Goal: Task Accomplishment & Management: Use online tool/utility

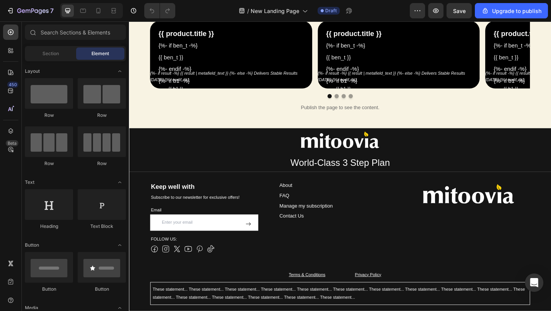
scroll to position [789, 0]
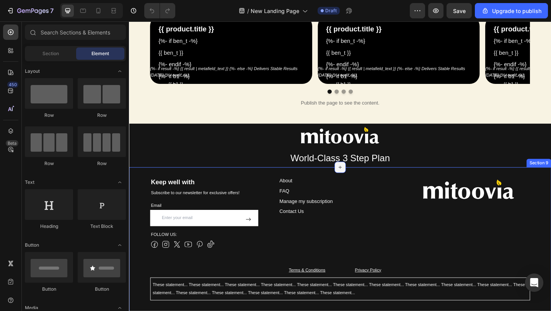
click at [357, 182] on icon at bounding box center [358, 180] width 6 height 6
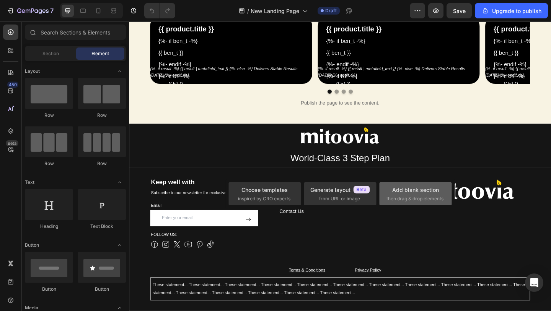
click at [409, 197] on span "then drag & drop elements" at bounding box center [414, 198] width 57 height 7
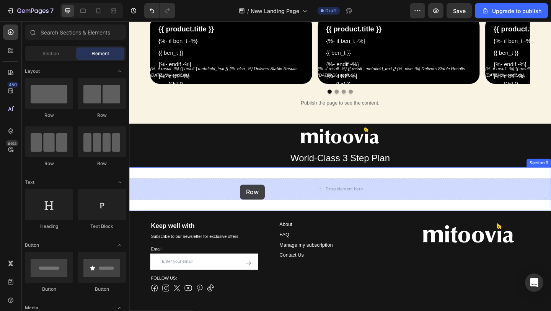
drag, startPoint x: 177, startPoint y: 117, endPoint x: 249, endPoint y: 199, distance: 108.6
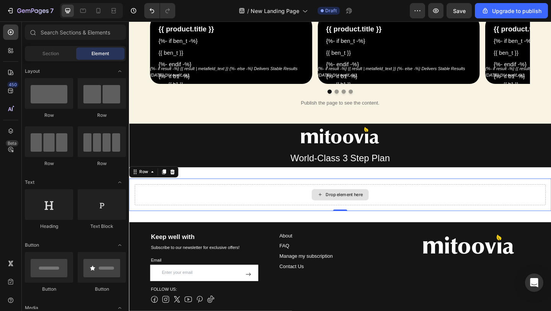
click at [370, 209] on div "Drop element here" at bounding box center [363, 210] width 41 height 6
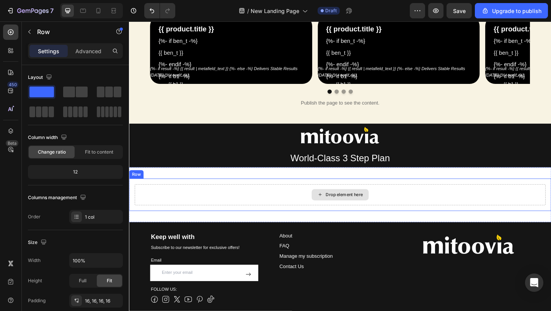
click at [223, 212] on div "Drop element here" at bounding box center [358, 209] width 447 height 23
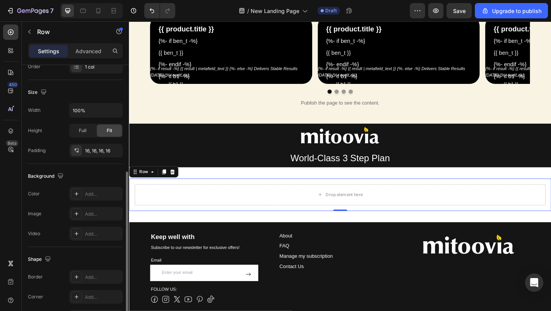
scroll to position [167, 0]
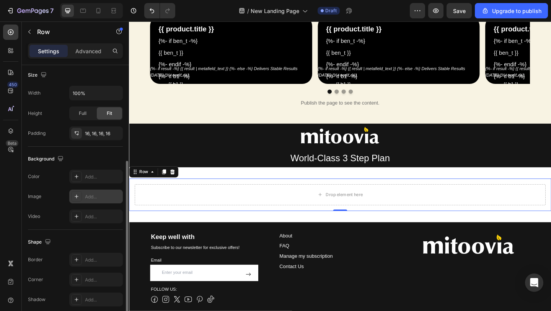
click at [73, 196] on icon at bounding box center [76, 196] width 6 height 6
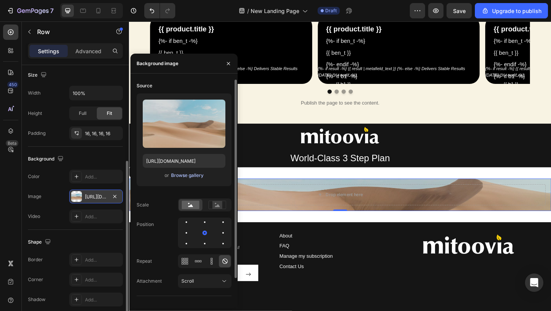
click at [181, 176] on div "Browse gallery" at bounding box center [187, 175] width 33 height 7
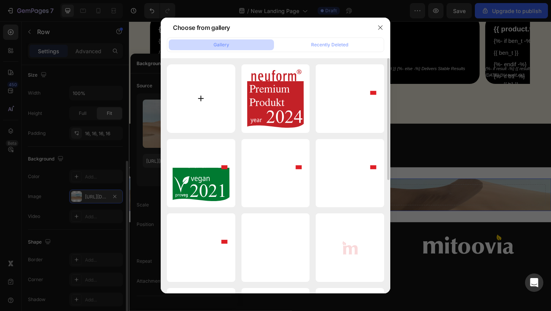
click at [192, 100] on input "file" at bounding box center [201, 98] width 68 height 68
type input "C:\fakepath\calke-01 copy.webp"
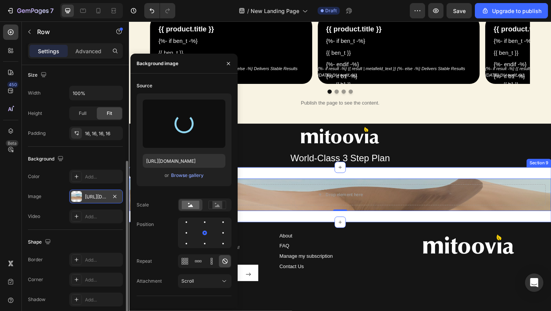
type input "[URL][DOMAIN_NAME]"
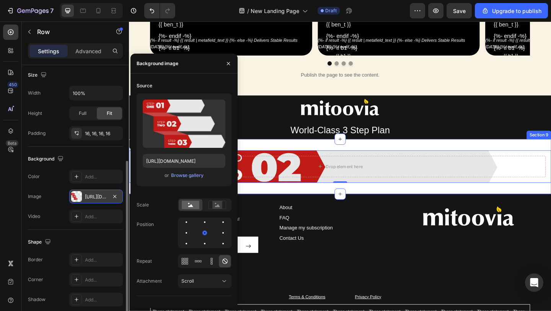
scroll to position [814, 0]
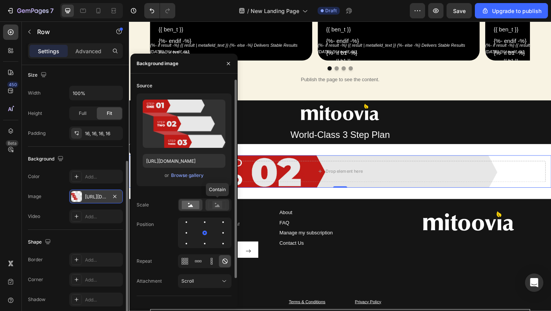
click at [219, 205] on rect at bounding box center [217, 205] width 10 height 8
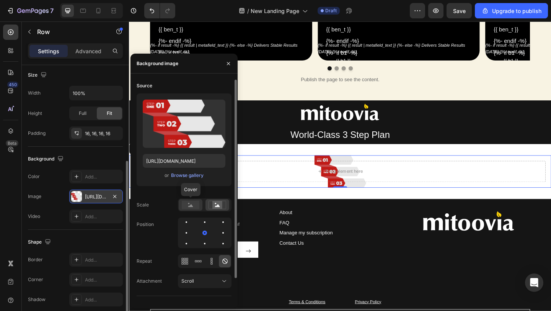
click at [195, 206] on rect at bounding box center [191, 204] width 18 height 8
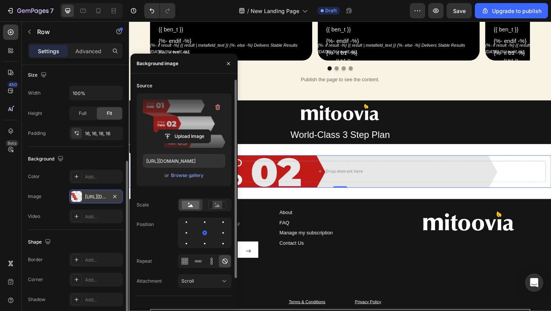
click at [179, 116] on label at bounding box center [184, 123] width 83 height 48
click at [179, 130] on input "file" at bounding box center [184, 136] width 53 height 13
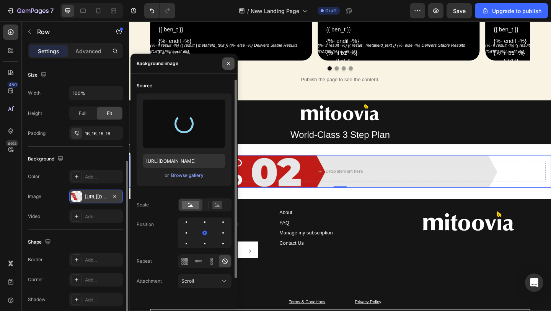
click at [228, 65] on icon "button" at bounding box center [228, 63] width 6 height 6
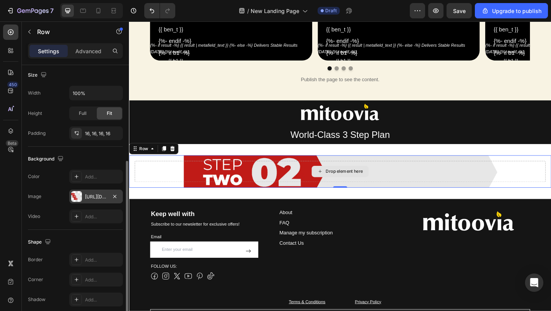
click at [188, 184] on div "Drop element here" at bounding box center [358, 184] width 447 height 23
click at [173, 155] on div at bounding box center [175, 159] width 9 height 9
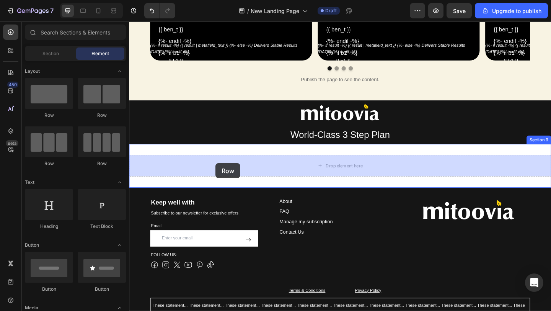
drag, startPoint x: 173, startPoint y: 113, endPoint x: 223, endPoint y: 176, distance: 80.5
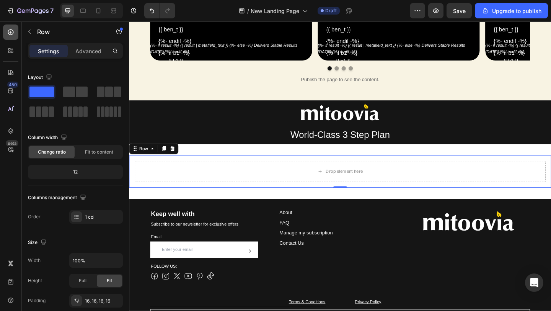
click at [13, 33] on icon at bounding box center [11, 32] width 8 height 8
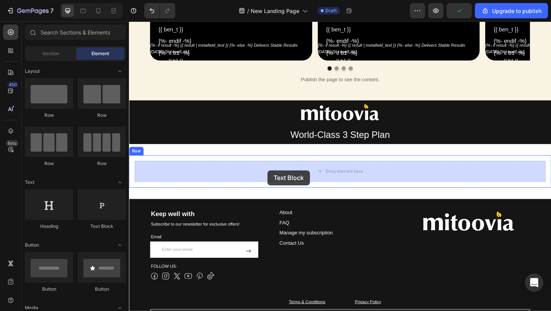
drag, startPoint x: 225, startPoint y: 226, endPoint x: 280, endPoint y: 184, distance: 69.2
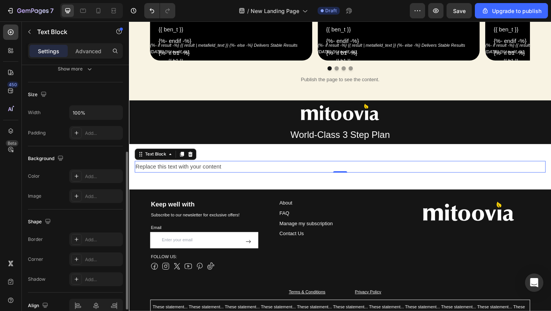
scroll to position [147, 0]
click at [79, 195] on icon at bounding box center [76, 196] width 6 height 6
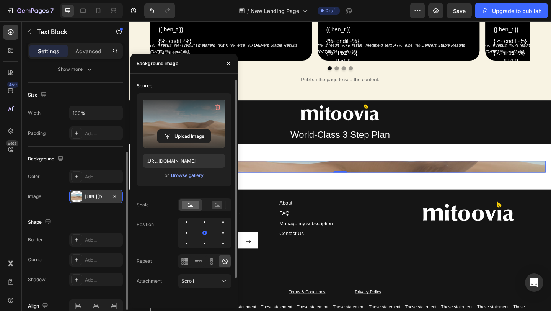
click at [185, 118] on label at bounding box center [184, 123] width 83 height 48
click at [185, 130] on input "file" at bounding box center [184, 136] width 53 height 13
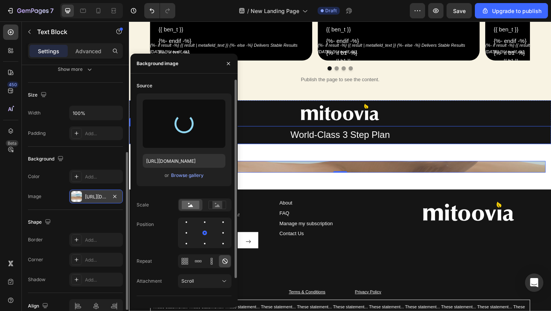
type input "[URL][DOMAIN_NAME]"
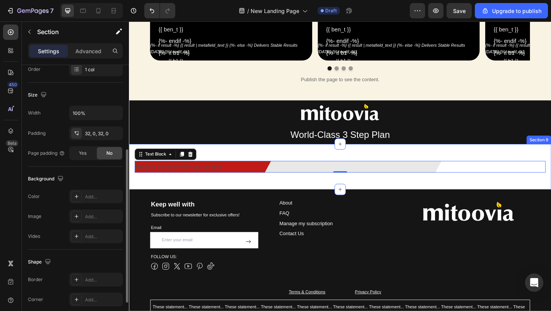
click at [307, 194] on div "Replace this text with your content Text Block 0 Row Section 9" at bounding box center [358, 179] width 459 height 49
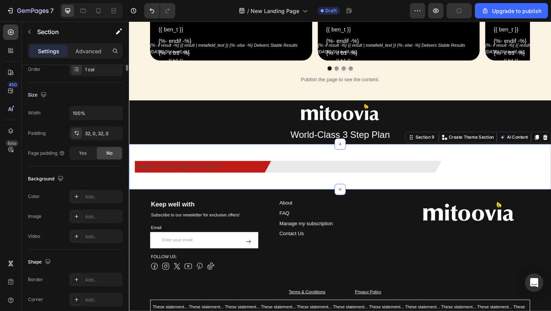
scroll to position [0, 0]
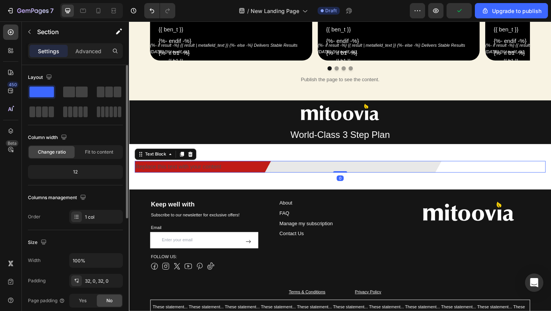
click at [211, 178] on div "Replace this text with your content" at bounding box center [358, 179] width 447 height 13
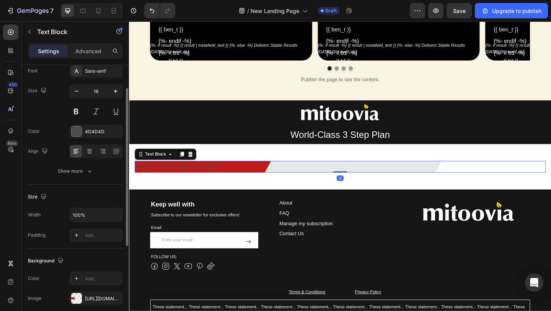
scroll to position [43, 0]
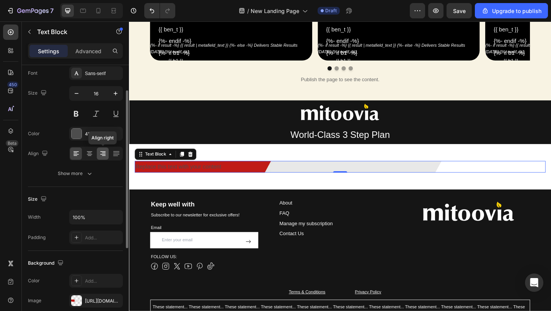
click at [105, 153] on icon at bounding box center [103, 154] width 8 height 8
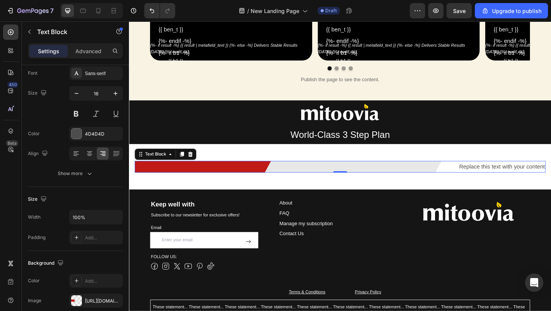
click at [531, 177] on div "Replace this text with your content" at bounding box center [358, 179] width 447 height 13
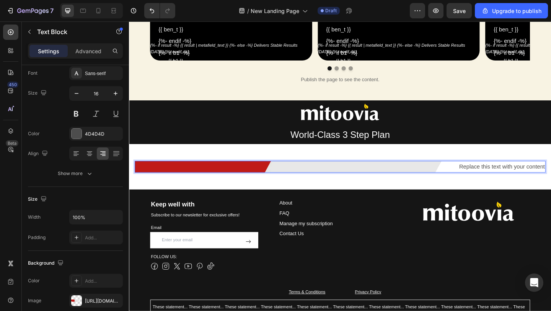
click at [516, 176] on p "Replace this text with your content" at bounding box center [358, 179] width 445 height 11
click at [521, 179] on p "Clean & Recharge Your Cells" at bounding box center [358, 179] width 445 height 11
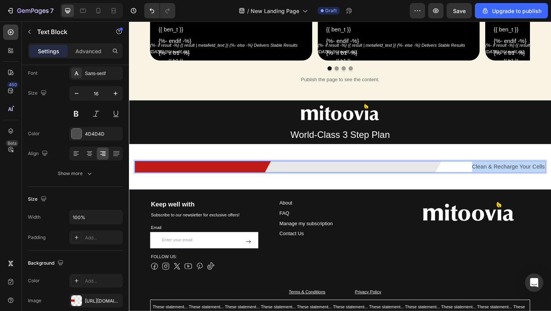
click at [521, 179] on p "Clean & Recharge Your Cells" at bounding box center [358, 179] width 445 height 11
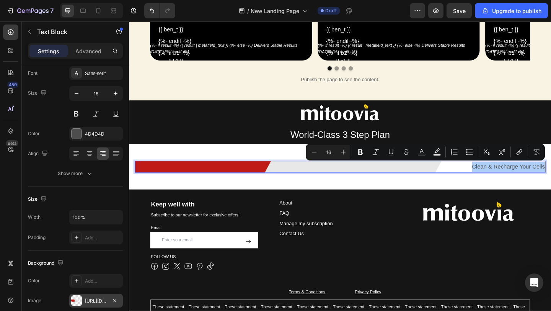
click at [86, 296] on div "[URL][DOMAIN_NAME]" at bounding box center [96, 300] width 54 height 14
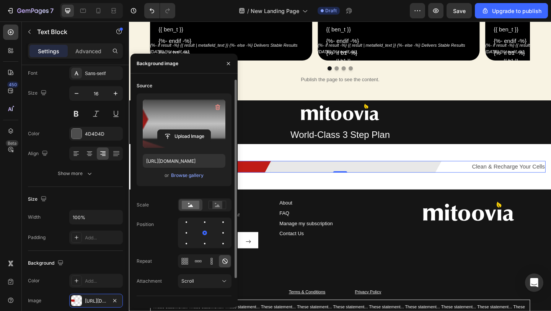
click at [175, 120] on label at bounding box center [184, 123] width 83 height 48
click at [175, 130] on input "file" at bounding box center [184, 136] width 53 height 13
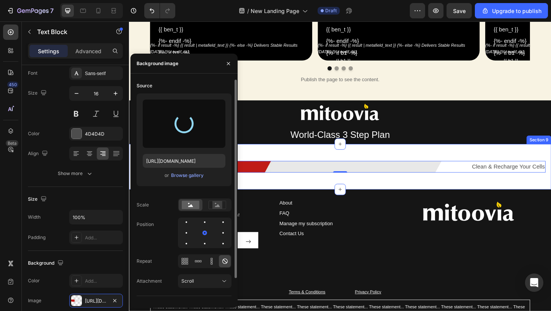
type input "[URL][DOMAIN_NAME]"
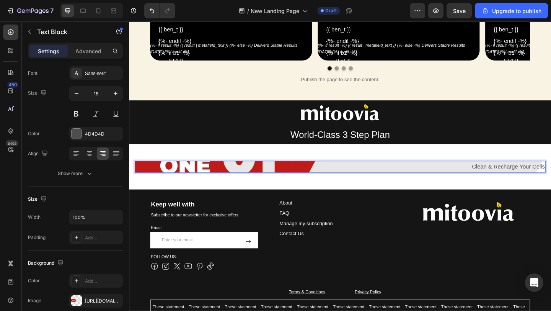
click at [329, 177] on p "Clean & Recharge Your Cells" at bounding box center [358, 179] width 445 height 11
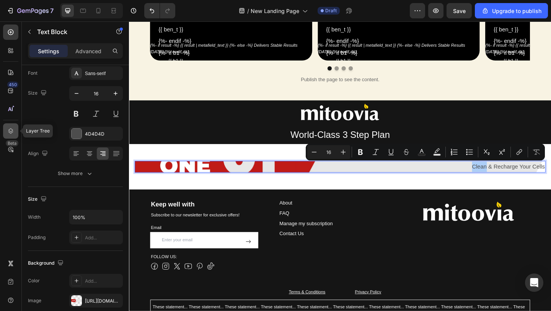
click at [11, 131] on icon at bounding box center [10, 130] width 5 height 5
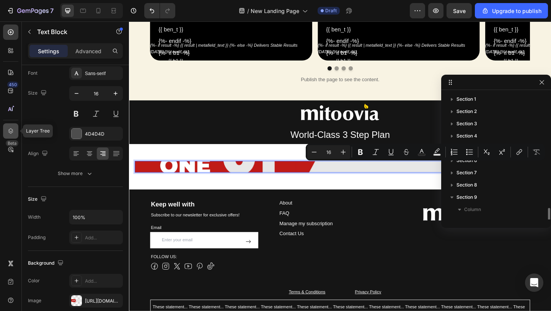
scroll to position [70, 0]
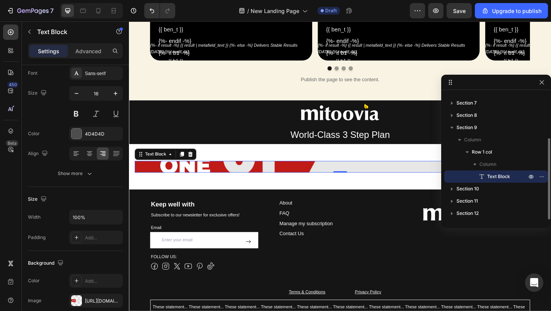
click at [484, 176] on icon at bounding box center [482, 177] width 8 height 8
click at [540, 177] on icon "button" at bounding box center [542, 176] width 6 height 6
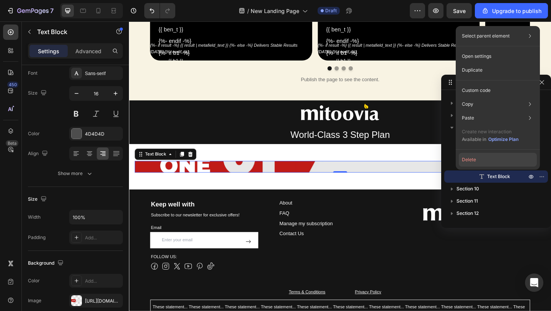
click at [500, 161] on button "Delete" at bounding box center [498, 160] width 78 height 14
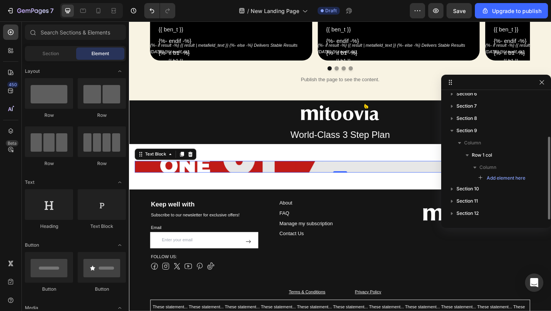
scroll to position [67, 0]
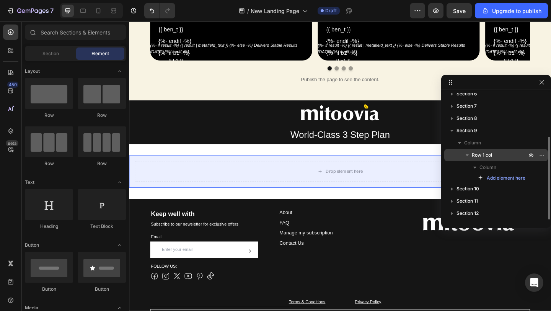
click at [477, 151] on span "Row 1 col" at bounding box center [482, 155] width 20 height 8
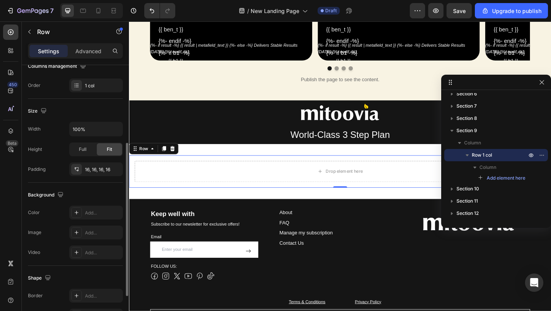
scroll to position [133, 0]
click at [76, 234] on div at bounding box center [76, 230] width 11 height 11
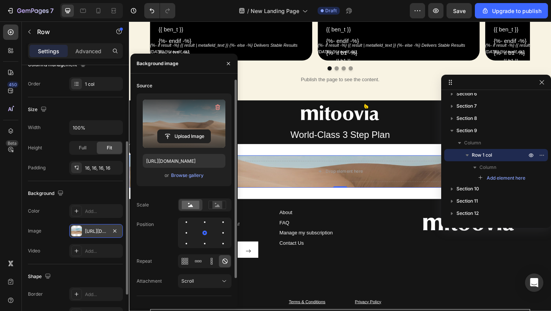
click at [164, 124] on label at bounding box center [184, 123] width 83 height 48
click at [164, 130] on input "file" at bounding box center [184, 136] width 53 height 13
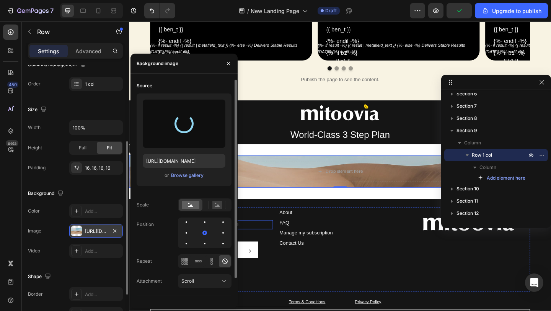
type input "[URL][DOMAIN_NAME]"
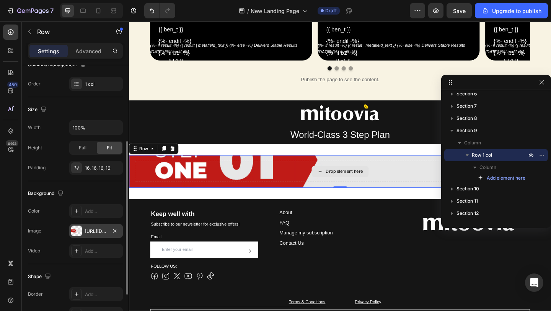
click at [310, 186] on div "Drop element here" at bounding box center [358, 184] width 447 height 23
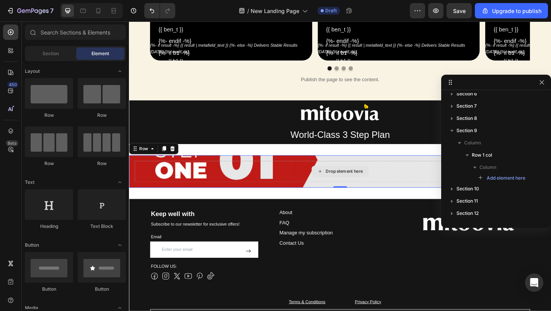
click at [355, 184] on div "Drop element here" at bounding box center [363, 184] width 41 height 6
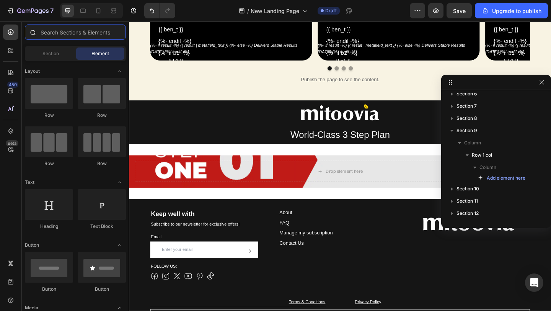
click at [67, 32] on input "text" at bounding box center [75, 31] width 101 height 15
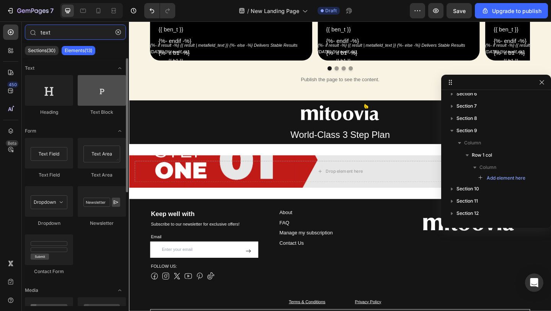
type input "text"
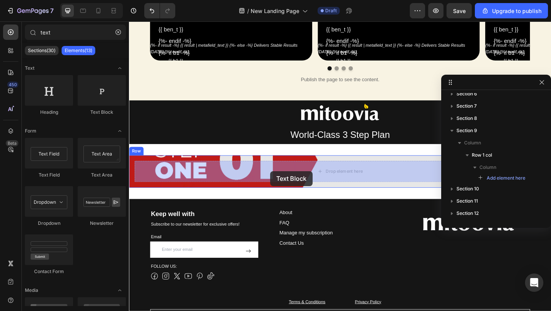
drag, startPoint x: 228, startPoint y: 119, endPoint x: 282, endPoint y: 183, distance: 84.1
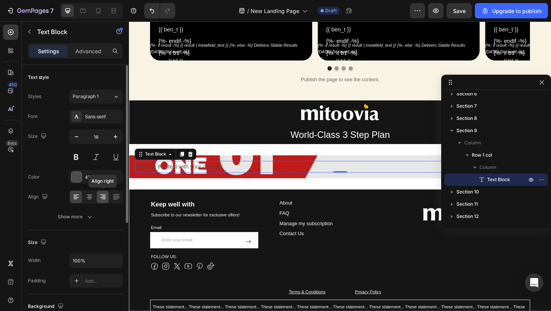
click at [103, 197] on icon at bounding box center [102, 197] width 5 height 1
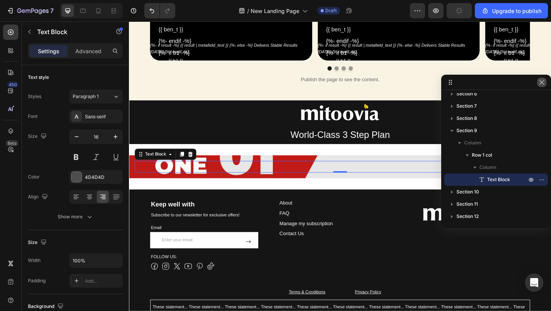
click at [544, 81] on icon "button" at bounding box center [542, 82] width 6 height 6
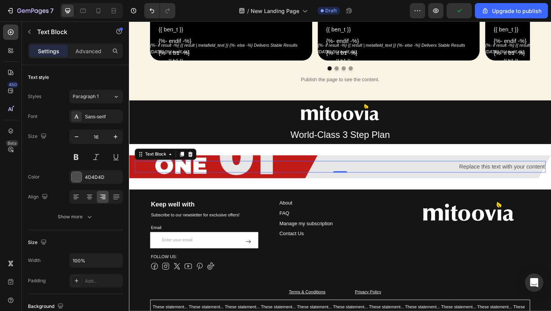
click at [498, 177] on div "Replace this text with your content" at bounding box center [358, 179] width 447 height 13
click at [498, 177] on p "Replace this text with your content" at bounding box center [358, 179] width 445 height 11
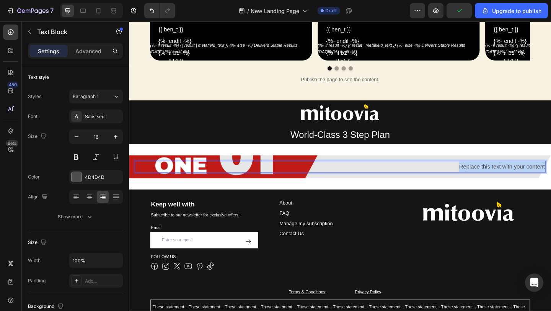
click at [498, 177] on p "Replace this text with your content" at bounding box center [358, 179] width 445 height 11
click at [504, 178] on p "Clean & Recharge Your Cells" at bounding box center [358, 179] width 445 height 11
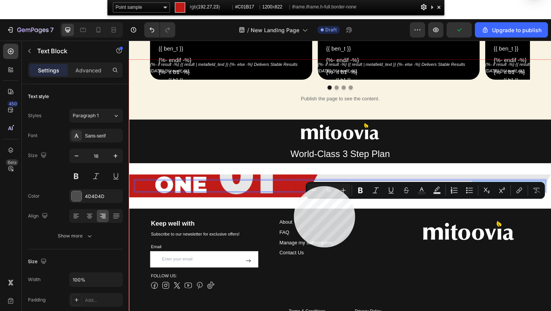
copy p "Clean & Recharge Your Cells"
click at [294, 186] on div at bounding box center [358, 217] width 459 height 314
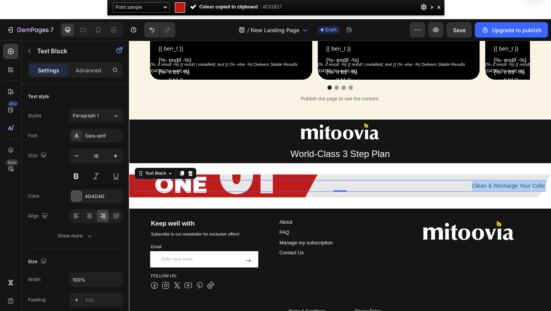
click at [274, 4] on span "#C01B17" at bounding box center [272, 6] width 19 height 5
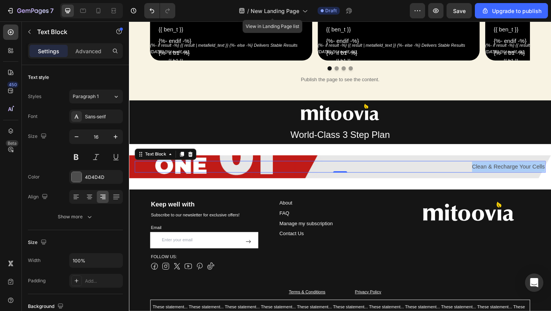
click at [274, 4] on div "/ New Landing Page" at bounding box center [273, 10] width 77 height 15
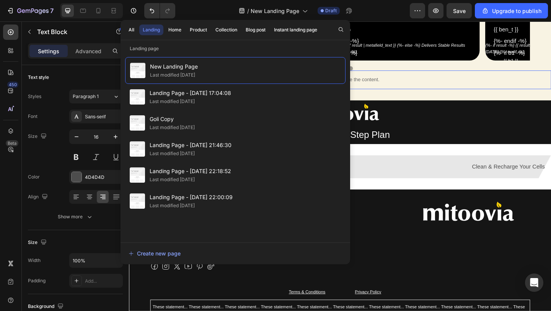
click at [384, 85] on p "Publish the page to see the content." at bounding box center [358, 85] width 459 height 8
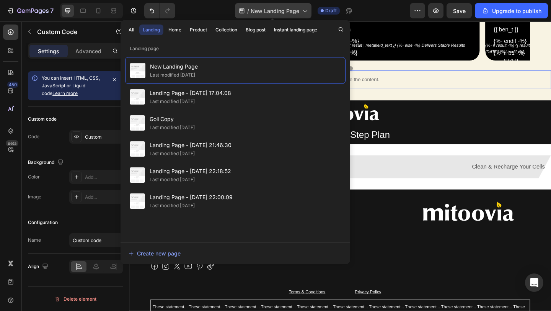
click at [300, 12] on div "/ New Landing Page" at bounding box center [273, 10] width 77 height 15
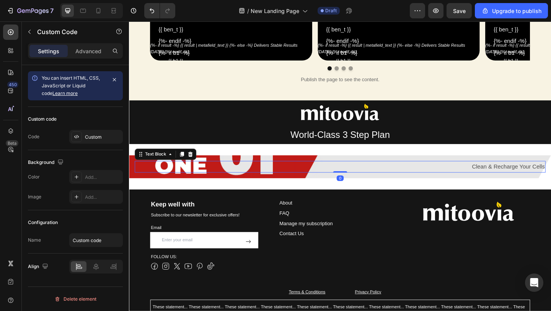
click at [545, 177] on p "Clean & Recharge Your Cells" at bounding box center [358, 179] width 445 height 11
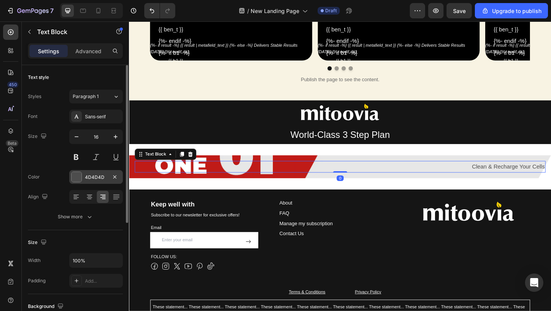
click at [91, 182] on div "4D4D4D" at bounding box center [96, 177] width 54 height 14
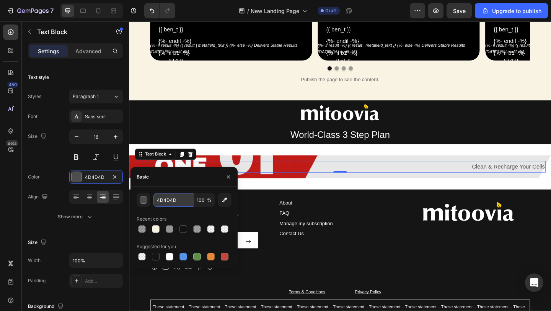
click at [159, 203] on input "4D4D4D" at bounding box center [173, 200] width 40 height 14
paste input "#C01B17"
type input "#C01B17"
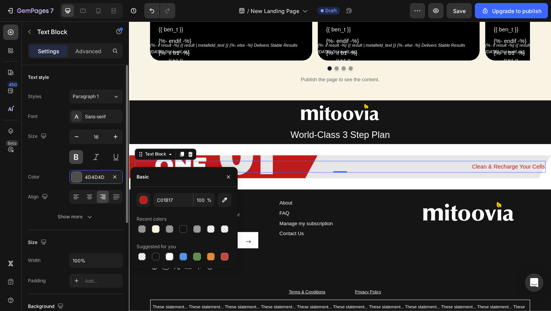
click at [79, 158] on button at bounding box center [76, 157] width 14 height 14
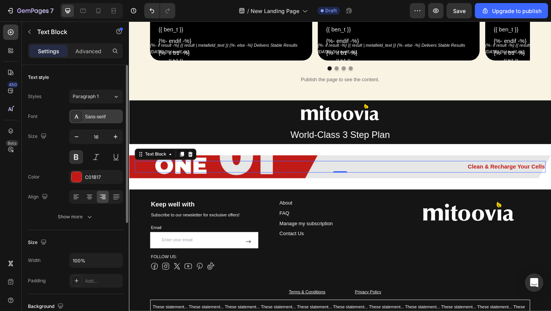
click at [112, 116] on div "Sans-serif" at bounding box center [103, 116] width 36 height 7
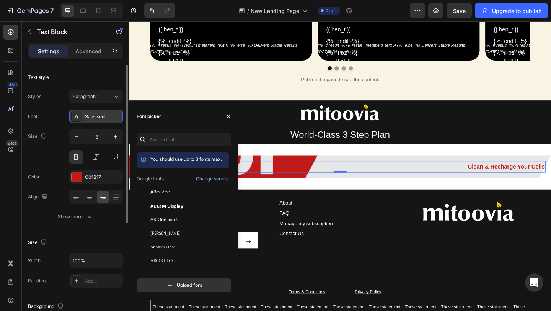
click at [112, 117] on div "Sans-serif" at bounding box center [103, 116] width 36 height 7
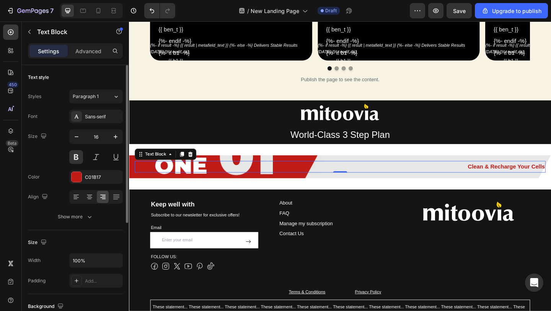
click at [108, 92] on button "Paragraph 1" at bounding box center [96, 97] width 54 height 14
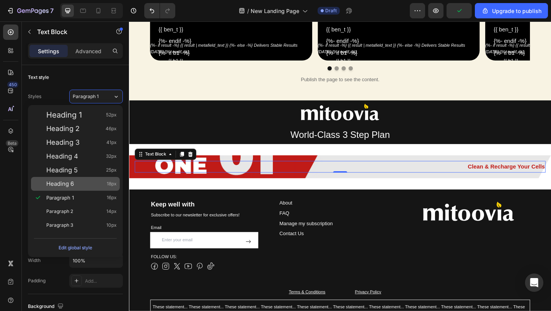
click at [86, 181] on div "Heading 6 18px" at bounding box center [81, 184] width 70 height 8
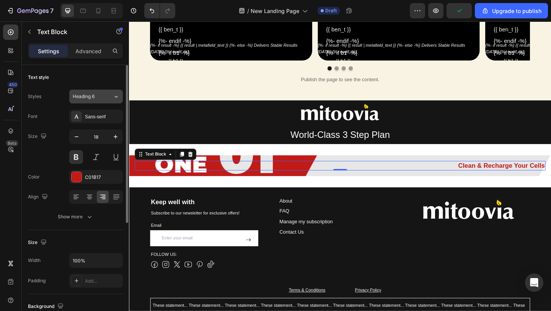
click at [104, 98] on div "Heading 6" at bounding box center [93, 96] width 40 height 7
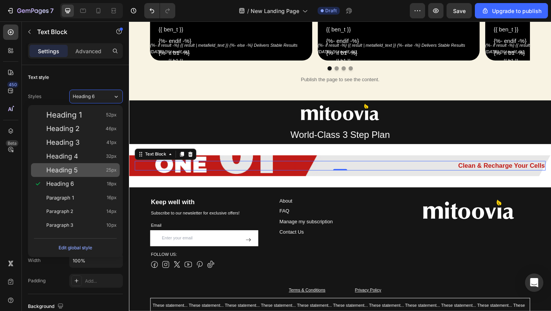
click at [96, 172] on div "Heading 5 25px" at bounding box center [81, 170] width 70 height 8
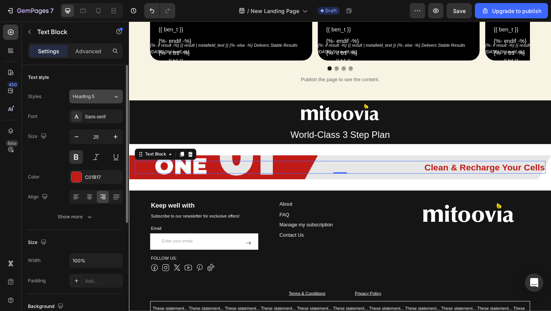
click at [105, 96] on div "Heading 5" at bounding box center [93, 96] width 40 height 7
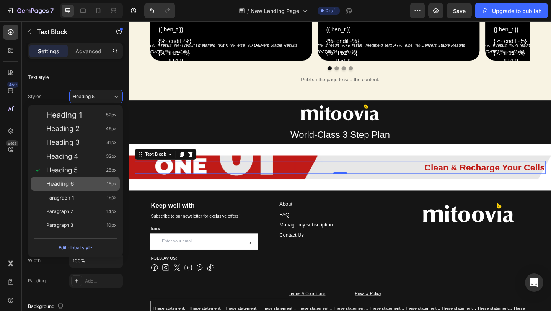
click at [107, 186] on span "18px" at bounding box center [112, 184] width 10 height 8
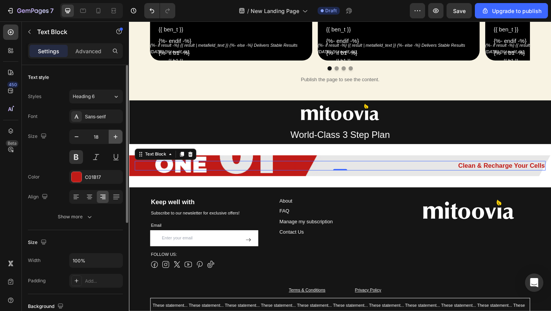
click at [120, 136] on button "button" at bounding box center [116, 137] width 14 height 14
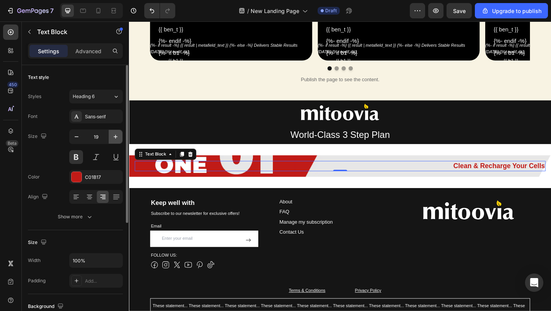
click at [119, 136] on icon "button" at bounding box center [116, 137] width 8 height 8
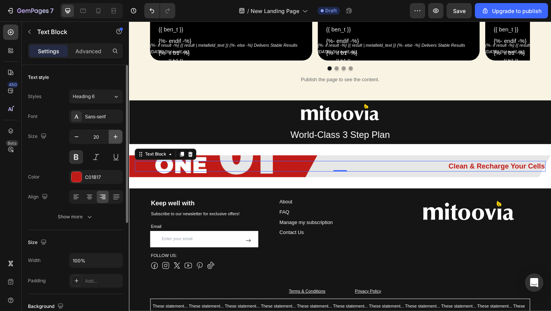
click at [119, 136] on icon "button" at bounding box center [116, 137] width 8 height 8
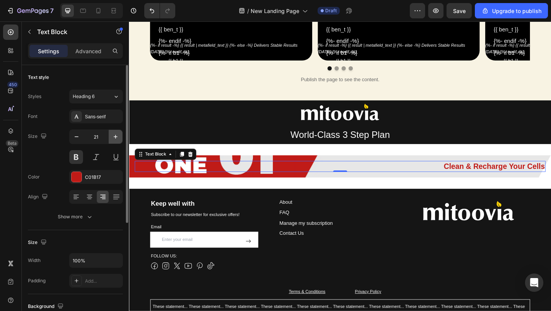
click at [119, 136] on icon "button" at bounding box center [116, 137] width 8 height 8
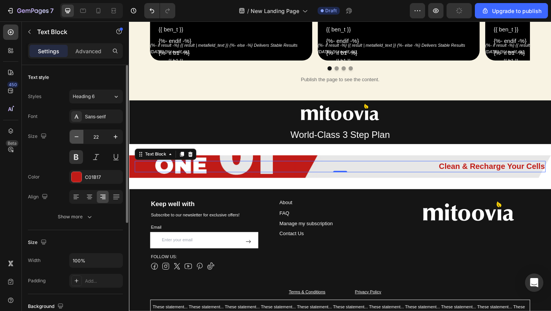
click at [79, 137] on icon "button" at bounding box center [77, 137] width 8 height 8
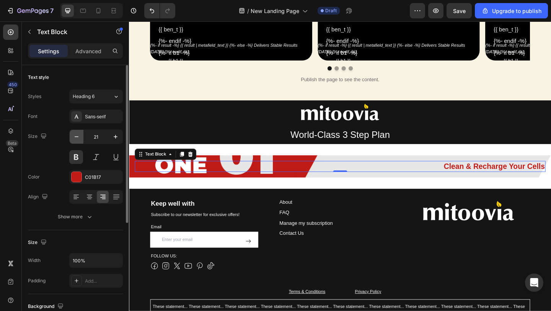
click at [79, 137] on icon "button" at bounding box center [77, 137] width 8 height 8
type input "20"
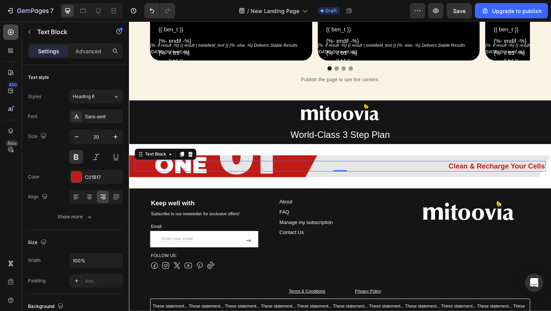
click at [12, 36] on div at bounding box center [10, 31] width 15 height 15
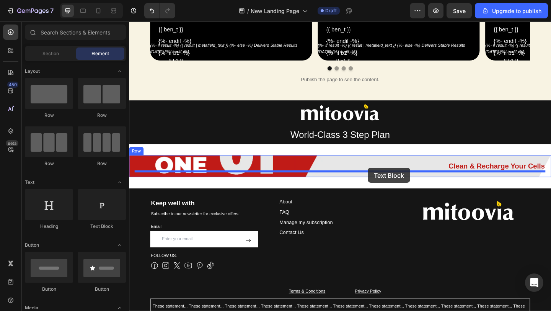
drag, startPoint x: 221, startPoint y: 228, endPoint x: 388, endPoint y: 181, distance: 173.0
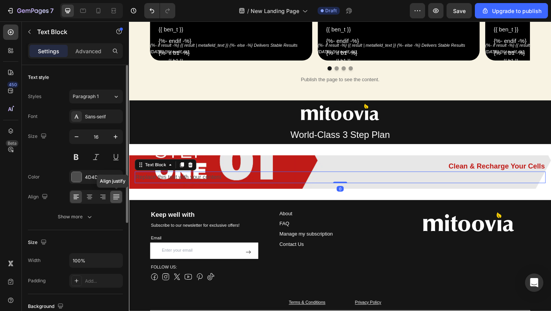
click at [116, 197] on icon at bounding box center [116, 197] width 6 height 0
click at [103, 197] on icon at bounding box center [103, 197] width 8 height 8
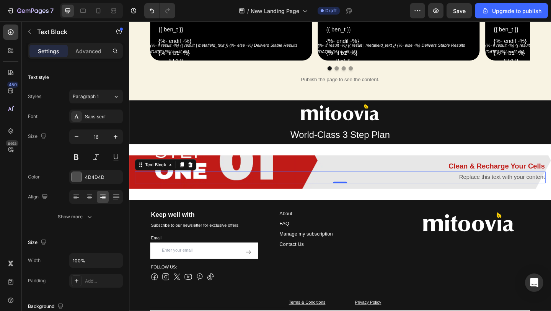
click at [508, 192] on div "Replace this text with your content" at bounding box center [358, 190] width 447 height 13
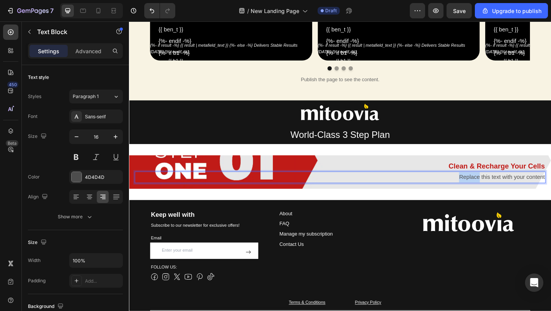
click at [508, 192] on p "Replace this text with your content" at bounding box center [358, 190] width 445 height 11
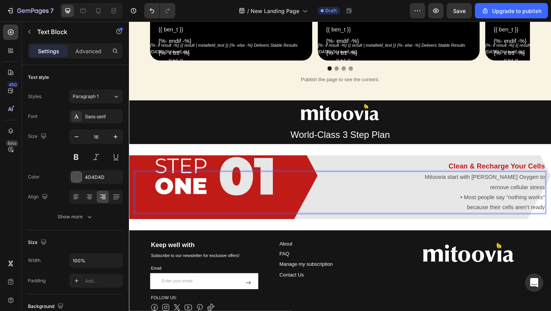
click at [493, 213] on p "• Most people say “nothing works”" at bounding box center [358, 212] width 445 height 11
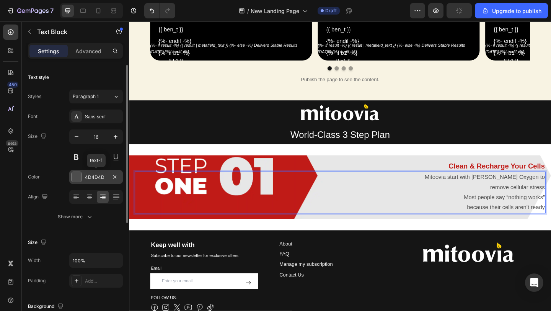
click at [79, 174] on div at bounding box center [77, 177] width 10 height 10
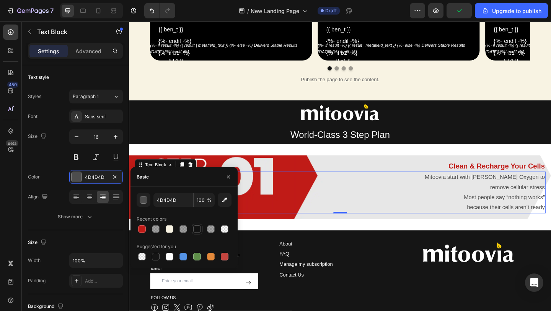
click at [197, 225] on div at bounding box center [197, 229] width 8 height 8
type input "121212"
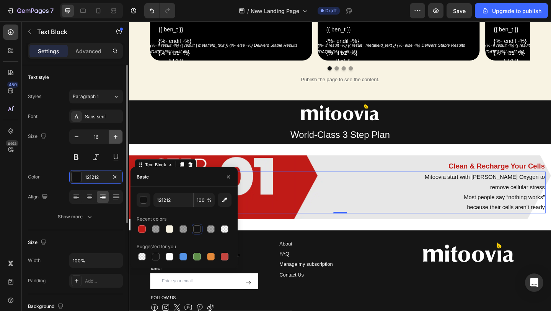
click at [115, 138] on icon "button" at bounding box center [116, 137] width 8 height 8
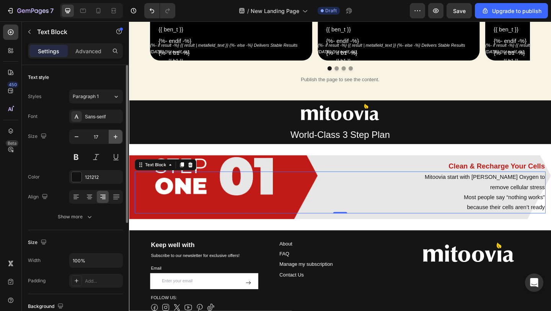
click at [115, 138] on icon "button" at bounding box center [116, 137] width 8 height 8
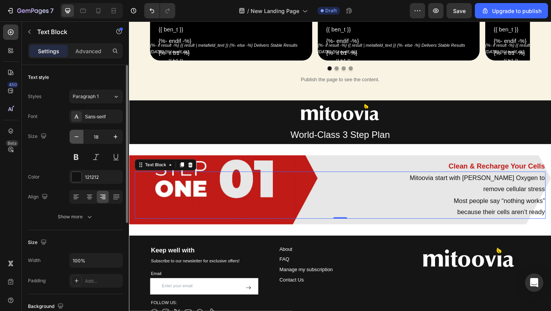
click at [79, 137] on icon "button" at bounding box center [77, 137] width 8 height 8
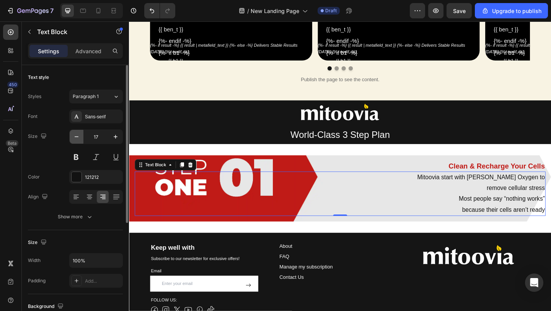
click at [79, 137] on icon "button" at bounding box center [77, 137] width 8 height 8
type input "16"
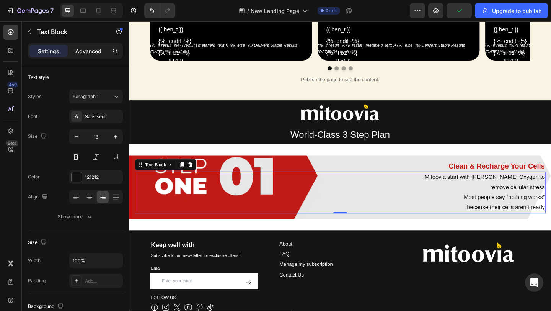
click at [97, 52] on p "Advanced" at bounding box center [88, 51] width 26 height 8
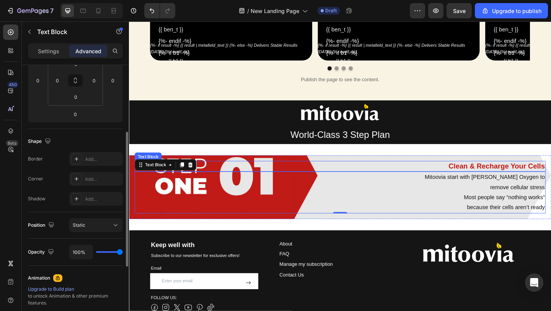
click at [506, 174] on p "Clean & Recharge Your Cells" at bounding box center [358, 179] width 445 height 10
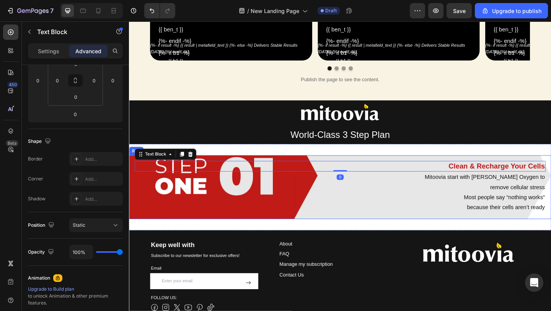
click at [337, 167] on div "Clean & Recharge Your Cells Text Block 0 Mitoovia start with [PERSON_NAME] Oxyg…" at bounding box center [358, 201] width 459 height 69
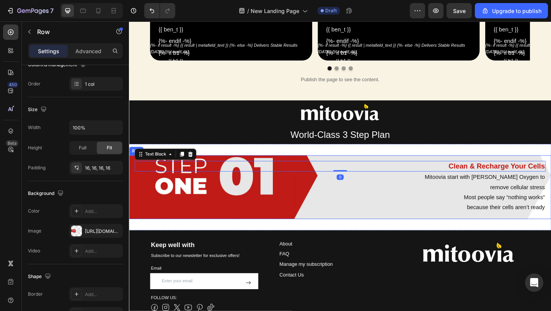
scroll to position [0, 0]
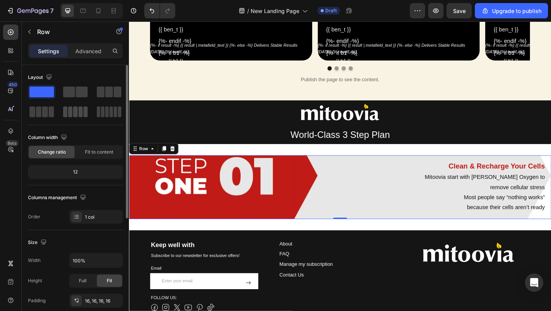
click at [78, 110] on div at bounding box center [75, 111] width 24 height 11
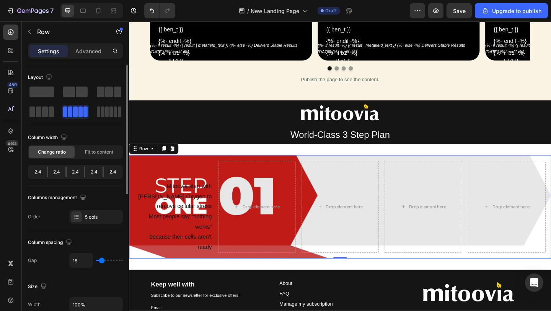
click at [42, 109] on span at bounding box center [45, 111] width 6 height 11
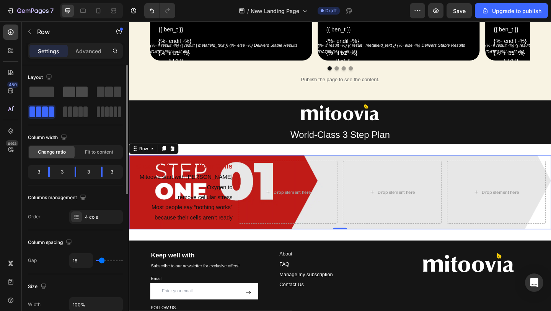
click at [73, 89] on span at bounding box center [69, 91] width 12 height 11
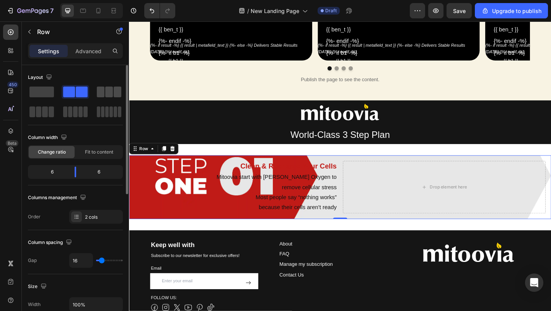
click at [119, 90] on span at bounding box center [118, 91] width 8 height 11
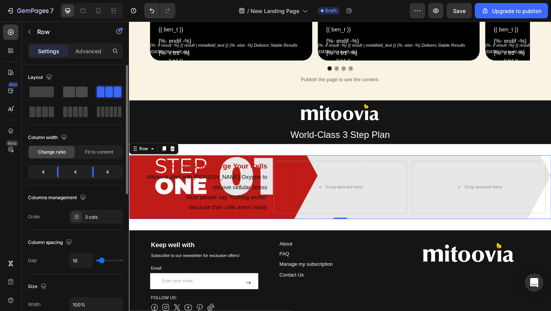
click at [75, 96] on span at bounding box center [69, 91] width 12 height 11
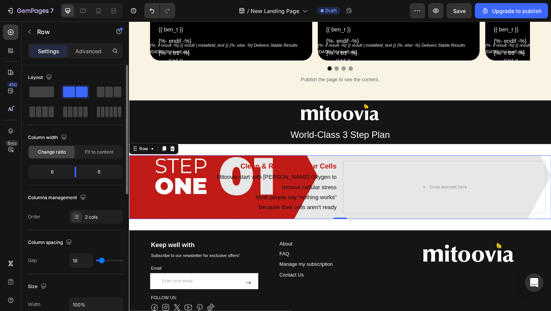
click at [52, 100] on div at bounding box center [75, 102] width 95 height 34
click at [47, 111] on span at bounding box center [45, 111] width 6 height 11
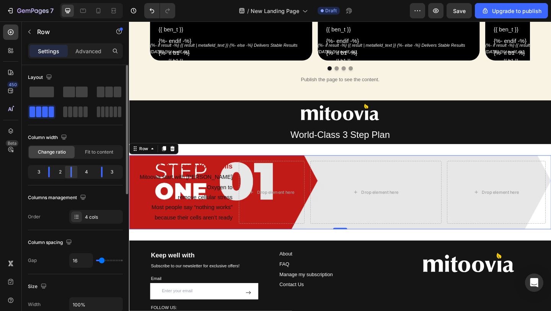
click at [70, 0] on body "7 / New Landing Page Draft Preview Save Upgrade to publish 450 Beta Sections(30…" at bounding box center [275, 0] width 551 height 0
drag, startPoint x: 99, startPoint y: 173, endPoint x: 116, endPoint y: 175, distance: 17.7
click at [116, 0] on body "7 / New Landing Page Draft Preview Save Upgrade to publish 450 Beta Sections(30…" at bounding box center [275, 0] width 551 height 0
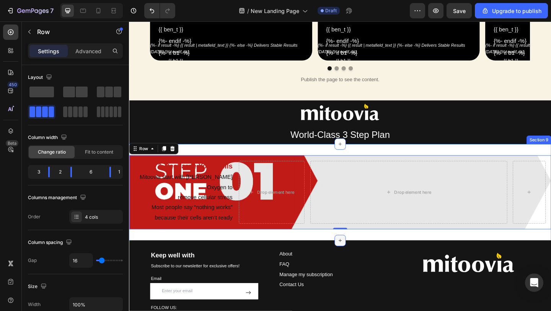
click at [359, 256] on icon at bounding box center [358, 259] width 6 height 6
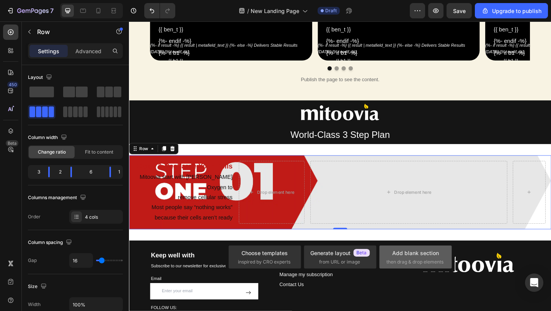
click at [406, 250] on div "Add blank section" at bounding box center [415, 253] width 47 height 8
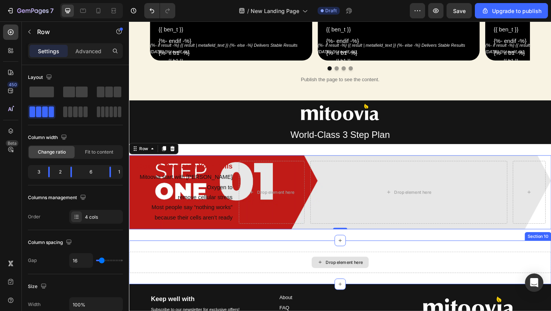
drag, startPoint x: 173, startPoint y: 114, endPoint x: 248, endPoint y: 277, distance: 178.9
click at [248, 277] on div "Drop element here" at bounding box center [358, 283] width 459 height 23
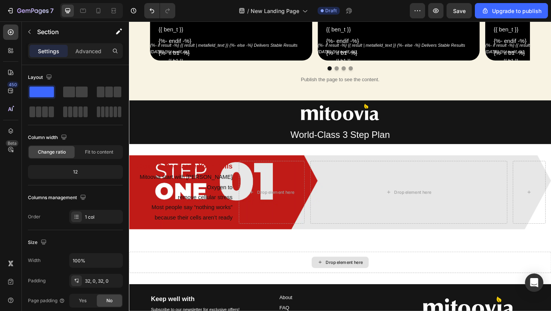
click at [371, 277] on div "Drop element here" at bounding box center [358, 283] width 62 height 12
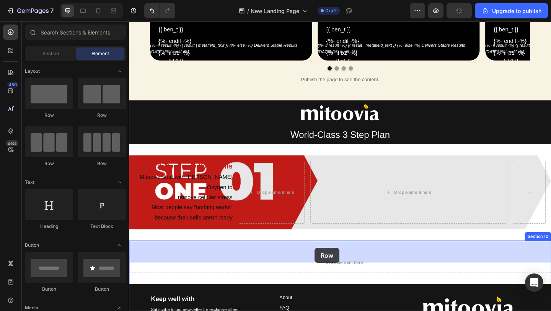
drag, startPoint x: 182, startPoint y: 120, endPoint x: 331, endPoint y: 267, distance: 209.6
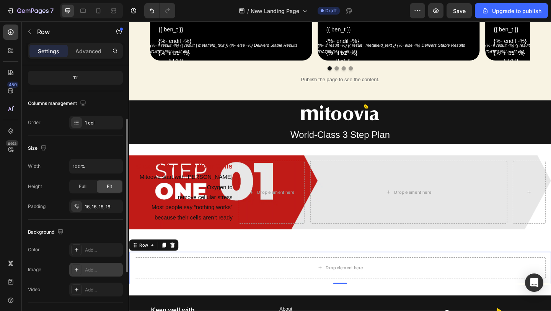
scroll to position [112, 0]
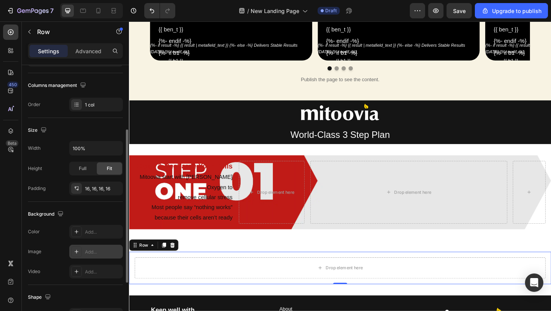
click at [77, 251] on icon at bounding box center [77, 251] width 4 height 4
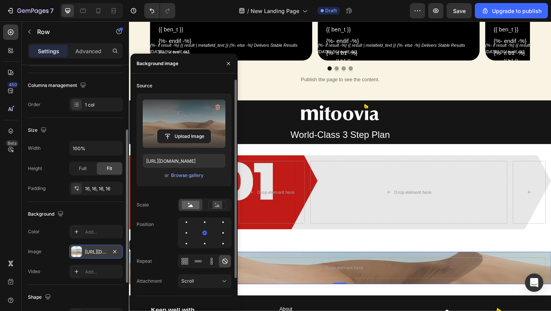
click at [194, 117] on label at bounding box center [184, 123] width 83 height 48
click at [194, 130] on input "file" at bounding box center [184, 136] width 53 height 13
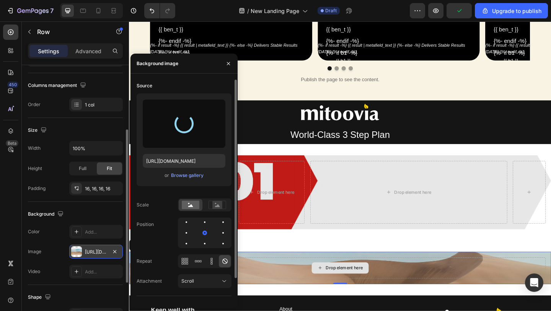
type input "[URL][DOMAIN_NAME]"
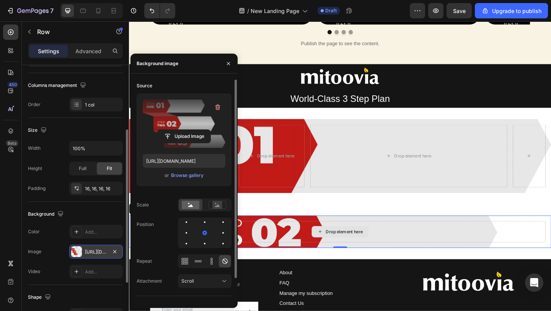
scroll to position [866, 0]
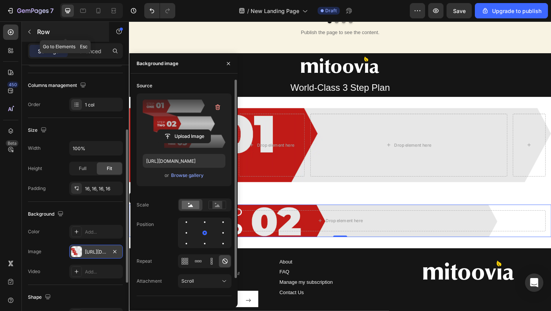
click at [31, 34] on icon "button" at bounding box center [29, 32] width 6 height 6
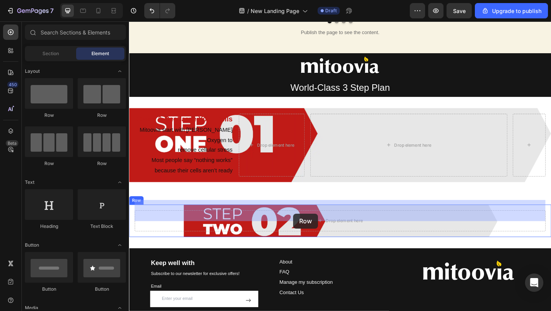
drag, startPoint x: 231, startPoint y: 165, endPoint x: 308, endPoint y: 230, distance: 100.1
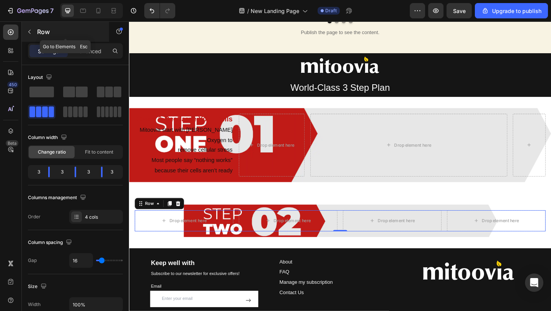
click at [30, 30] on icon "button" at bounding box center [29, 32] width 6 height 6
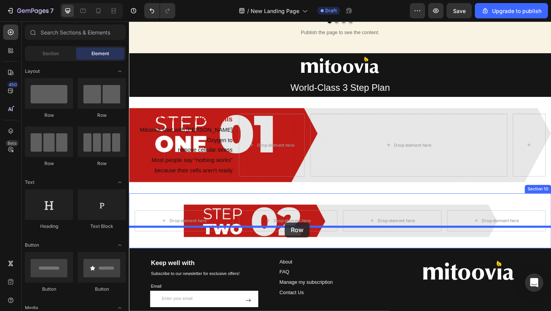
drag, startPoint x: 229, startPoint y: 162, endPoint x: 298, endPoint y: 240, distance: 104.6
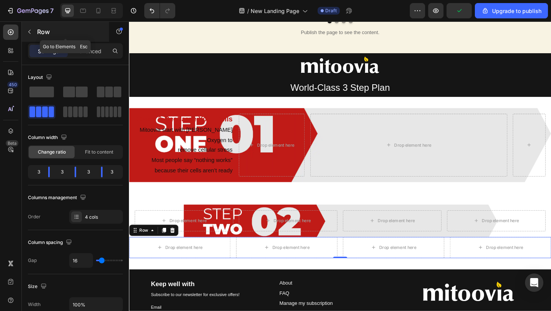
click at [37, 31] on div "Row" at bounding box center [65, 32] width 87 height 20
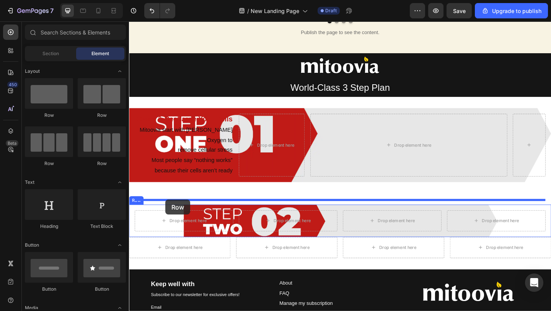
drag, startPoint x: 231, startPoint y: 162, endPoint x: 168, endPoint y: 215, distance: 82.5
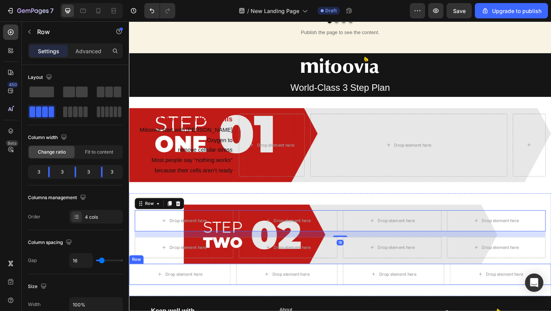
click at [240, 292] on div "Drop element here Drop element here Drop element here Drop element here Row" at bounding box center [358, 296] width 459 height 23
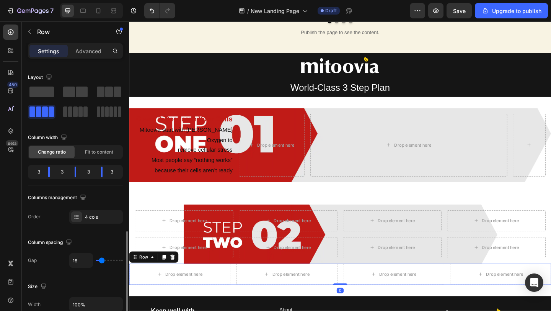
scroll to position [112, 0]
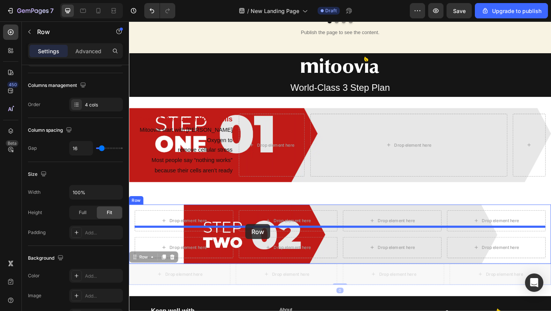
drag, startPoint x: 240, startPoint y: 292, endPoint x: 256, endPoint y: 242, distance: 52.5
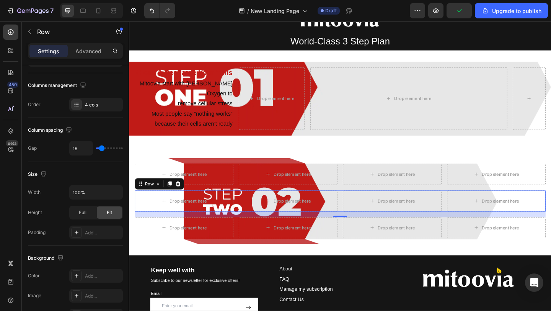
scroll to position [917, 0]
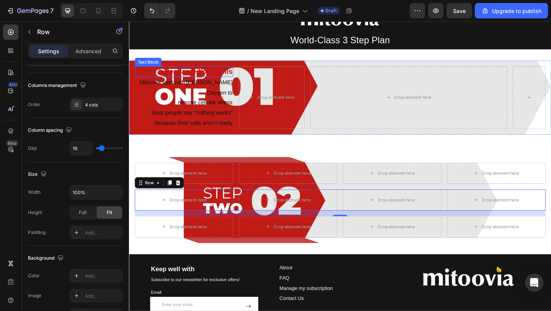
click at [225, 77] on p "Clean & Recharge Your Cells" at bounding box center [189, 76] width 106 height 10
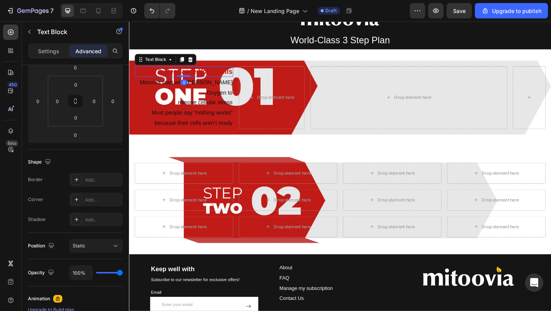
scroll to position [0, 0]
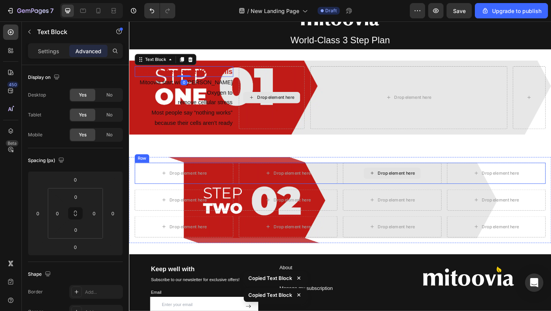
click at [429, 180] on div "Drop element here" at bounding box center [415, 186] width 62 height 12
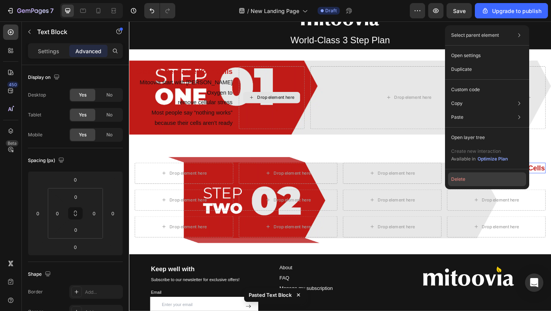
click at [463, 178] on button "Delete" at bounding box center [487, 179] width 78 height 14
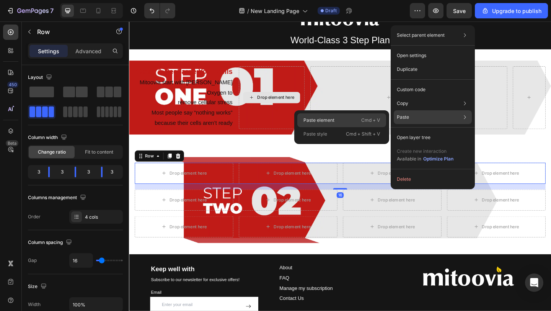
click at [352, 127] on div "Paste element Cmd + V" at bounding box center [341, 134] width 89 height 14
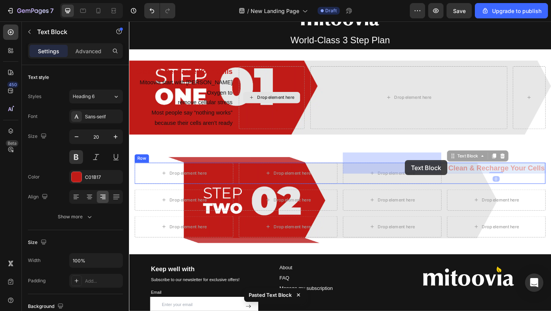
drag, startPoint x: 487, startPoint y: 171, endPoint x: 429, endPoint y: 172, distance: 57.8
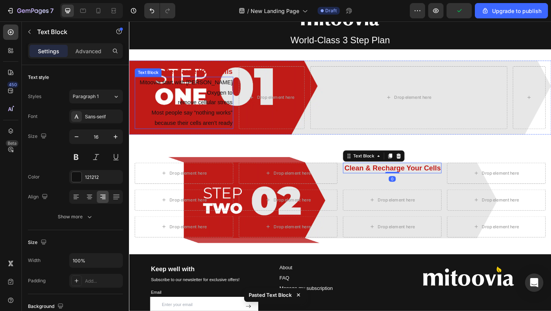
click at [220, 115] on p "Most people say “nothing works”" at bounding box center [189, 120] width 106 height 11
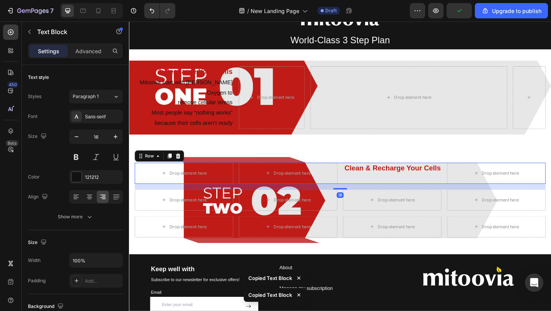
click at [415, 181] on div "Clean & Recharge Your Cells Text Block" at bounding box center [414, 186] width 107 height 23
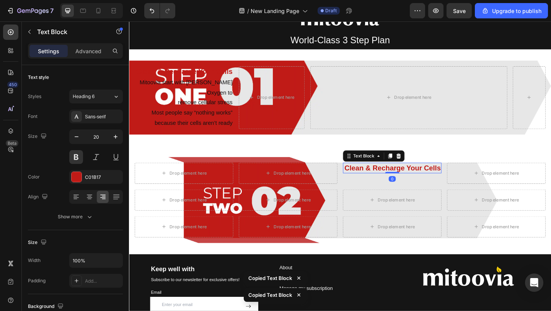
click at [412, 176] on p "Clean & Recharge Your Cells" at bounding box center [415, 181] width 106 height 10
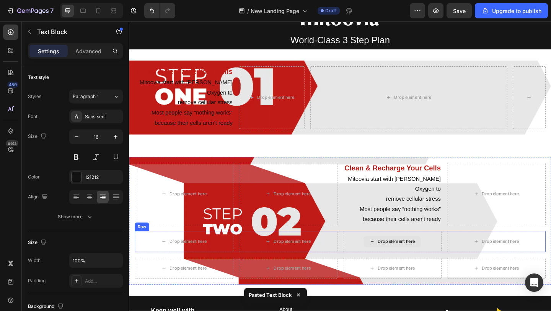
click at [396, 257] on icon at bounding box center [393, 260] width 6 height 7
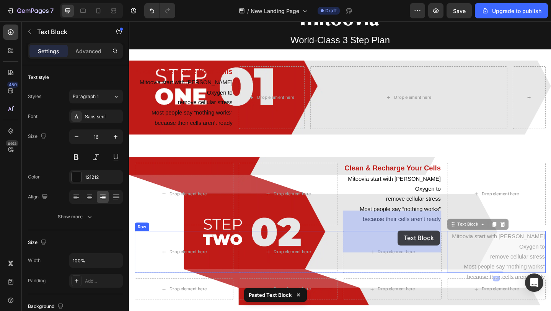
drag, startPoint x: 514, startPoint y: 248, endPoint x: 421, endPoint y: 249, distance: 93.0
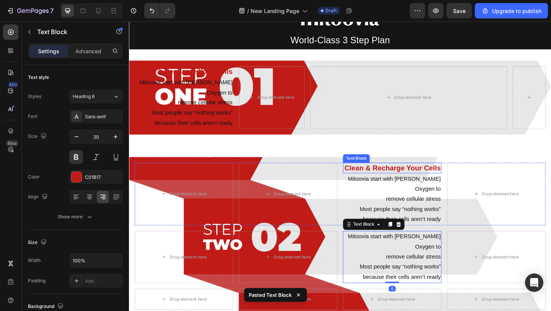
click at [420, 176] on p "Clean & Recharge Your Cells" at bounding box center [415, 181] width 106 height 10
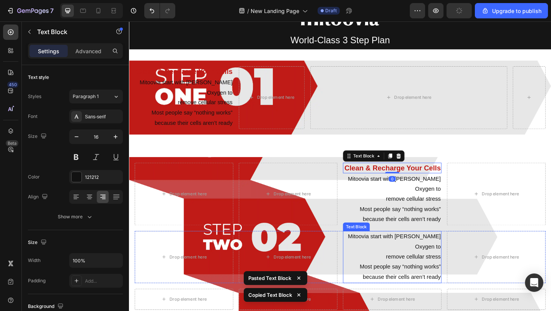
click at [409, 250] on p "Mitoovia start with [PERSON_NAME] Oxygen to" at bounding box center [415, 261] width 106 height 22
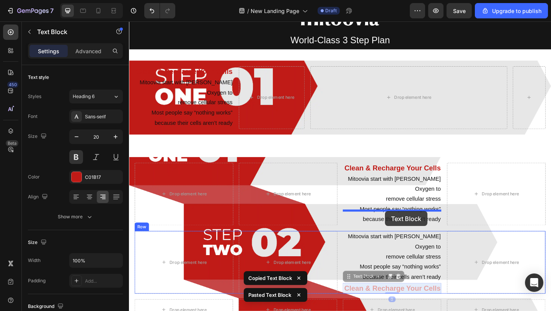
drag, startPoint x: 409, startPoint y: 276, endPoint x: 407, endPoint y: 228, distance: 47.8
click at [407, 228] on div "Header Image World-Class 3 Step Plan Text Block Row Section 8 Clean & Recharge …" at bounding box center [358, 51] width 459 height 1895
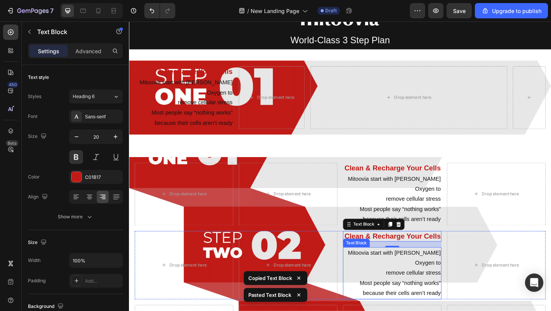
click at [406, 300] on p "Most people say “nothing works”" at bounding box center [415, 305] width 106 height 11
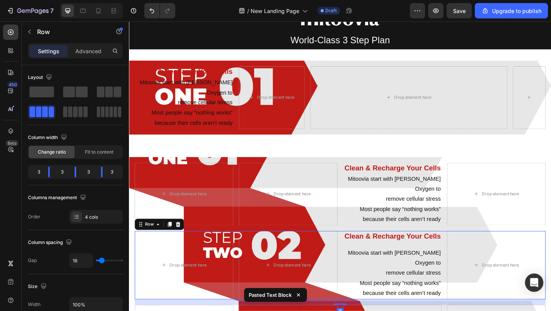
click at [438, 249] on div "Clean & Recharge Your Cells Text Block Mitoovia start with [PERSON_NAME] Oxygen…" at bounding box center [414, 286] width 107 height 74
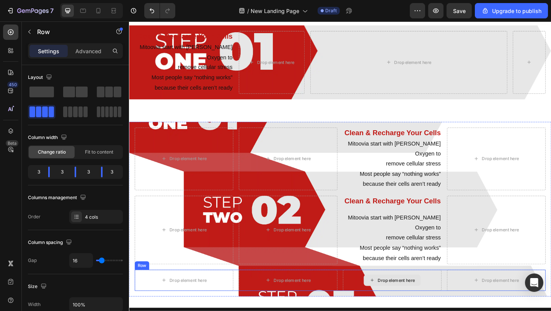
click at [411, 300] on div "Drop element here" at bounding box center [419, 303] width 41 height 6
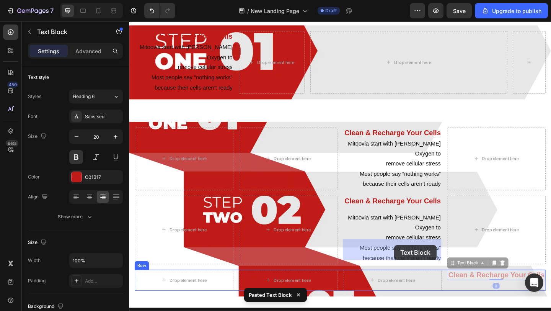
drag, startPoint x: 487, startPoint y: 264, endPoint x: 416, endPoint y: 265, distance: 70.8
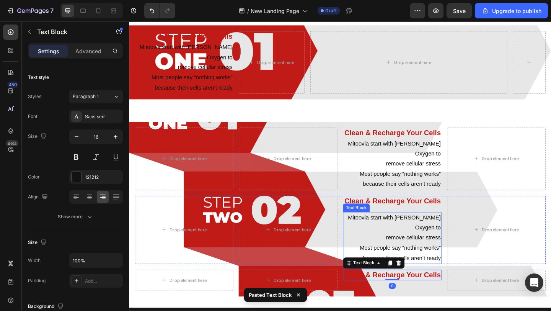
click at [417, 251] on p "remove cellular stress" at bounding box center [415, 256] width 106 height 11
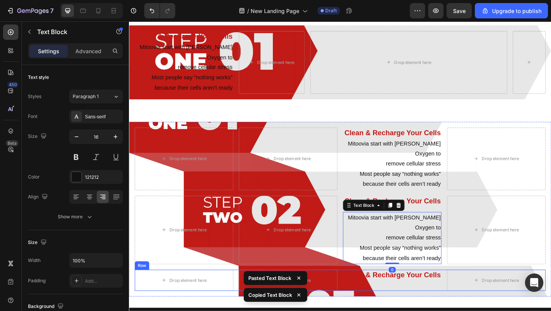
click at [405, 291] on div "Clean & Recharge Your Cells Text Block" at bounding box center [414, 302] width 107 height 23
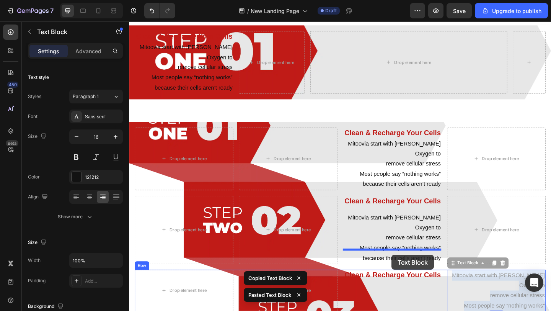
drag, startPoint x: 499, startPoint y: 292, endPoint x: 414, endPoint y: 275, distance: 86.1
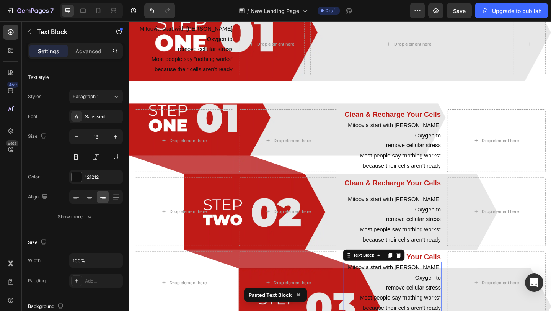
scroll to position [968, 0]
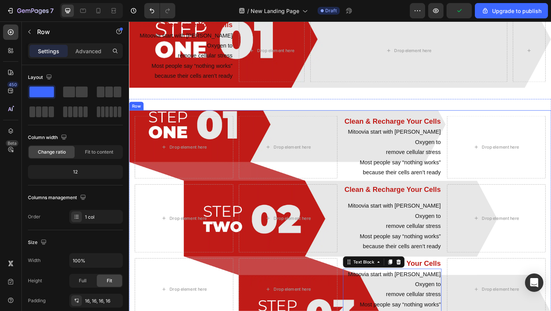
click at [134, 118] on div "Drop element here Drop element here Clean & Recharge Your Cells Text Block Mito…" at bounding box center [358, 235] width 459 height 235
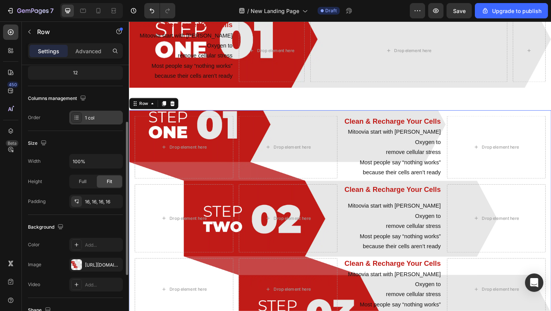
scroll to position [98, 0]
click at [90, 201] on div "16, 16, 16, 16" at bounding box center [96, 202] width 22 height 7
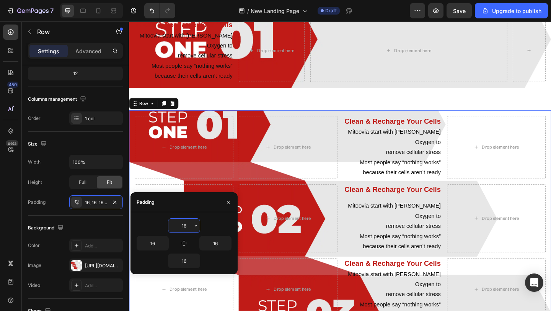
click at [181, 225] on input "16" at bounding box center [183, 225] width 31 height 14
click at [196, 229] on button "button" at bounding box center [196, 225] width 8 height 14
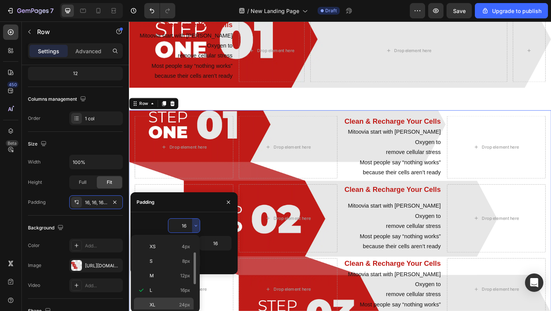
scroll to position [88, 0]
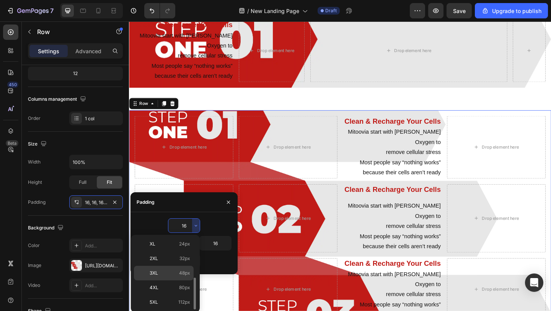
click at [179, 280] on div "3XL 48px" at bounding box center [164, 287] width 60 height 15
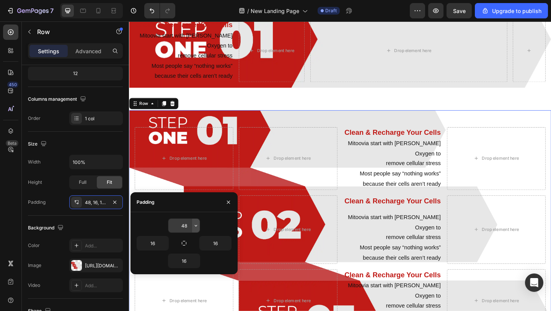
click at [195, 221] on button "button" at bounding box center [196, 225] width 8 height 14
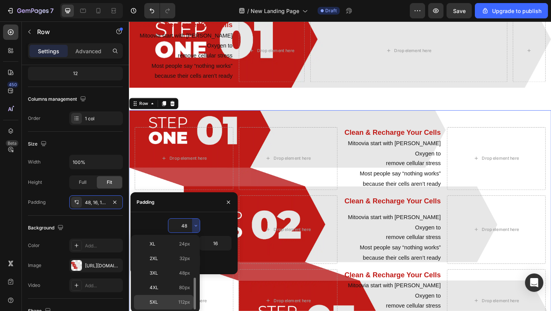
click at [173, 300] on p "5XL 112px" at bounding box center [170, 301] width 41 height 7
type input "112"
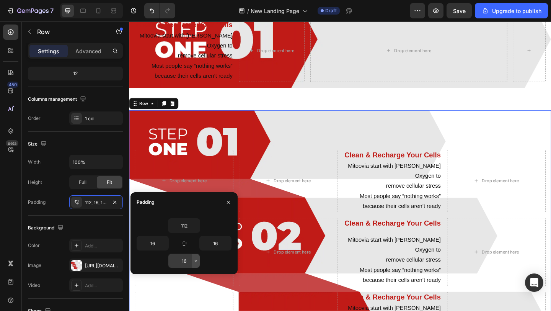
click at [195, 261] on icon "button" at bounding box center [196, 261] width 2 height 2
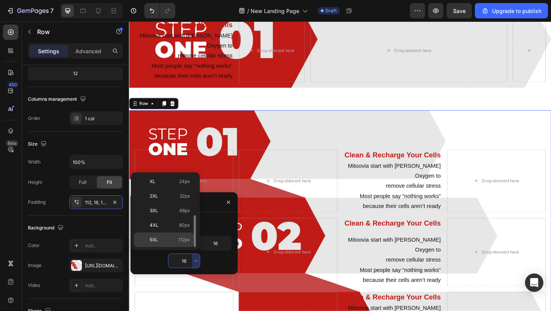
click at [172, 242] on p "5XL 112px" at bounding box center [170, 239] width 41 height 7
type input "112"
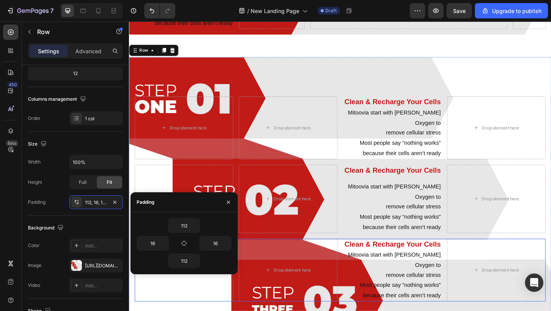
scroll to position [1028, 0]
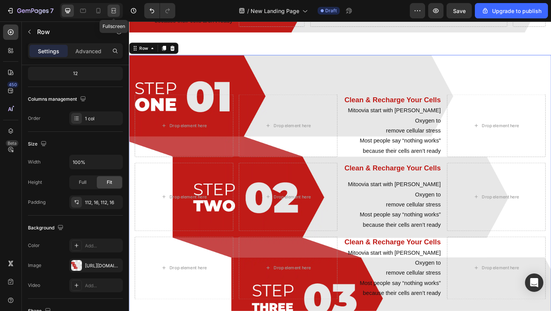
click at [114, 11] on icon at bounding box center [114, 11] width 8 height 8
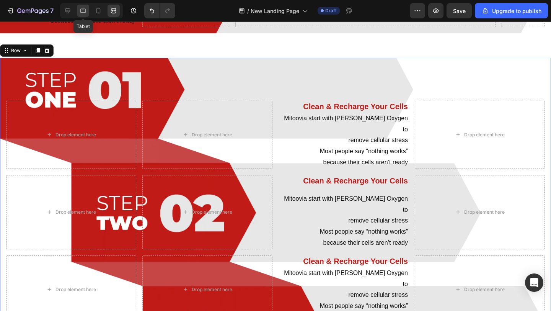
click at [86, 15] on div at bounding box center [83, 11] width 12 height 12
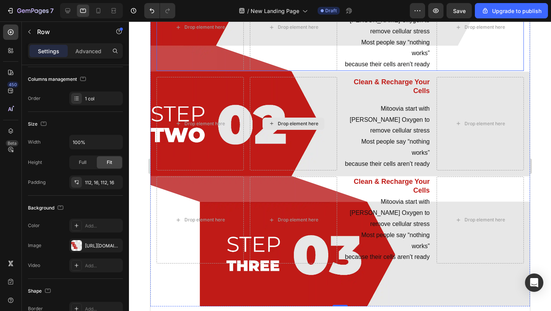
scroll to position [1241, 0]
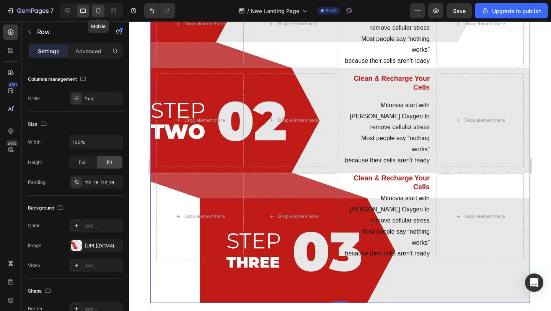
click at [94, 8] on div at bounding box center [98, 11] width 12 height 12
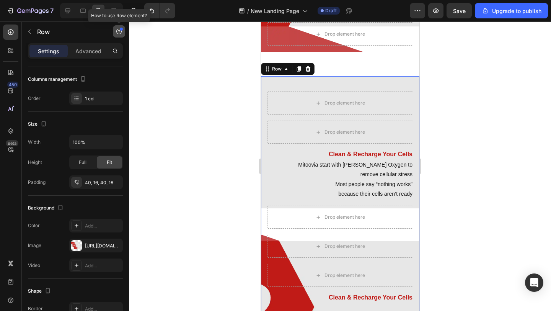
scroll to position [1136, 0]
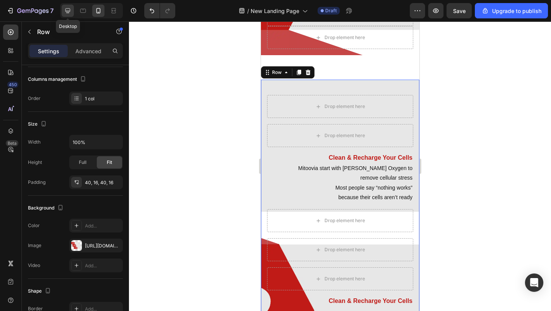
click at [68, 13] on icon at bounding box center [68, 11] width 8 height 8
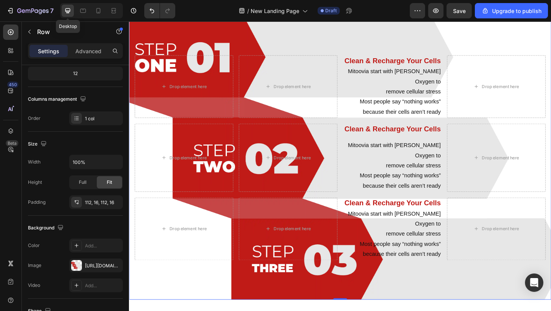
scroll to position [1037, 0]
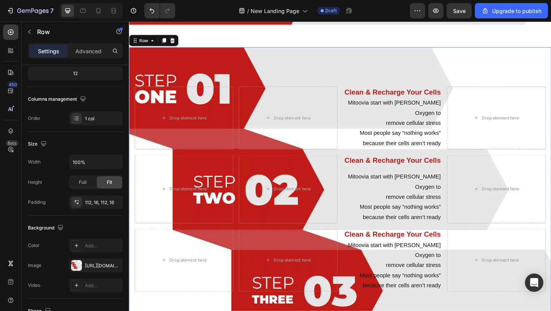
click at [157, 57] on div "Drop element here Drop element here Clean & Recharge Your Cells Text Block Mito…" at bounding box center [358, 203] width 459 height 308
click at [87, 266] on div "[URL][DOMAIN_NAME]" at bounding box center [96, 265] width 22 height 7
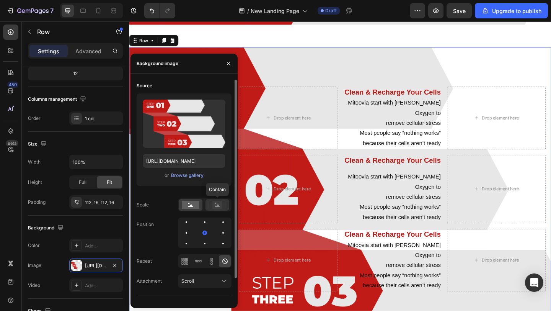
click at [214, 201] on rect at bounding box center [217, 205] width 10 height 8
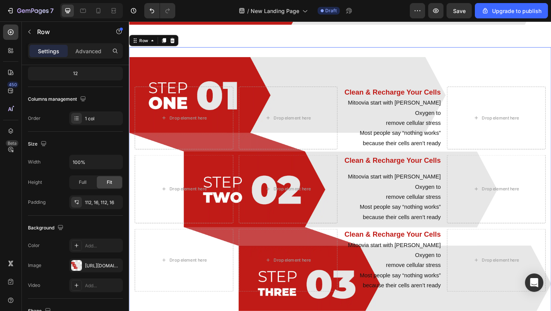
click at [321, 55] on div "Drop element here Drop element here Clean & Recharge Your Cells Text Block Mito…" at bounding box center [358, 203] width 459 height 308
click at [266, 56] on div "Drop element here Drop element here Clean & Recharge Your Cells Text Block Mito…" at bounding box center [358, 203] width 459 height 308
click at [94, 205] on div "112, 16, 112, 16" at bounding box center [96, 202] width 22 height 7
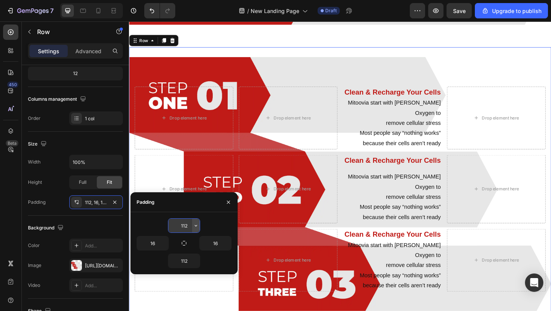
click at [195, 223] on icon "button" at bounding box center [196, 225] width 6 height 6
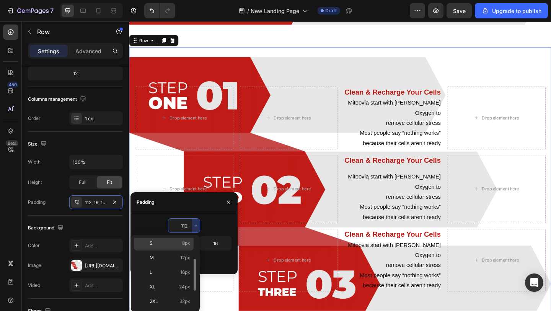
scroll to position [46, 0]
click at [177, 288] on p "XL 24px" at bounding box center [170, 286] width 41 height 7
type input "24"
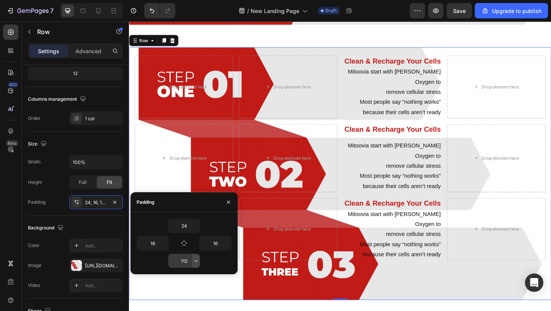
click at [193, 260] on icon "button" at bounding box center [196, 260] width 6 height 6
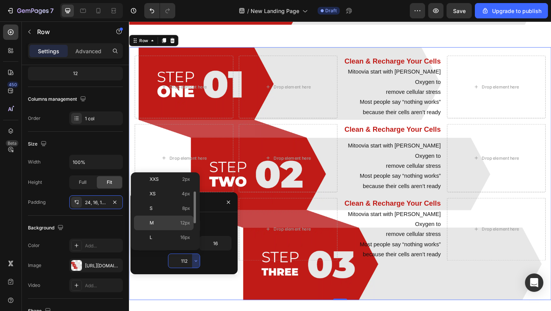
scroll to position [24, 0]
click at [174, 253] on div "XL 24px" at bounding box center [164, 260] width 60 height 15
type input "24"
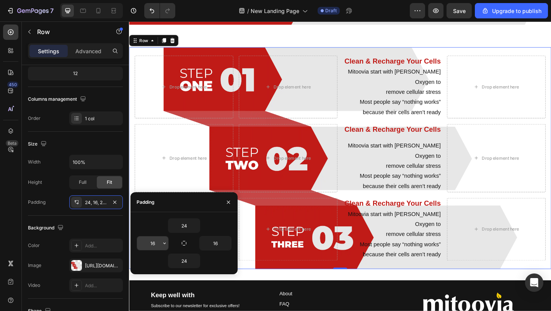
click at [163, 243] on icon "button" at bounding box center [164, 243] width 6 height 6
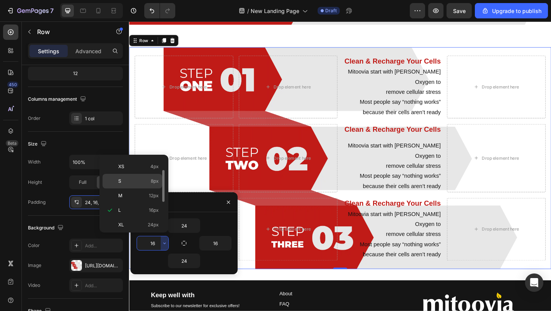
scroll to position [0, 0]
click at [146, 165] on p "Auto Auto" at bounding box center [138, 164] width 41 height 7
type input "Auto"
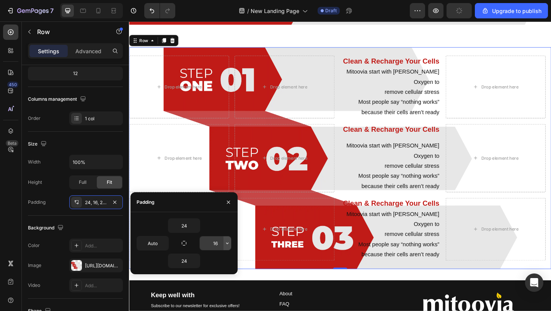
click at [230, 244] on icon "button" at bounding box center [227, 243] width 6 height 6
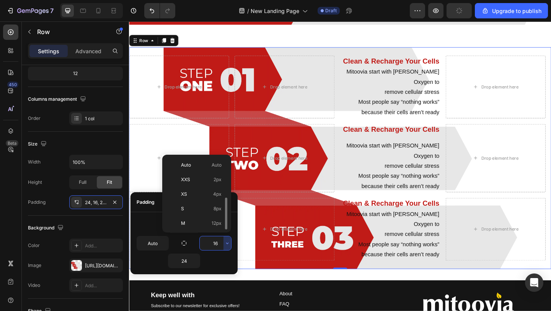
scroll to position [28, 0]
click at [206, 168] on p "XS 4px" at bounding box center [201, 166] width 41 height 7
type input "4"
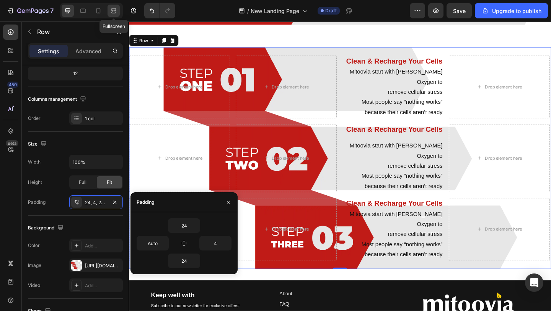
click at [110, 9] on icon at bounding box center [114, 11] width 8 height 8
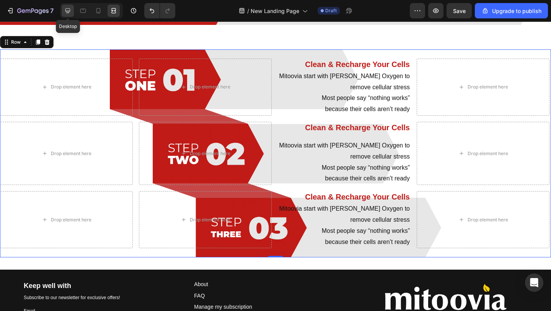
click at [72, 10] on div at bounding box center [68, 11] width 12 height 12
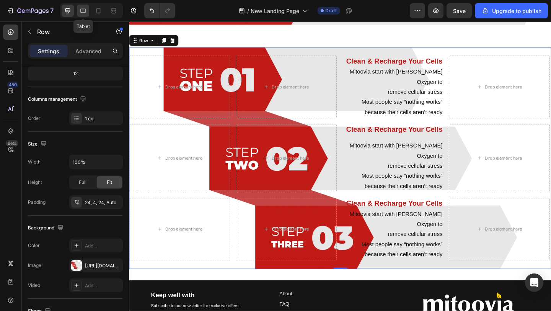
click at [87, 11] on div at bounding box center [83, 11] width 12 height 12
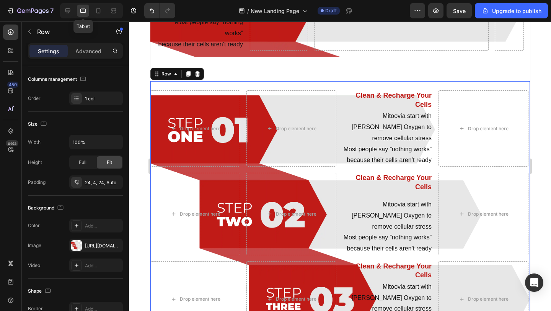
scroll to position [1130, 0]
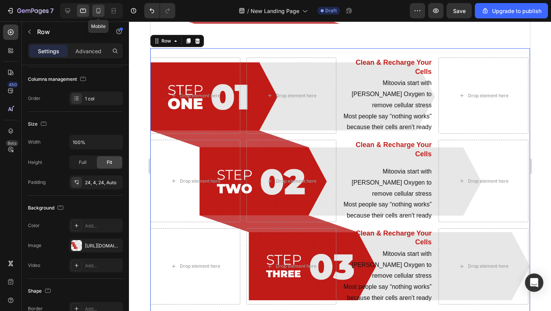
click at [99, 10] on icon at bounding box center [98, 11] width 8 height 8
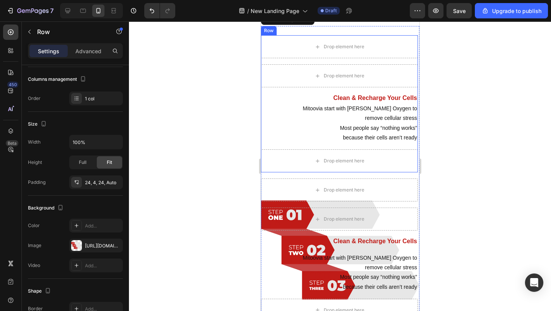
scroll to position [1171, 0]
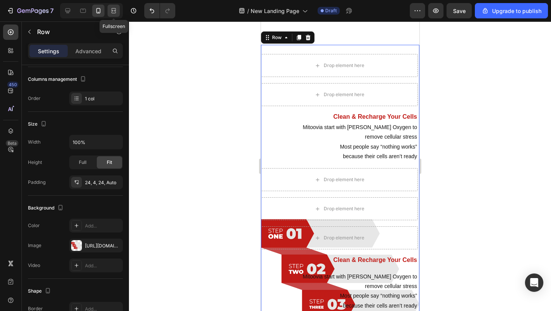
click at [110, 10] on icon at bounding box center [114, 11] width 8 height 8
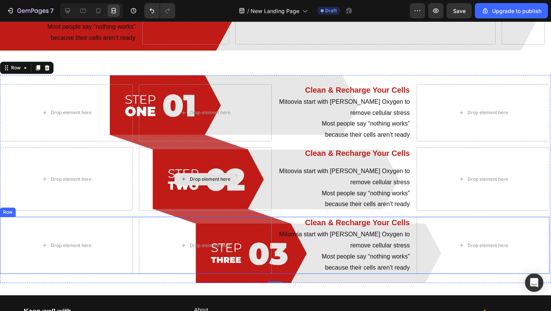
scroll to position [1014, 0]
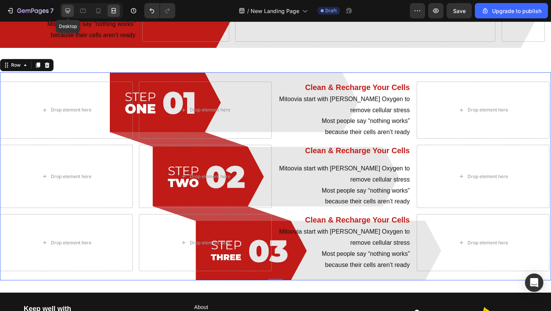
click at [66, 15] on div at bounding box center [68, 11] width 12 height 12
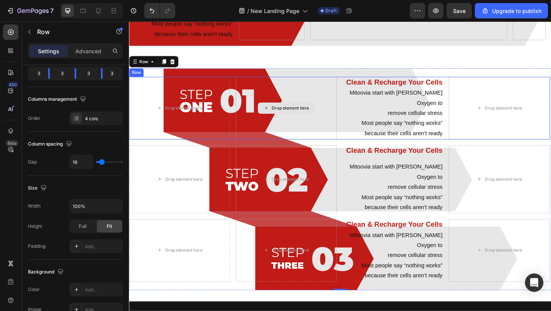
click at [249, 104] on div "Drop element here" at bounding box center [300, 115] width 110 height 68
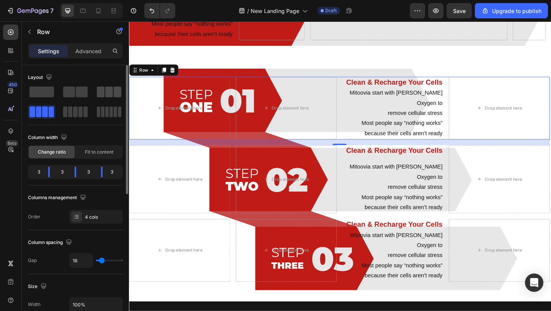
click at [106, 93] on span at bounding box center [109, 91] width 8 height 11
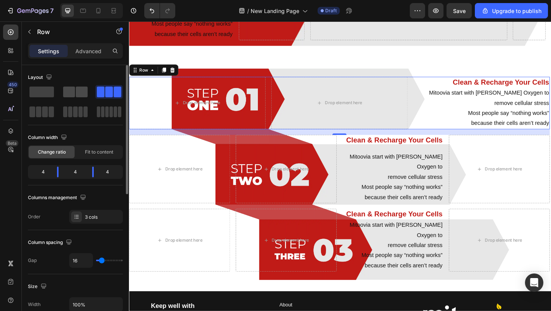
click at [78, 90] on span at bounding box center [82, 91] width 12 height 11
click at [103, 90] on span at bounding box center [101, 91] width 8 height 11
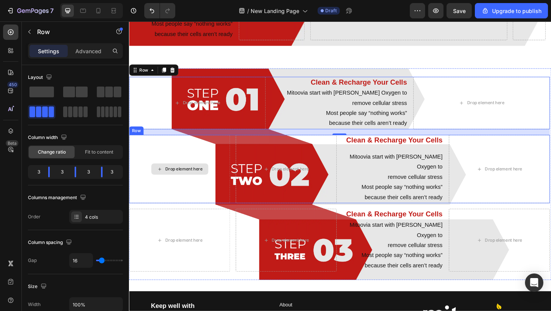
click at [236, 163] on div "Drop element here" at bounding box center [184, 182] width 110 height 74
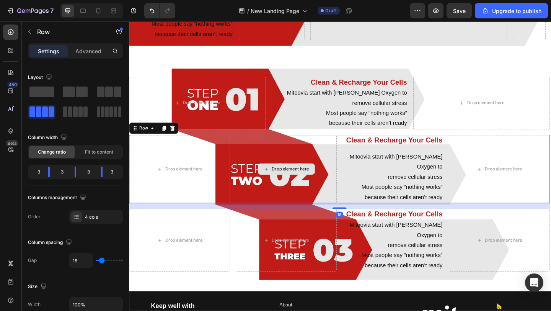
click at [262, 158] on div "Drop element here" at bounding box center [300, 182] width 110 height 74
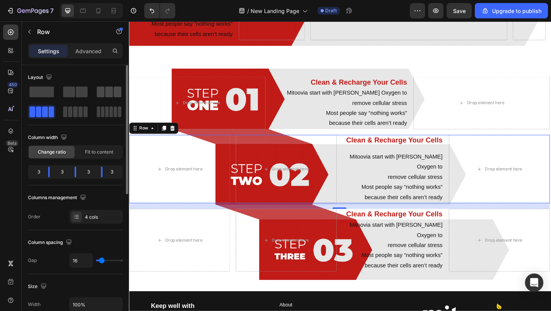
click at [104, 91] on span at bounding box center [101, 91] width 8 height 11
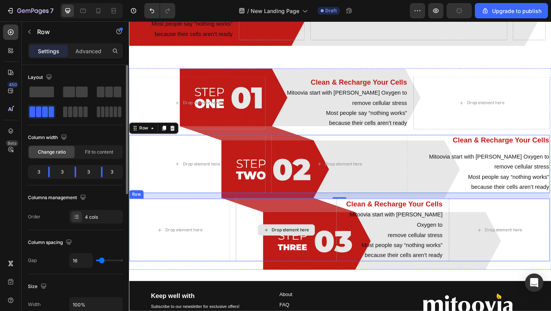
click at [296, 247] on div "Drop element here" at bounding box center [300, 248] width 110 height 68
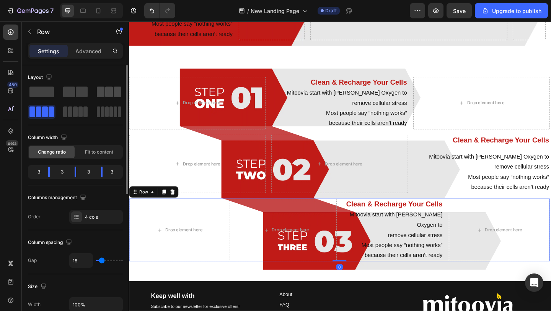
click at [107, 90] on span at bounding box center [109, 91] width 8 height 11
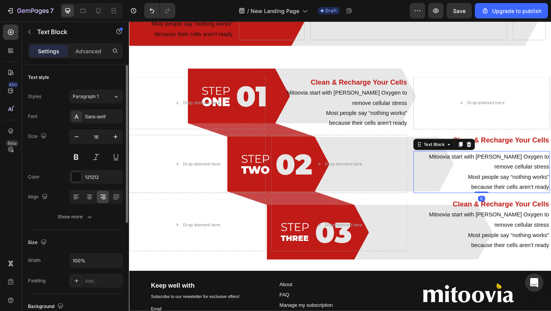
click at [472, 163] on p "Mitoovia start with [PERSON_NAME] Oxygen to" at bounding box center [512, 168] width 147 height 11
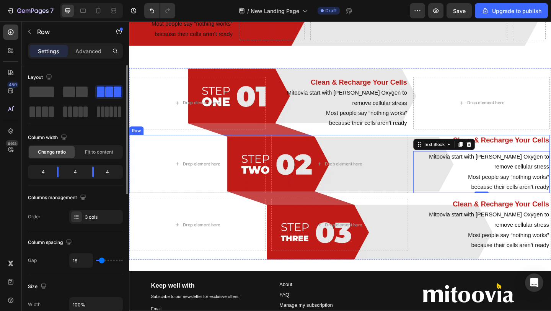
click at [278, 182] on div "Drop element here Drop element here Clean & Recharge Your Cells Text Block Mito…" at bounding box center [358, 176] width 458 height 63
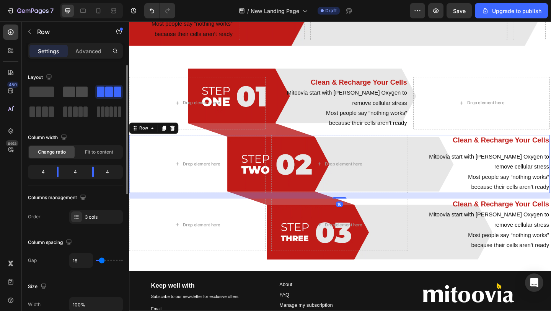
click at [79, 94] on span at bounding box center [82, 91] width 12 height 11
click at [107, 94] on span at bounding box center [109, 91] width 8 height 11
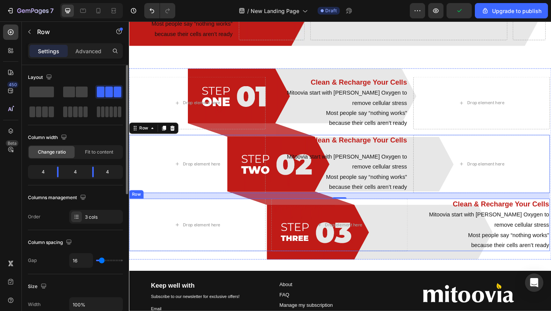
click at [279, 231] on div "Drop element here Drop element here Clean & Recharge Your Cells Text Block Mito…" at bounding box center [358, 242] width 458 height 57
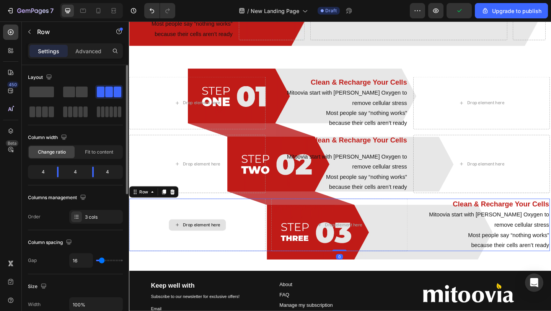
click at [206, 245] on div "Drop element here" at bounding box center [203, 242] width 148 height 57
click at [82, 94] on span at bounding box center [82, 91] width 12 height 11
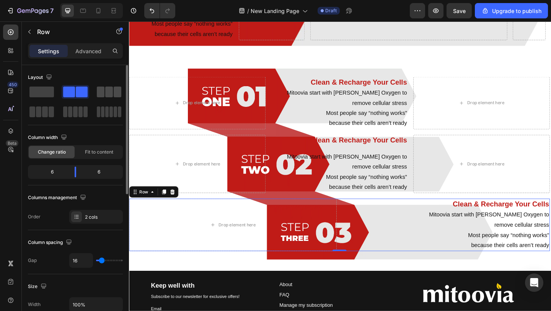
click at [105, 94] on span at bounding box center [109, 91] width 8 height 11
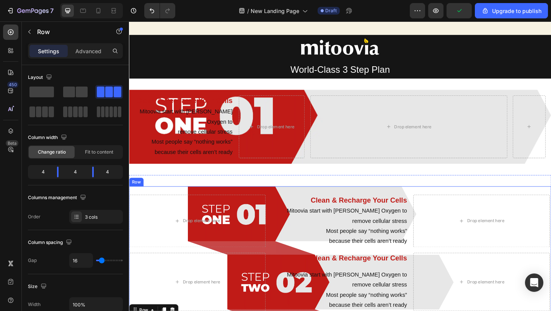
scroll to position [677, 0]
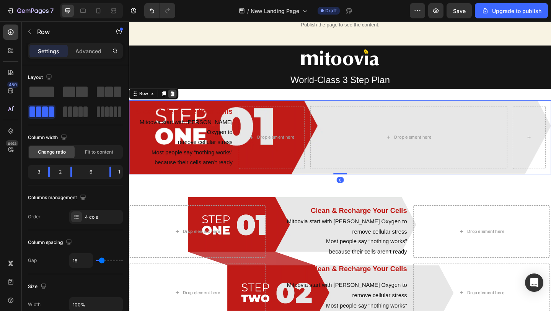
click at [176, 98] on icon at bounding box center [176, 99] width 5 height 5
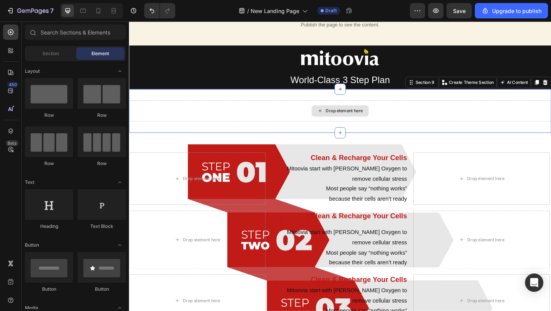
click at [220, 123] on div "Drop element here" at bounding box center [358, 118] width 459 height 23
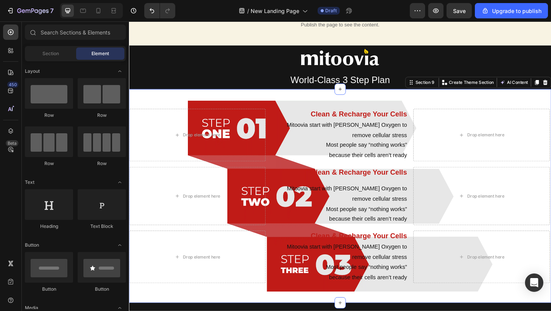
click at [418, 102] on div "Drop element here Clean & Recharge Your Cells Text Block Mitoovia start with [P…" at bounding box center [358, 211] width 459 height 233
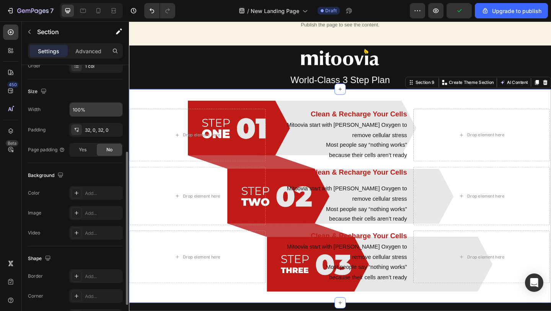
scroll to position [151, 0]
click at [82, 192] on div "Add..." at bounding box center [96, 192] width 54 height 14
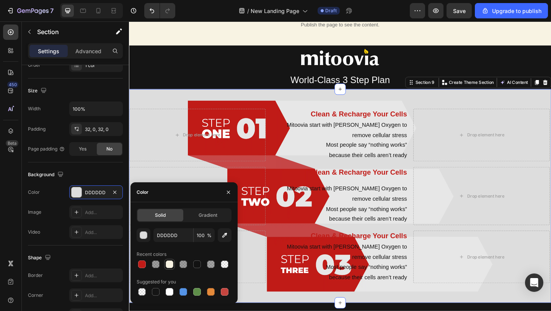
click at [169, 266] on div at bounding box center [170, 264] width 8 height 8
type input "F8F3E3"
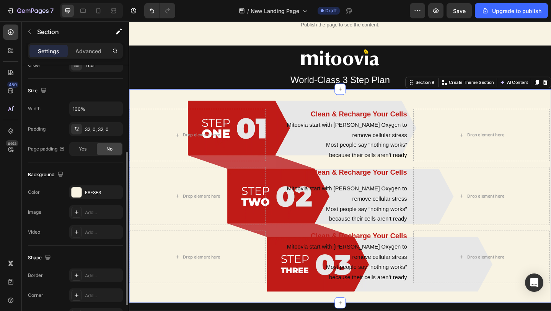
click at [47, 226] on div "Video Add..." at bounding box center [75, 232] width 95 height 14
click at [78, 211] on icon at bounding box center [76, 212] width 6 height 6
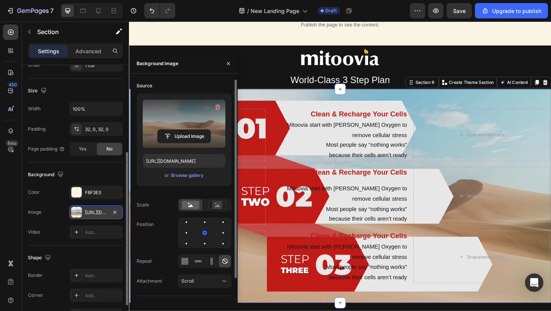
click at [172, 123] on label at bounding box center [184, 123] width 83 height 48
click at [172, 130] on input "file" at bounding box center [184, 136] width 53 height 13
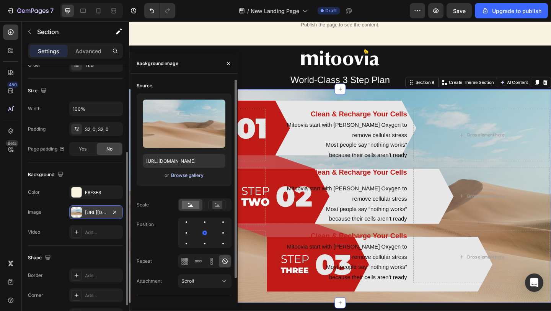
click at [189, 177] on div "Browse gallery" at bounding box center [187, 175] width 33 height 7
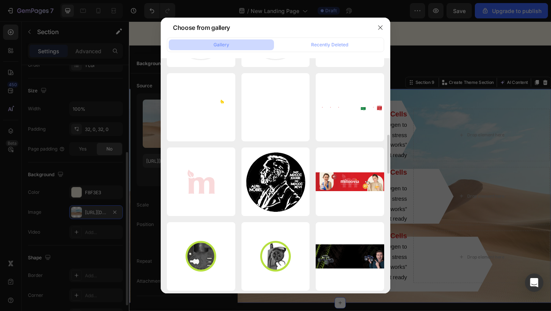
scroll to position [492, 0]
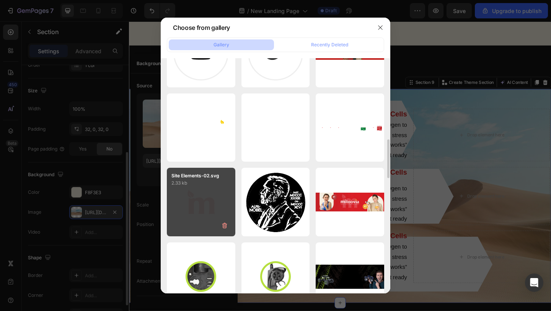
click at [191, 203] on div "Site Elements-02.svg 2.33 kb" at bounding box center [201, 202] width 68 height 68
type input "[URL][DOMAIN_NAME]"
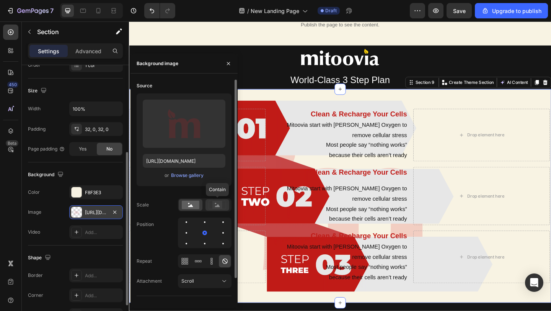
click at [211, 202] on icon at bounding box center [217, 204] width 18 height 8
click at [195, 206] on rect at bounding box center [191, 204] width 18 height 8
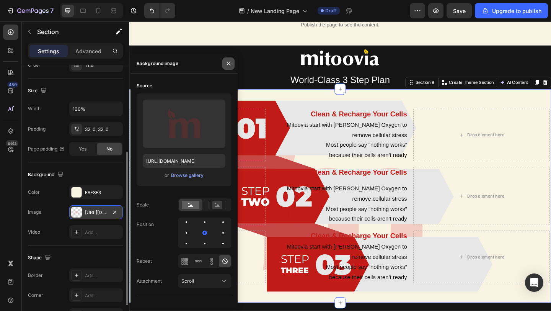
click at [226, 66] on icon "button" at bounding box center [228, 63] width 6 height 6
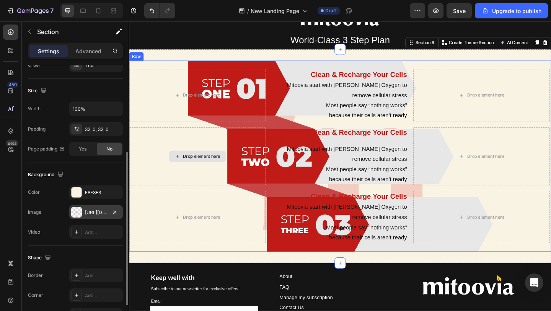
scroll to position [912, 0]
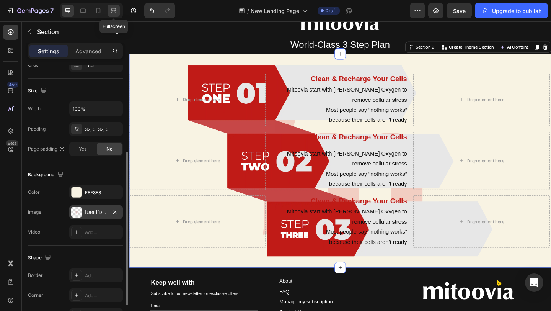
click at [115, 10] on icon at bounding box center [115, 11] width 2 height 2
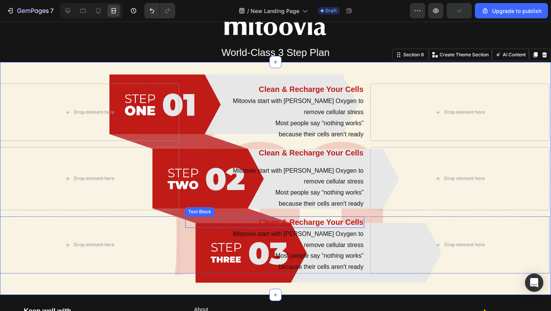
scroll to position [958, 0]
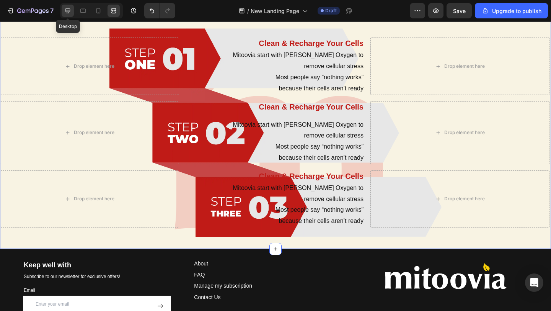
click at [68, 9] on icon at bounding box center [68, 11] width 8 height 8
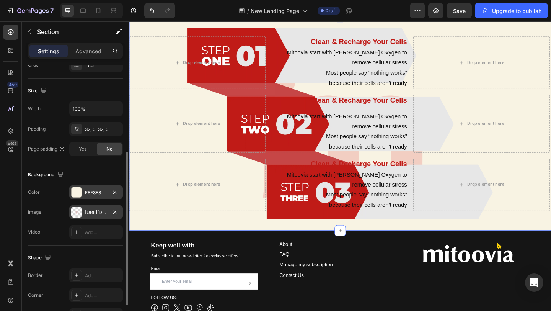
click at [76, 193] on div at bounding box center [77, 192] width 10 height 10
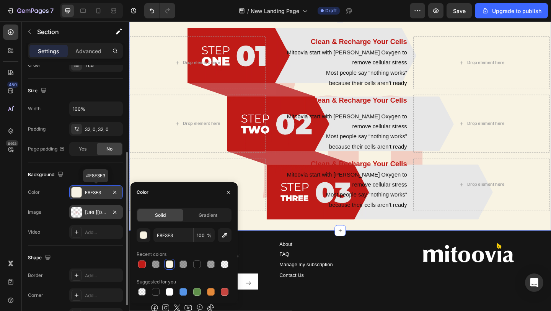
click at [76, 193] on div at bounding box center [77, 192] width 10 height 10
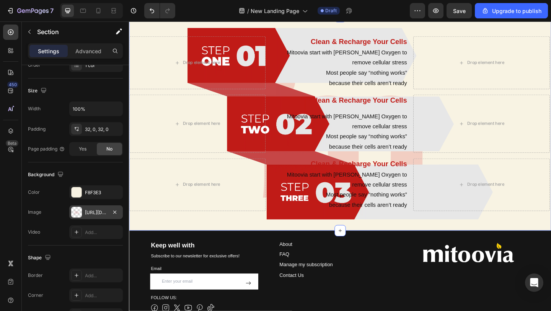
click at [77, 212] on div at bounding box center [76, 212] width 11 height 11
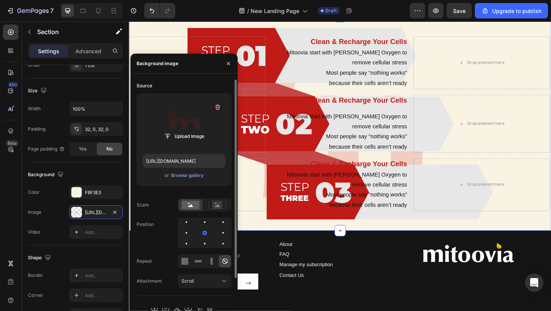
click at [177, 120] on label at bounding box center [184, 123] width 83 height 48
click at [177, 130] on input "file" at bounding box center [184, 136] width 53 height 13
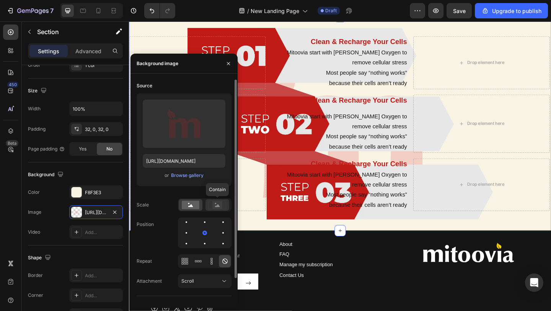
click at [210, 206] on icon at bounding box center [217, 204] width 18 height 8
click at [182, 207] on rect at bounding box center [191, 204] width 18 height 8
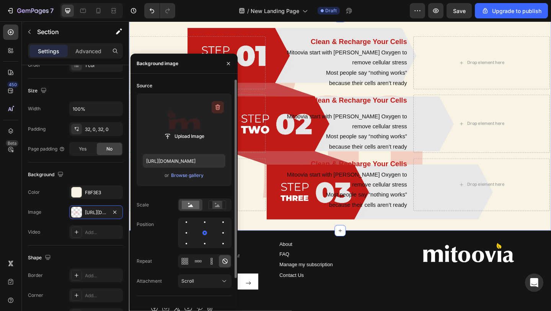
click at [218, 109] on icon "button" at bounding box center [218, 107] width 8 height 8
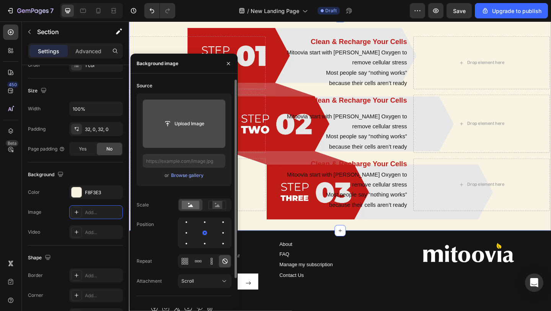
click at [304, 244] on div "Drop element here Clean & Recharge Your Cells Text Block Mitoovia start with [P…" at bounding box center [358, 132] width 459 height 233
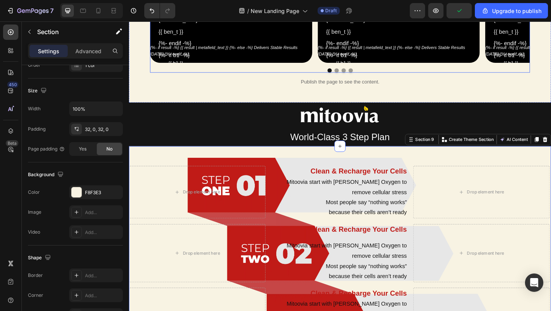
scroll to position [865, 0]
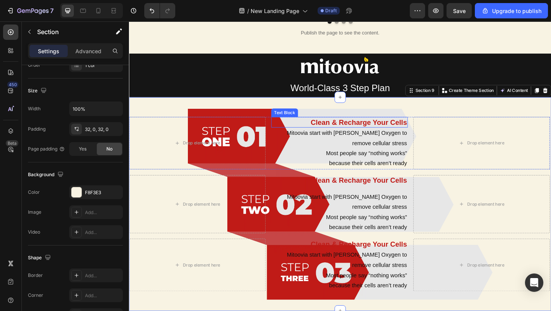
click at [344, 130] on p "Clean & Recharge Your Cells" at bounding box center [357, 131] width 147 height 10
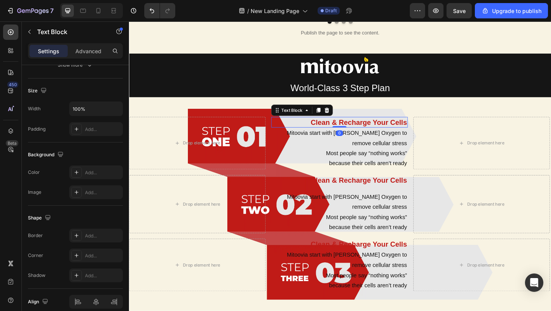
scroll to position [0, 0]
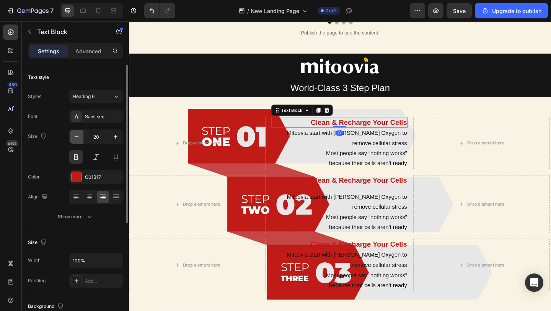
click at [79, 136] on icon "button" at bounding box center [77, 137] width 8 height 8
type input "18"
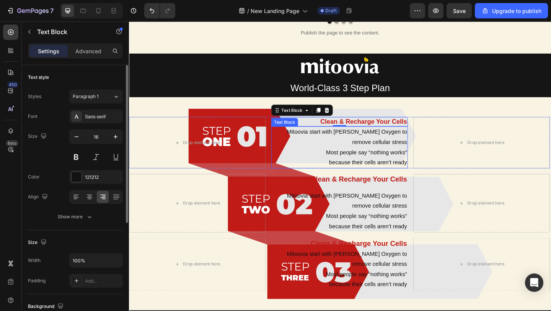
click at [353, 147] on p "remove cellular stress" at bounding box center [357, 152] width 147 height 11
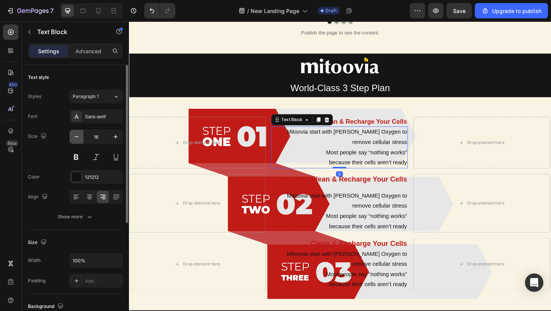
click at [78, 136] on icon "button" at bounding box center [77, 136] width 4 height 1
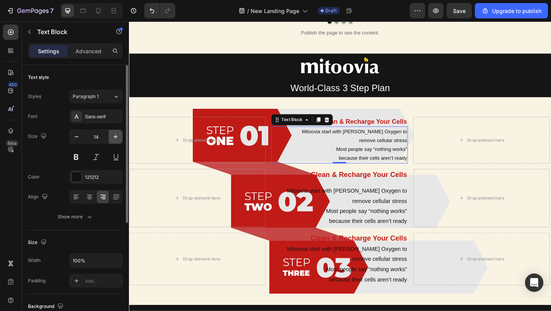
click at [114, 137] on icon "button" at bounding box center [116, 137] width 8 height 8
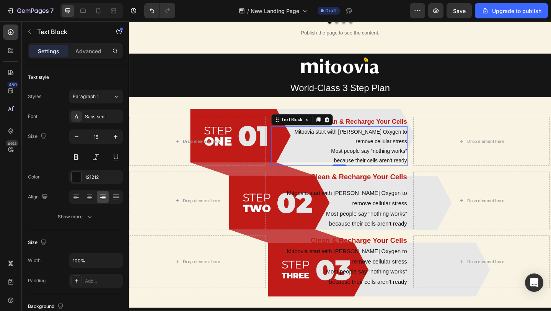
type input "16"
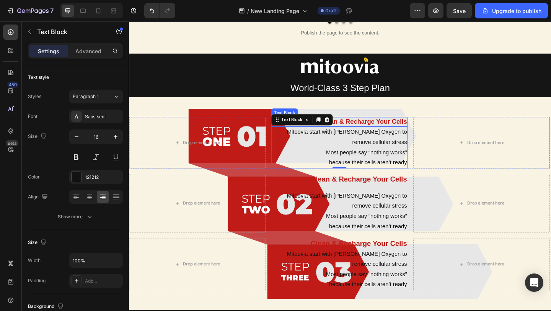
click at [384, 129] on p "Clean & Recharge Your Cells" at bounding box center [357, 130] width 147 height 9
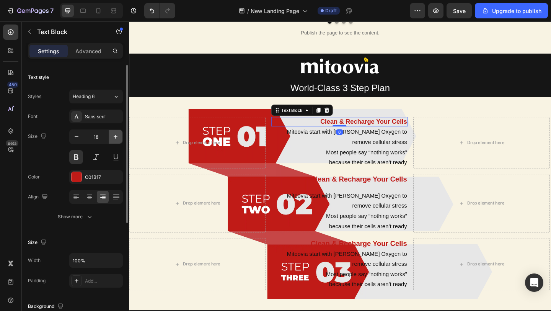
click at [113, 140] on icon "button" at bounding box center [116, 137] width 8 height 8
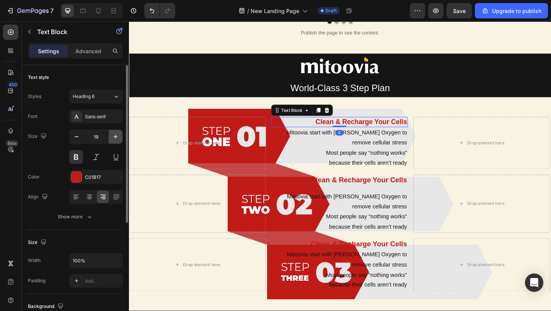
type input "20"
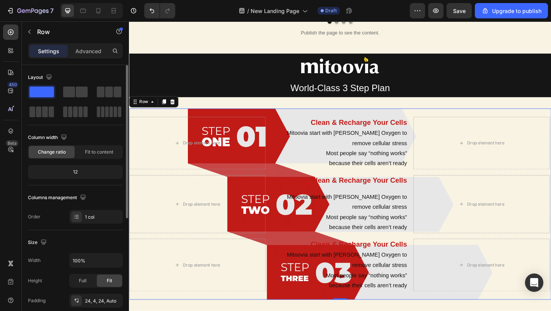
click at [363, 121] on div "Drop element here Clean & Recharge Your Cells Text Block Mitoovia start with [P…" at bounding box center [358, 220] width 459 height 208
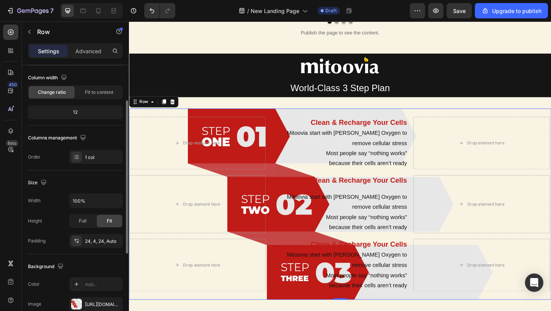
scroll to position [60, 0]
click at [86, 236] on div "24, 4, 24, Auto" at bounding box center [96, 240] width 54 height 14
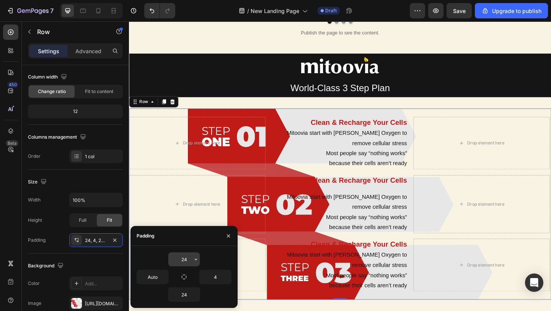
click at [187, 256] on input "24" at bounding box center [183, 259] width 31 height 14
click at [197, 260] on icon "button" at bounding box center [196, 259] width 6 height 6
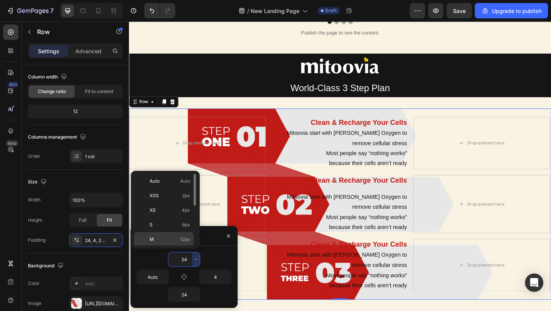
click at [179, 246] on div "M 12px" at bounding box center [164, 253] width 60 height 15
type input "12"
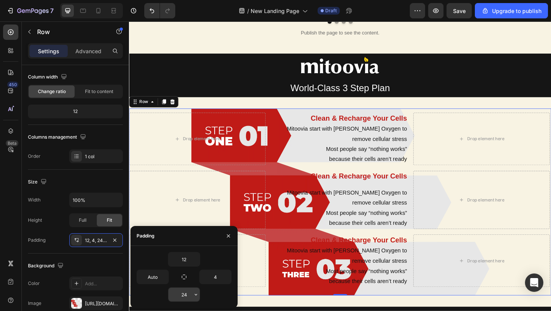
click at [197, 298] on button "button" at bounding box center [196, 294] width 8 height 14
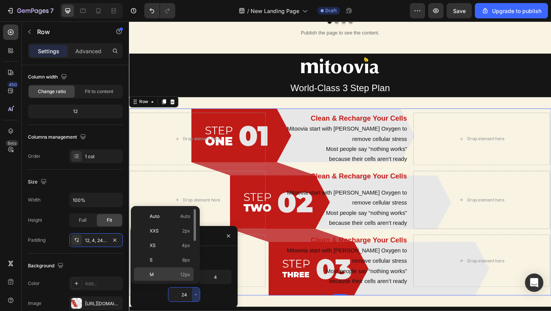
click at [174, 277] on p "M 12px" at bounding box center [170, 274] width 41 height 7
type input "12"
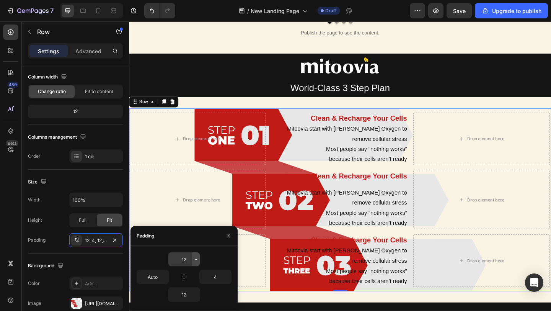
click at [195, 256] on icon "button" at bounding box center [196, 259] width 6 height 6
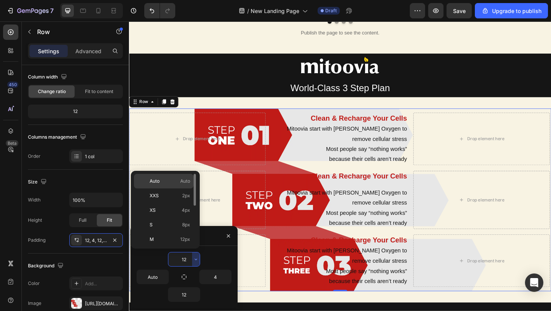
click at [171, 181] on p "Auto Auto" at bounding box center [170, 180] width 41 height 7
type input "Auto"
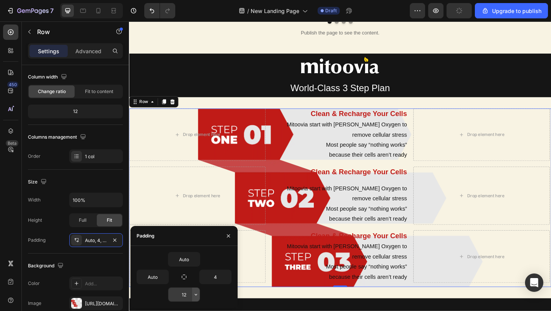
click at [196, 295] on icon "button" at bounding box center [196, 294] width 6 height 6
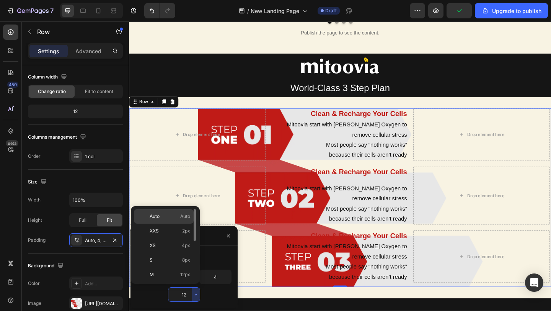
click at [179, 215] on p "Auto Auto" at bounding box center [170, 216] width 41 height 7
type input "Auto"
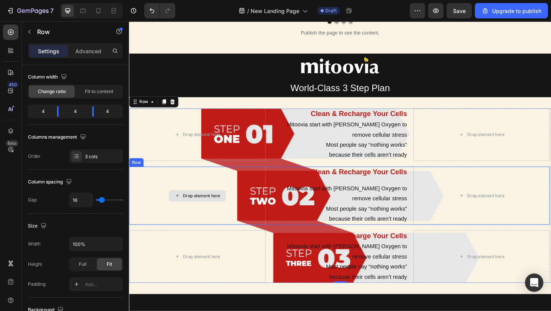
click at [246, 222] on div "Drop element here" at bounding box center [203, 210] width 148 height 63
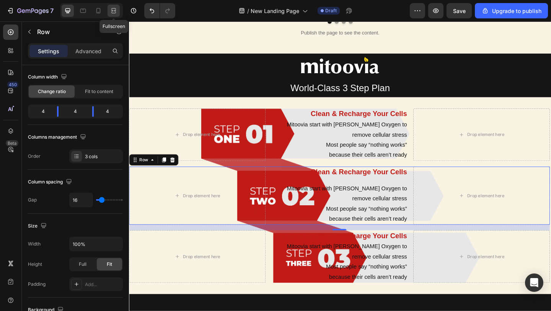
click at [110, 9] on icon at bounding box center [114, 11] width 8 height 8
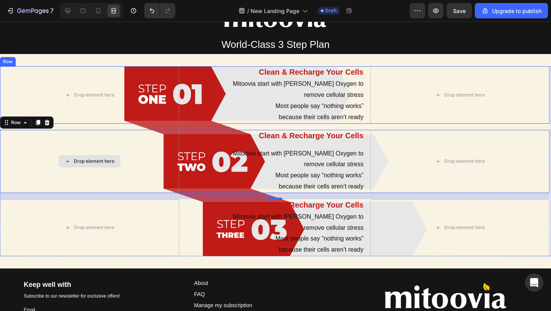
scroll to position [904, 0]
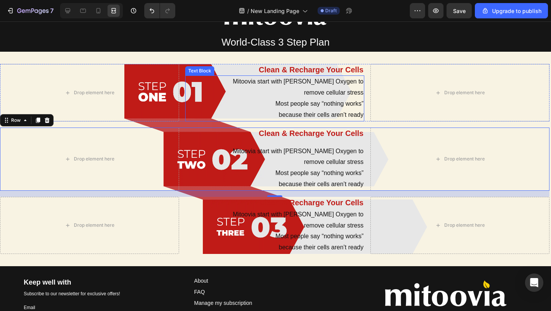
click at [287, 115] on p "because their cells aren’t ready" at bounding box center [274, 114] width 177 height 11
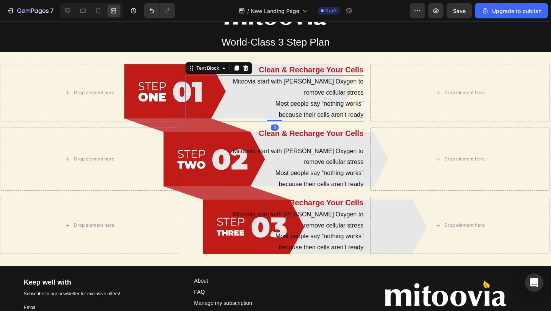
scroll to position [0, 0]
drag, startPoint x: 276, startPoint y: 120, endPoint x: 280, endPoint y: 105, distance: 15.5
click at [280, 105] on div "Mitoovia start with [PERSON_NAME] Oxygen to remove cellular stress Most people …" at bounding box center [274, 98] width 179 height 46
click at [282, 132] on p "Clean & Recharge Your Cells" at bounding box center [274, 133] width 177 height 10
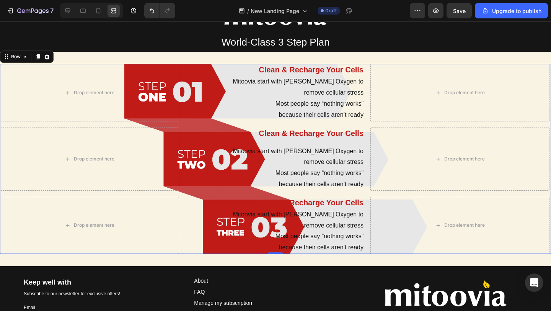
click at [280, 121] on div "Drop element here Clean & Recharge Your Cells Text Block Mitoovia start with [P…" at bounding box center [274, 159] width 549 height 190
click at [280, 114] on p "because their cells aren’t ready" at bounding box center [274, 114] width 177 height 11
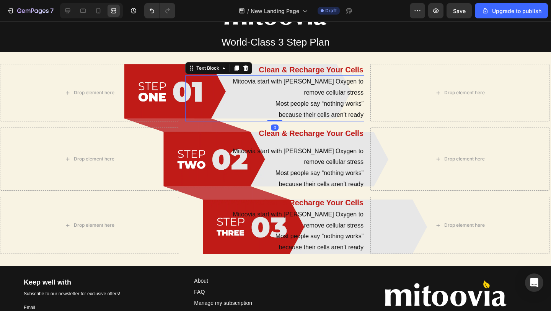
drag, startPoint x: 277, startPoint y: 120, endPoint x: 278, endPoint y: 113, distance: 7.0
click at [278, 113] on div "Mitoovia start with [PERSON_NAME] Oxygen to remove cellular stress Most people …" at bounding box center [274, 98] width 179 height 46
click at [351, 93] on p "remove cellular stress" at bounding box center [274, 92] width 177 height 11
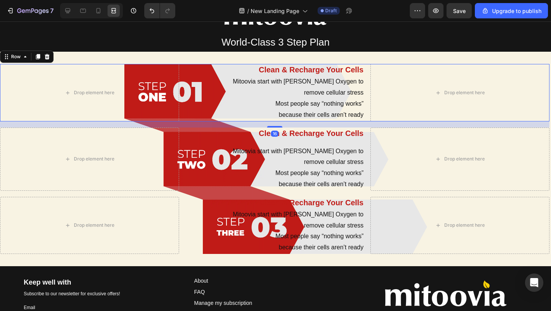
click at [366, 92] on div "Drop element here Clean & Recharge Your Cells Text Block Mitoovia start with [P…" at bounding box center [274, 92] width 549 height 57
click at [378, 75] on div "Drop element here" at bounding box center [459, 92] width 179 height 57
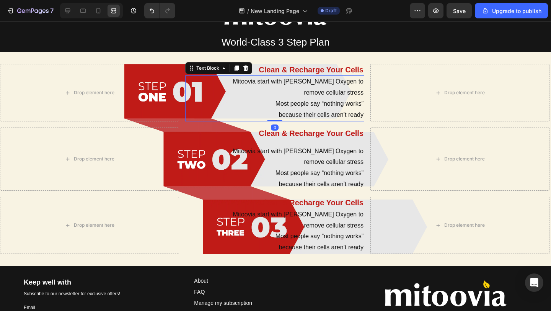
click at [256, 90] on p "remove cellular stress" at bounding box center [274, 92] width 177 height 11
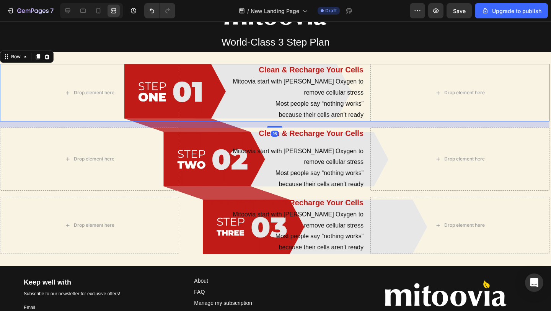
click at [182, 95] on div "Drop element here Clean & Recharge Your Cells Text Block Mitoovia start with [P…" at bounding box center [274, 92] width 549 height 57
click at [68, 11] on icon at bounding box center [68, 11] width 8 height 8
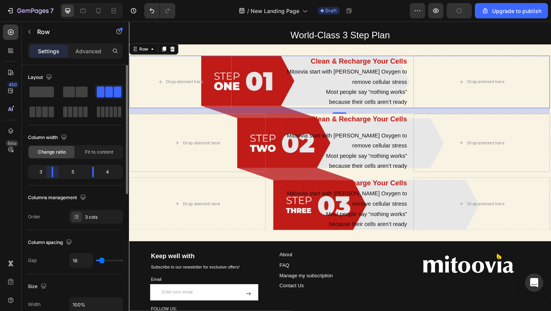
drag, startPoint x: 59, startPoint y: 173, endPoint x: 75, endPoint y: 162, distance: 19.6
click at [52, 0] on body "7 / New Landing Page Draft Preview Upgrade to publish 450 Beta Sections(30) Ele…" at bounding box center [275, 0] width 551 height 0
click at [86, 157] on div "Fit to content" at bounding box center [99, 152] width 46 height 12
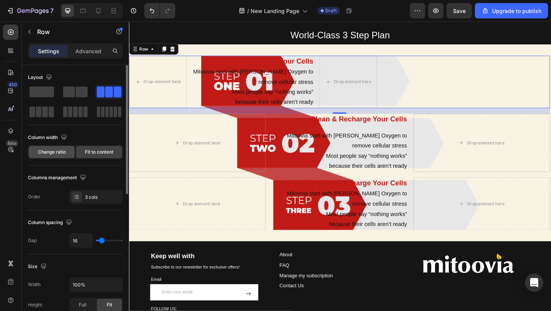
click at [64, 155] on span "Change ratio" at bounding box center [52, 151] width 28 height 7
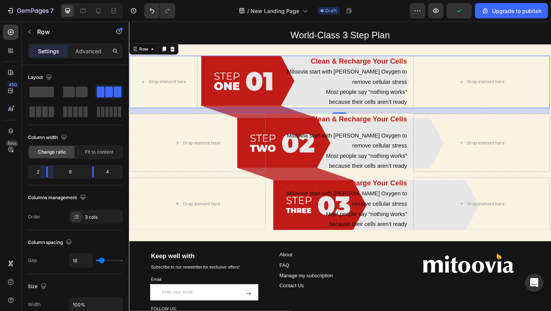
drag, startPoint x: 53, startPoint y: 173, endPoint x: 44, endPoint y: 173, distance: 8.8
click at [44, 0] on body "7 / New Landing Page Draft Preview Upgrade to publish 450 Beta Sections(30) Ele…" at bounding box center [275, 0] width 551 height 0
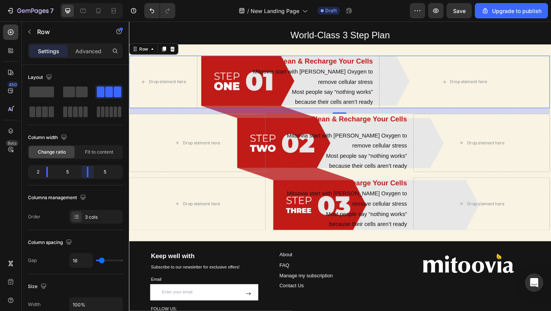
drag, startPoint x: 94, startPoint y: 172, endPoint x: 85, endPoint y: 175, distance: 10.2
click at [85, 0] on body "7 / New Landing Page Draft Preview Save Upgrade to publish 450 Beta Sections(30…" at bounding box center [275, 0] width 551 height 0
click at [47, 0] on body "7 / New Landing Page Draft Preview Upgrade to publish 450 Beta Sections(30) Ele…" at bounding box center [275, 0] width 551 height 0
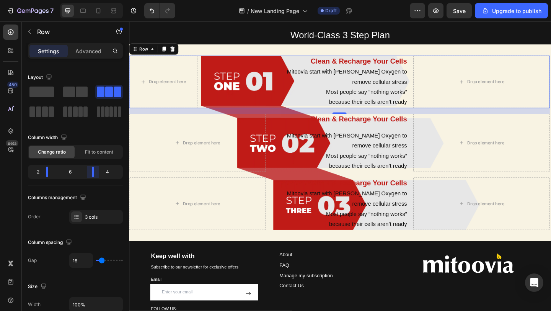
drag, startPoint x: 85, startPoint y: 172, endPoint x: 89, endPoint y: 176, distance: 6.2
click at [89, 0] on body "7 / New Landing Page Draft Preview Save Upgrade to publish 450 Beta Sections(30…" at bounding box center [275, 0] width 551 height 0
drag, startPoint x: 48, startPoint y: 175, endPoint x: 67, endPoint y: 175, distance: 19.1
click at [64, 0] on body "7 / New Landing Page Draft Preview Save Upgrade to publish 450 Beta Sections(30…" at bounding box center [275, 0] width 551 height 0
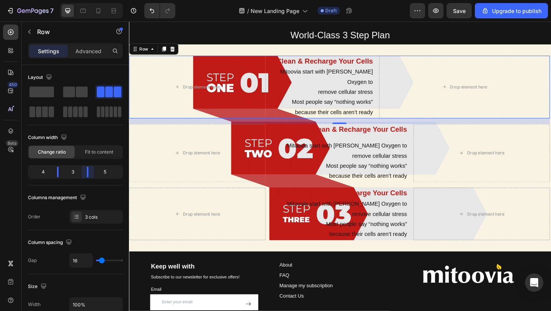
drag, startPoint x: 90, startPoint y: 173, endPoint x: 85, endPoint y: 174, distance: 5.6
click at [85, 0] on body "7 / New Landing Page Draft Preview Save Upgrade to publish 450 Beta Sections(30…" at bounding box center [275, 0] width 551 height 0
click at [60, 0] on body "7 / New Landing Page Draft Preview Save Upgrade to publish 450 Beta Sections(30…" at bounding box center [275, 0] width 551 height 0
click at [113, 10] on icon at bounding box center [114, 11] width 8 height 8
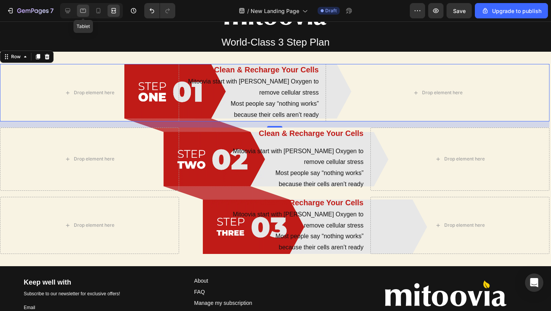
click at [83, 13] on icon at bounding box center [83, 11] width 8 height 8
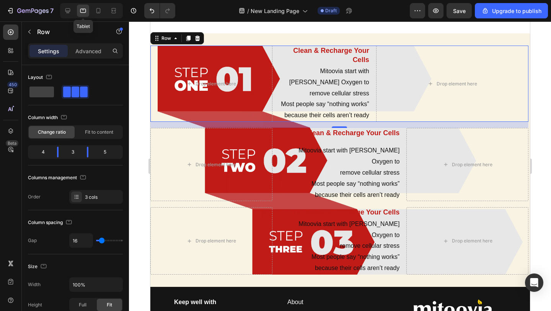
scroll to position [797, 0]
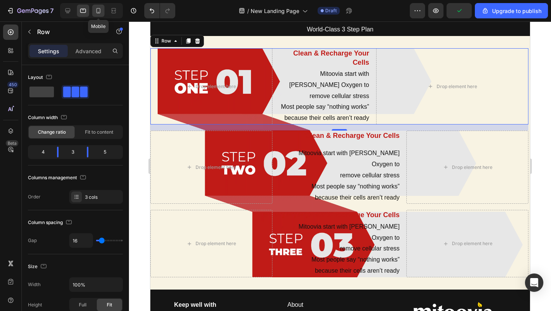
click at [101, 11] on icon at bounding box center [98, 11] width 8 height 8
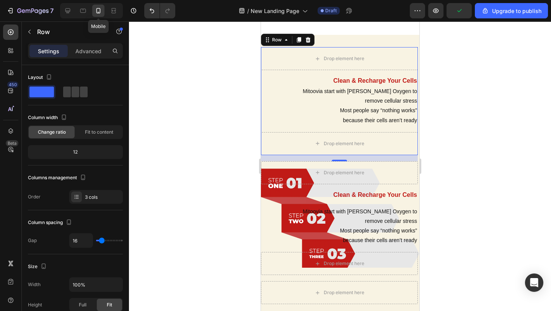
scroll to position [789, 0]
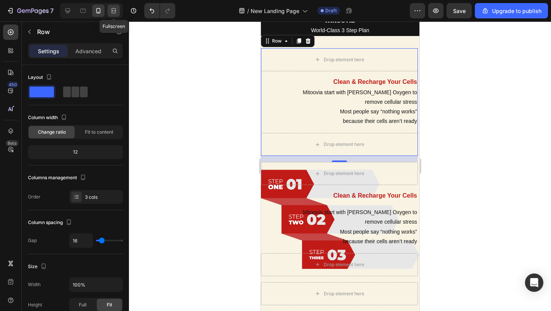
click at [114, 11] on icon at bounding box center [112, 11] width 2 height 2
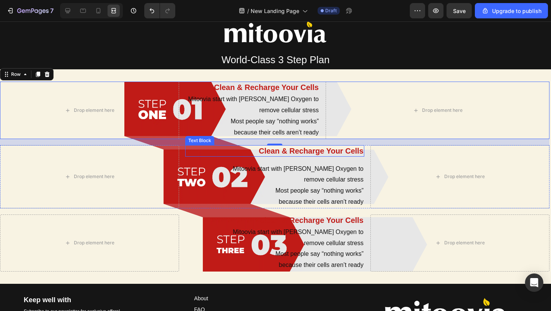
scroll to position [891, 0]
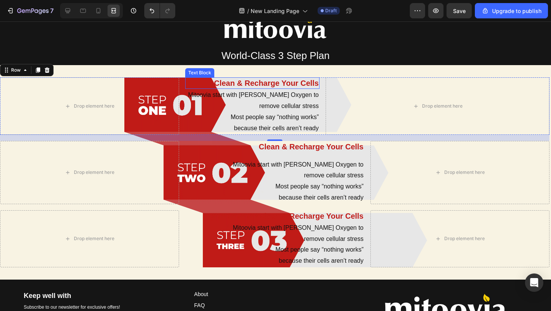
click at [280, 87] on p "Clean & Recharge Your Cells" at bounding box center [252, 83] width 133 height 10
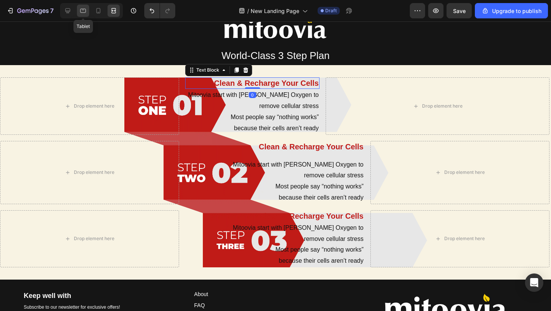
click at [85, 11] on icon at bounding box center [83, 11] width 6 height 4
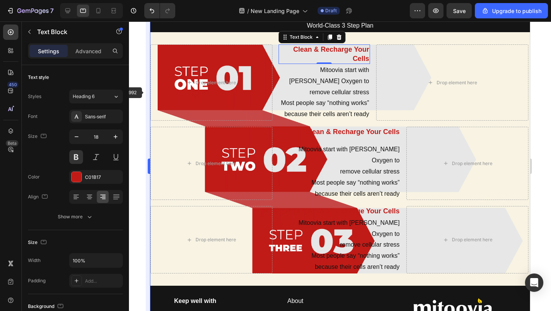
scroll to position [797, 0]
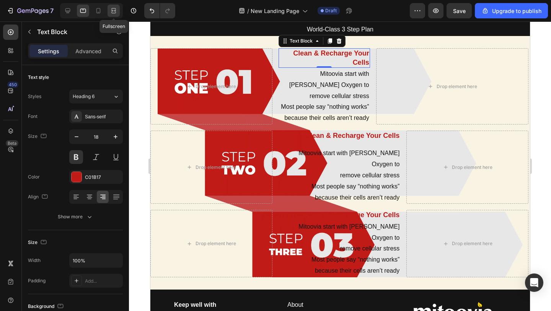
click at [111, 11] on icon at bounding box center [114, 11] width 8 height 8
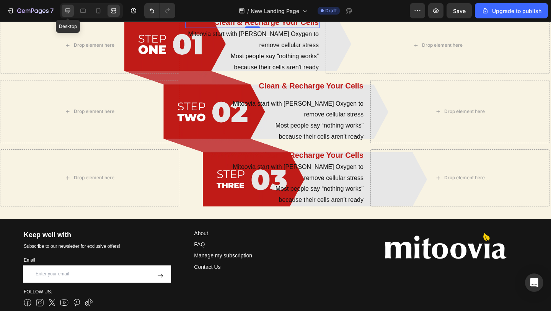
scroll to position [733, 0]
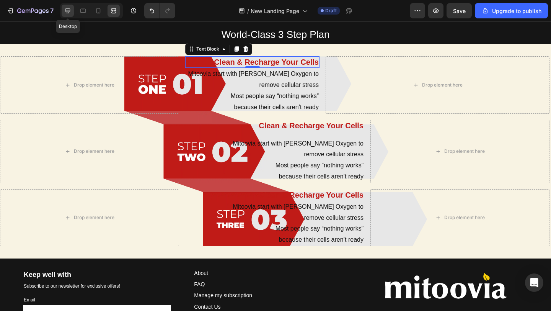
click at [68, 13] on icon at bounding box center [67, 10] width 5 height 5
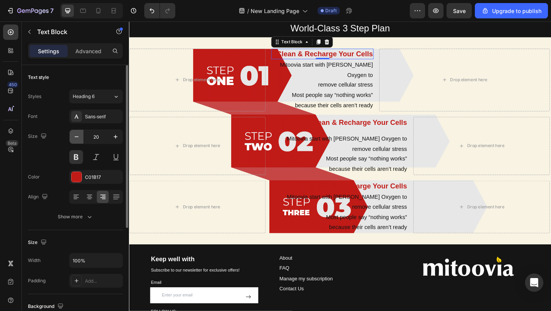
click at [77, 136] on icon "button" at bounding box center [77, 136] width 4 height 1
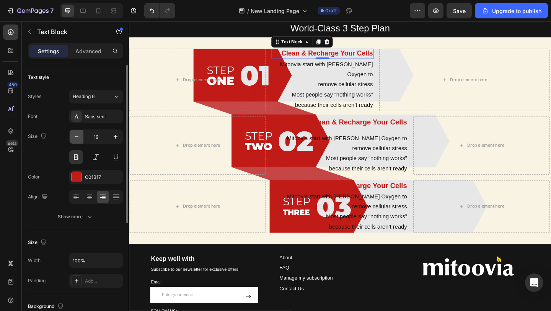
click at [77, 136] on icon "button" at bounding box center [77, 136] width 4 height 1
type input "18"
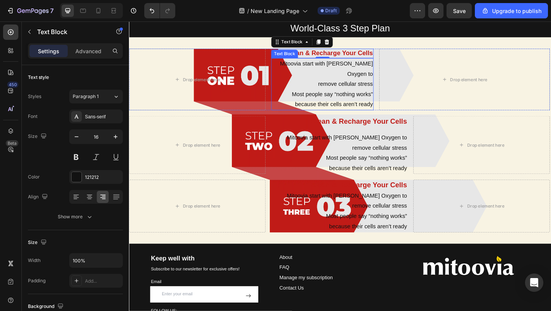
click at [345, 84] on p "remove cellular stress" at bounding box center [339, 89] width 110 height 11
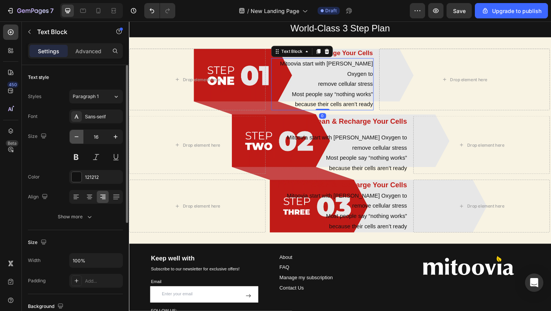
click at [74, 135] on icon "button" at bounding box center [77, 137] width 8 height 8
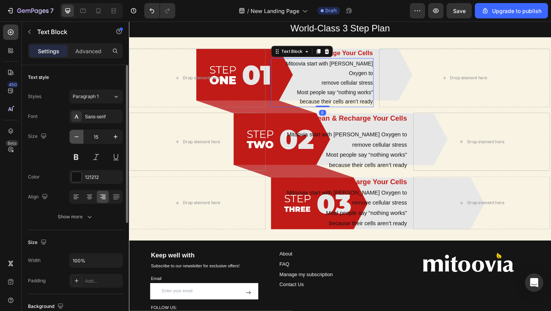
click at [75, 136] on icon "button" at bounding box center [77, 137] width 8 height 8
type input "14"
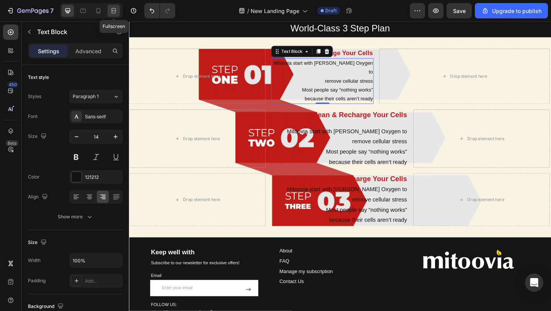
click at [113, 10] on icon at bounding box center [114, 11] width 8 height 8
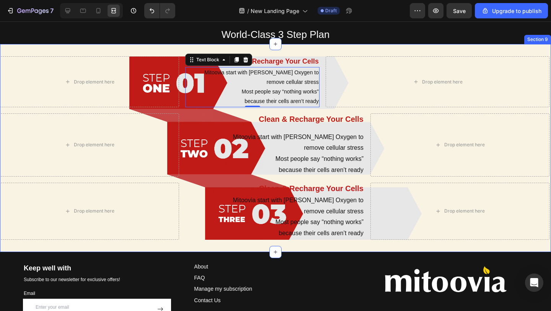
click at [103, 47] on div "Drop element here Clean & Recharge Your Cells Text Block Mitoovia start with [P…" at bounding box center [275, 148] width 551 height 208
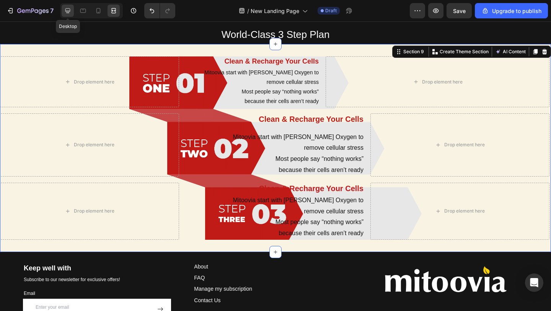
click at [68, 10] on icon at bounding box center [68, 11] width 8 height 8
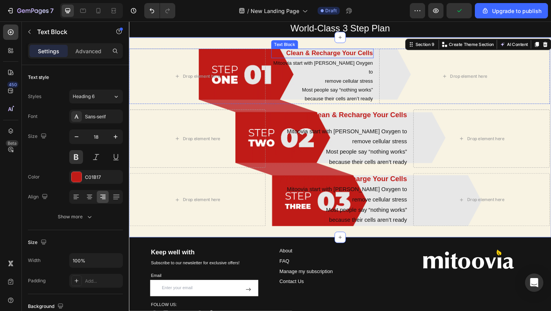
click at [347, 55] on p "Clean & Recharge Your Cells" at bounding box center [339, 56] width 110 height 9
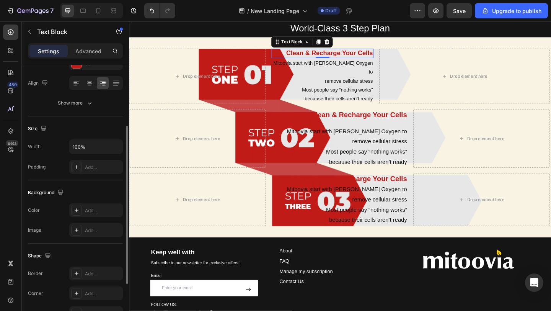
scroll to position [106, 0]
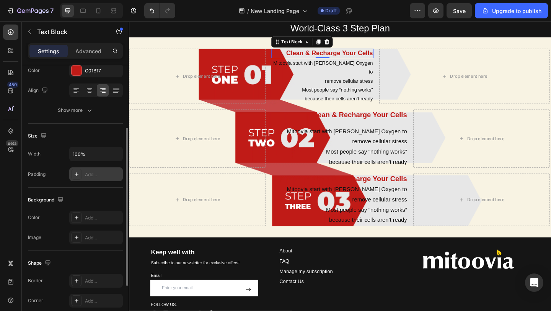
click at [89, 175] on div "Add..." at bounding box center [103, 174] width 36 height 7
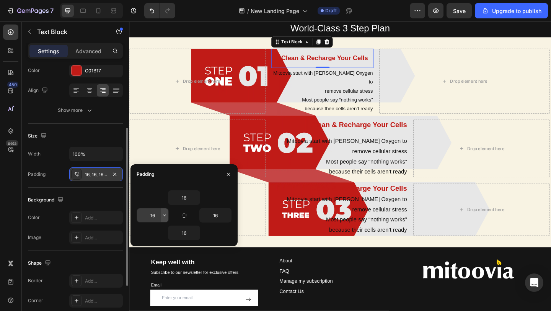
click at [163, 215] on icon "button" at bounding box center [164, 215] width 6 height 6
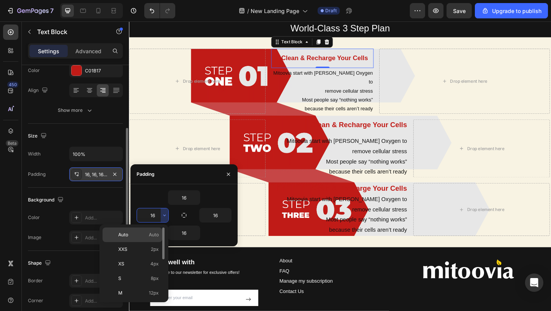
click at [135, 237] on p "Auto Auto" at bounding box center [138, 234] width 41 height 7
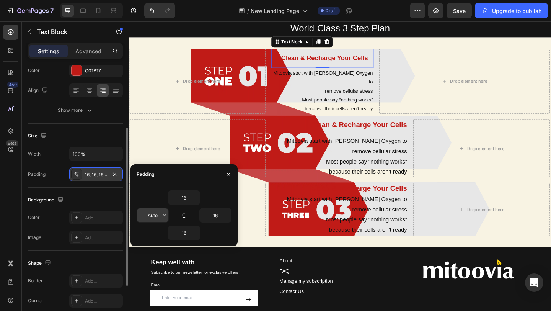
click at [151, 214] on input "Auto" at bounding box center [152, 215] width 31 height 14
click at [151, 214] on input "0uto" at bounding box center [152, 215] width 31 height 14
type input "0"
click at [216, 213] on input "16" at bounding box center [215, 215] width 31 height 14
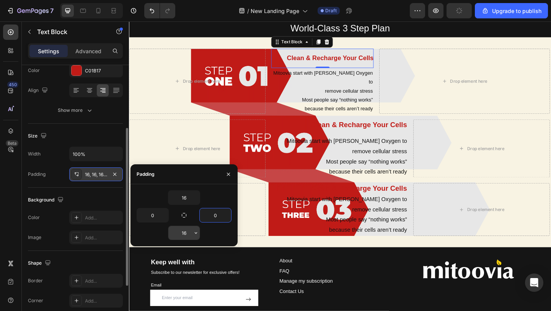
type input "0"
click at [185, 230] on input "16" at bounding box center [183, 233] width 31 height 14
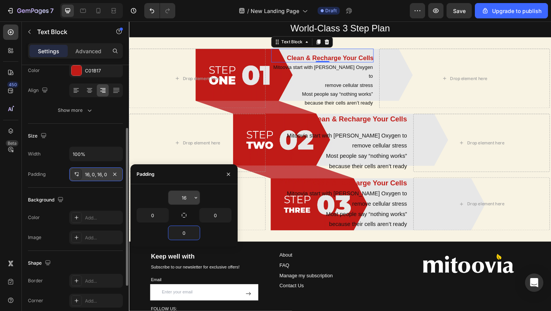
type input "0"
click at [187, 193] on input "16" at bounding box center [183, 198] width 31 height 14
click at [187, 199] on input "16" at bounding box center [183, 198] width 31 height 14
click at [201, 197] on div "16" at bounding box center [184, 197] width 95 height 15
click at [198, 197] on icon "button" at bounding box center [196, 197] width 6 height 6
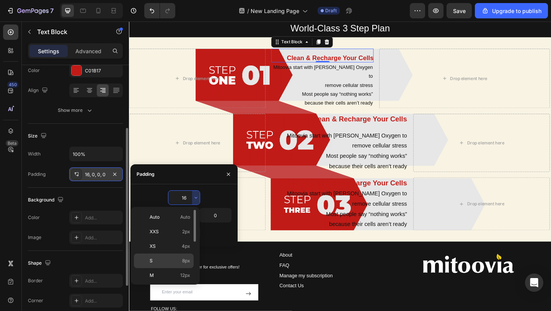
click at [185, 263] on span "8px" at bounding box center [186, 260] width 8 height 7
type input "8"
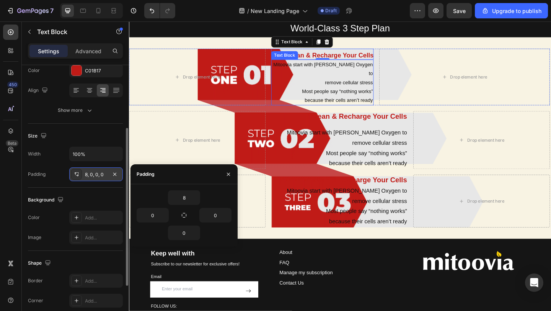
click at [348, 93] on p "Most people say “nothing works”" at bounding box center [339, 98] width 110 height 10
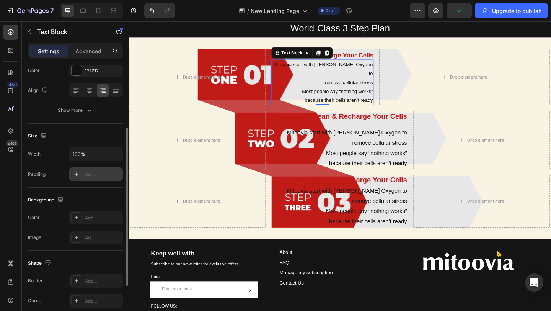
click at [82, 173] on div "Add..." at bounding box center [96, 174] width 54 height 14
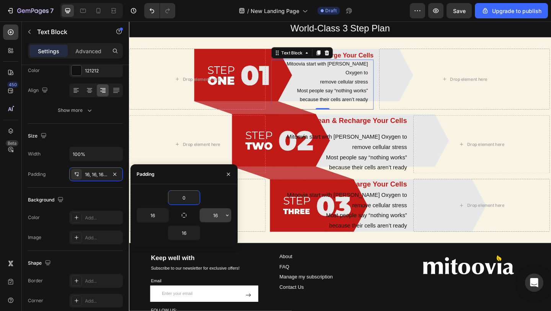
type input "0"
click at [214, 213] on input "16" at bounding box center [215, 215] width 31 height 14
type input "0"
click at [145, 213] on input "16" at bounding box center [152, 215] width 31 height 14
click at [153, 214] on input "16" at bounding box center [152, 215] width 31 height 14
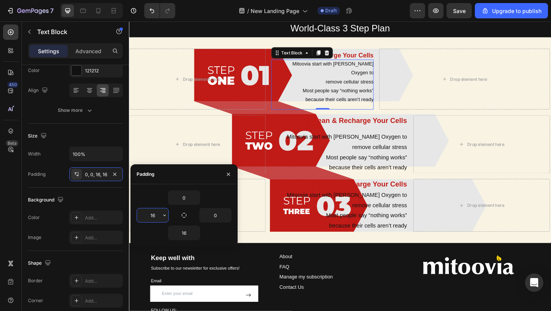
click at [153, 214] on input "16" at bounding box center [152, 215] width 31 height 14
type input "0"
click at [183, 234] on input "16" at bounding box center [183, 233] width 31 height 14
type input "8"
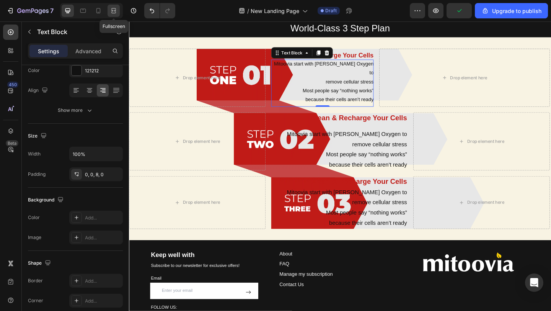
click at [113, 11] on icon at bounding box center [114, 11] width 8 height 8
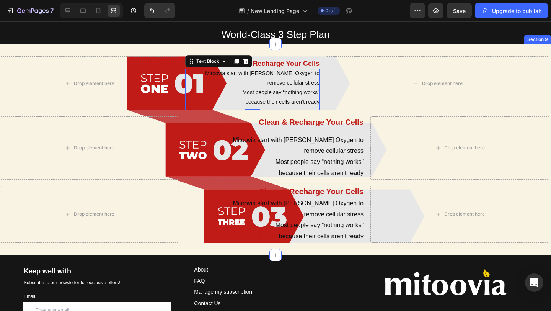
click at [142, 47] on div "Drop element here Clean & Recharge Your Cells Text Block Mitoovia start with [P…" at bounding box center [275, 149] width 551 height 211
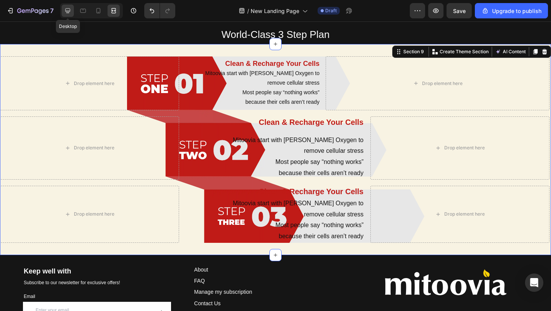
click at [66, 14] on icon at bounding box center [68, 11] width 8 height 8
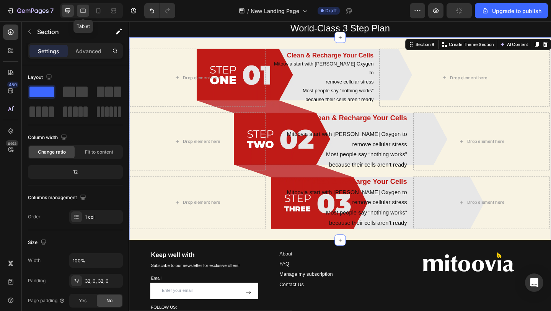
click at [85, 12] on icon at bounding box center [83, 11] width 8 height 8
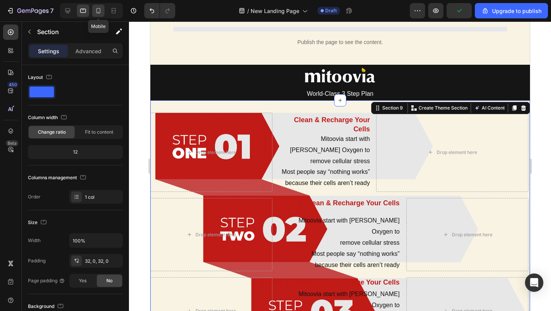
scroll to position [785, 0]
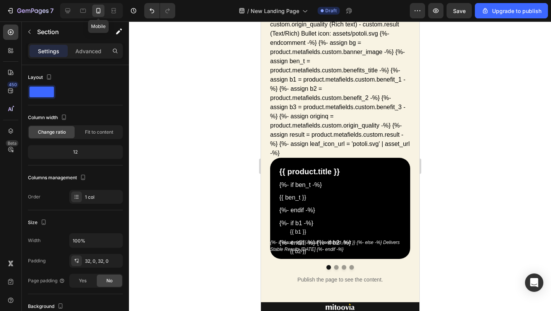
scroll to position [776, 0]
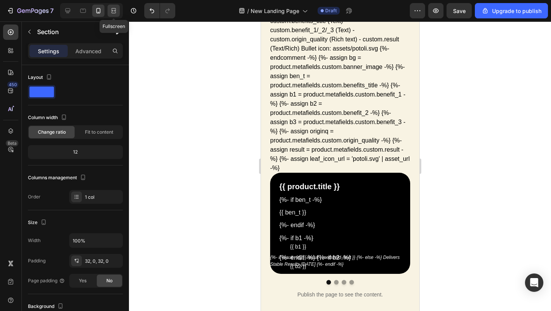
click at [112, 9] on icon at bounding box center [114, 11] width 8 height 8
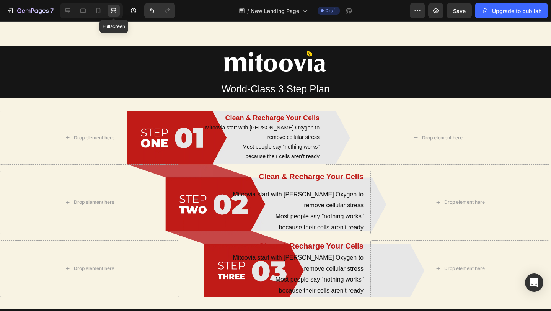
scroll to position [908, 0]
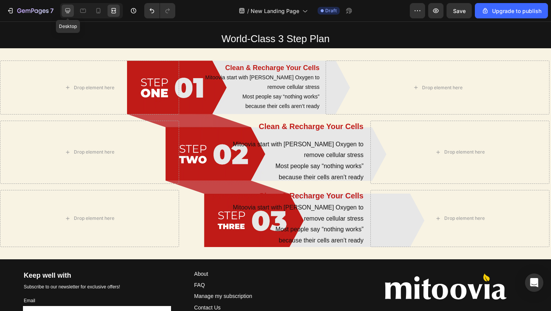
click at [67, 11] on icon at bounding box center [67, 10] width 5 height 5
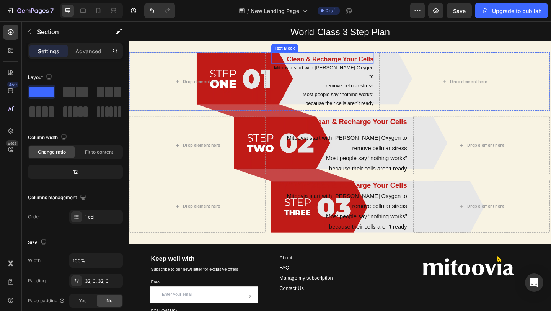
click at [347, 64] on p "Clean & Recharge Your Cells" at bounding box center [338, 62] width 111 height 9
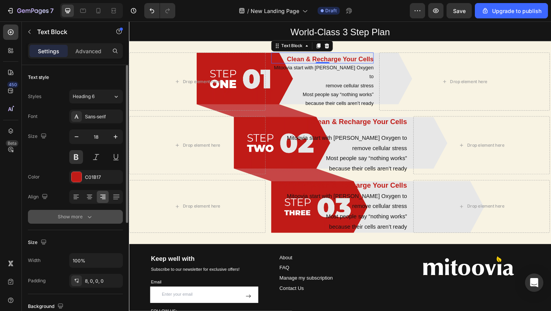
click at [77, 220] on button "Show more" at bounding box center [75, 217] width 95 height 14
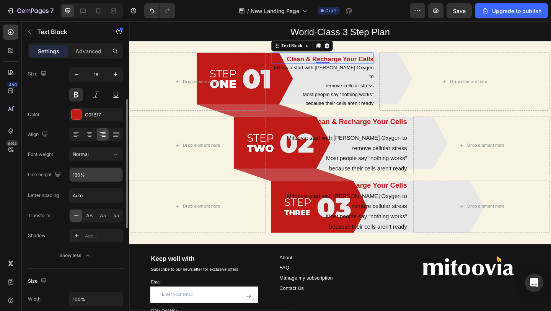
scroll to position [68, 0]
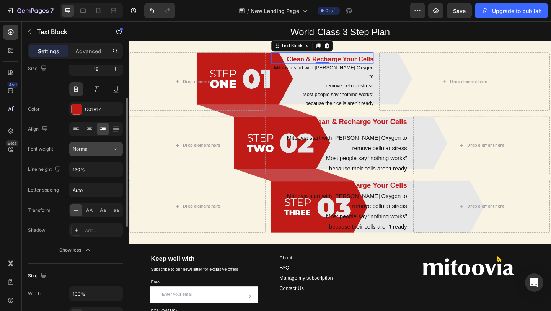
click at [102, 149] on div "Normal" at bounding box center [92, 148] width 39 height 7
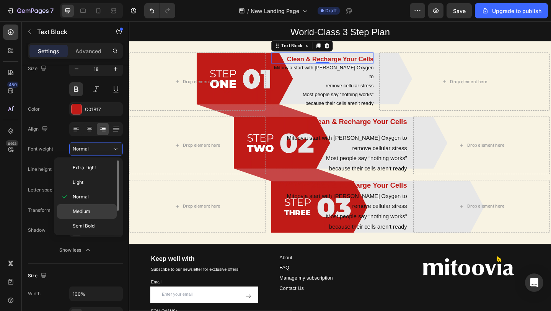
click at [87, 214] on span "Medium" at bounding box center [82, 211] width 18 height 7
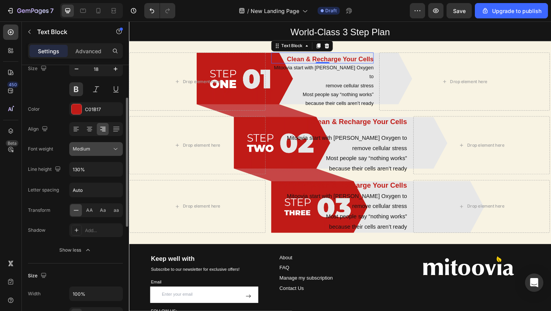
click at [104, 149] on div "Medium" at bounding box center [92, 148] width 39 height 7
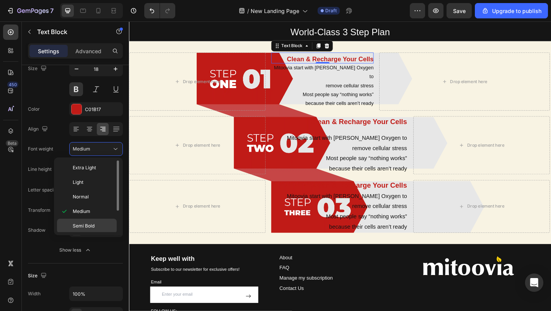
click at [89, 225] on span "Semi Bold" at bounding box center [84, 225] width 22 height 7
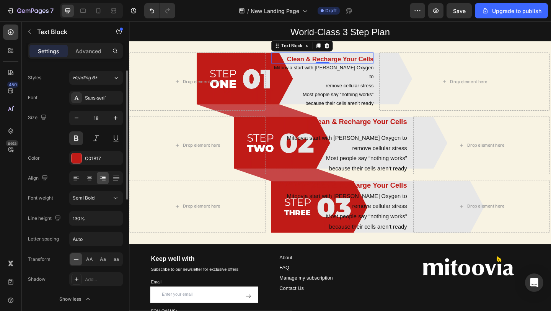
scroll to position [19, 0]
click at [114, 197] on icon at bounding box center [116, 198] width 8 height 8
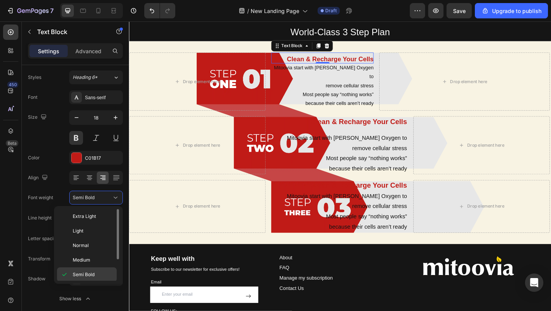
scroll to position [30, 0]
click at [95, 271] on p "Extra Bold" at bounding box center [93, 273] width 41 height 7
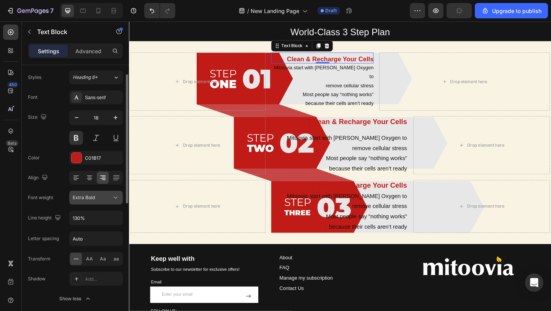
click at [109, 195] on div "Extra Bold" at bounding box center [92, 197] width 39 height 7
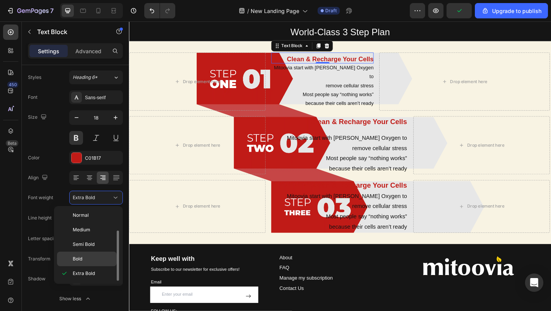
click at [93, 261] on p "Bold" at bounding box center [93, 258] width 41 height 7
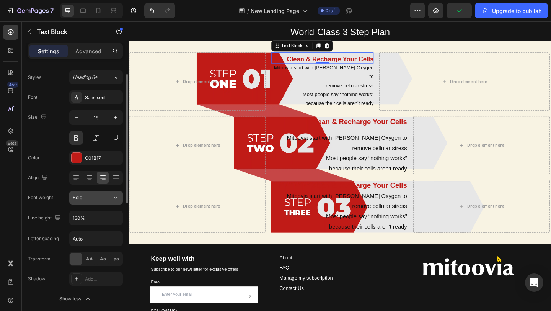
click at [119, 191] on button "Bold" at bounding box center [96, 198] width 54 height 14
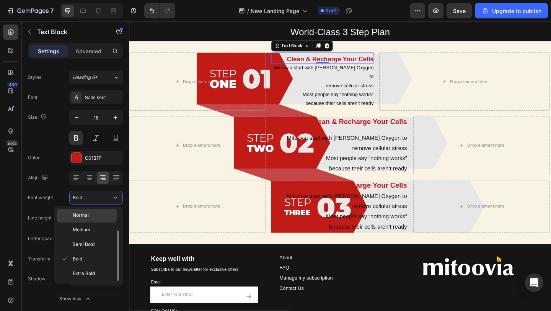
click at [97, 217] on p "Normal" at bounding box center [93, 215] width 41 height 7
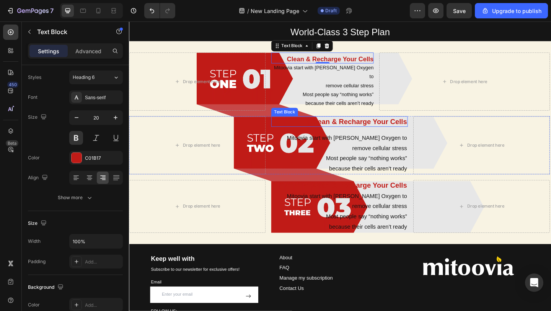
click at [363, 125] on p "Clean & Recharge Your Cells" at bounding box center [357, 130] width 147 height 10
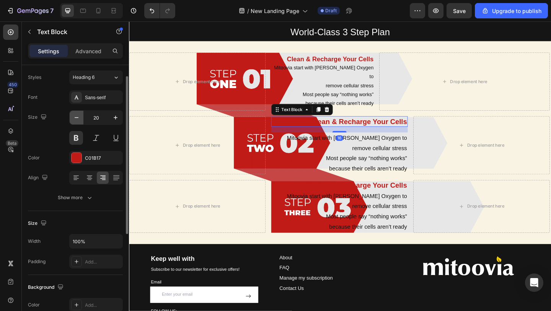
click at [77, 117] on icon "button" at bounding box center [77, 118] width 8 height 8
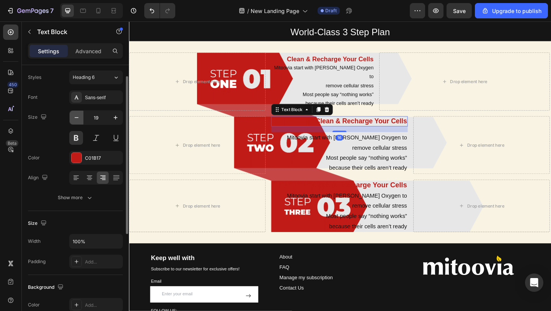
click at [77, 117] on icon "button" at bounding box center [77, 118] width 8 height 8
type input "18"
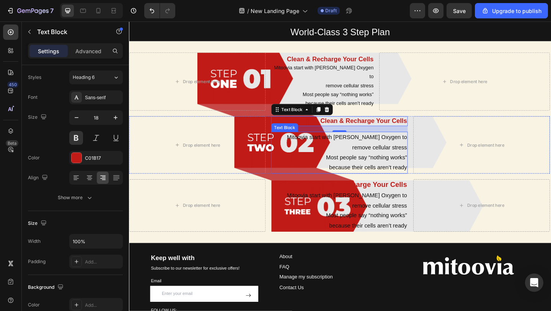
click at [372, 153] on p "remove cellular stress" at bounding box center [357, 158] width 147 height 11
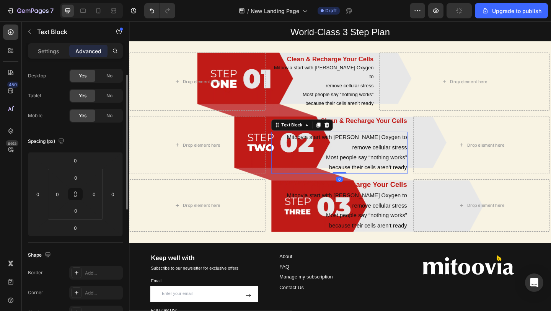
scroll to position [0, 0]
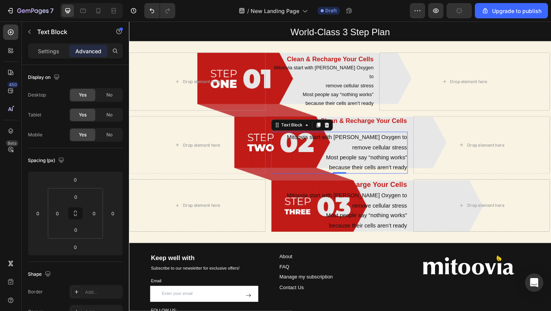
click at [395, 153] on p "remove cellular stress" at bounding box center [357, 158] width 147 height 11
click at [44, 51] on p "Settings" at bounding box center [48, 51] width 21 height 8
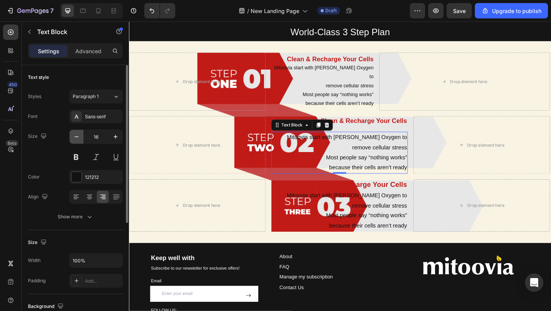
click at [77, 135] on icon "button" at bounding box center [77, 137] width 8 height 8
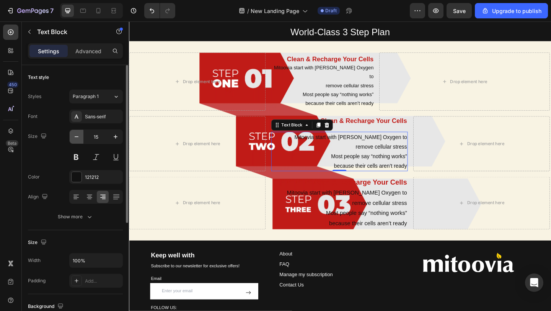
click at [77, 135] on icon "button" at bounding box center [77, 137] width 8 height 8
type input "14"
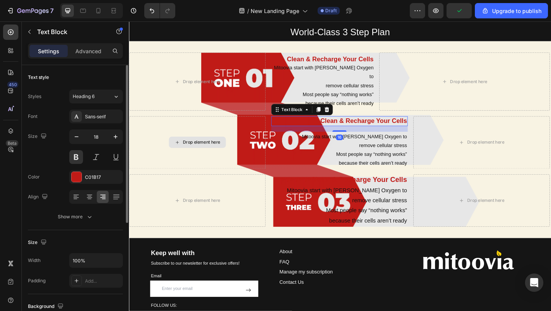
click at [379, 125] on p "Clean & Recharge Your Cells" at bounding box center [357, 129] width 147 height 9
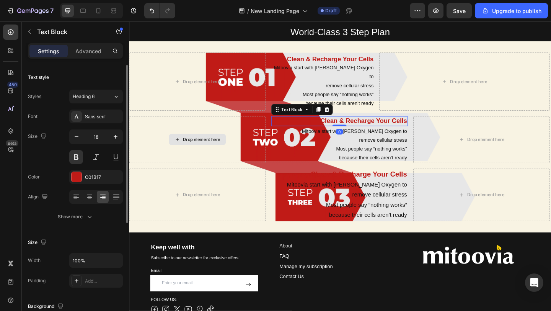
drag, startPoint x: 360, startPoint y: 130, endPoint x: 361, endPoint y: 117, distance: 13.1
click at [361, 124] on div "Clean & Recharge Your Cells Text Block 0" at bounding box center [357, 129] width 148 height 10
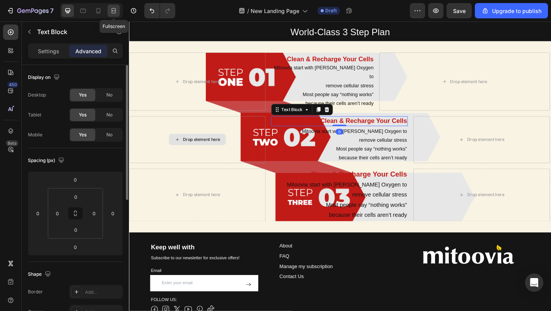
click at [113, 13] on icon at bounding box center [114, 11] width 8 height 8
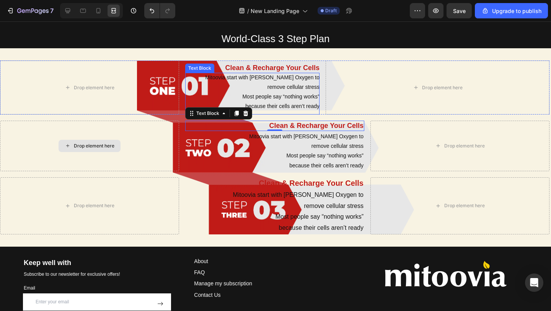
click at [293, 103] on p "because their cells aren’t ready" at bounding box center [252, 106] width 134 height 10
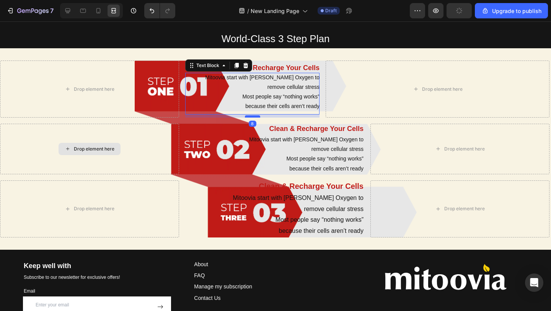
click at [257, 116] on div at bounding box center [252, 116] width 15 height 2
type input "8"
click at [277, 129] on p "Clean & Recharge Your Cells" at bounding box center [274, 128] width 177 height 9
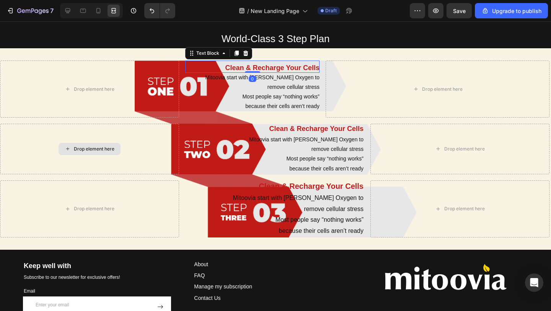
click at [282, 65] on p "Clean & Recharge Your Cells" at bounding box center [252, 68] width 134 height 9
click at [65, 11] on icon at bounding box center [68, 11] width 8 height 8
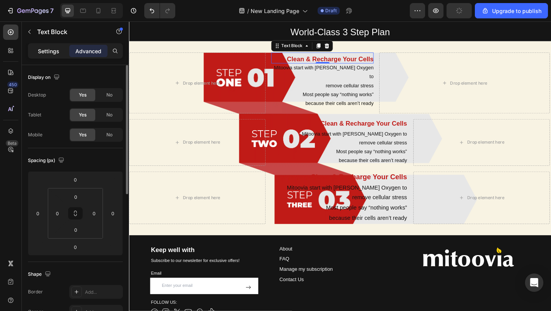
click at [55, 52] on p "Settings" at bounding box center [48, 51] width 21 height 8
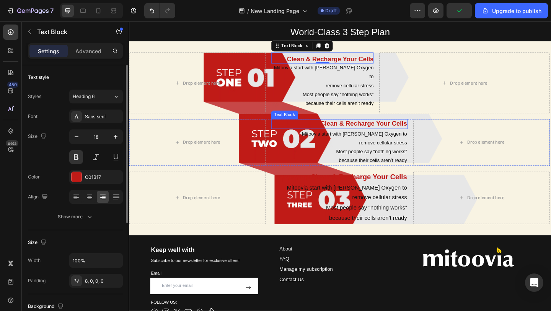
click at [356, 128] on p "Clean & Recharge Your Cells" at bounding box center [357, 132] width 147 height 9
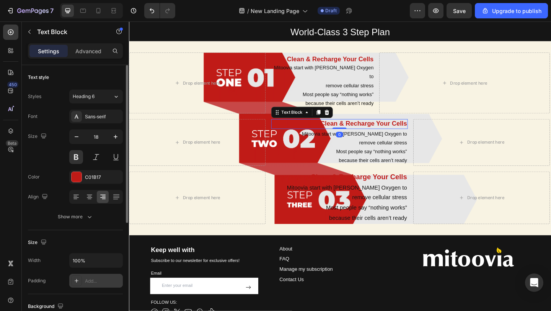
click at [75, 280] on icon at bounding box center [76, 280] width 6 height 6
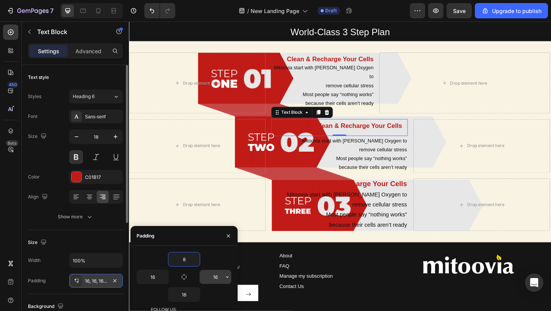
type input "8"
click at [216, 276] on input "16" at bounding box center [215, 277] width 31 height 14
type input "0"
click at [184, 290] on input "16" at bounding box center [183, 294] width 31 height 14
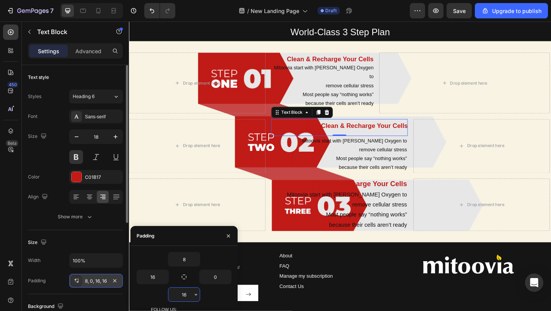
click at [184, 290] on input "16" at bounding box center [183, 294] width 31 height 14
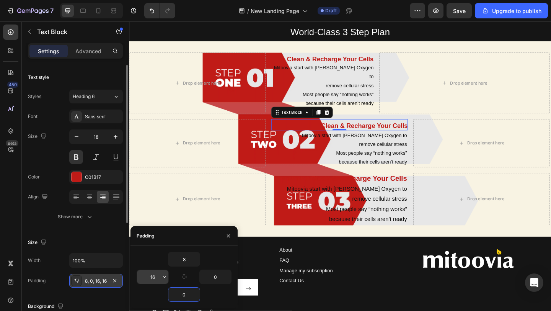
type input "0"
click at [147, 275] on input "16" at bounding box center [152, 277] width 31 height 14
type input "0"
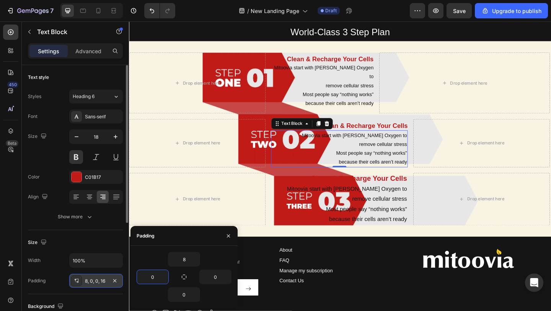
click at [384, 160] on p "Most people say “nothing works”" at bounding box center [357, 165] width 147 height 10
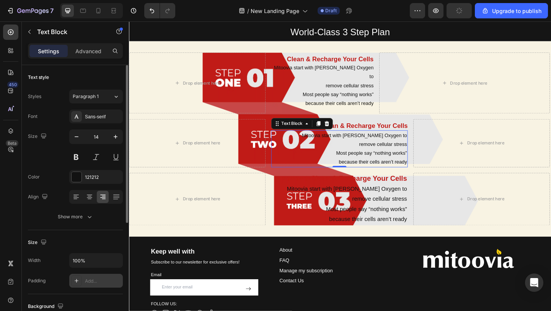
click at [80, 283] on div at bounding box center [76, 280] width 11 height 11
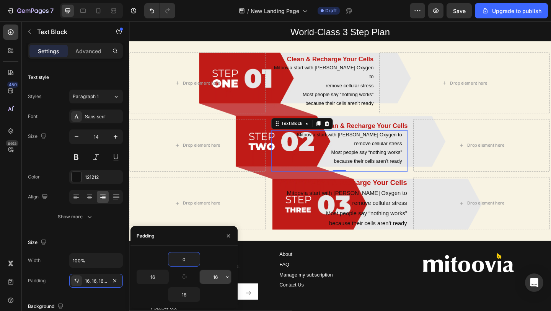
type input "0"
click at [213, 275] on input "16" at bounding box center [215, 277] width 31 height 14
type input "0"
click at [184, 295] on input "16" at bounding box center [183, 294] width 31 height 14
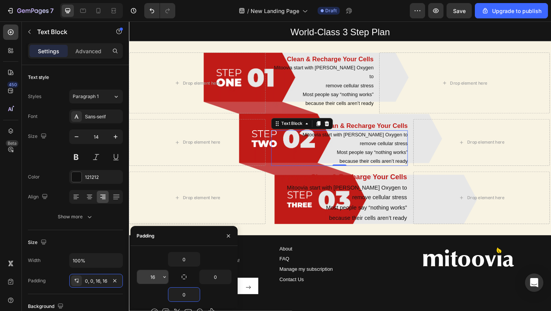
type input "0"
click at [152, 274] on input "16" at bounding box center [152, 277] width 31 height 14
click at [158, 277] on input "06" at bounding box center [152, 277] width 31 height 14
type input "0"
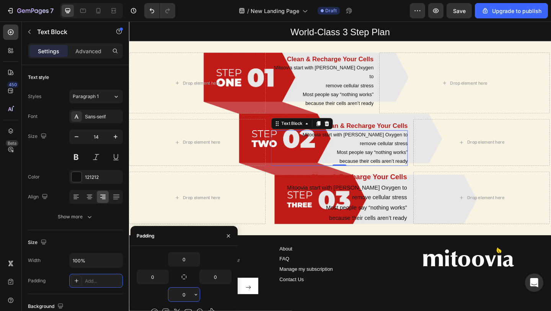
click at [187, 298] on input "0" at bounding box center [183, 294] width 31 height 14
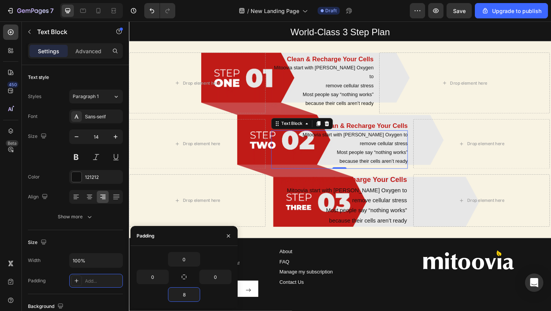
type input "8"
click at [370, 130] on p "Clean & Recharge Your Cells" at bounding box center [357, 134] width 148 height 9
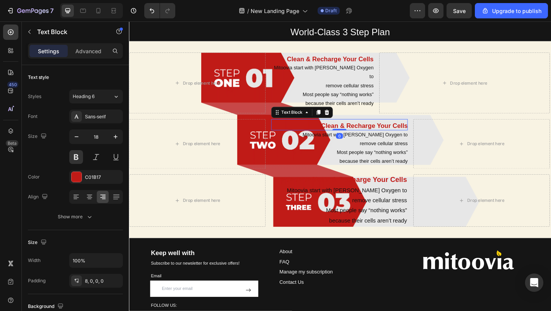
click at [370, 130] on p "Clean & Recharge Your Cells" at bounding box center [357, 134] width 148 height 9
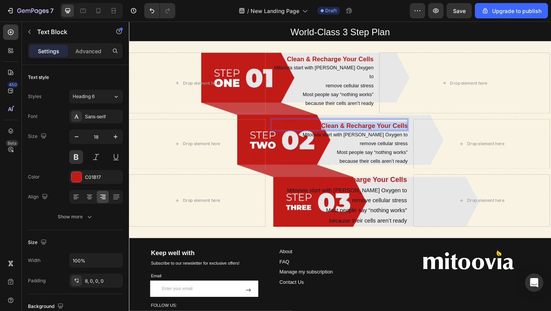
click at [370, 130] on p "Clean & Recharge Your Cells" at bounding box center [357, 134] width 148 height 9
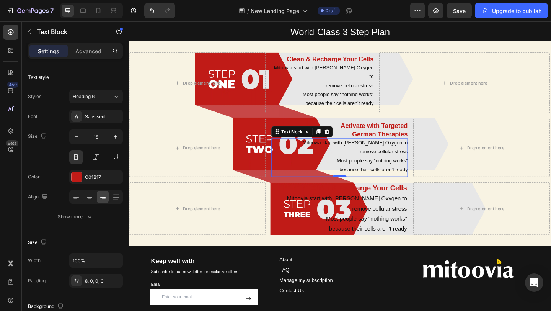
click at [381, 168] on p "Most people say “nothing works”" at bounding box center [357, 173] width 148 height 10
click at [371, 158] on p "remove cellular stress" at bounding box center [357, 163] width 148 height 10
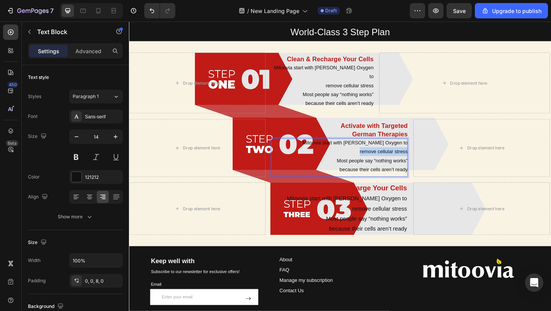
click at [371, 158] on p "remove cellular stress" at bounding box center [357, 163] width 148 height 10
click at [117, 8] on div at bounding box center [113, 11] width 12 height 12
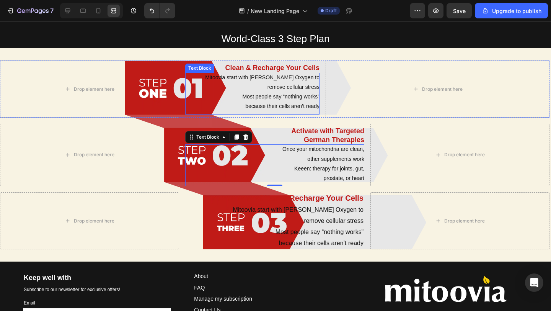
click at [283, 111] on p "because their cells aren’t ready" at bounding box center [252, 106] width 134 height 10
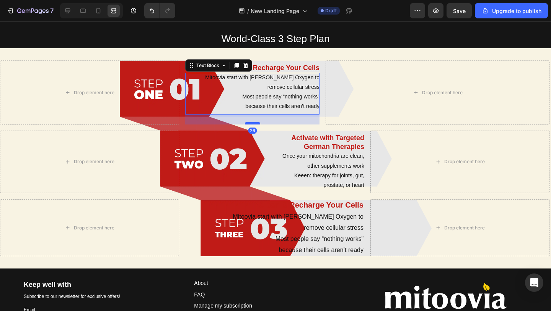
drag, startPoint x: 256, startPoint y: 116, endPoint x: 255, endPoint y: 122, distance: 6.5
click at [255, 122] on div at bounding box center [252, 123] width 15 height 2
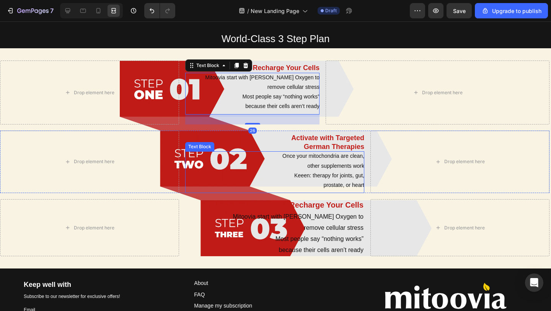
click at [304, 156] on p "Once your mitochondria are clean," at bounding box center [274, 156] width 179 height 10
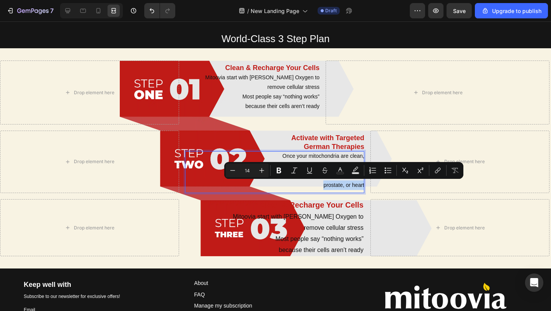
click at [277, 191] on div "Once your mitochondria are clean, other supplements work Keeen: therapy for joi…" at bounding box center [274, 172] width 179 height 42
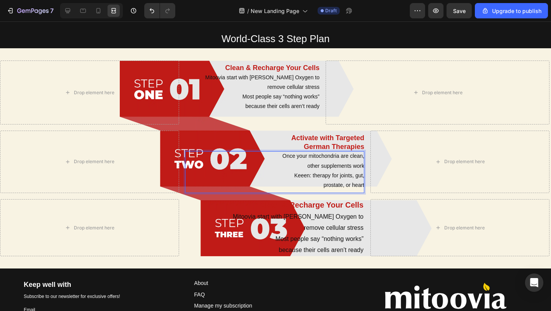
click at [275, 168] on p "other supplements work" at bounding box center [274, 166] width 179 height 10
click at [285, 200] on p "Clean & Recharge Your Cells" at bounding box center [274, 205] width 177 height 10
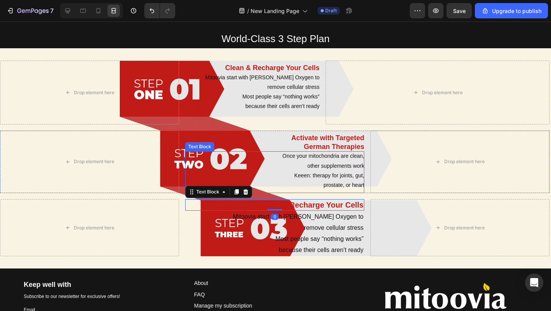
click at [294, 175] on p "Keeen: therapy for joints, gut," at bounding box center [274, 176] width 179 height 10
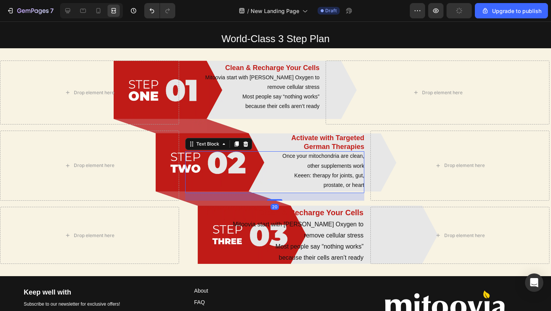
drag, startPoint x: 277, startPoint y: 190, endPoint x: 276, endPoint y: 197, distance: 6.6
click at [276, 193] on div "20" at bounding box center [274, 193] width 179 height 0
type input "19"
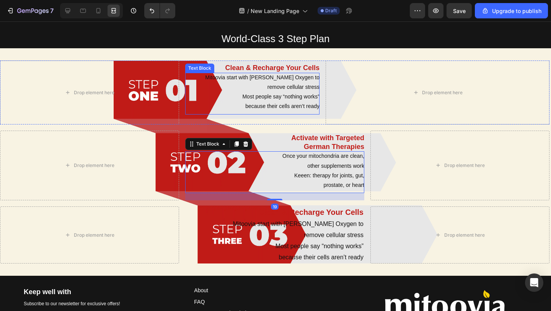
click at [270, 101] on p "because their cells aren’t ready" at bounding box center [252, 106] width 134 height 10
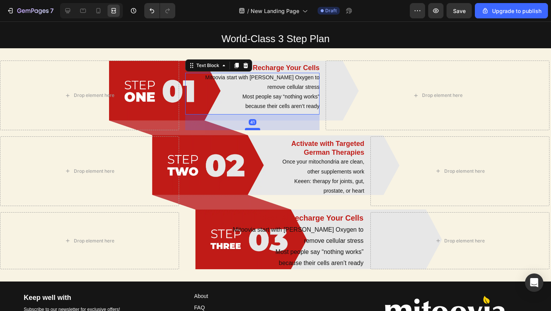
drag, startPoint x: 254, startPoint y: 123, endPoint x: 254, endPoint y: 129, distance: 5.8
click at [254, 129] on div at bounding box center [252, 129] width 15 height 2
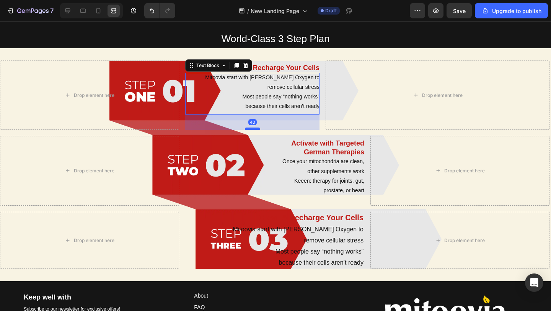
click at [254, 128] on div at bounding box center [252, 128] width 15 height 2
type input "40"
click at [303, 186] on p "prostate, or heart" at bounding box center [274, 191] width 179 height 10
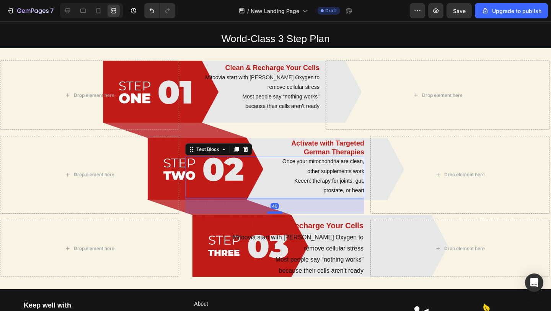
drag, startPoint x: 273, startPoint y: 205, endPoint x: 272, endPoint y: 213, distance: 8.1
click at [272, 213] on div at bounding box center [274, 212] width 15 height 2
type input "40"
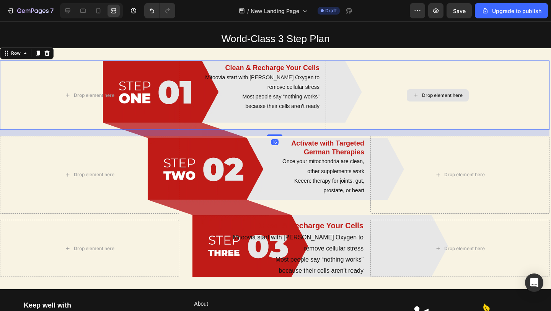
click at [349, 111] on div "Drop element here" at bounding box center [438, 94] width 224 height 69
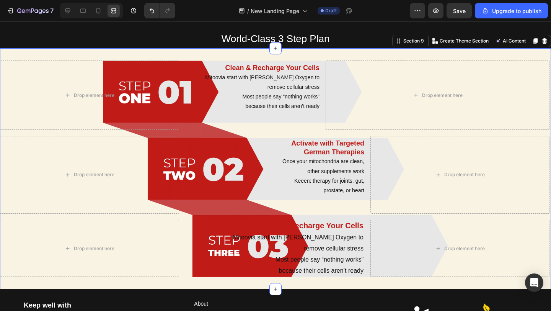
click at [351, 51] on div "Drop element here Clean & Recharge Your Cells Text Block Mitoovia start with Ze…" at bounding box center [275, 168] width 551 height 241
click at [279, 194] on p "prostate, or heart" at bounding box center [274, 191] width 179 height 10
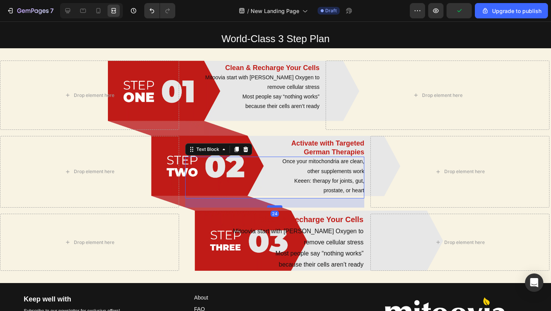
drag, startPoint x: 274, startPoint y: 213, endPoint x: 274, endPoint y: 207, distance: 6.1
click at [274, 207] on div at bounding box center [274, 206] width 15 height 2
type input "24"
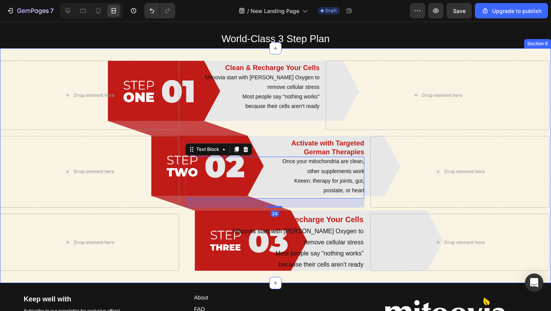
click at [350, 51] on div "Drop element here Clean & Recharge Your Cells Text Block Mitoovia start with Ze…" at bounding box center [275, 165] width 551 height 234
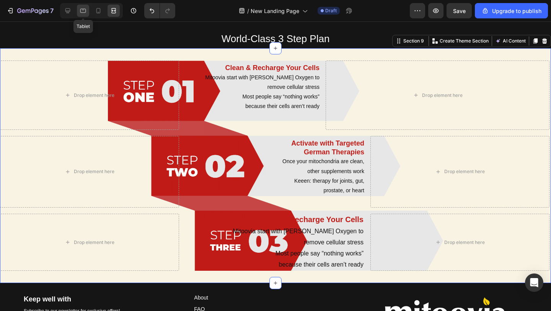
click at [85, 11] on icon at bounding box center [83, 11] width 8 height 8
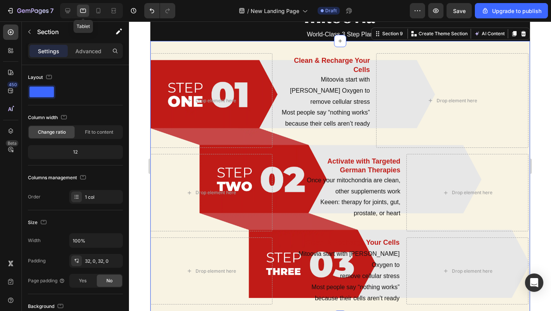
scroll to position [785, 0]
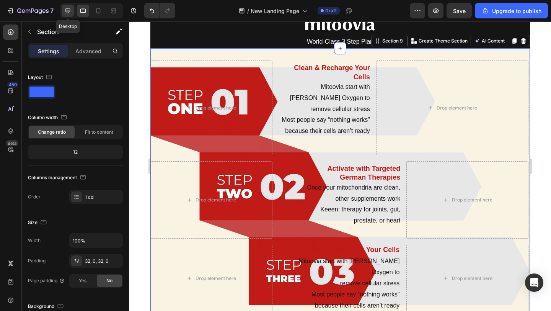
click at [70, 11] on icon at bounding box center [67, 10] width 5 height 5
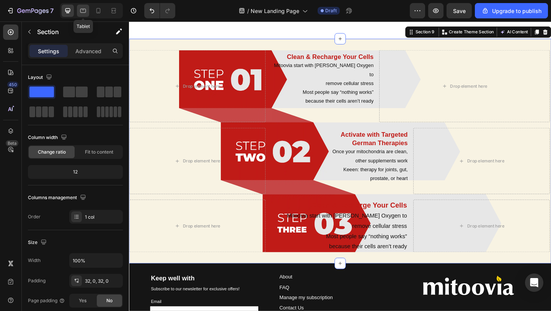
scroll to position [720, 0]
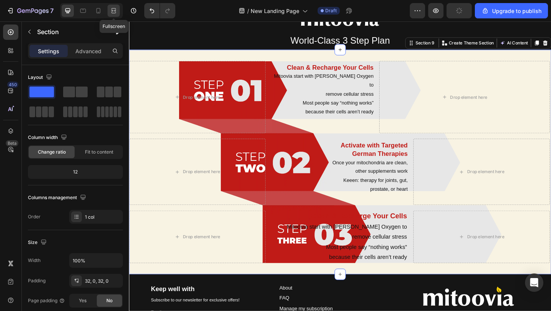
click at [114, 11] on icon at bounding box center [112, 11] width 2 height 2
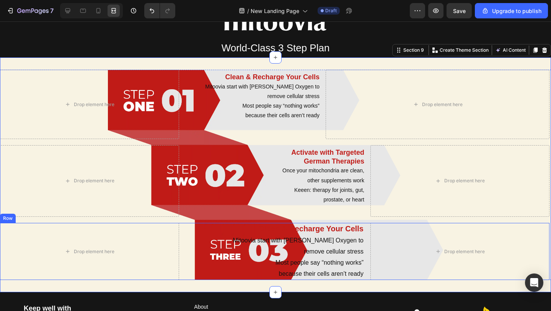
click at [174, 247] on div "Drop element here" at bounding box center [89, 251] width 179 height 57
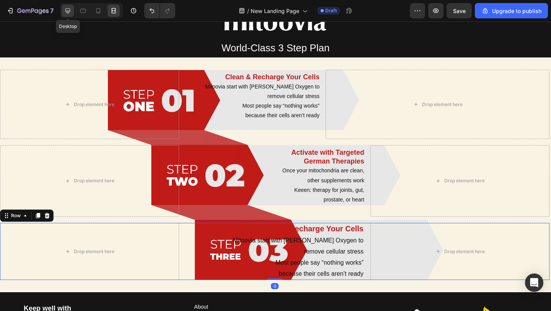
click at [72, 12] on div at bounding box center [68, 11] width 12 height 12
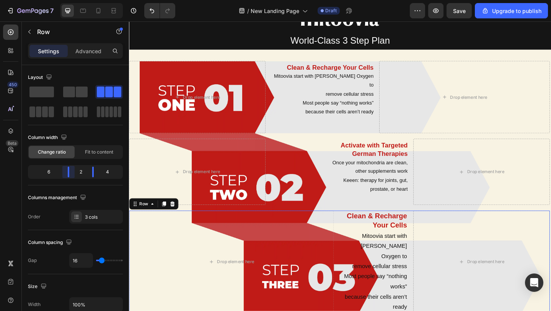
drag, startPoint x: 56, startPoint y: 173, endPoint x: 84, endPoint y: 175, distance: 27.6
click at [79, 0] on body "7 / New Landing Page Draft Preview Save Upgrade to publish 450 Beta Sections(30…" at bounding box center [275, 0] width 551 height 0
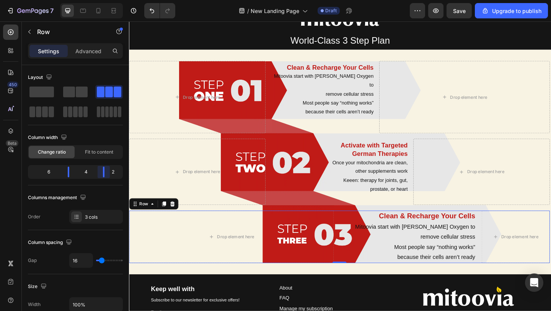
drag, startPoint x: 96, startPoint y: 174, endPoint x: 106, endPoint y: 174, distance: 10.7
click at [106, 0] on body "7 / New Landing Page Draft Preview Save Upgrade to publish 450 Beta Sections(30…" at bounding box center [275, 0] width 551 height 0
click at [434, 228] on p "Clean & Recharge Your Cells" at bounding box center [431, 233] width 147 height 10
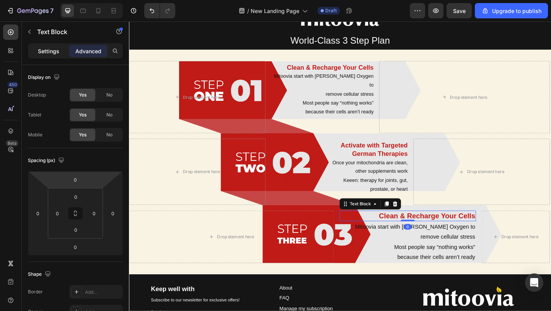
click at [46, 49] on p "Settings" at bounding box center [48, 51] width 21 height 8
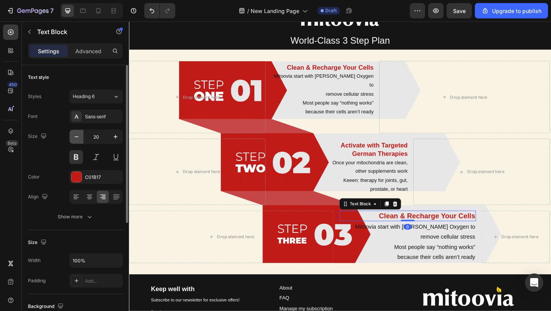
click at [80, 139] on icon "button" at bounding box center [77, 137] width 8 height 8
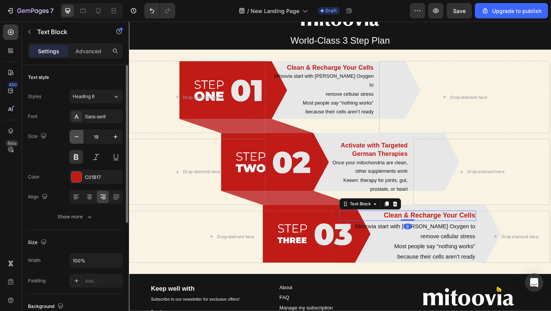
click at [80, 139] on icon "button" at bounding box center [77, 137] width 8 height 8
type input "18"
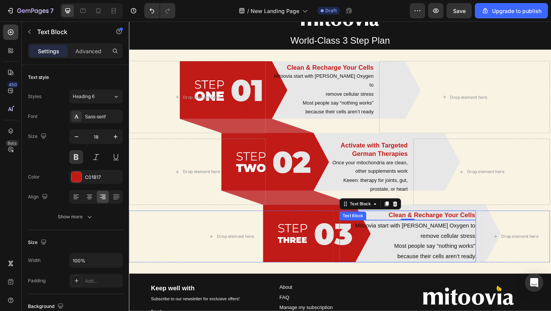
click at [443, 260] on p "Most people say “nothing works”" at bounding box center [431, 265] width 147 height 11
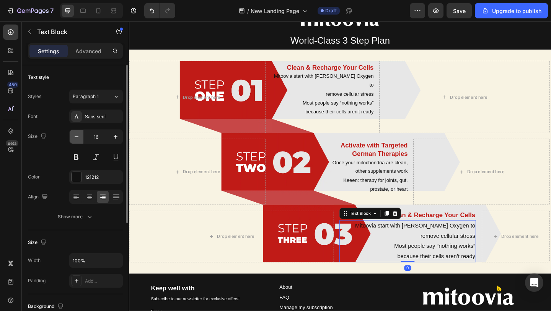
click at [79, 136] on icon "button" at bounding box center [77, 137] width 8 height 8
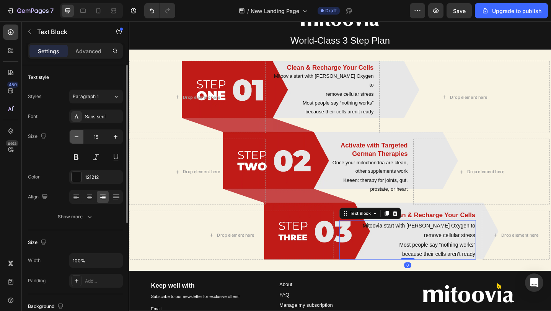
type input "14"
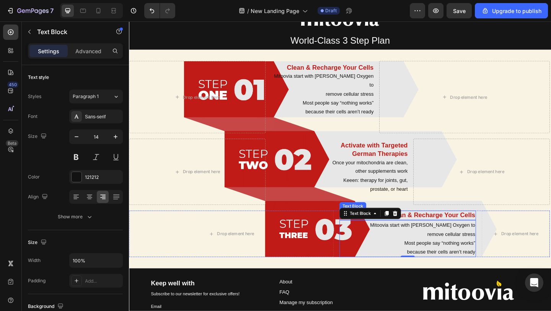
click at [446, 228] on p "Clean & Recharge Your Cells" at bounding box center [431, 232] width 147 height 9
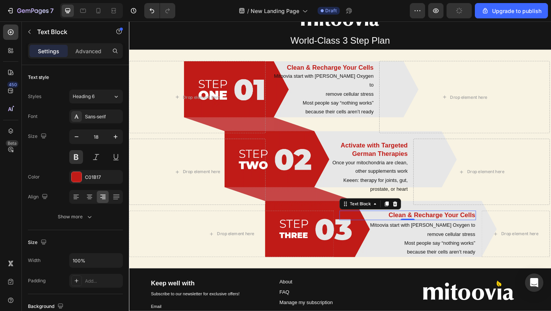
click at [446, 228] on p "Clean & Recharge Your Cells" at bounding box center [431, 232] width 147 height 9
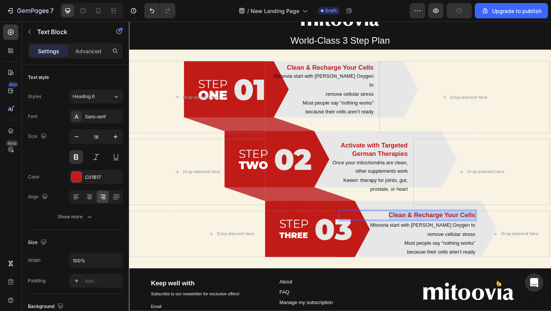
click at [446, 228] on p "Clean & Recharge Your Cells" at bounding box center [431, 232] width 147 height 9
click at [466, 257] on p "Most people say “nothing works”" at bounding box center [431, 262] width 147 height 10
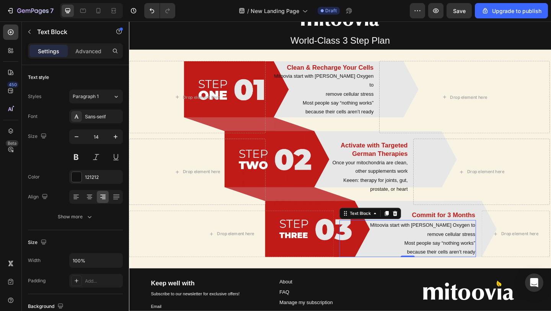
click at [466, 257] on p "Most people say “nothing works”" at bounding box center [431, 262] width 147 height 10
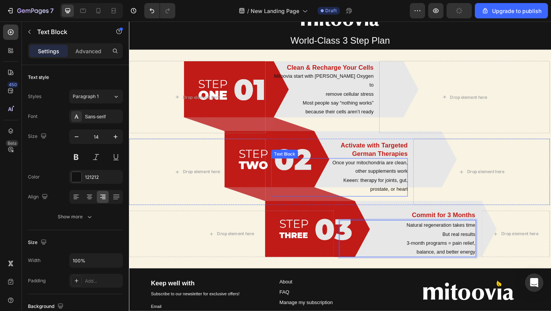
click at [403, 199] on p "prostate, or heart" at bounding box center [357, 204] width 148 height 10
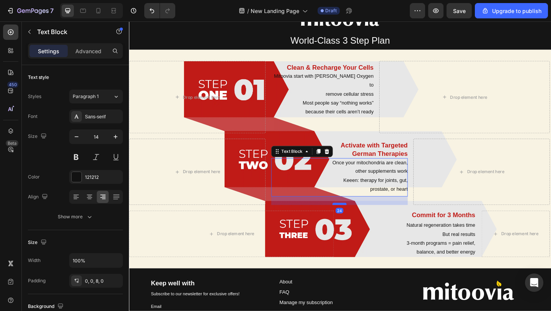
click at [356, 218] on div at bounding box center [357, 219] width 15 height 2
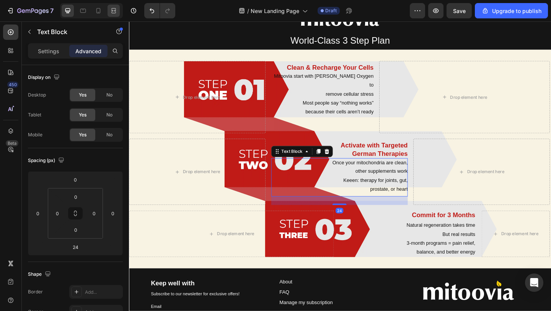
click at [119, 10] on div at bounding box center [113, 11] width 12 height 12
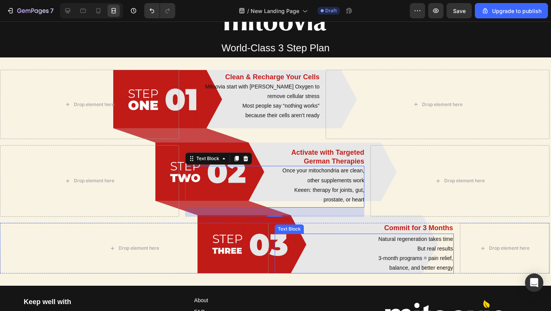
click at [395, 236] on p "Natural regeneration takes time" at bounding box center [363, 239] width 177 height 10
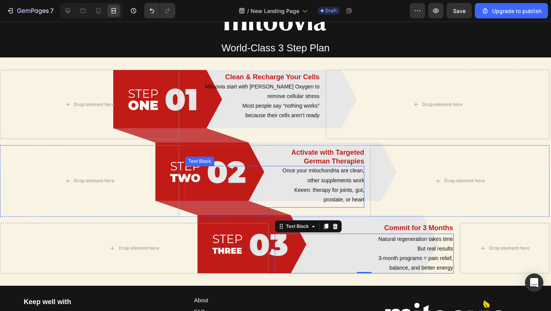
click at [319, 189] on p "Keeen: therapy for joints, gut," at bounding box center [274, 190] width 179 height 10
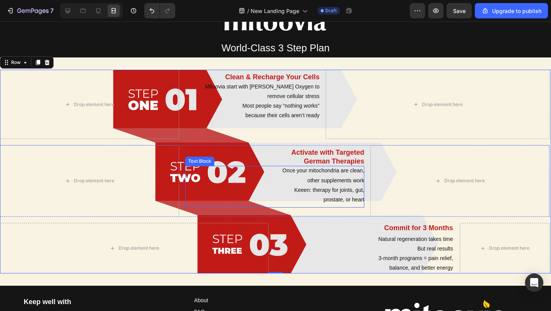
click at [300, 191] on p "Keeen: therapy for joints, gut," at bounding box center [274, 190] width 179 height 10
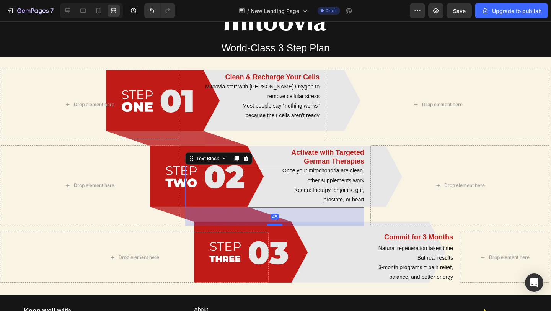
drag, startPoint x: 275, startPoint y: 215, endPoint x: 274, endPoint y: 225, distance: 9.3
click at [274, 225] on div at bounding box center [274, 224] width 15 height 2
type input "48"
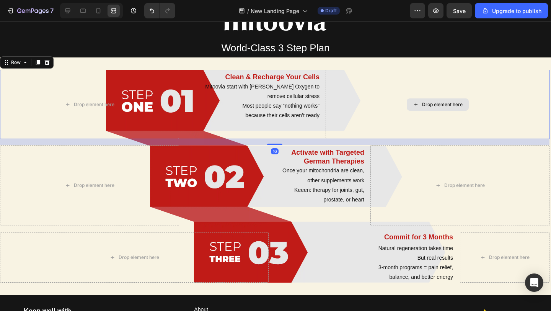
click at [399, 103] on div "Drop element here" at bounding box center [438, 104] width 224 height 69
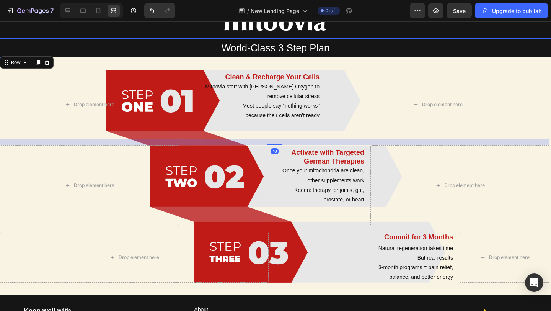
click at [404, 48] on p "World-Class 3 Step Plan" at bounding box center [275, 48] width 549 height 18
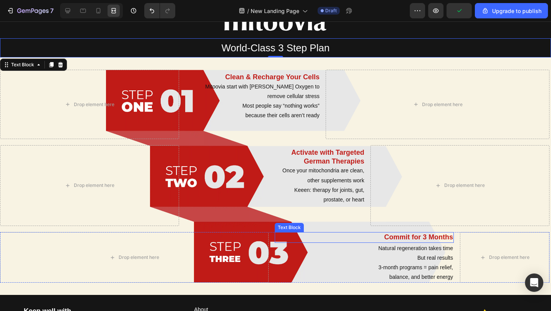
click at [374, 241] on p "Commit for 3 Months" at bounding box center [363, 237] width 177 height 9
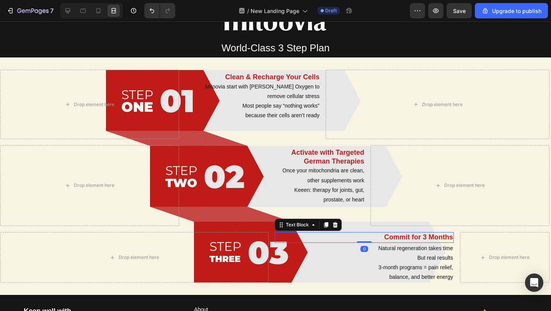
drag, startPoint x: 360, startPoint y: 240, endPoint x: 360, endPoint y: 222, distance: 18.0
click at [360, 222] on div "Drop element here Clean & Recharge Your Cells Text Block Mitoovia start with Ze…" at bounding box center [274, 176] width 549 height 213
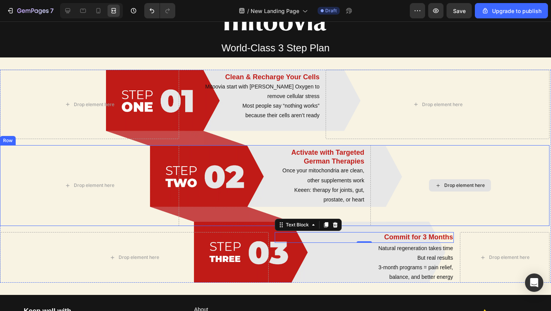
click at [389, 216] on div "Drop element here" at bounding box center [459, 185] width 179 height 81
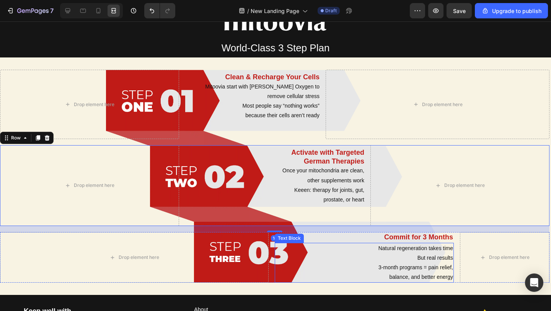
click at [326, 269] on p "3-month programs = pain relief," at bounding box center [363, 267] width 177 height 10
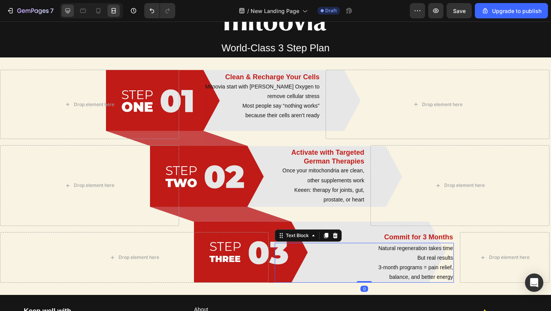
click at [69, 12] on icon at bounding box center [67, 10] width 5 height 5
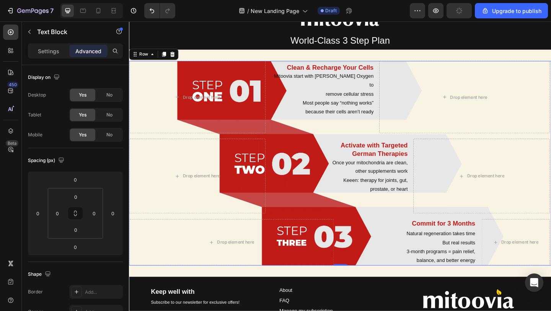
click at [436, 223] on div "Drop element here Clean & Recharge Your Cells Text Block Mitoovia start with Ze…" at bounding box center [358, 175] width 458 height 222
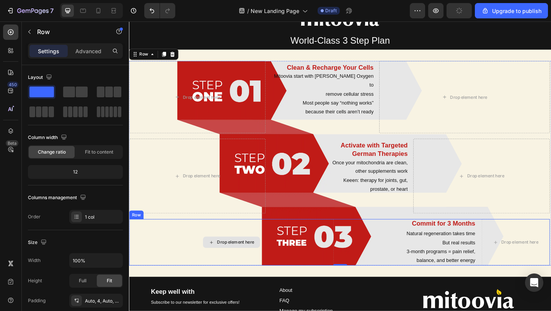
click at [309, 239] on div "Drop element here" at bounding box center [240, 261] width 223 height 50
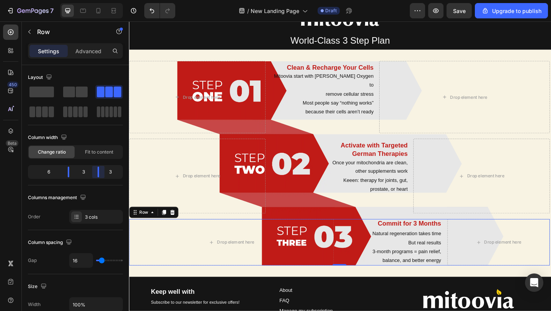
click at [100, 0] on body "7 / New Landing Page Draft Preview Save Upgrade to publish 450 Beta Sections(30…" at bounding box center [275, 0] width 551 height 0
click at [114, 10] on icon at bounding box center [114, 11] width 8 height 8
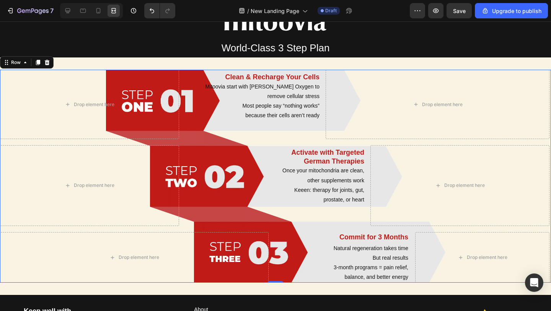
click at [326, 230] on div "Drop element here Clean & Recharge Your Cells Text Block Mitoovia start with Ze…" at bounding box center [274, 176] width 549 height 213
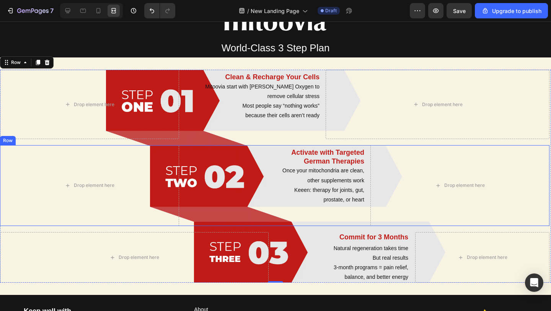
click at [332, 216] on div "Activate with Targeted German Therapies Text Block Once your mitochondria are c…" at bounding box center [274, 185] width 179 height 81
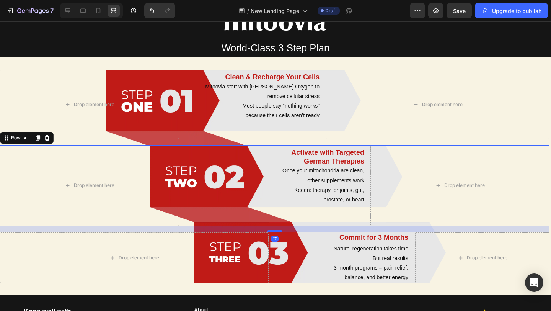
drag, startPoint x: 272, startPoint y: 232, endPoint x: 276, endPoint y: 231, distance: 4.6
click at [276, 232] on div "Drop element here Clean & Recharge Your Cells Text Block Mitoovia start with Ze…" at bounding box center [274, 176] width 549 height 213
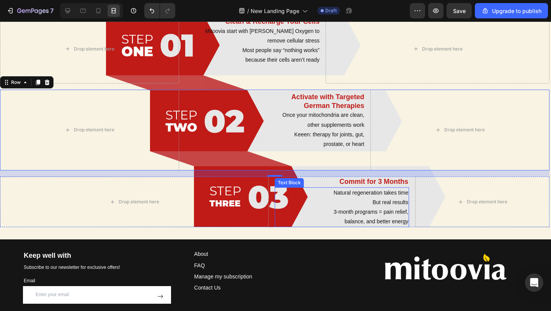
scroll to position [733, 0]
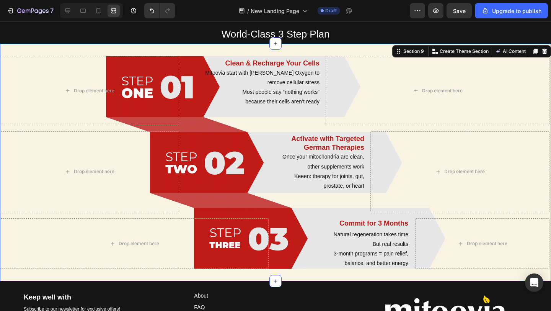
click at [301, 275] on div "Drop element here Clean & Recharge Your Cells Text Block Mitoovia start with Ze…" at bounding box center [275, 162] width 551 height 237
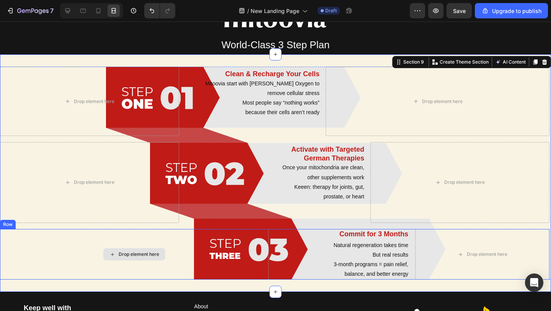
scroll to position [723, 0]
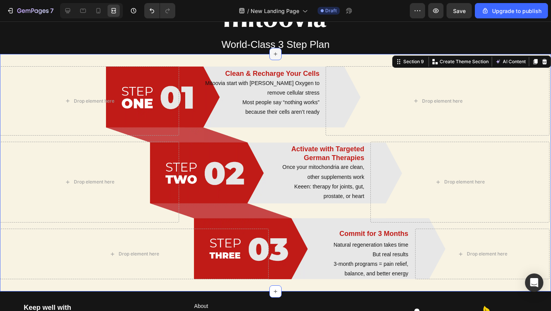
click at [274, 52] on icon at bounding box center [275, 54] width 6 height 6
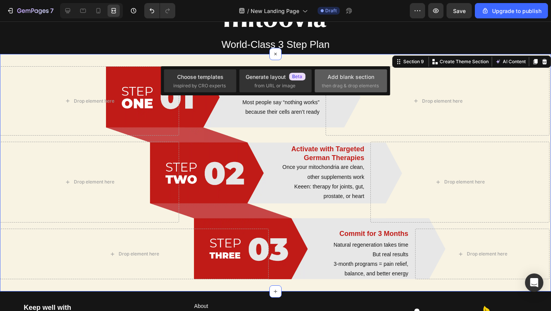
click at [342, 79] on div "Add blank section" at bounding box center [350, 77] width 47 height 8
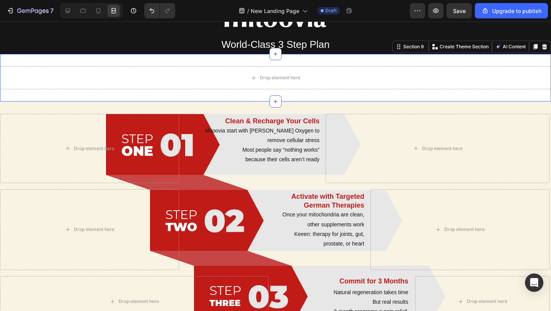
click at [233, 64] on div "Drop element here Section 9 You can create reusable sections Create Theme Secti…" at bounding box center [275, 77] width 551 height 47
click at [70, 13] on icon at bounding box center [68, 11] width 8 height 8
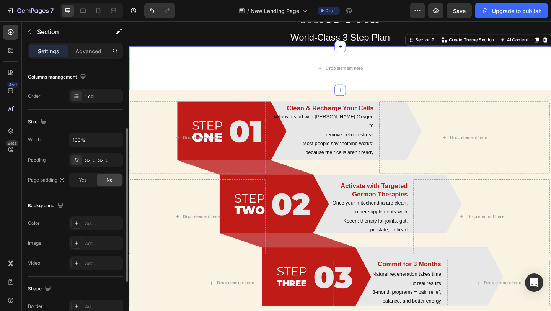
scroll to position [121, 0]
click at [82, 221] on div "Add..." at bounding box center [96, 223] width 54 height 14
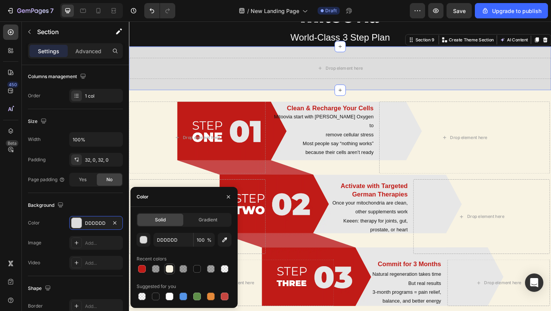
click at [166, 270] on div at bounding box center [170, 269] width 8 height 8
type input "F8F3E3"
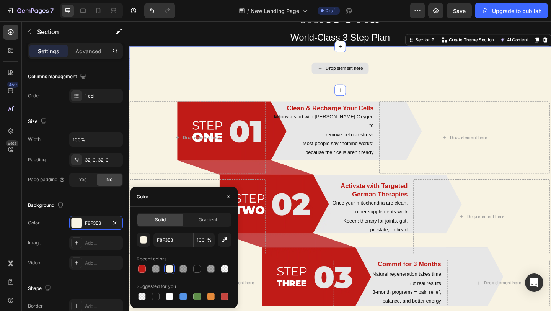
click at [297, 73] on div "Drop element here" at bounding box center [358, 72] width 459 height 23
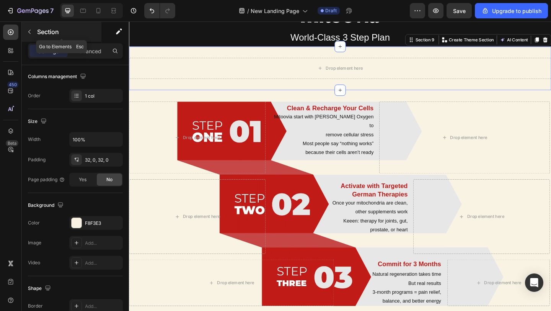
click at [25, 34] on button "button" at bounding box center [29, 32] width 12 height 12
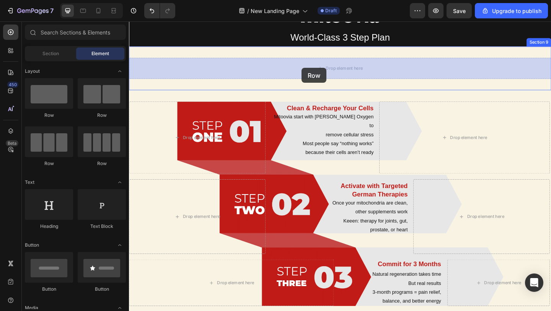
drag, startPoint x: 180, startPoint y: 121, endPoint x: 317, endPoint y: 72, distance: 145.3
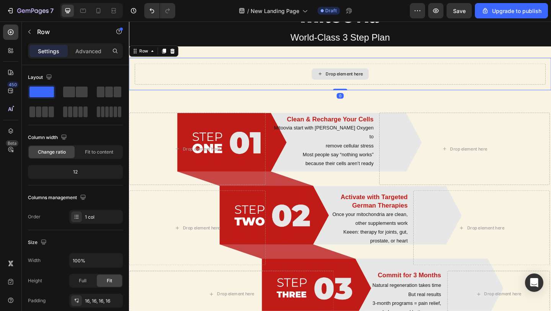
click at [314, 79] on div "Drop element here" at bounding box center [358, 78] width 447 height 23
click at [344, 80] on div "Drop element here" at bounding box center [363, 78] width 41 height 6
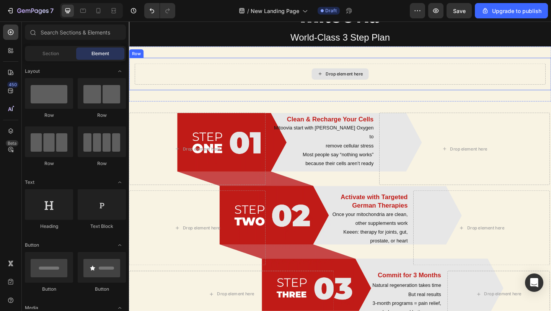
click at [222, 71] on div "Drop element here" at bounding box center [358, 78] width 447 height 23
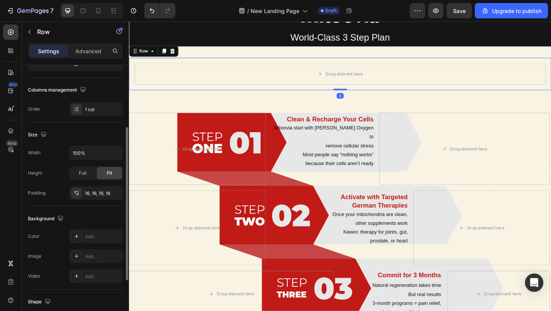
scroll to position [138, 0]
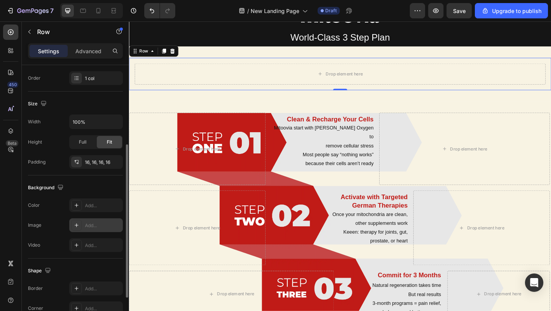
click at [77, 225] on icon at bounding box center [77, 225] width 4 height 4
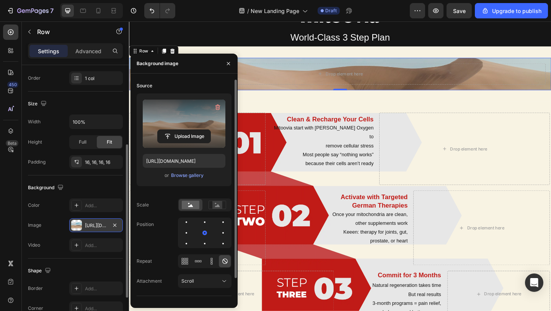
click at [174, 112] on label at bounding box center [184, 123] width 83 height 48
click at [174, 130] on input "file" at bounding box center [184, 136] width 53 height 13
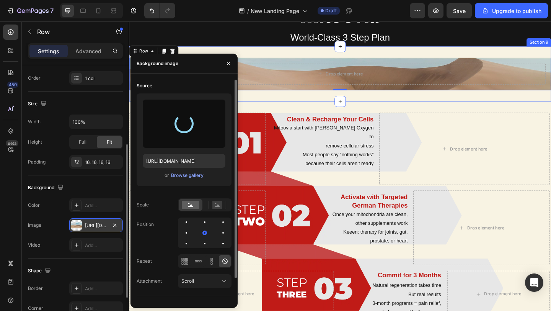
type input "https://cdn.shopify.com/s/files/1/0678/1704/6070/files/gempages_578479473586865…"
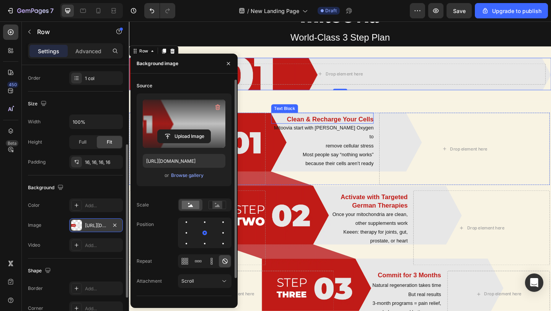
click at [332, 127] on p "Clean & Recharge Your Cells" at bounding box center [338, 128] width 111 height 9
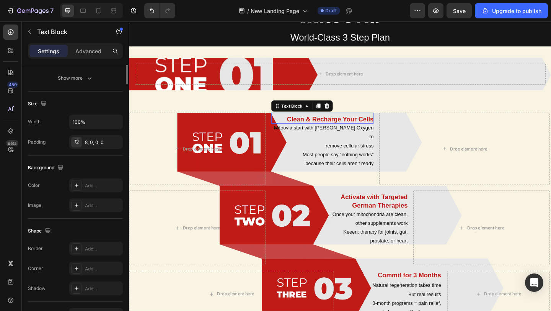
scroll to position [0, 0]
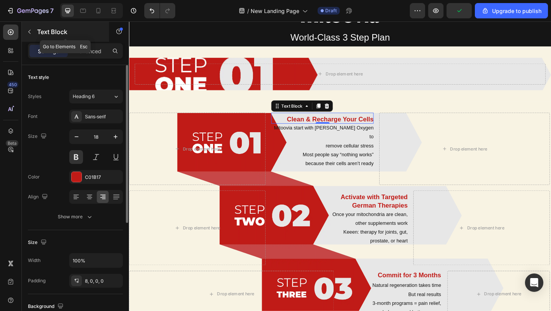
click at [35, 35] on button "button" at bounding box center [29, 32] width 12 height 12
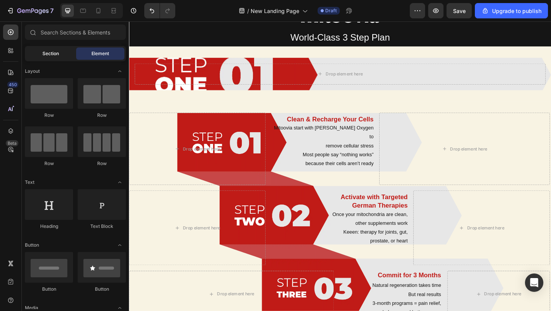
click at [48, 55] on span "Section" at bounding box center [50, 53] width 16 height 7
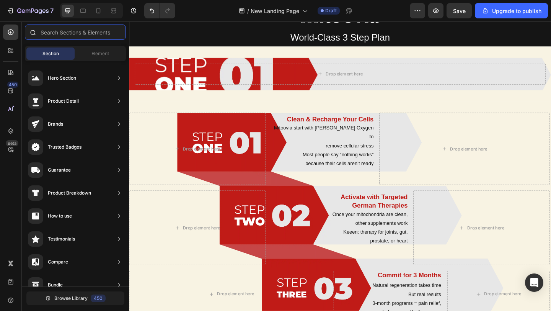
click at [48, 31] on input "text" at bounding box center [75, 31] width 101 height 15
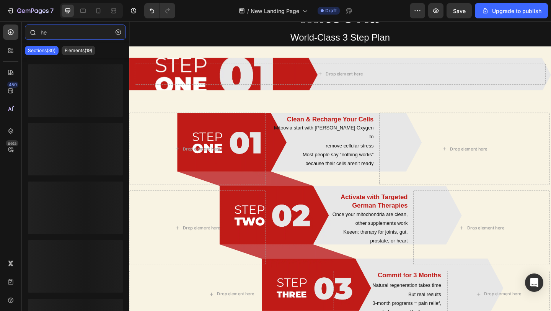
type input "h"
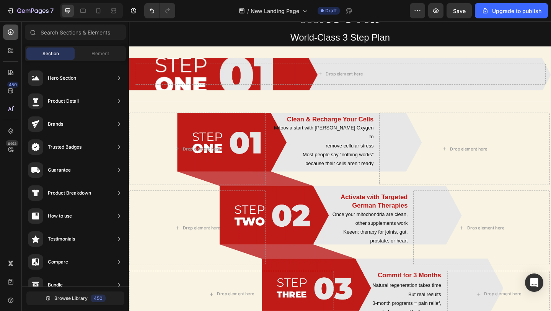
click at [12, 33] on icon at bounding box center [11, 32] width 8 height 8
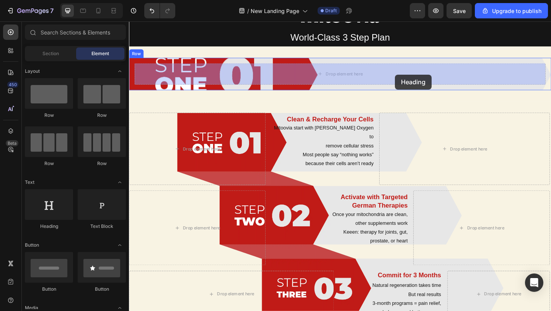
drag, startPoint x: 164, startPoint y: 230, endPoint x: 418, endPoint y: 79, distance: 294.8
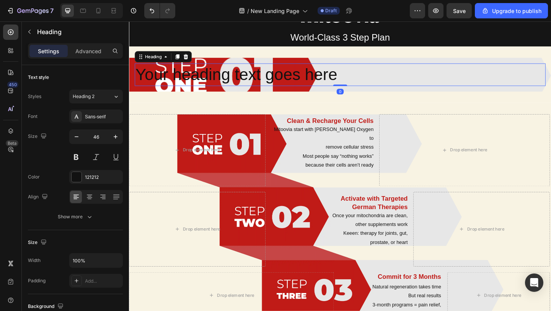
click at [214, 77] on h2 "Your heading text goes here" at bounding box center [358, 79] width 447 height 24
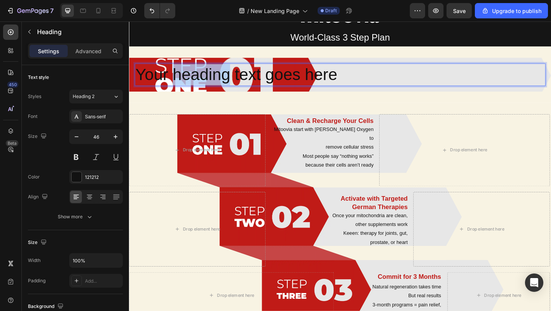
click at [214, 77] on p "Your heading text goes here" at bounding box center [358, 79] width 445 height 23
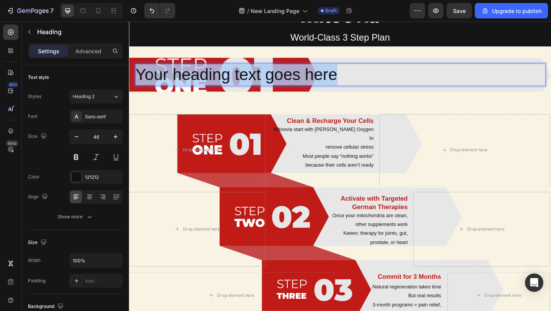
click at [214, 77] on p "Your heading text goes here" at bounding box center [358, 79] width 445 height 23
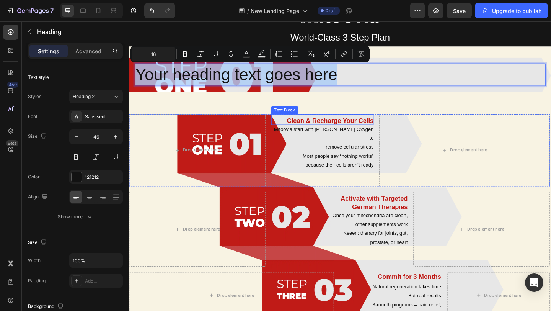
click at [334, 131] on p "Clean & Recharge Your Cells" at bounding box center [338, 129] width 111 height 9
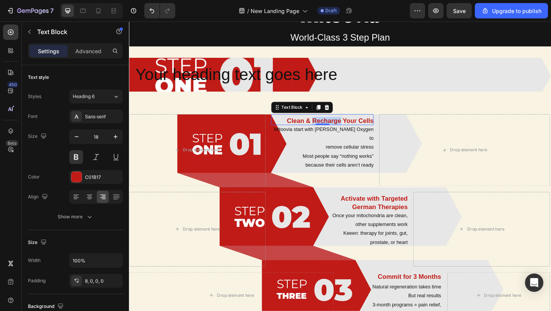
click at [334, 131] on p "Clean & Recharge Your Cells" at bounding box center [338, 129] width 111 height 9
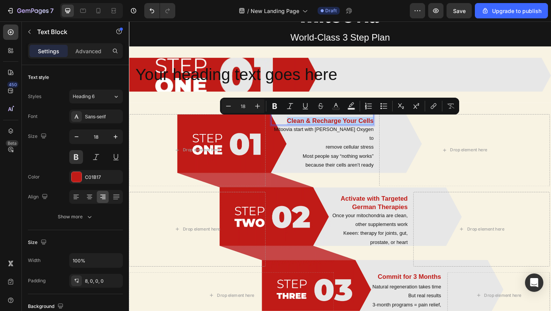
copy p "Clean & Recharge Your Cells"
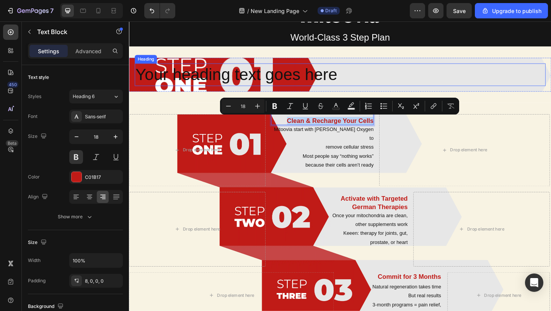
click at [292, 82] on p "Your heading text goes here" at bounding box center [358, 79] width 445 height 23
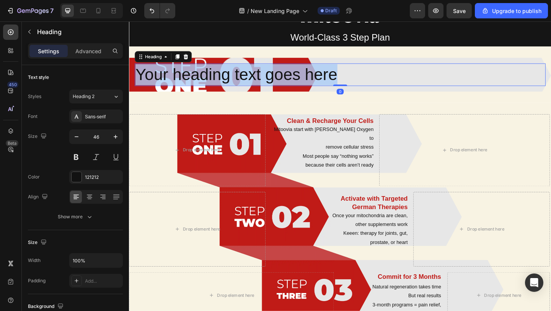
click at [292, 82] on p "Your heading text goes here" at bounding box center [358, 79] width 445 height 23
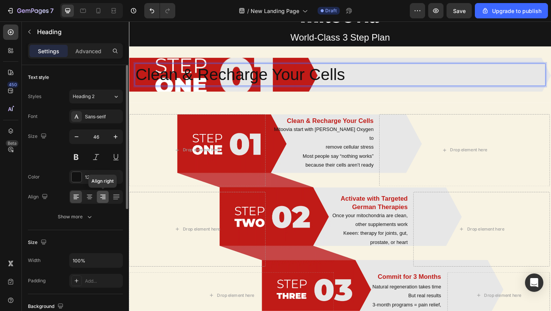
click at [104, 198] on icon at bounding box center [103, 197] width 8 height 8
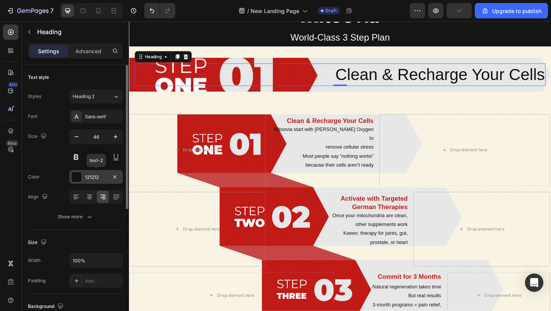
click at [78, 176] on div at bounding box center [77, 177] width 10 height 10
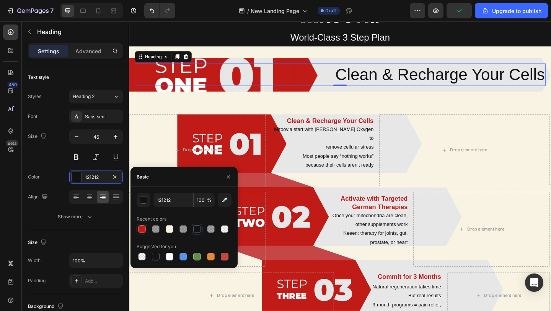
click at [139, 229] on div at bounding box center [142, 229] width 8 height 8
type input "C01B17"
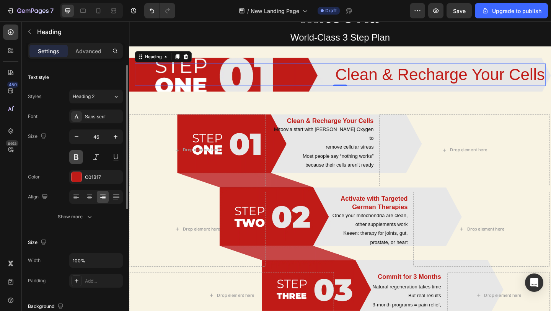
click at [77, 158] on button at bounding box center [76, 157] width 14 height 14
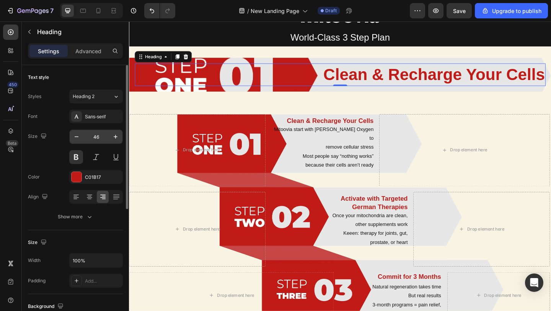
click at [96, 137] on input "46" at bounding box center [95, 137] width 25 height 14
click at [102, 136] on input "46" at bounding box center [95, 137] width 25 height 14
click at [96, 137] on input "46" at bounding box center [95, 137] width 25 height 14
type input "32"
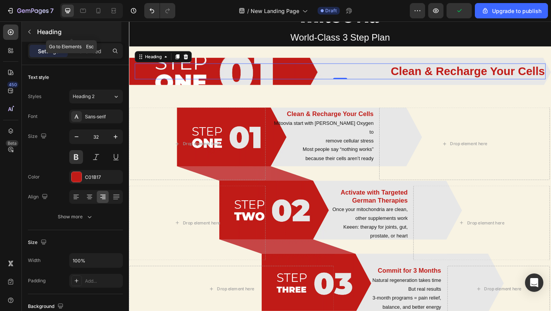
click at [27, 31] on icon "button" at bounding box center [29, 32] width 6 height 6
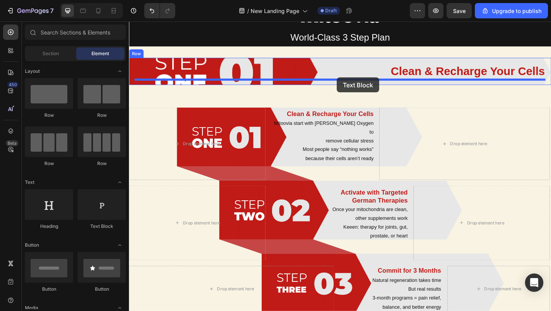
drag, startPoint x: 223, startPoint y: 219, endPoint x: 355, endPoint y: 82, distance: 190.5
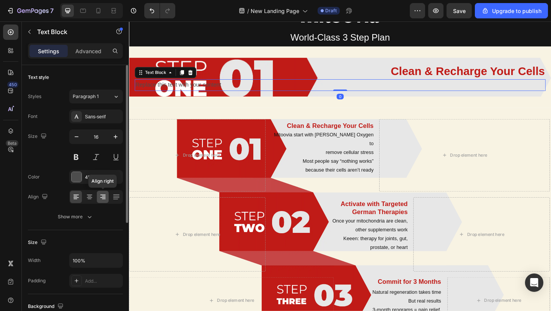
click at [102, 199] on icon at bounding box center [104, 199] width 4 height 1
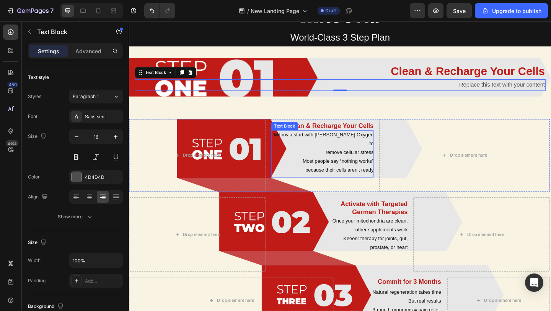
click at [358, 159] on p "remove cellular stress" at bounding box center [338, 164] width 111 height 10
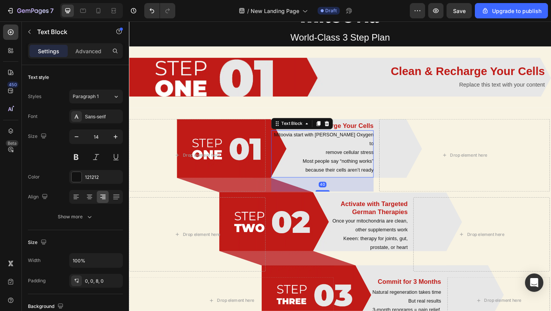
click at [358, 159] on p "remove cellular stress" at bounding box center [338, 164] width 111 height 10
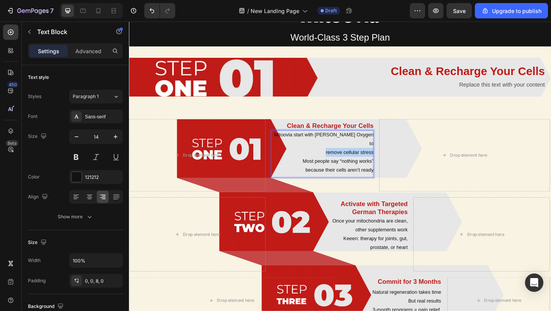
click at [358, 159] on p "remove cellular stress" at bounding box center [338, 164] width 111 height 10
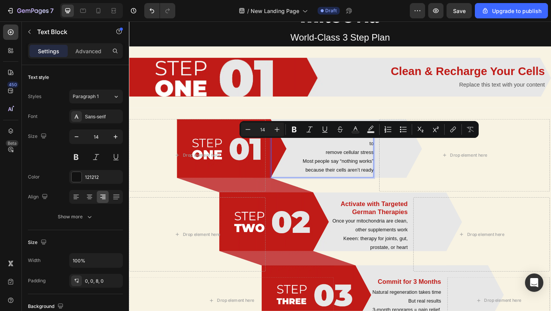
click at [355, 168] on p "Most people say “nothing works”" at bounding box center [338, 173] width 111 height 10
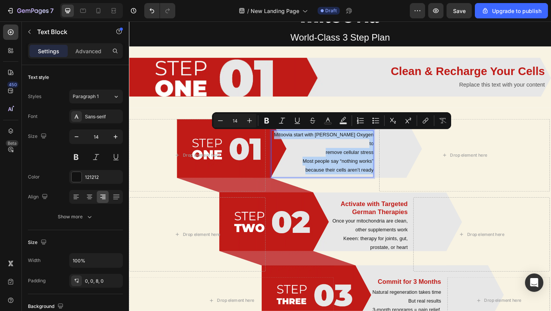
copy div "Mitoovia start with [PERSON_NAME] Oxygen to remove cellular stress Most people …"
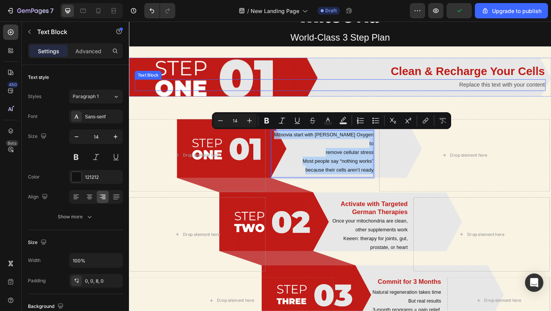
click at [524, 92] on div "Replace this text with your content" at bounding box center [358, 90] width 447 height 13
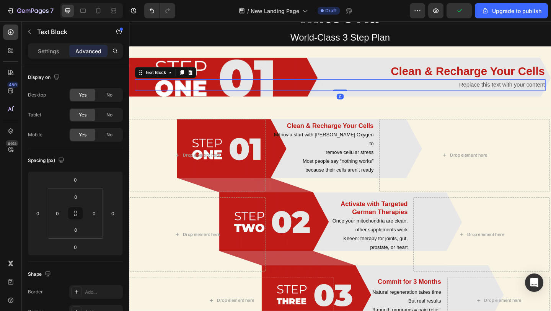
click at [524, 92] on div "Replace this text with your content" at bounding box center [358, 90] width 447 height 13
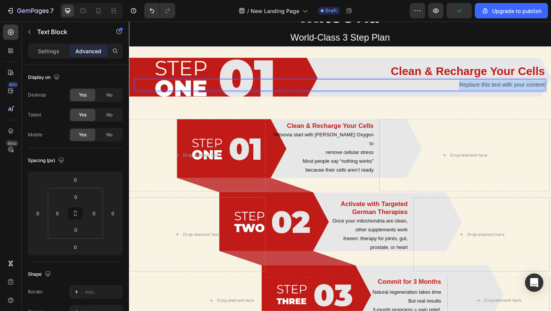
click at [524, 92] on p "Replace this text with your content" at bounding box center [358, 90] width 445 height 11
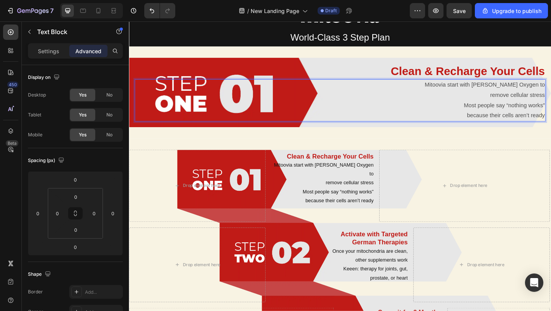
click at [521, 102] on p "remove cellular stress" at bounding box center [358, 101] width 445 height 11
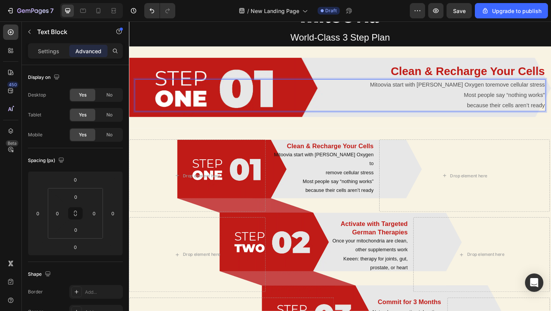
click at [488, 93] on p "Mitoovia start with Zell Oxygen toremove cellular stress" at bounding box center [358, 90] width 445 height 11
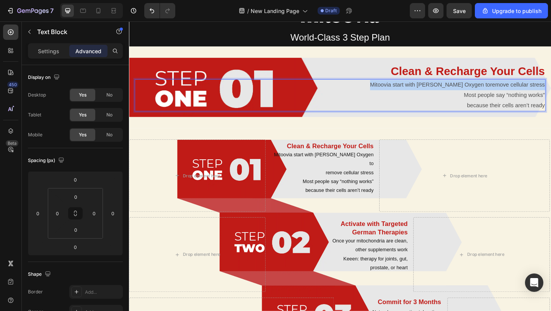
click at [488, 93] on p "Mitoovia start with Zell Oxygen toremove cellular stress" at bounding box center [358, 90] width 445 height 11
click at [490, 106] on p "Most people say “nothing works”" at bounding box center [358, 101] width 445 height 11
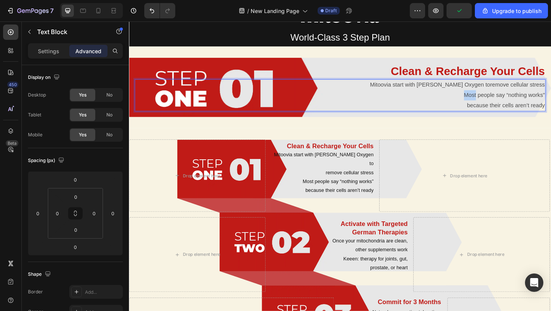
click at [490, 106] on p "Most people say “nothing works”" at bounding box center [358, 101] width 445 height 11
click at [432, 97] on p "Most people say “nothing works”" at bounding box center [358, 101] width 445 height 11
click at [495, 101] on p "Most people say “nothing works”" at bounding box center [358, 101] width 445 height 11
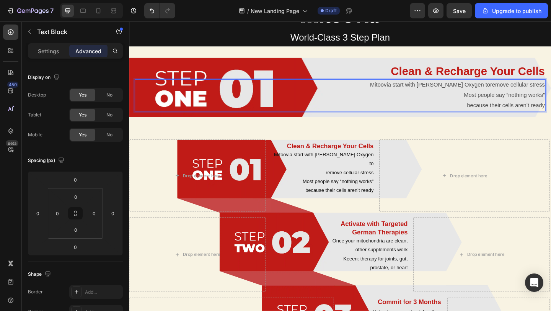
click at [493, 101] on p "Most people say “nothing works”" at bounding box center [358, 101] width 445 height 11
click at [355, 90] on p "Mitoovia start with Zell Oxygen toremove cellular stress" at bounding box center [358, 90] width 445 height 11
click at [445, 88] on p "Mitoovia start with Zell Oxygen toremove cellular stress" at bounding box center [358, 90] width 445 height 11
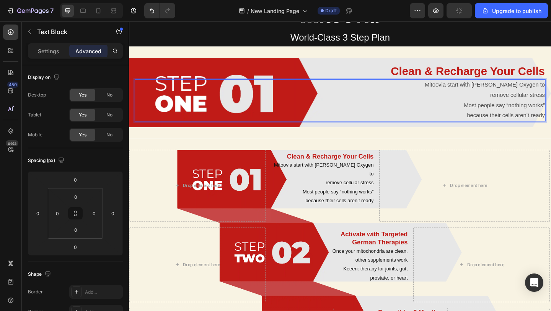
click at [491, 100] on p "remove cellular stress" at bounding box center [358, 101] width 445 height 11
click at [41, 53] on p "Settings" at bounding box center [48, 51] width 21 height 8
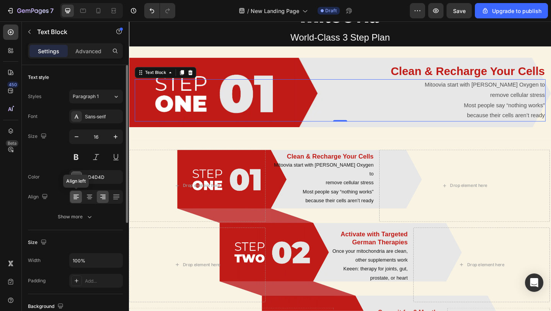
click at [79, 198] on icon at bounding box center [76, 197] width 8 height 8
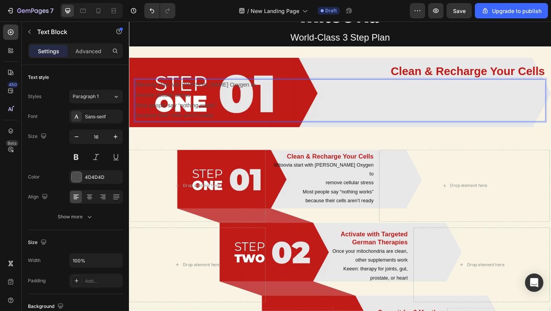
click at [204, 91] on p "Mitoovia start with [PERSON_NAME] Oxygen to" at bounding box center [358, 90] width 445 height 11
click at [99, 196] on icon at bounding box center [103, 197] width 8 height 8
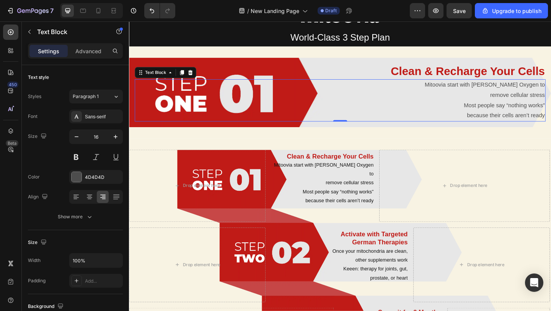
click at [550, 95] on p "Mitoovia start with [PERSON_NAME] Oxygen to" at bounding box center [358, 90] width 445 height 11
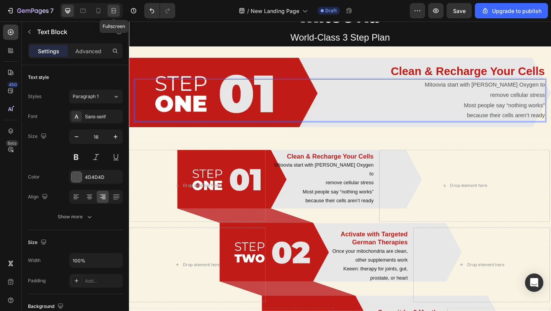
click at [114, 9] on icon at bounding box center [114, 11] width 8 height 8
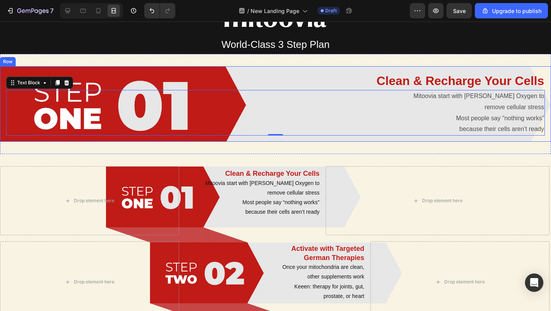
click at [151, 70] on div "Clean & Recharge Your Cells Heading Mitoovia start with Zell Oxygen to remove c…" at bounding box center [275, 103] width 551 height 75
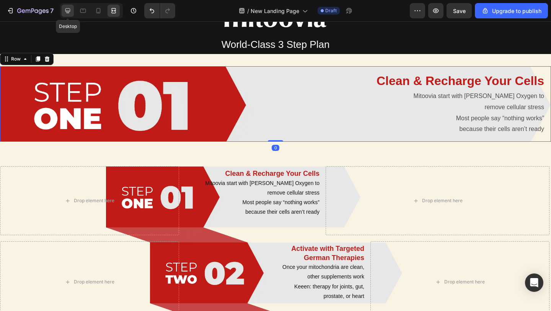
click at [65, 15] on div at bounding box center [68, 11] width 12 height 12
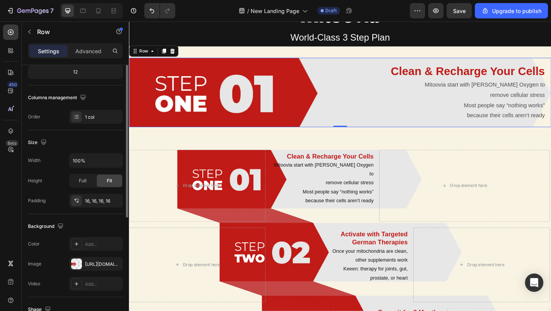
scroll to position [105, 0]
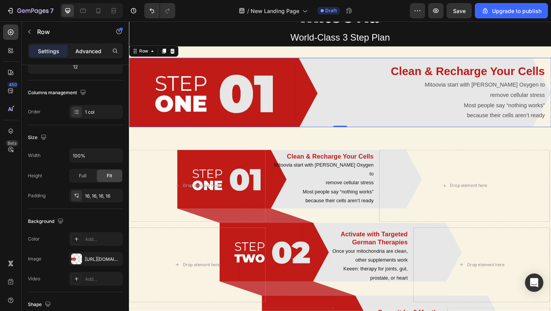
click at [96, 52] on p "Advanced" at bounding box center [88, 51] width 26 height 8
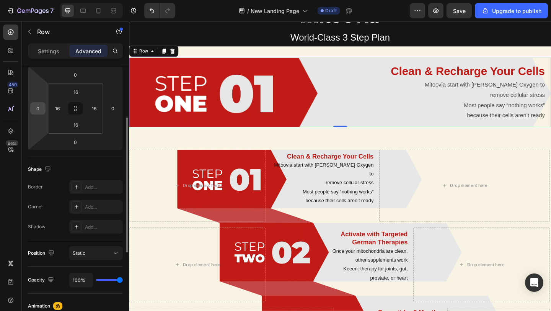
click at [42, 111] on input "0" at bounding box center [37, 108] width 11 height 11
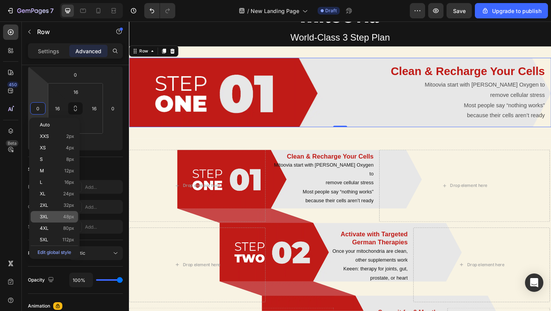
click at [54, 221] on div "3XL 48px" at bounding box center [54, 216] width 47 height 11
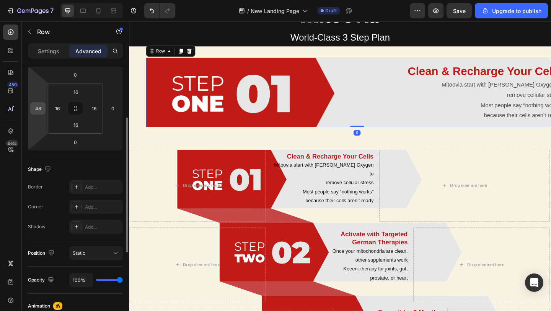
click at [38, 107] on input "48" at bounding box center [37, 108] width 11 height 11
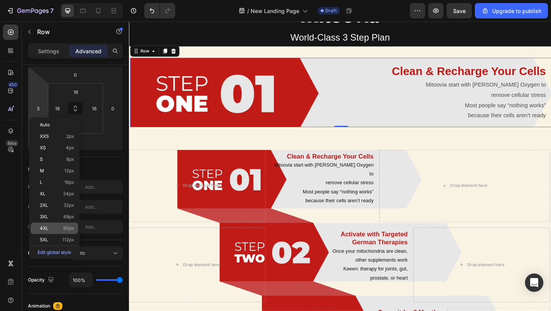
click at [50, 229] on p "4XL 80px" at bounding box center [57, 227] width 34 height 5
type input "80"
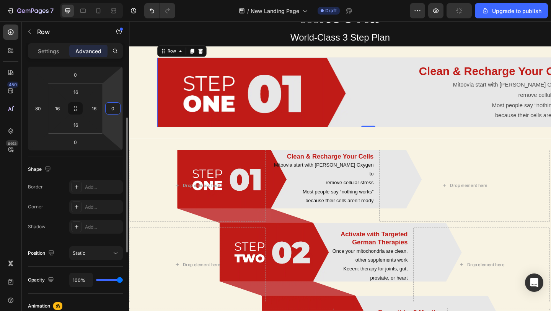
click at [115, 107] on input "0" at bounding box center [112, 108] width 11 height 11
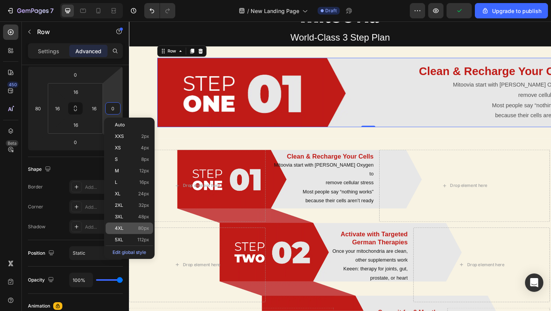
click at [130, 225] on div "4XL 80px" at bounding box center [129, 227] width 47 height 11
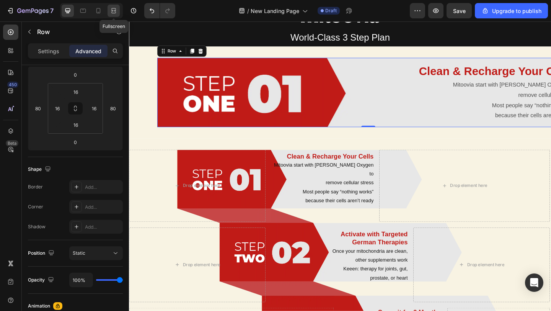
click at [112, 11] on icon at bounding box center [112, 11] width 2 height 2
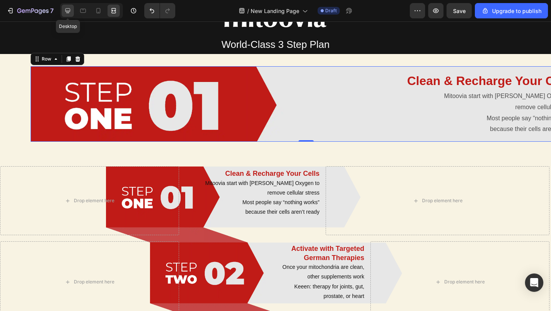
click at [69, 14] on icon at bounding box center [68, 11] width 8 height 8
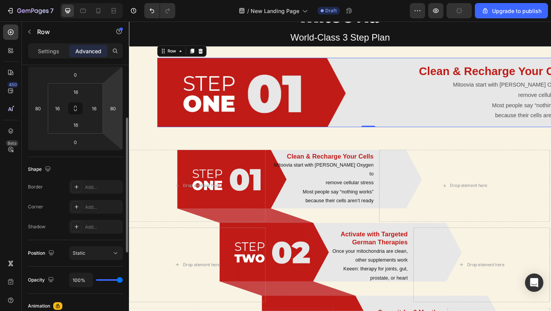
click at [112, 0] on html "7 / New Landing Page Draft Preview Upgrade to publish 450 Beta Sections(30) Ele…" at bounding box center [275, 0] width 551 height 0
type input "4"
click at [33, 0] on html "7 / New Landing Page Draft Preview Upgrade to publish 450 Beta Sections(30) Ele…" at bounding box center [275, 0] width 551 height 0
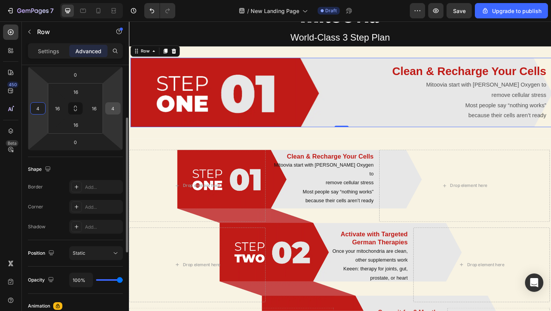
click at [116, 112] on input "4" at bounding box center [112, 108] width 11 height 11
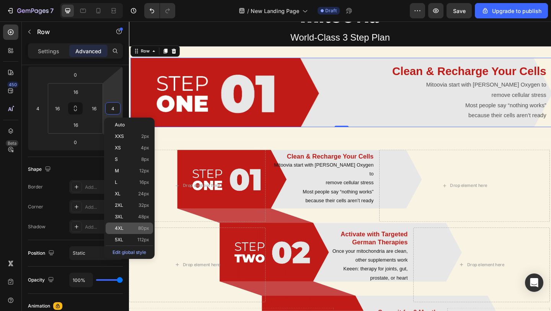
click at [125, 226] on p "4XL 80px" at bounding box center [132, 227] width 34 height 5
type input "80"
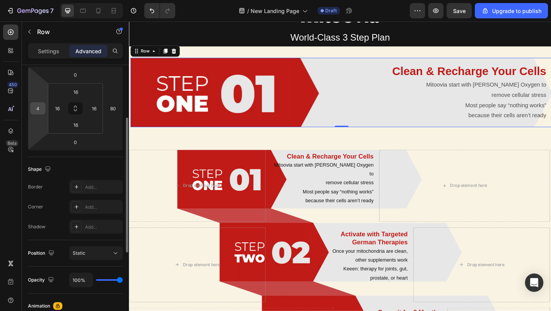
click at [33, 107] on input "4" at bounding box center [37, 108] width 11 height 11
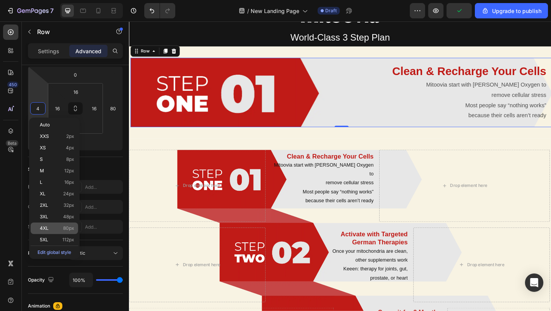
click at [59, 227] on p "4XL 80px" at bounding box center [57, 227] width 34 height 5
type input "80"
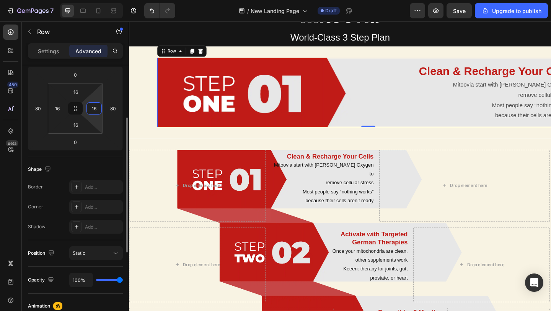
click at [92, 105] on input "16" at bounding box center [93, 108] width 11 height 11
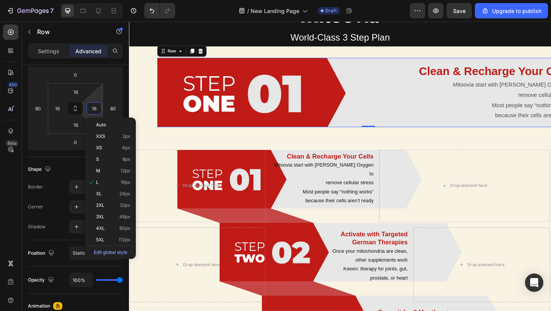
type input "0"
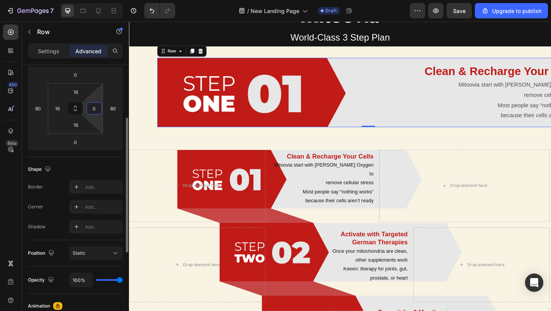
type input "4"
type input "16"
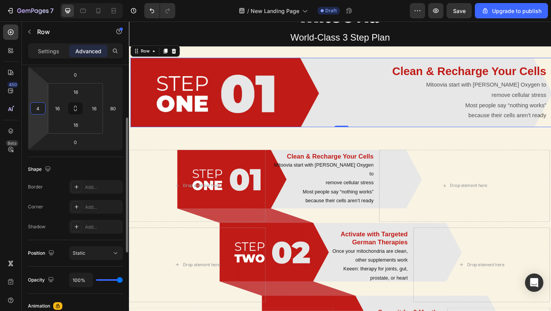
click at [39, 109] on input "4" at bounding box center [37, 108] width 11 height 11
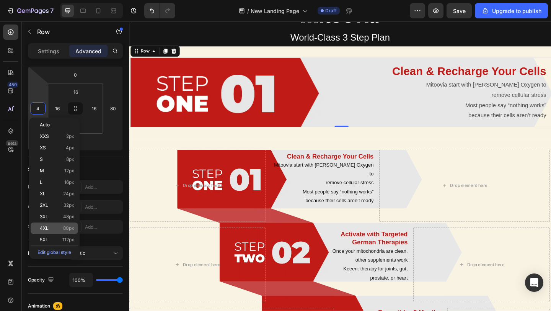
click at [64, 228] on span "80px" at bounding box center [68, 227] width 11 height 5
type input "80"
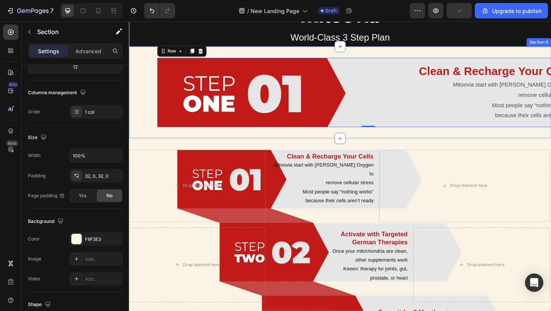
click at [141, 93] on div "Clean & Recharge Your Cells Heading Mitoovia start with Zell Oxygen to remove c…" at bounding box center [358, 98] width 459 height 75
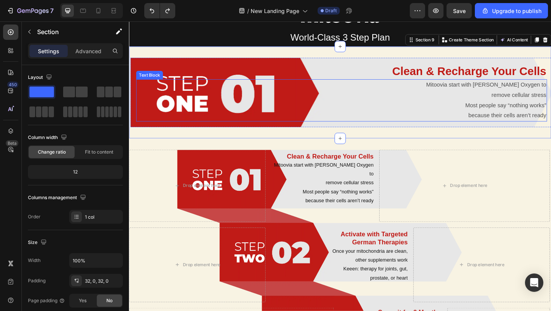
click at [142, 93] on p "Mitoovia start with [PERSON_NAME] Oxygen to" at bounding box center [359, 90] width 445 height 11
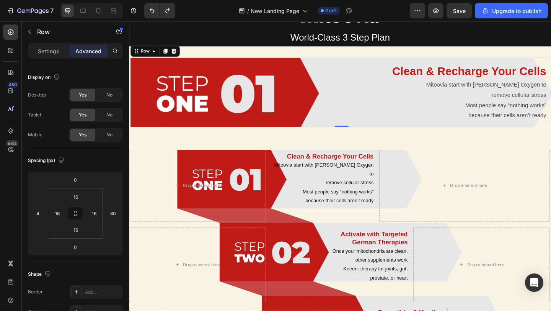
click at [134, 94] on div "Clean & Recharge Your Cells Heading Mitoovia start with Zell Oxygen to remove c…" at bounding box center [359, 98] width 459 height 75
click at [10, 133] on icon at bounding box center [11, 131] width 8 height 8
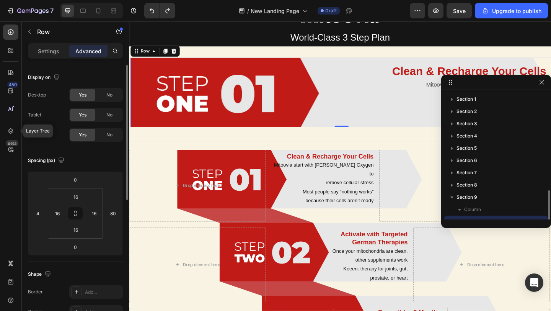
scroll to position [57, 0]
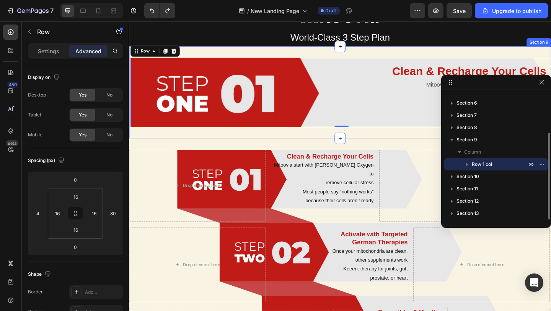
click at [141, 143] on div "Clean & Recharge Your Cells Heading Mitoovia start with Zell Oxygen to remove c…" at bounding box center [358, 99] width 459 height 100
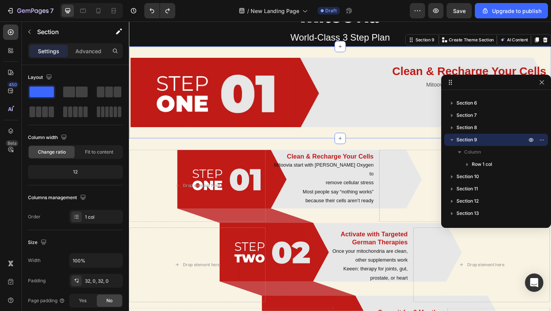
click at [141, 143] on div "Clean & Recharge Your Cells Heading Mitoovia start with Zell Oxygen to remove c…" at bounding box center [358, 99] width 459 height 100
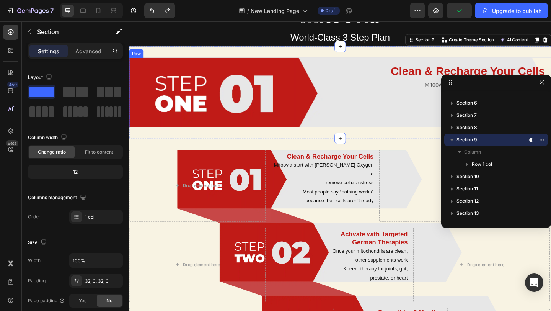
click at [134, 130] on div "Clean & Recharge Your Cells Heading Mitoovia start with Zell Oxygen to remove c…" at bounding box center [358, 98] width 459 height 75
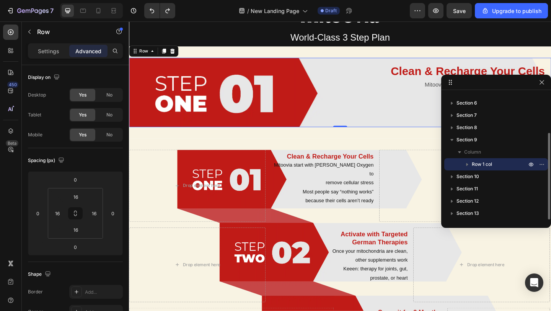
click at [477, 163] on span "Row 1 col" at bounding box center [482, 164] width 20 height 8
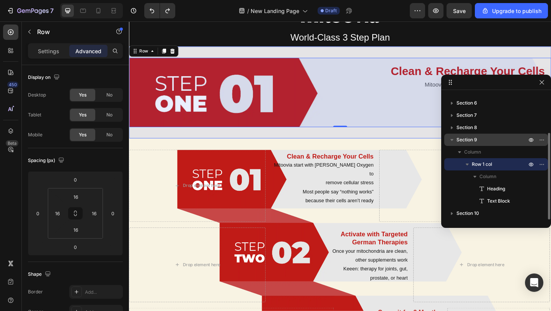
click at [472, 136] on span "Section 9" at bounding box center [466, 140] width 21 height 8
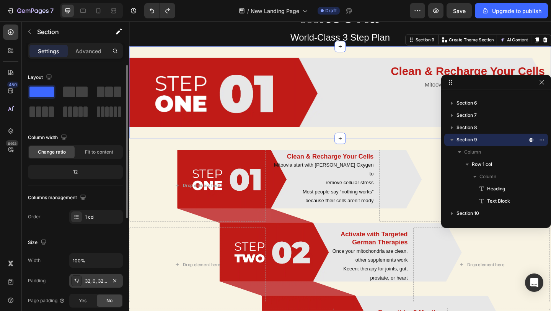
click at [88, 279] on div "32, 0, 32, 0" at bounding box center [96, 280] width 22 height 7
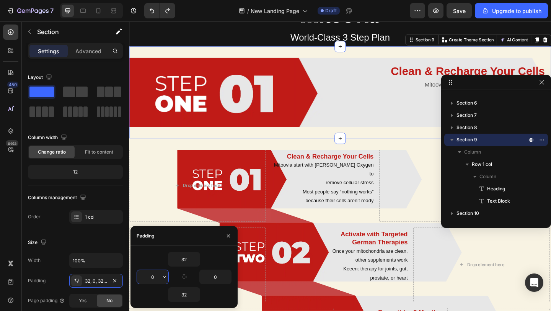
click at [153, 276] on input "0" at bounding box center [152, 277] width 31 height 14
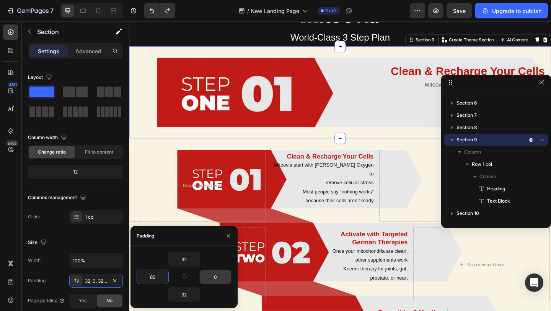
type input "80"
click at [213, 277] on input "0" at bounding box center [215, 277] width 31 height 14
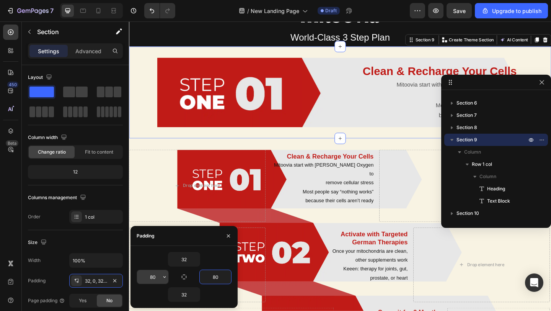
type input "80"
click at [151, 278] on input "80" at bounding box center [152, 277] width 31 height 14
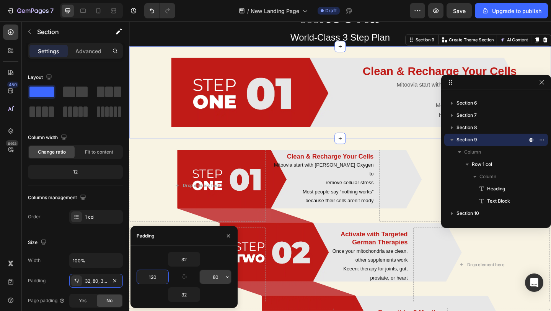
type input "120"
click at [212, 275] on input "80" at bounding box center [215, 277] width 31 height 14
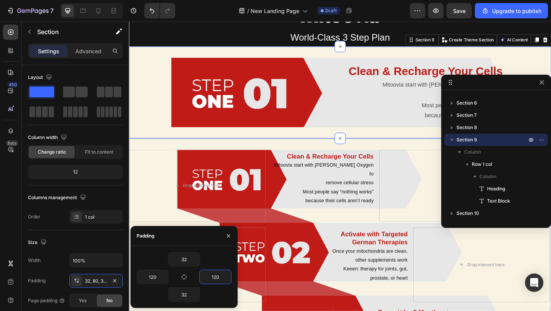
type input "120"
click at [151, 145] on div "Clean & Recharge Your Cells Heading Mitoovia start with Zell Oxygen to remove c…" at bounding box center [358, 99] width 459 height 100
click at [184, 138] on div "Clean & Recharge Your Cells Heading Mitoovia start with Zell Oxygen to remove c…" at bounding box center [358, 99] width 459 height 100
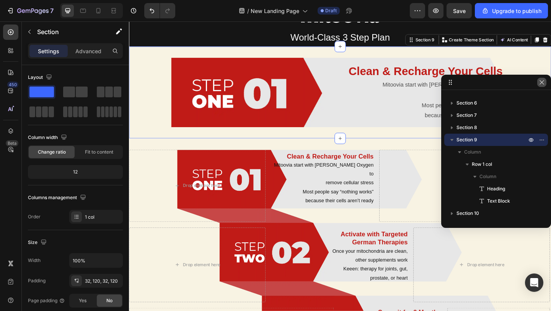
click at [539, 84] on icon "button" at bounding box center [542, 82] width 6 height 6
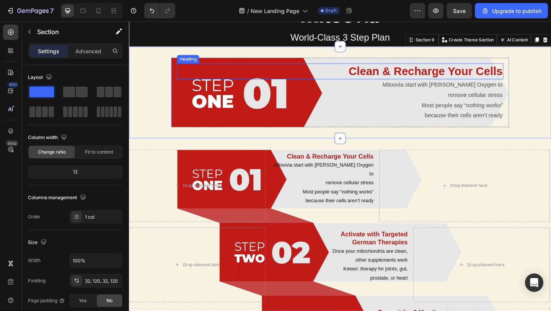
click at [441, 74] on p "Clean & Recharge Your Cells" at bounding box center [358, 76] width 353 height 16
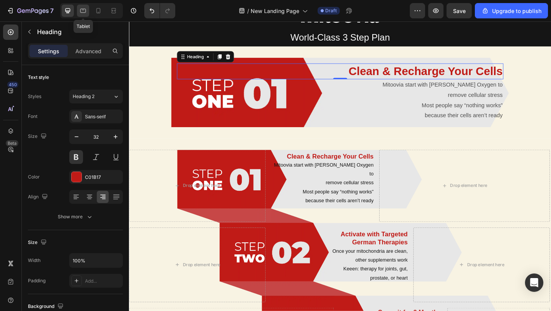
click at [86, 15] on div at bounding box center [83, 11] width 12 height 12
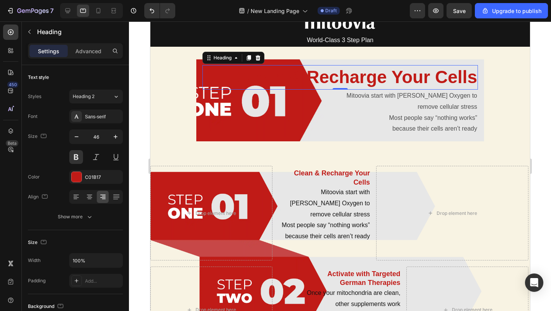
scroll to position [803, 0]
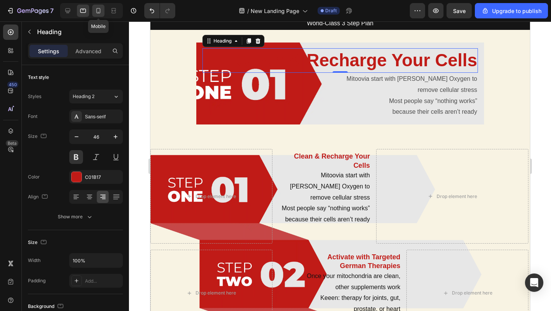
click at [98, 13] on icon at bounding box center [98, 10] width 4 height 5
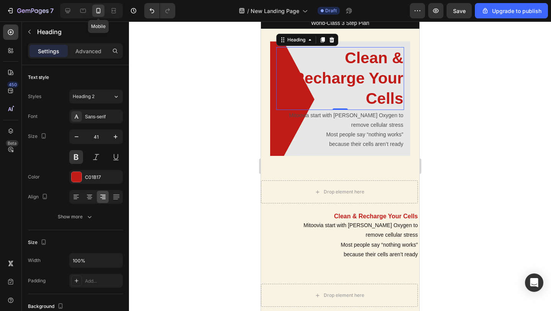
scroll to position [795, 0]
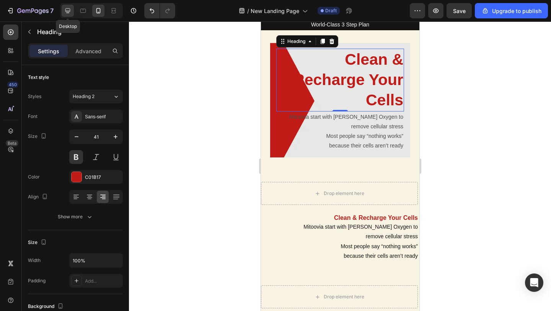
click at [70, 12] on icon at bounding box center [68, 11] width 8 height 8
type input "32"
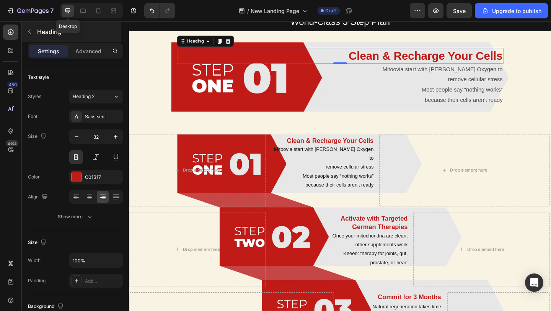
scroll to position [739, 0]
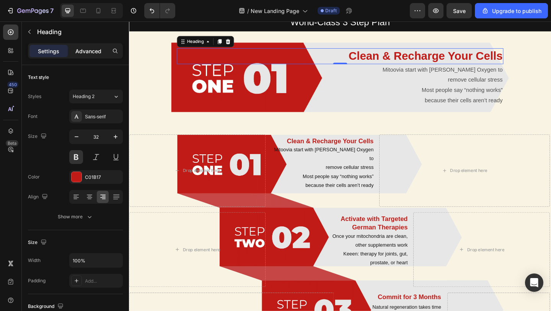
click at [90, 50] on p "Advanced" at bounding box center [88, 51] width 26 height 8
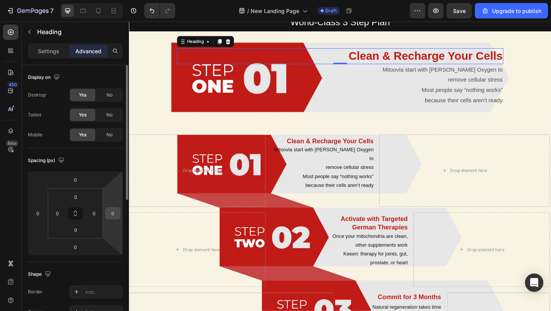
click at [112, 213] on input "0" at bounding box center [112, 212] width 11 height 11
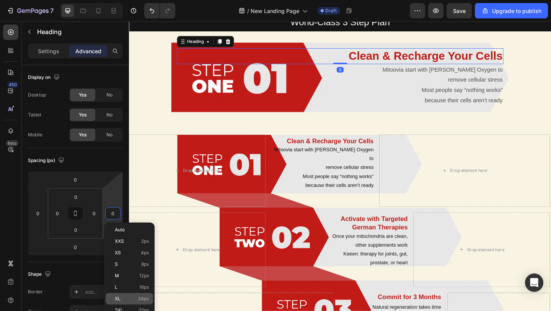
click at [135, 295] on div "XL 24px" at bounding box center [129, 298] width 47 height 11
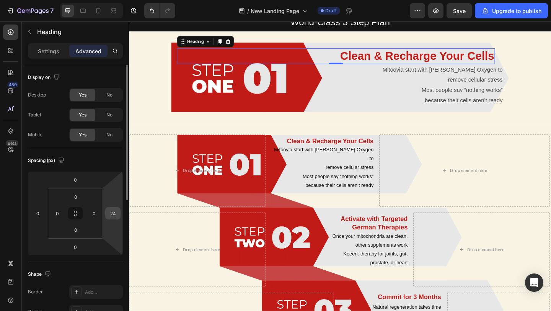
click at [114, 218] on input "24" at bounding box center [112, 212] width 11 height 11
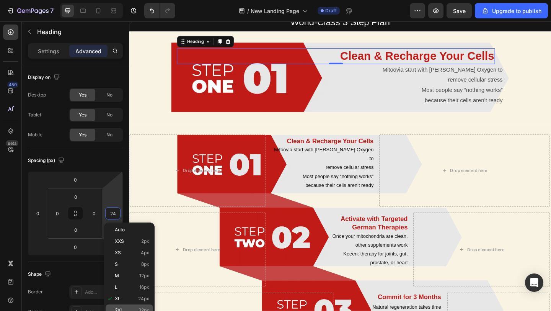
click at [125, 309] on p "2XL 32px" at bounding box center [132, 309] width 34 height 5
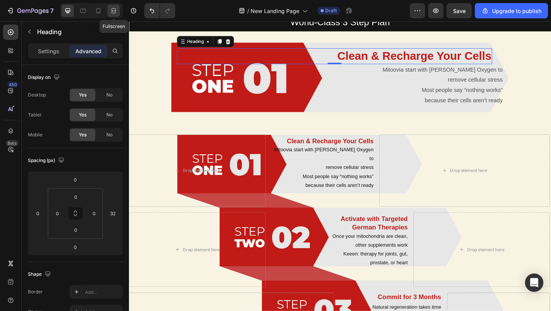
click at [117, 8] on icon at bounding box center [114, 11] width 8 height 8
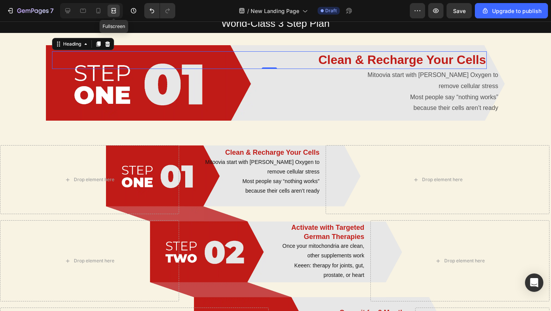
scroll to position [745, 0]
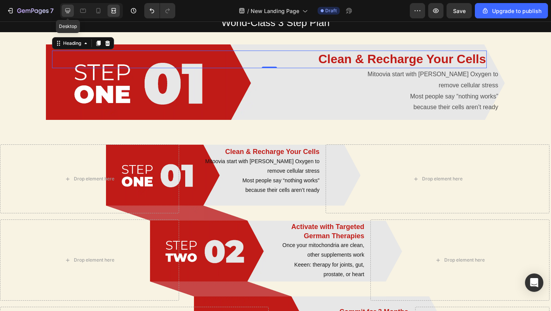
click at [66, 12] on icon at bounding box center [68, 11] width 8 height 8
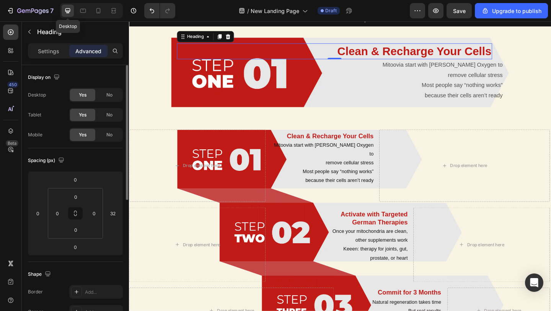
scroll to position [739, 0]
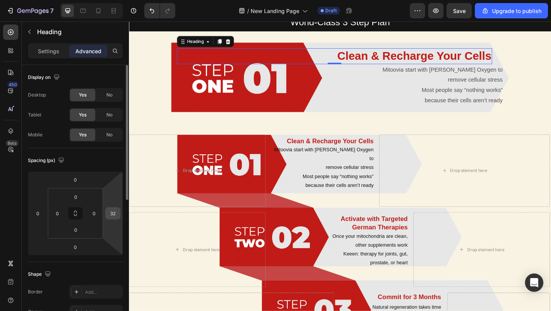
click at [116, 213] on input "32" at bounding box center [112, 212] width 11 height 11
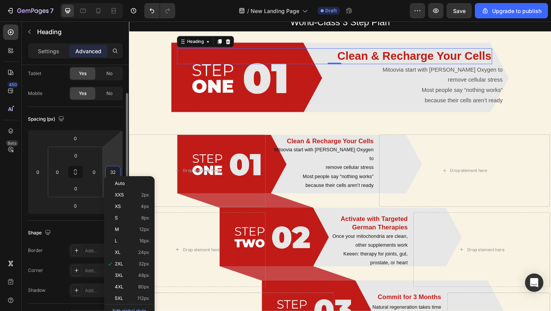
scroll to position [46, 0]
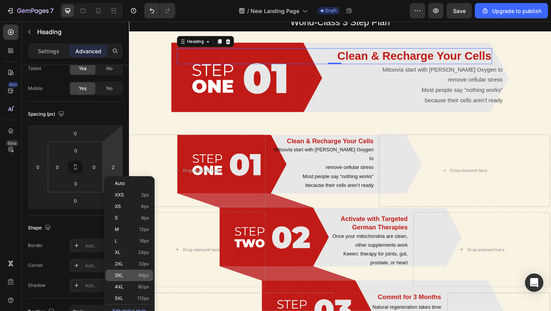
click at [126, 276] on p "3XL 48px" at bounding box center [132, 274] width 34 height 5
type input "48"
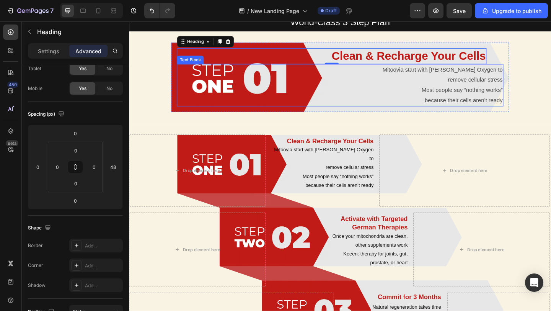
click at [484, 86] on p "remove cellular stress" at bounding box center [358, 85] width 353 height 11
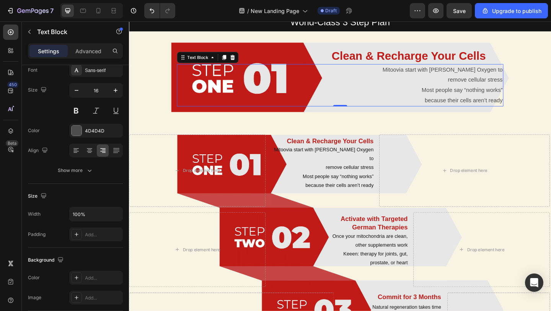
scroll to position [0, 0]
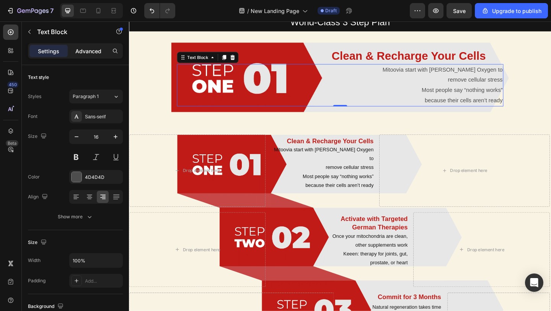
click at [80, 52] on p "Advanced" at bounding box center [88, 51] width 26 height 8
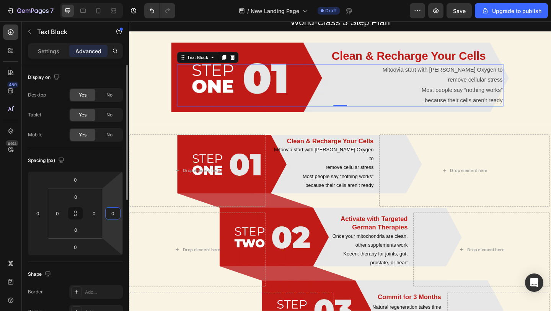
click at [109, 0] on html "7 / New Landing Page Draft Preview Save Upgrade to publish 450 Beta Sections(30…" at bounding box center [275, 0] width 551 height 0
click at [111, 212] on input "0" at bounding box center [112, 212] width 11 height 11
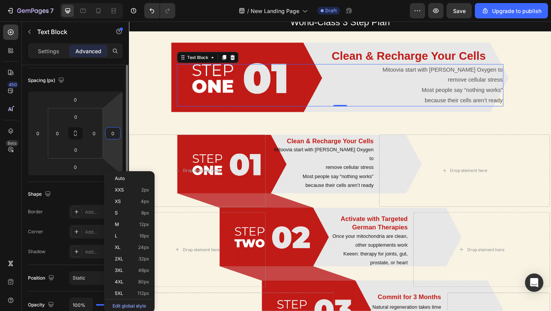
scroll to position [80, 0]
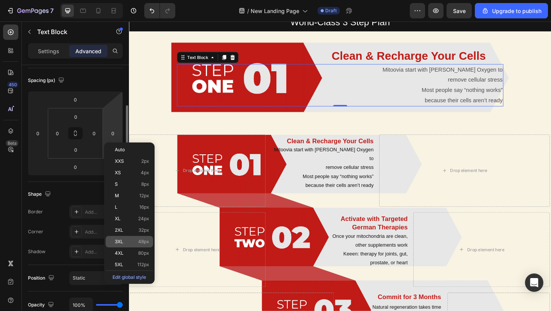
click at [127, 243] on p "3XL 48px" at bounding box center [132, 241] width 34 height 5
type input "48"
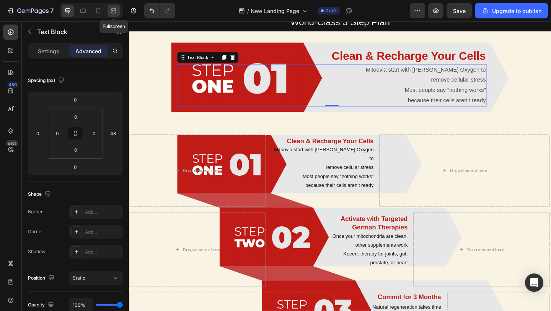
click at [113, 12] on icon at bounding box center [113, 13] width 5 height 2
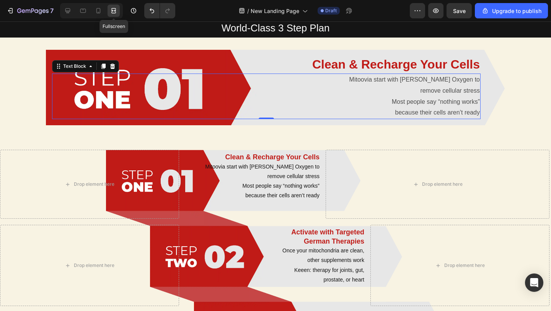
scroll to position [745, 0]
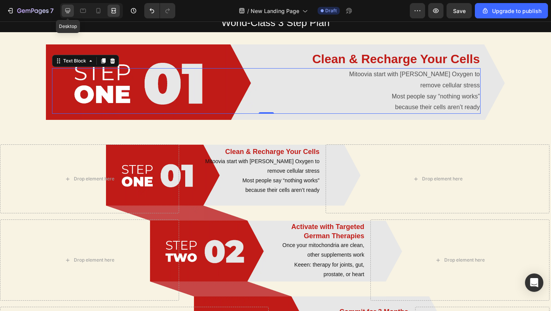
click at [67, 13] on icon at bounding box center [68, 11] width 8 height 8
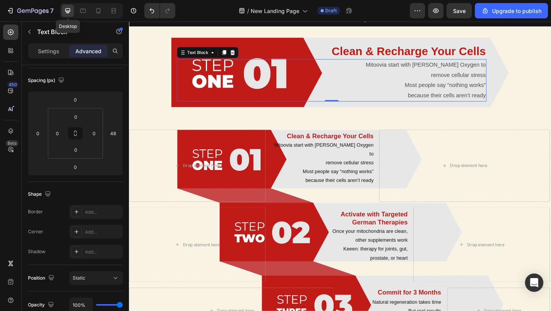
scroll to position [739, 0]
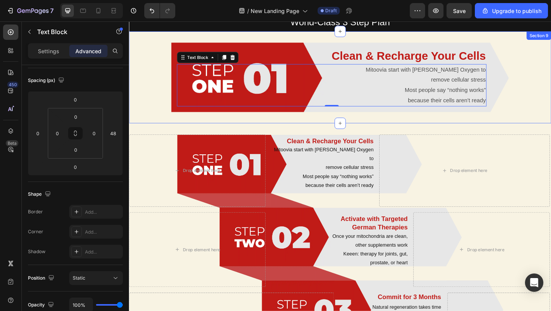
click at [153, 108] on div "Clean & Recharge Your Cells Heading Mitoovia start with Zell Oxygen to remove c…" at bounding box center [358, 82] width 459 height 100
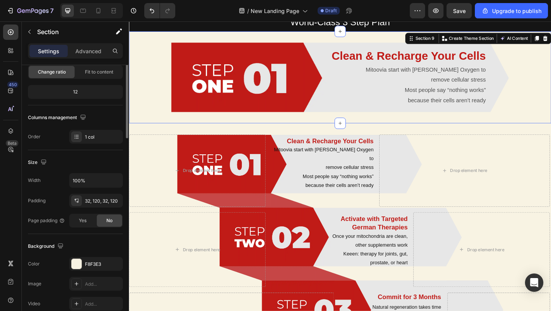
scroll to position [0, 0]
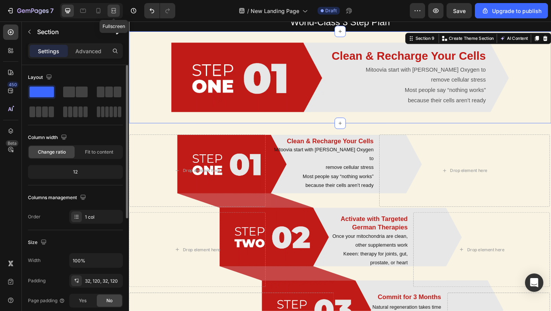
click at [112, 10] on icon at bounding box center [114, 11] width 8 height 8
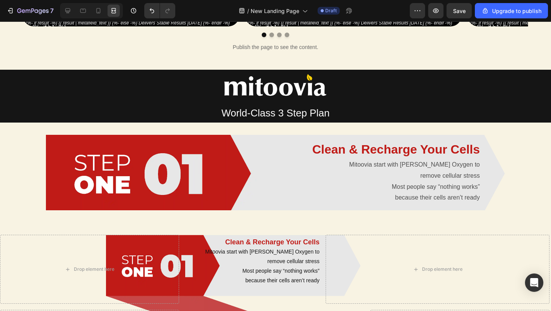
scroll to position [834, 0]
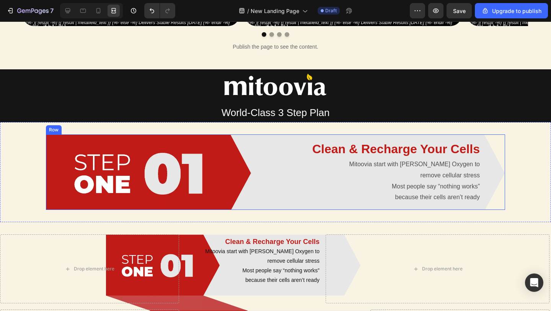
click at [49, 155] on div "Clean & Recharge Your Cells Heading Mitoovia start with Zell Oxygen to remove c…" at bounding box center [275, 171] width 459 height 75
click at [68, 9] on icon at bounding box center [68, 11] width 8 height 8
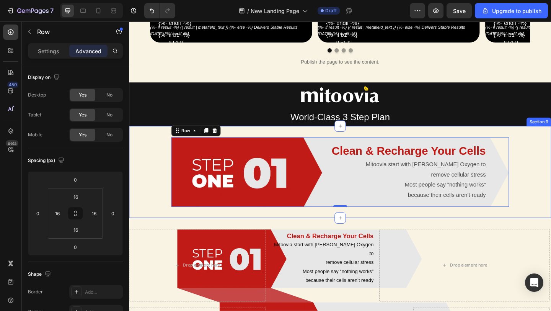
click at [153, 167] on div "Clean & Recharge Your Cells Heading Mitoovia start with Zell Oxygen to remove c…" at bounding box center [358, 185] width 459 height 100
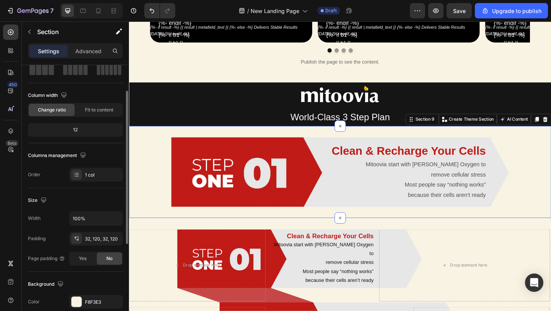
scroll to position [43, 0]
click at [95, 237] on div "32, 120, 32, 120" at bounding box center [96, 237] width 22 height 7
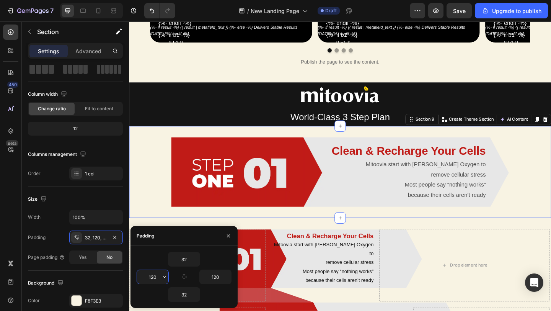
click at [154, 278] on input "120" at bounding box center [152, 277] width 31 height 14
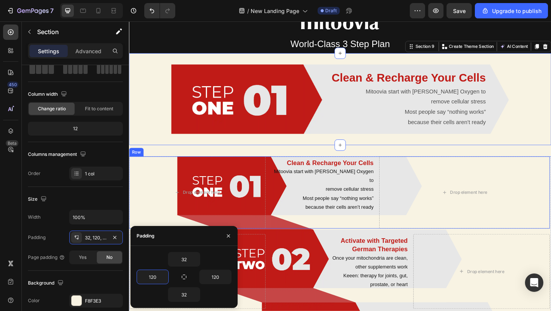
scroll to position [917, 0]
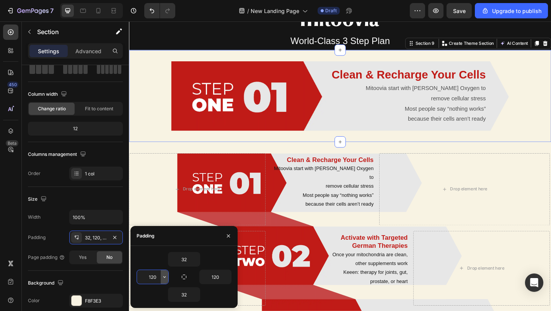
click at [163, 276] on icon "button" at bounding box center [164, 277] width 2 height 2
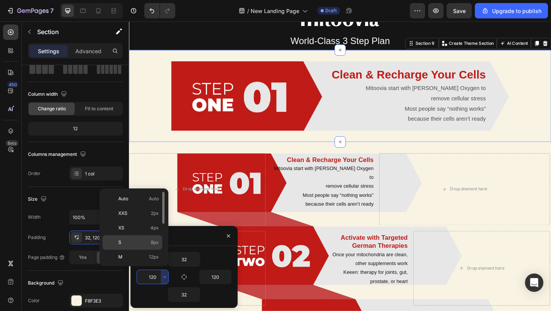
scroll to position [88, 0]
click at [153, 278] on input "120" at bounding box center [152, 277] width 31 height 14
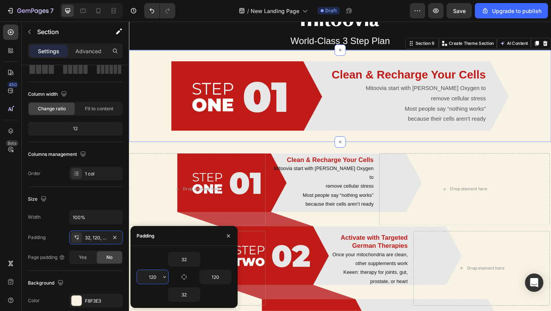
click at [152, 278] on input "120" at bounding box center [152, 277] width 31 height 14
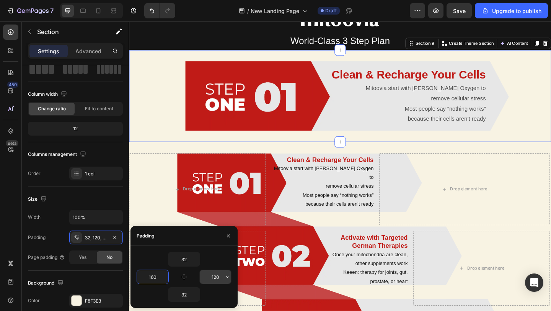
type input "160"
click at [215, 277] on input "120" at bounding box center [215, 277] width 31 height 14
type input "160"
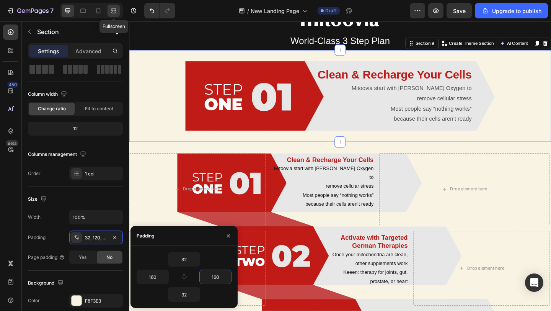
click at [115, 9] on icon at bounding box center [114, 11] width 8 height 8
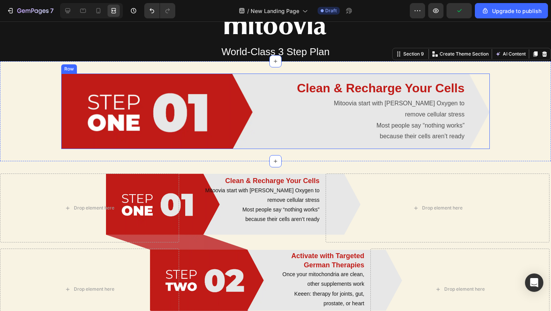
scroll to position [883, 0]
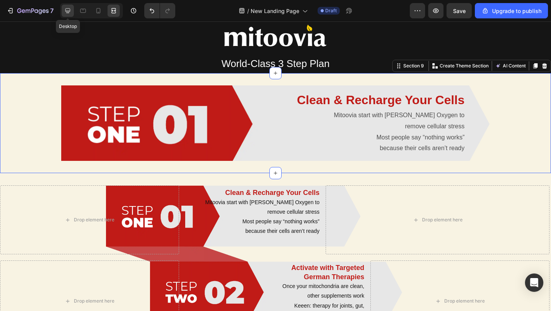
click at [65, 10] on icon at bounding box center [67, 10] width 5 height 5
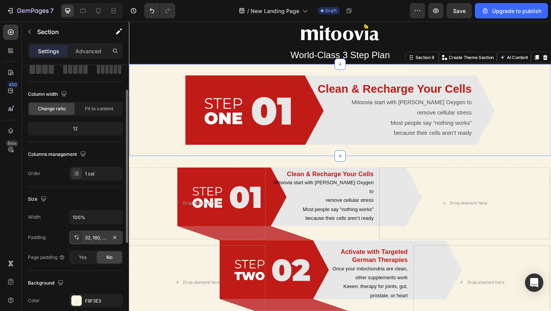
click at [94, 238] on div "32, 160, 32, 160" at bounding box center [96, 237] width 22 height 7
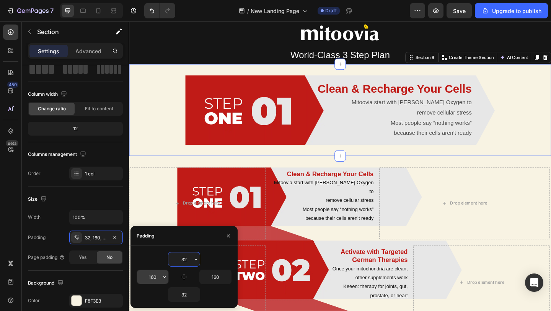
click at [155, 278] on input "160" at bounding box center [152, 277] width 31 height 14
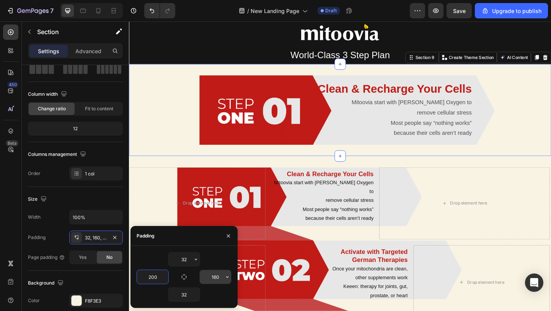
type input "200"
click at [212, 280] on input "160" at bounding box center [215, 277] width 31 height 14
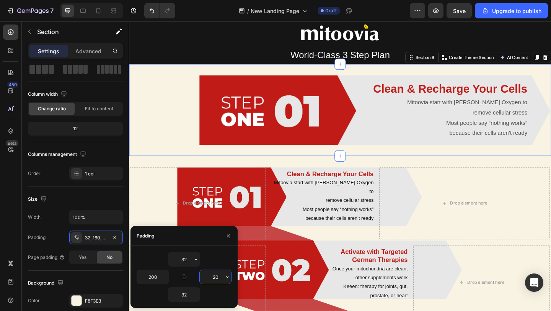
type input "200"
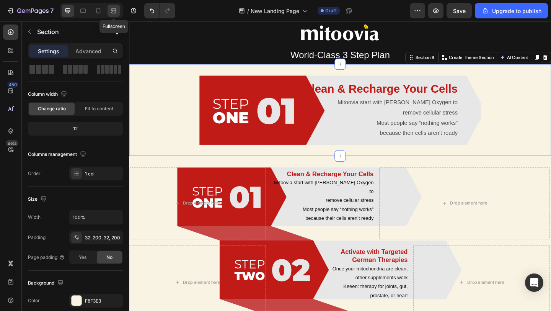
click at [114, 13] on icon at bounding box center [114, 11] width 8 height 8
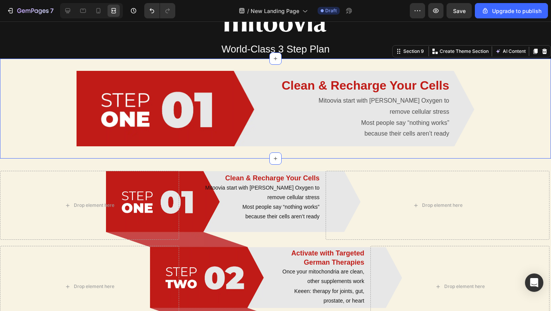
scroll to position [897, 0]
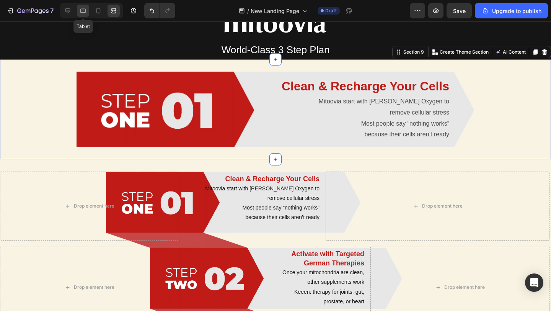
click at [84, 15] on div at bounding box center [83, 11] width 12 height 12
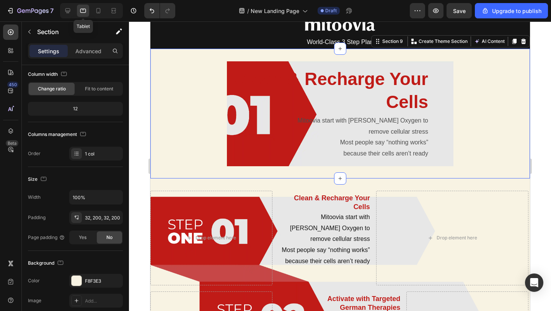
scroll to position [1001, 0]
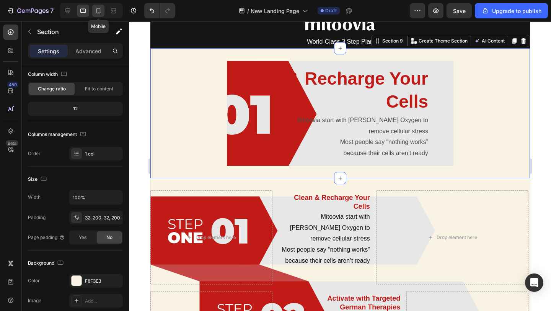
click at [99, 11] on icon at bounding box center [98, 11] width 8 height 8
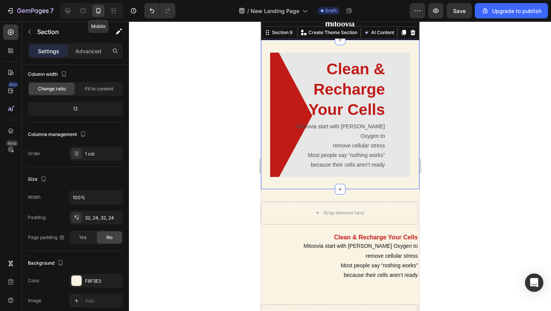
scroll to position [1007, 0]
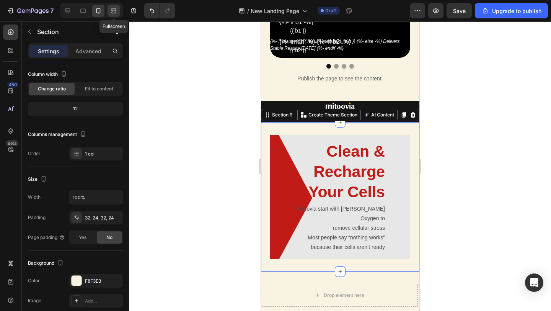
click at [114, 11] on icon at bounding box center [115, 11] width 2 height 2
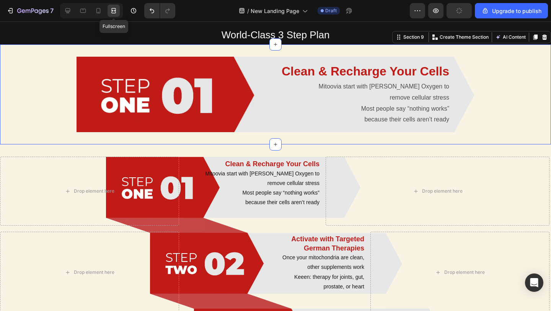
scroll to position [928, 0]
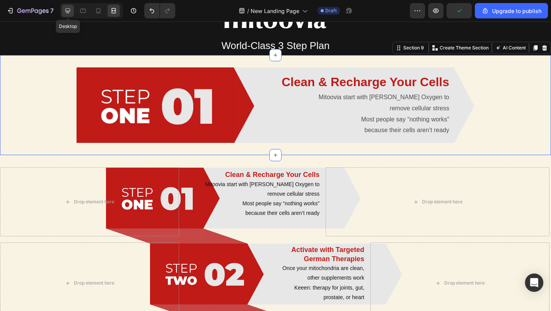
click at [65, 15] on div at bounding box center [68, 11] width 12 height 12
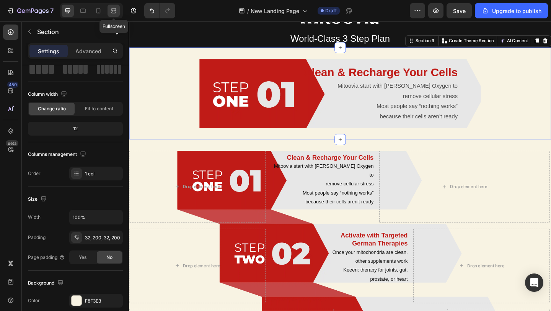
click at [115, 14] on icon at bounding box center [114, 11] width 8 height 8
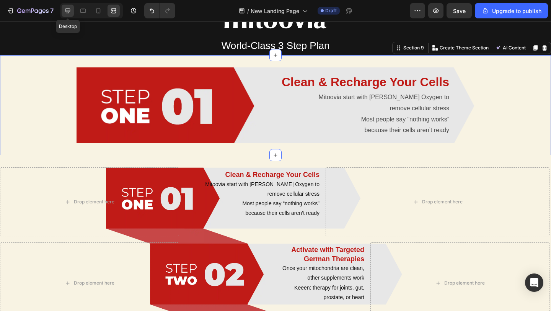
click at [71, 14] on icon at bounding box center [68, 11] width 8 height 8
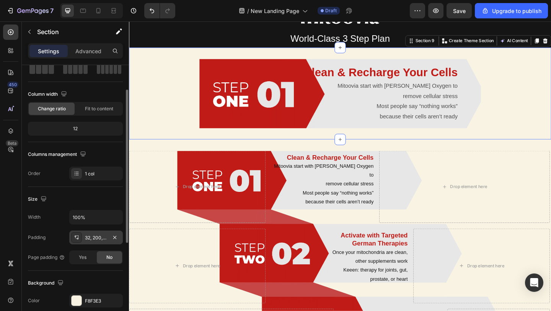
click at [97, 234] on div "32, 200, 32, 200" at bounding box center [96, 237] width 22 height 7
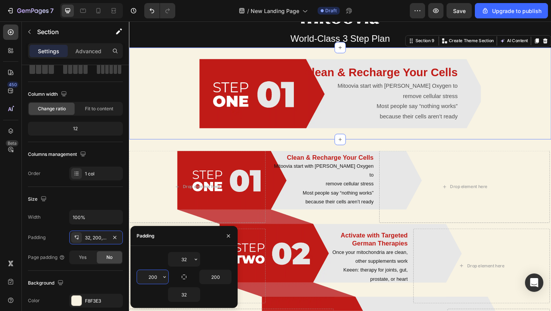
click at [154, 276] on input "200" at bounding box center [152, 277] width 31 height 14
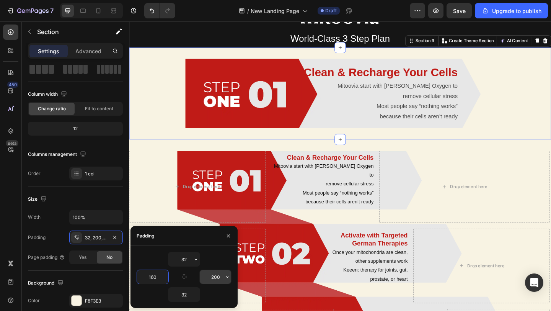
type input "160"
click at [223, 278] on input "200" at bounding box center [215, 277] width 31 height 14
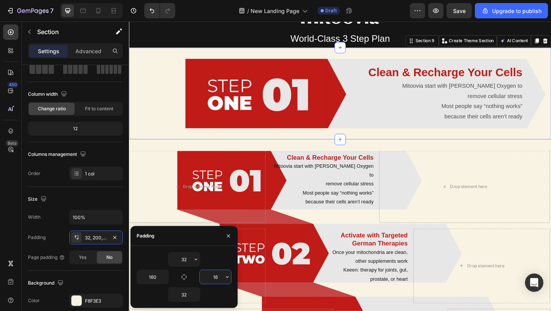
type input "160"
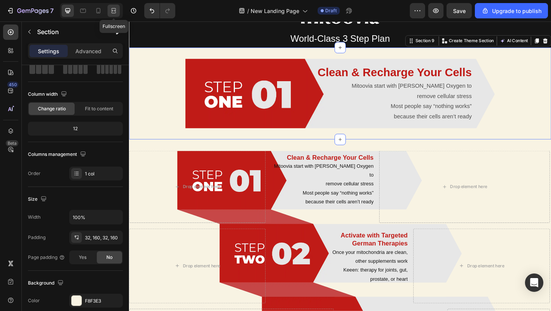
click at [114, 11] on icon at bounding box center [112, 11] width 2 height 2
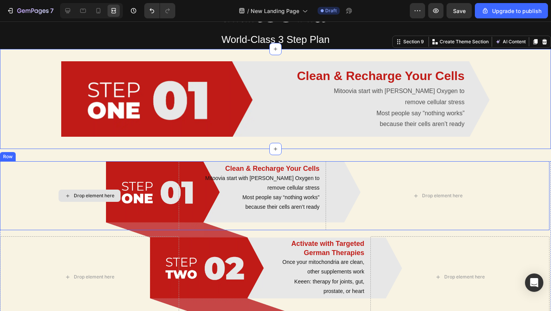
scroll to position [933, 0]
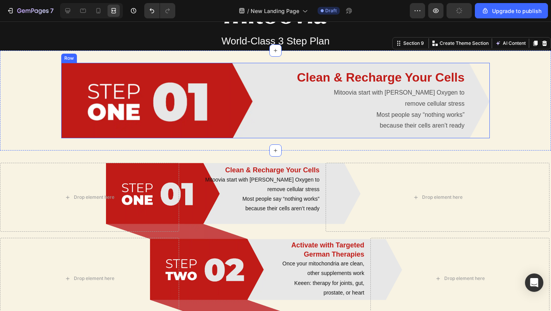
click at [144, 133] on div "Clean & Recharge Your Cells Heading Mitoovia start with Zell Oxygen to remove c…" at bounding box center [275, 100] width 428 height 75
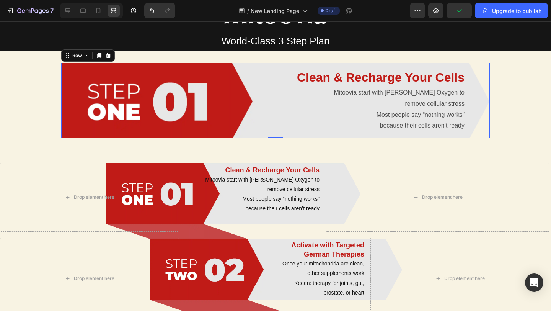
scroll to position [0, 0]
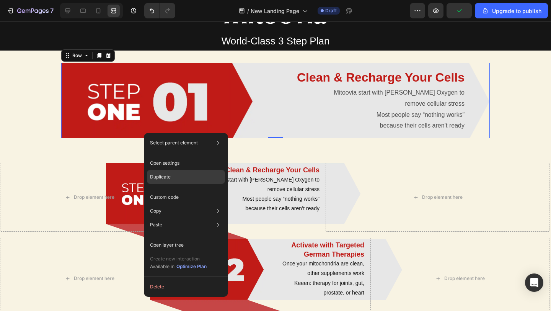
click at [162, 180] on p "Duplicate" at bounding box center [160, 176] width 21 height 7
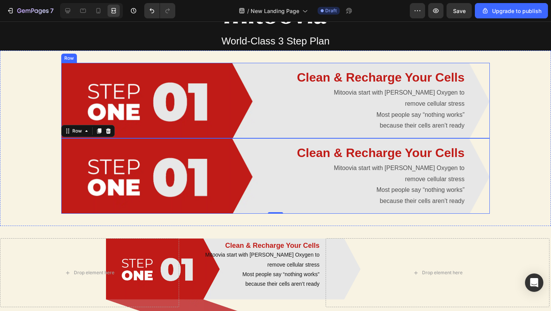
click at [258, 138] on div "Clean & Recharge Your Cells Heading Mitoovia start with Zell Oxygen to remove c…" at bounding box center [275, 100] width 428 height 75
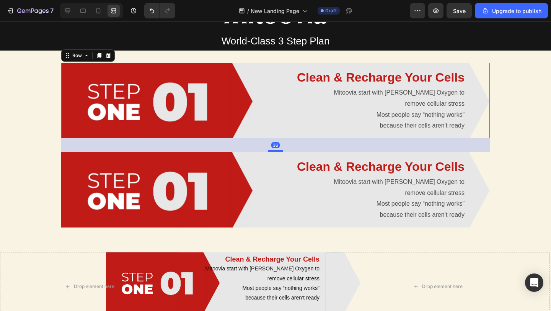
drag, startPoint x: 276, startPoint y: 136, endPoint x: 277, endPoint y: 150, distance: 13.8
click at [277, 150] on div at bounding box center [275, 151] width 15 height 2
type input "36"
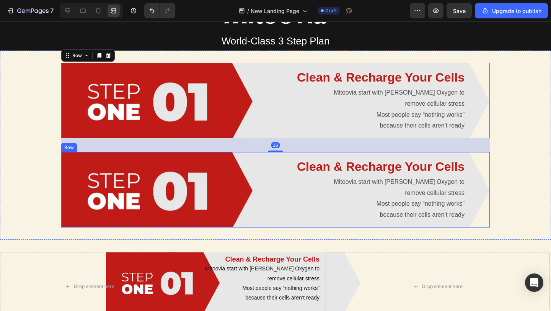
click at [236, 222] on div "Clean & Recharge Your Cells Heading Mitoovia start with Zell Oxygen to remove c…" at bounding box center [275, 189] width 428 height 75
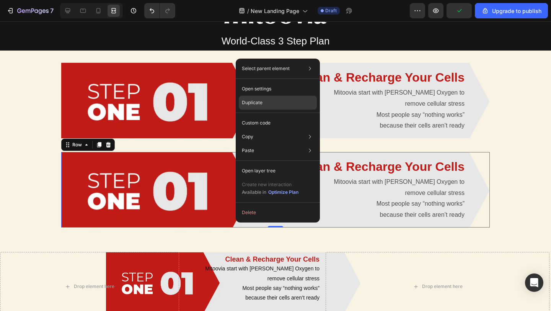
click at [281, 116] on div "Duplicate" at bounding box center [278, 123] width 78 height 14
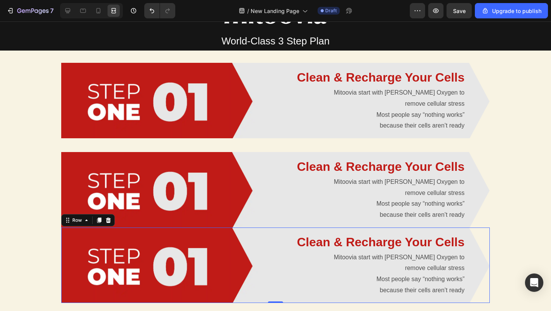
click at [277, 227] on div "Clean & Recharge Your Cells Heading Mitoovia start with Zell Oxygen to remove c…" at bounding box center [275, 264] width 428 height 75
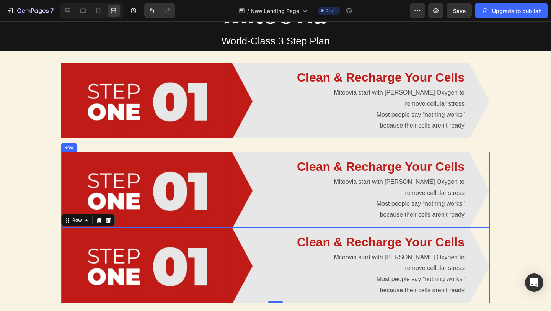
click at [277, 226] on div "Clean & Recharge Your Cells Heading Mitoovia start with Zell Oxygen to remove c…" at bounding box center [275, 189] width 428 height 75
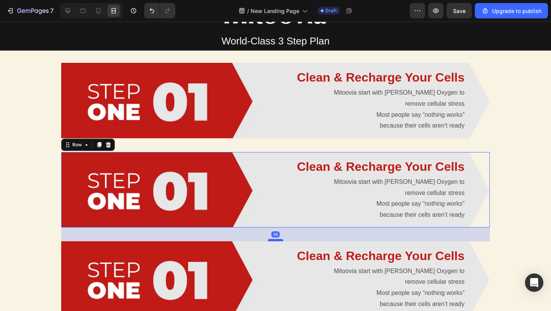
drag, startPoint x: 277, startPoint y: 226, endPoint x: 278, endPoint y: 240, distance: 13.8
click at [278, 240] on div at bounding box center [275, 240] width 15 height 2
type input "36"
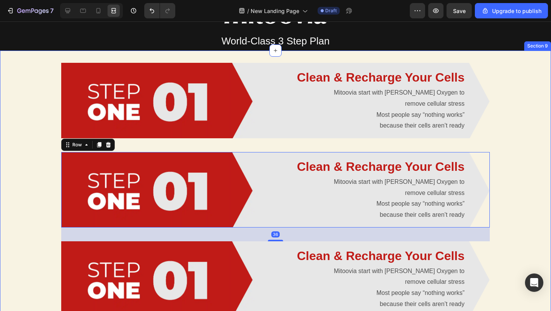
click at [33, 217] on div "Clean & Recharge Your Cells Heading Mitoovia start with Zell Oxygen to remove c…" at bounding box center [275, 189] width 551 height 278
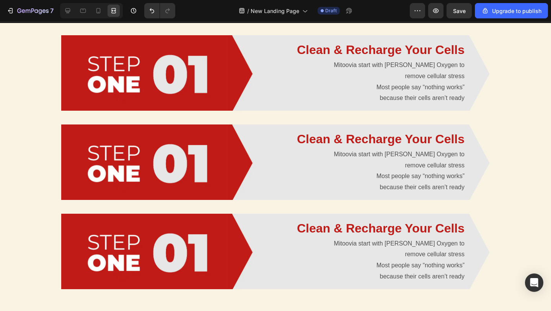
scroll to position [746, 0]
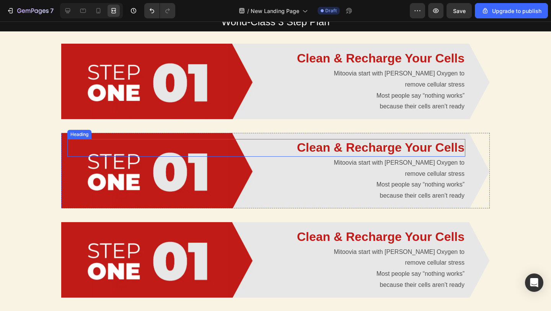
click at [350, 143] on h2 "Clean & Recharge Your Cells" at bounding box center [266, 148] width 398 height 18
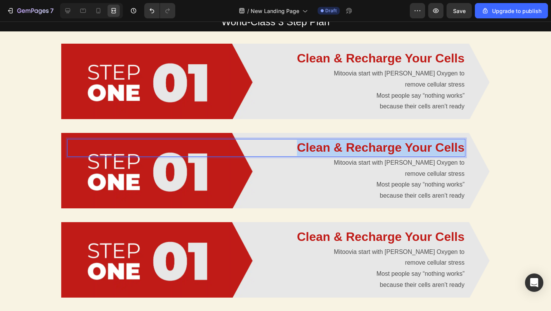
click at [350, 143] on p "Clean & Recharge Your Cells" at bounding box center [266, 148] width 396 height 16
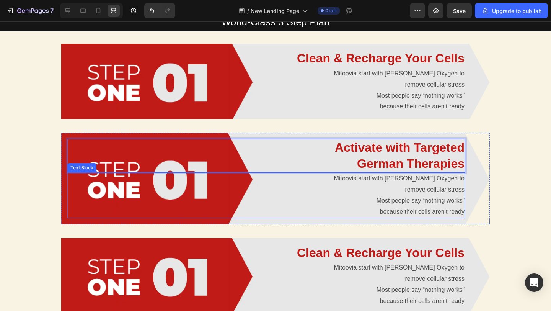
click at [397, 195] on p "Most people say “nothing works”" at bounding box center [266, 200] width 396 height 11
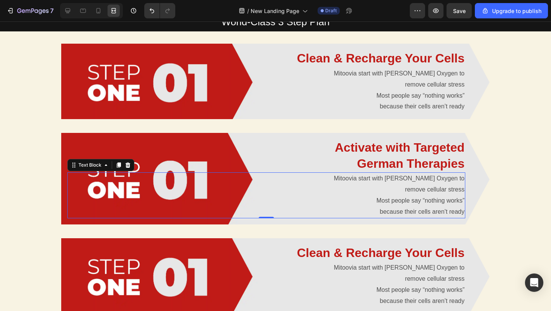
click at [397, 195] on p "Most people say “nothing works”" at bounding box center [266, 200] width 396 height 11
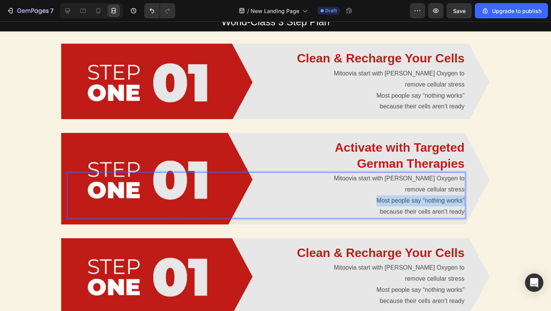
click at [397, 195] on p "Most people say “nothing works”" at bounding box center [266, 200] width 396 height 11
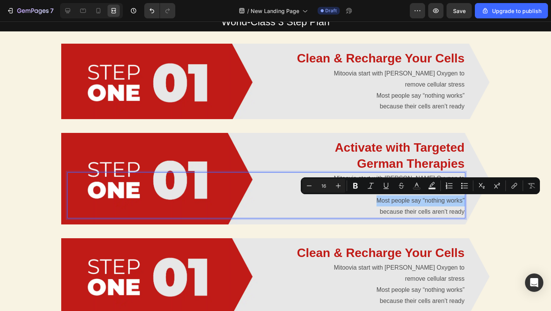
click at [391, 188] on button "Underline" at bounding box center [386, 186] width 14 height 14
click at [387, 188] on icon "Editor contextual toolbar" at bounding box center [385, 188] width 5 height 0
click at [387, 204] on p "Most people say “nothing works”" at bounding box center [266, 200] width 396 height 11
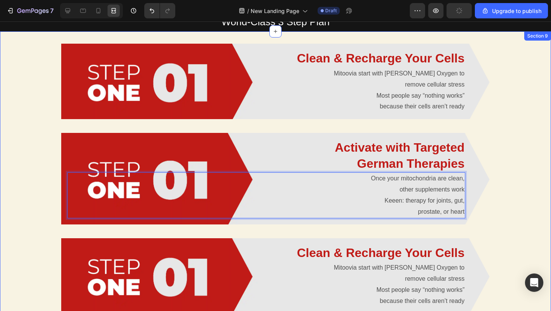
click at [513, 138] on div "Clean & Recharge Your Cells Heading Mitoovia start with Zell Oxygen to remove c…" at bounding box center [275, 178] width 551 height 294
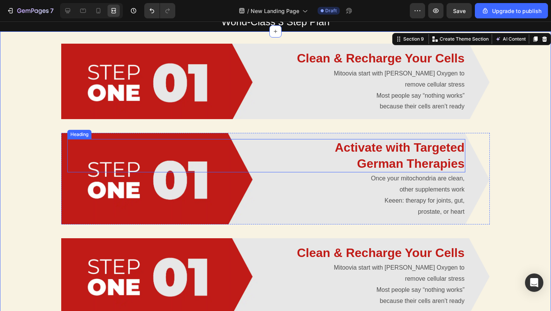
click at [404, 157] on p "Activate with Targeted German Therapies" at bounding box center [266, 156] width 396 height 32
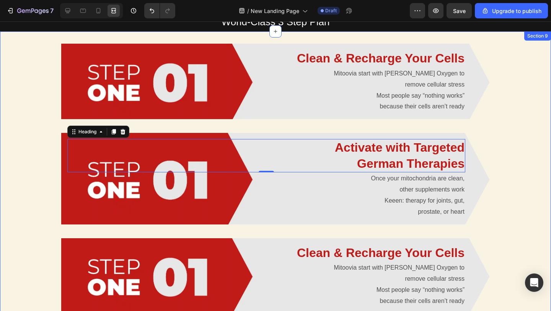
click at [550, 143] on div "Clean & Recharge Your Cells Heading Mitoovia start with Zell Oxygen to remove c…" at bounding box center [275, 178] width 551 height 294
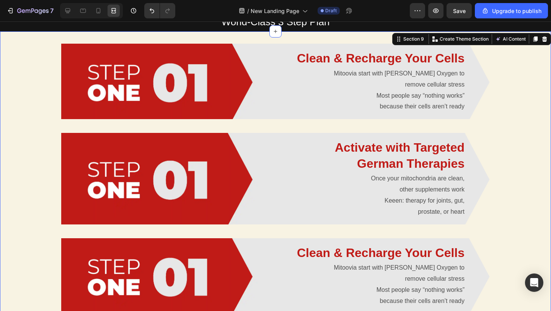
click at [537, 154] on div "Clean & Recharge Your Cells Heading Mitoovia start with Zell Oxygen to remove c…" at bounding box center [275, 178] width 551 height 294
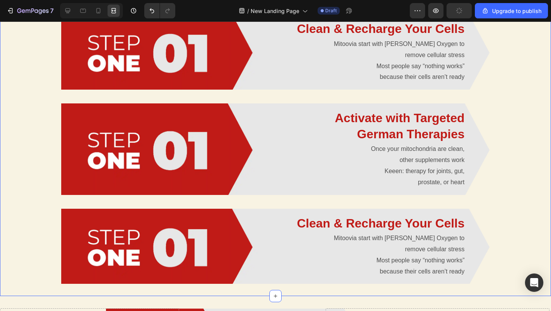
scroll to position [765, 0]
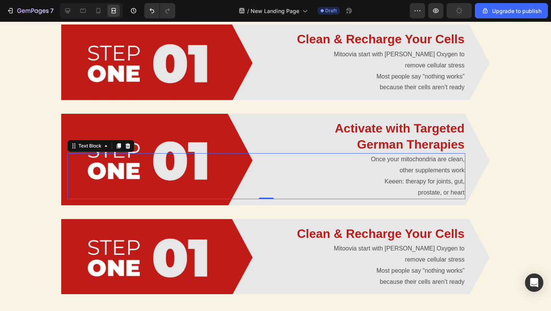
click at [245, 165] on p "other supplements work" at bounding box center [266, 170] width 396 height 11
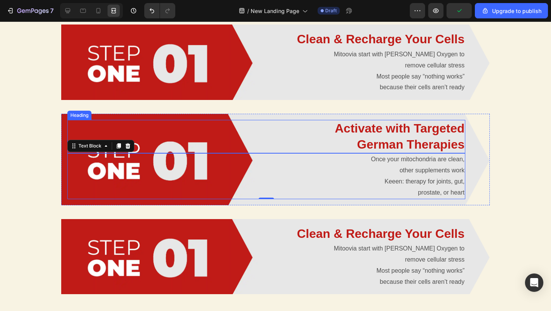
click at [202, 142] on p "Activate with Targeted German Therapies" at bounding box center [266, 136] width 396 height 32
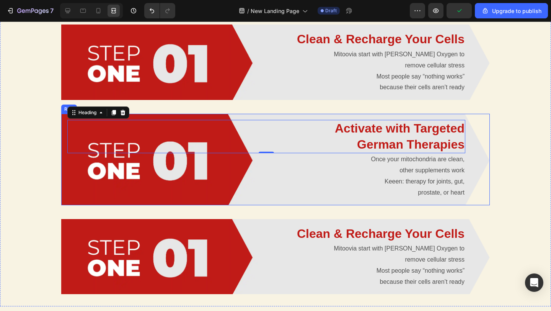
click at [64, 179] on div "Activate with Targeted German Therapies Heading 0 Once your mitochondria are cl…" at bounding box center [275, 159] width 428 height 91
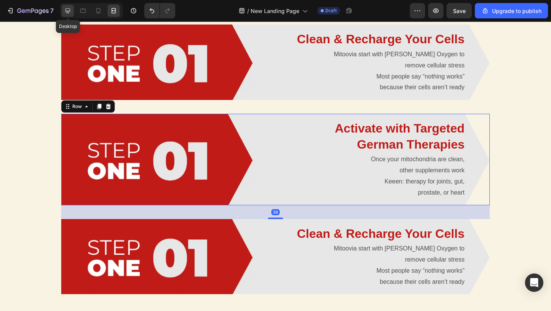
click at [70, 13] on icon at bounding box center [68, 11] width 8 height 8
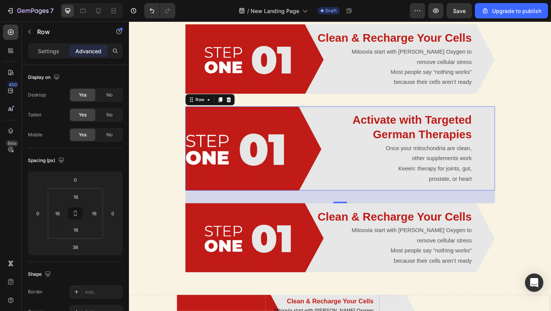
click at [194, 193] on div "Activate with Targeted German Therapies Heading Once your mitochondria are clea…" at bounding box center [358, 159] width 337 height 91
click at [38, 44] on div "Settings Advanced" at bounding box center [75, 50] width 95 height 15
click at [38, 45] on div "Settings" at bounding box center [48, 51] width 38 height 12
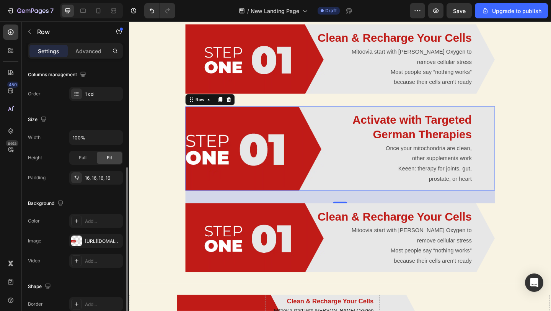
scroll to position [167, 0]
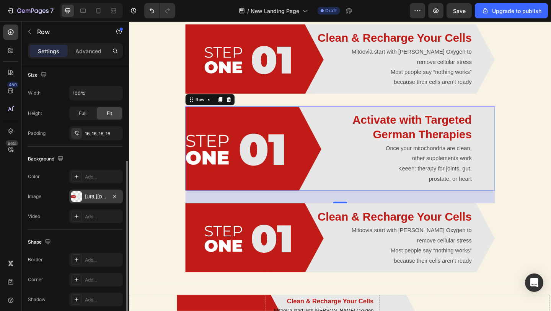
click at [78, 194] on div at bounding box center [76, 196] width 11 height 11
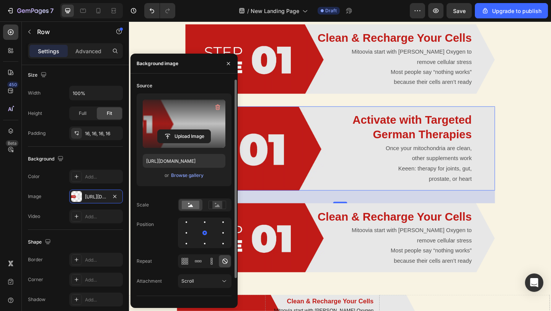
click at [191, 120] on label at bounding box center [184, 123] width 83 height 48
click at [191, 130] on input "file" at bounding box center [184, 136] width 53 height 13
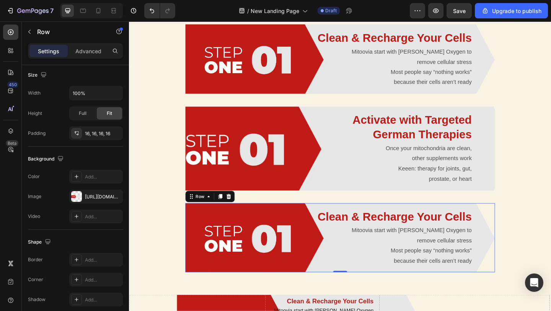
click at [276, 289] on div "Clean & Recharge Your Cells Heading Mitoovia start with Zell Oxygen to remove c…" at bounding box center [358, 256] width 337 height 75
click at [96, 200] on div "https://cdn.shopify.com/s/files/1/0678/1704/6070/files/gempages_578479473586865…" at bounding box center [96, 196] width 54 height 14
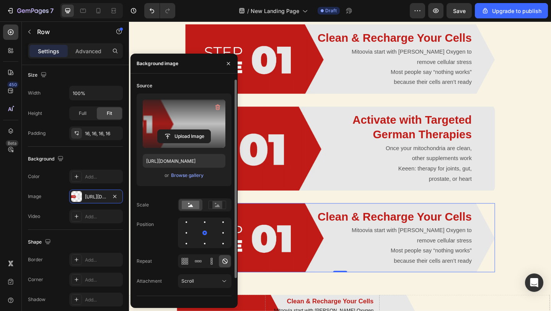
click at [180, 119] on label at bounding box center [184, 123] width 83 height 48
click at [180, 130] on input "file" at bounding box center [184, 136] width 53 height 13
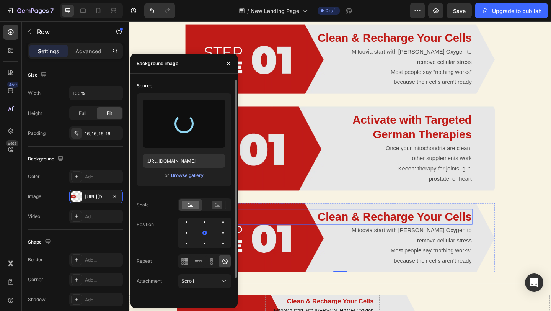
type input "https://cdn.shopify.com/s/files/1/0678/1704/6070/files/gempages_578479473586865…"
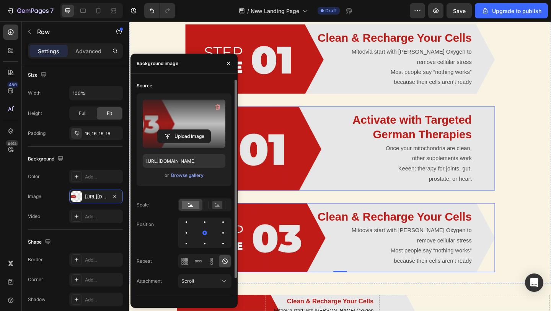
click at [315, 200] on div "Activate with Targeted German Therapies Heading Once your mitochondria are clea…" at bounding box center [358, 159] width 337 height 91
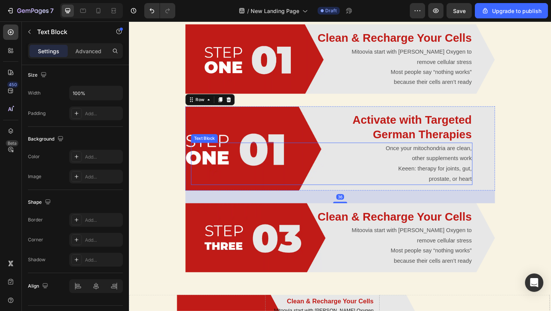
click at [259, 197] on p "prostate, or heart" at bounding box center [349, 192] width 304 height 11
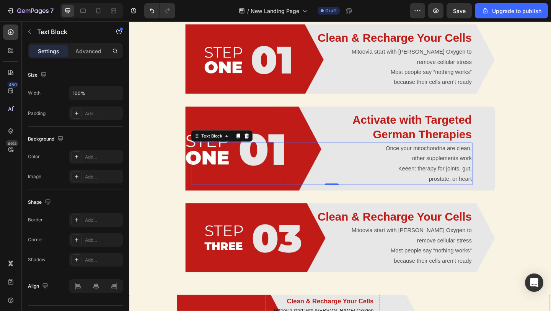
scroll to position [0, 0]
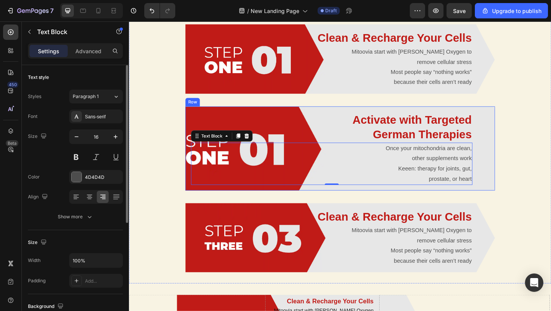
click at [247, 200] on div "Activate with Targeted German Therapies Heading Once your mitochondria are clea…" at bounding box center [358, 159] width 337 height 91
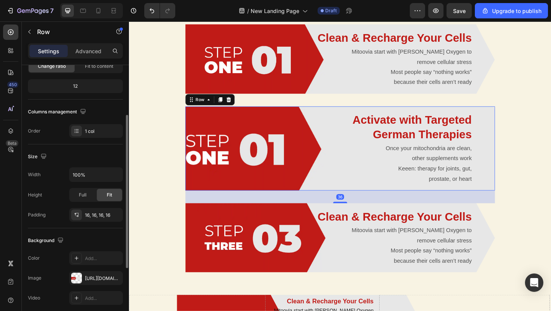
scroll to position [86, 0]
click at [86, 276] on div "https://cdn.shopify.com/s/files/1/0678/1704/6070/files/gempages_578479473586865…" at bounding box center [96, 277] width 22 height 7
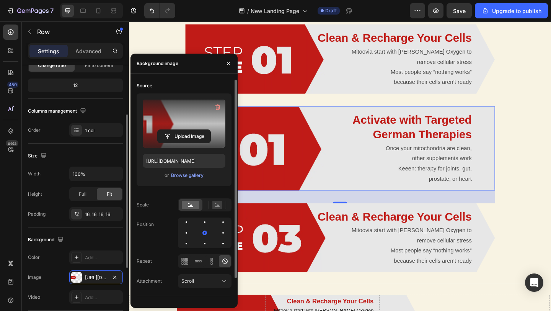
click at [181, 114] on label at bounding box center [184, 123] width 83 height 48
click at [181, 130] on input "file" at bounding box center [184, 136] width 53 height 13
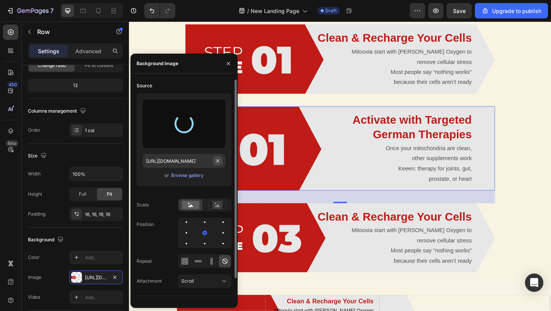
type input "https://cdn.shopify.com/s/files/1/0678/1704/6070/files/gempages_578479473586865…"
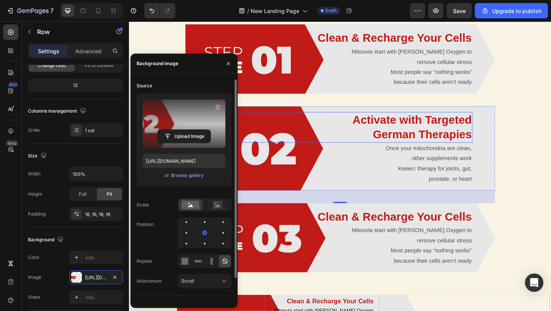
click at [412, 136] on p "Activate with Targeted German Therapies" at bounding box center [349, 136] width 304 height 32
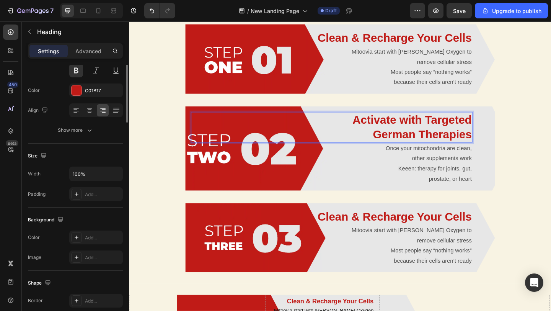
scroll to position [0, 0]
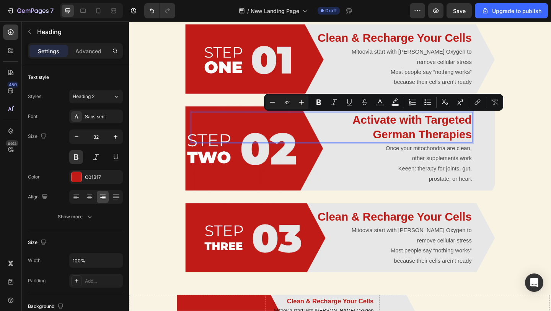
click at [196, 138] on h2 "Activate with Targeted German Therapies" at bounding box center [349, 136] width 306 height 33
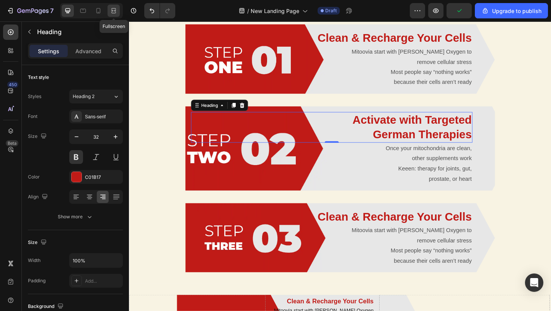
click at [119, 11] on div at bounding box center [113, 11] width 12 height 12
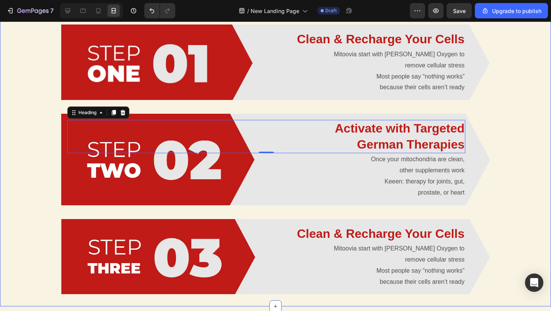
click at [54, 115] on div "Clean & Recharge Your Cells Heading Mitoovia start with Zell Oxygen to remove c…" at bounding box center [275, 159] width 551 height 294
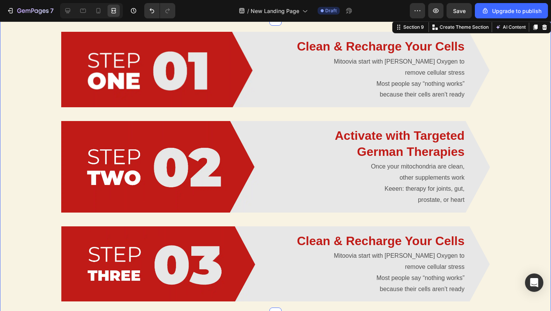
scroll to position [758, 0]
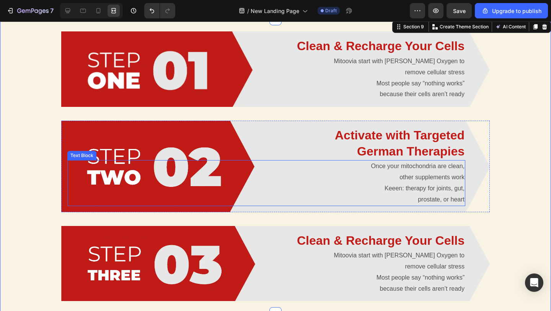
click at [415, 177] on p "other supplements work" at bounding box center [266, 177] width 396 height 11
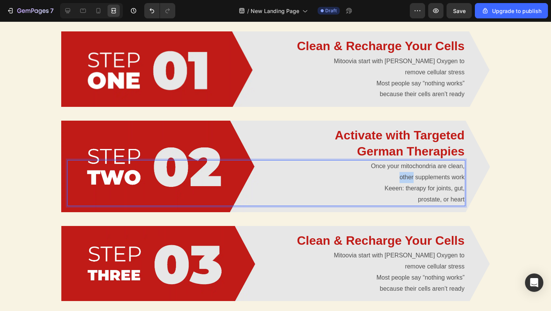
click at [399, 178] on p "other supplements work" at bounding box center [266, 177] width 396 height 11
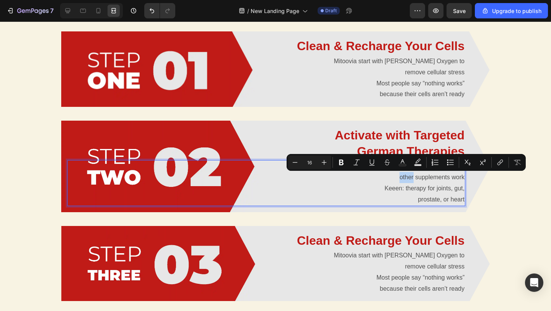
click at [401, 178] on p "other supplements work" at bounding box center [266, 177] width 396 height 11
click at [400, 178] on p "other supplements work" at bounding box center [266, 177] width 396 height 11
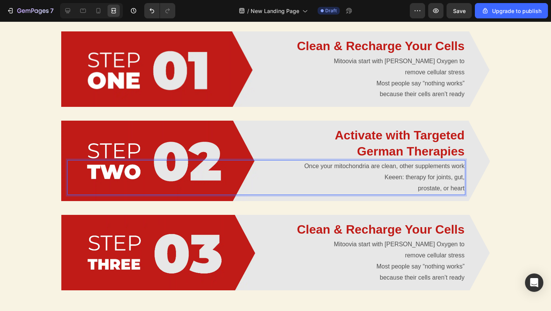
click at [384, 177] on p "Keeen: therapy for joints, gut," at bounding box center [266, 177] width 396 height 11
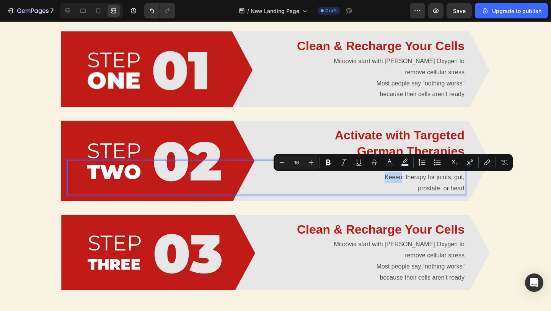
click at [384, 178] on p "Keeen: therapy for joints, gut," at bounding box center [266, 177] width 396 height 11
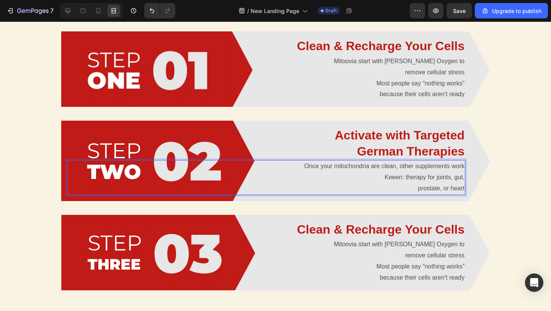
click at [418, 189] on p "prostate, or heart" at bounding box center [266, 188] width 396 height 11
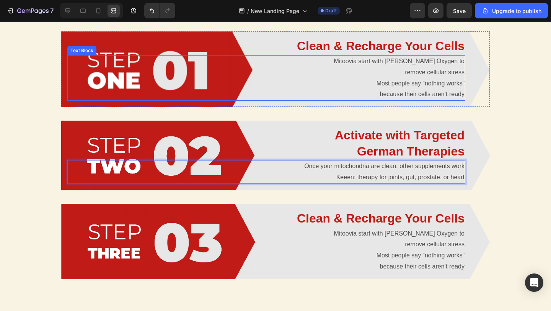
click at [403, 72] on p "remove cellular stress" at bounding box center [266, 72] width 396 height 11
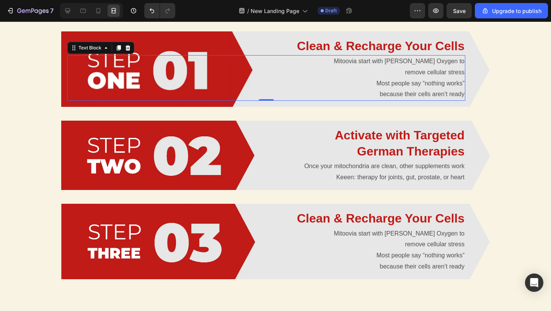
click at [405, 73] on p "remove cellular stress" at bounding box center [266, 72] width 396 height 11
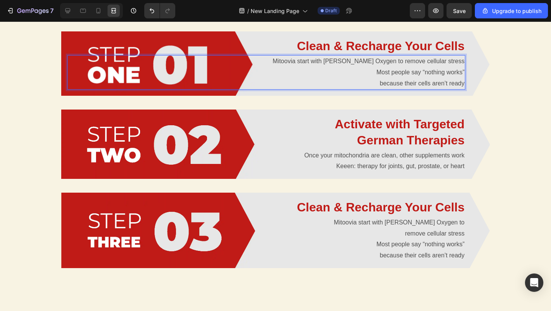
click at [383, 83] on p "because their cells aren’t ready" at bounding box center [266, 83] width 396 height 11
click at [382, 83] on p "because their cells aren’t ready" at bounding box center [266, 83] width 396 height 11
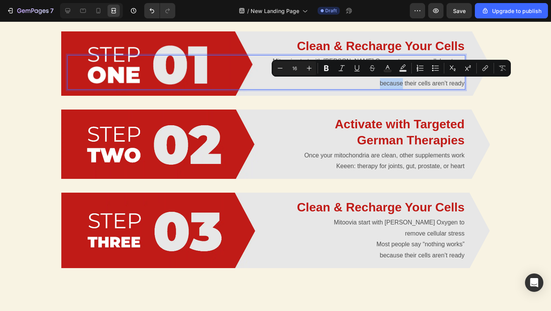
click at [382, 83] on p "because their cells aren’t ready" at bounding box center [266, 83] width 396 height 11
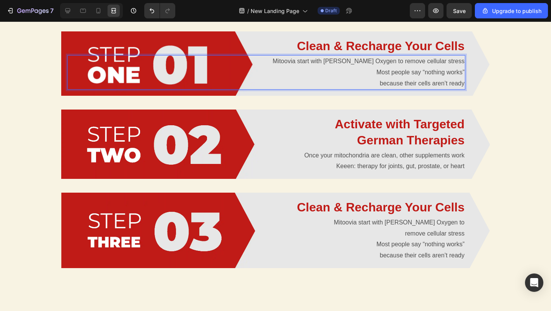
click at [380, 84] on p "because their cells aren’t ready" at bounding box center [266, 83] width 396 height 11
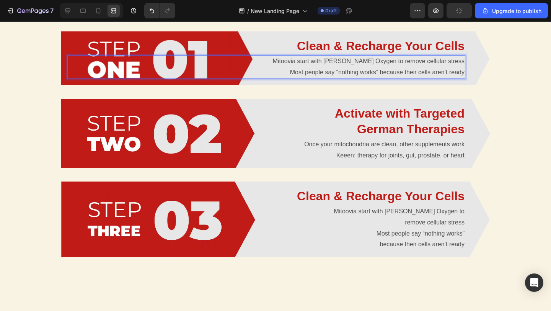
click at [463, 63] on p "Mitoovia start with Zell Oxygen to remove cellular stress" at bounding box center [266, 61] width 396 height 11
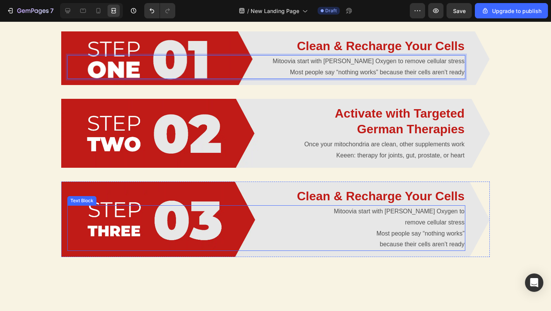
click at [402, 221] on p "remove cellular stress" at bounding box center [266, 222] width 396 height 11
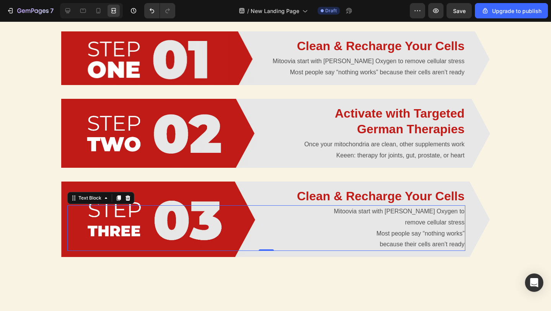
click at [407, 224] on p "remove cellular stress" at bounding box center [266, 222] width 396 height 11
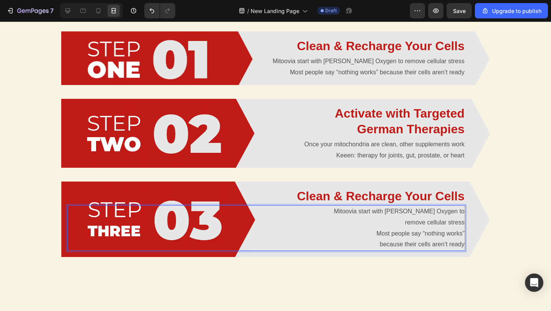
click at [406, 223] on p "remove cellular stress" at bounding box center [266, 222] width 396 height 11
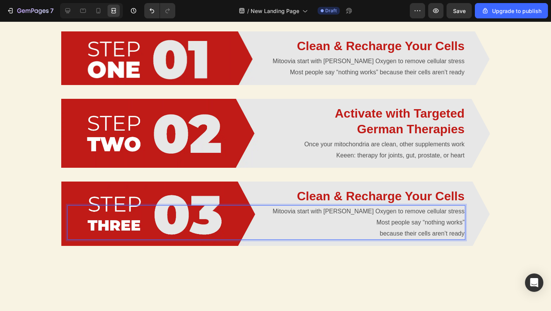
click at [381, 233] on p "because their cells aren’t ready" at bounding box center [266, 233] width 396 height 11
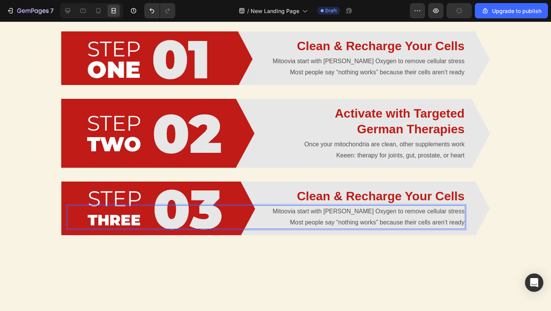
click at [331, 211] on p "Mitoovia start with Zell Oxygen to remove cellular stress" at bounding box center [266, 211] width 396 height 11
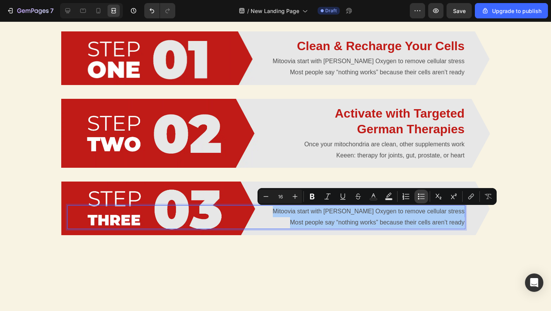
click at [424, 198] on icon "Editor contextual toolbar" at bounding box center [422, 198] width 5 height 0
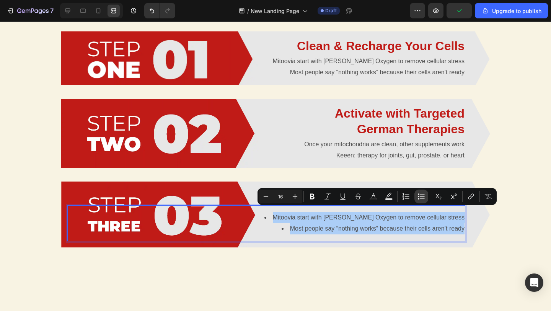
click at [417, 197] on button "Bulleted List" at bounding box center [421, 196] width 14 height 14
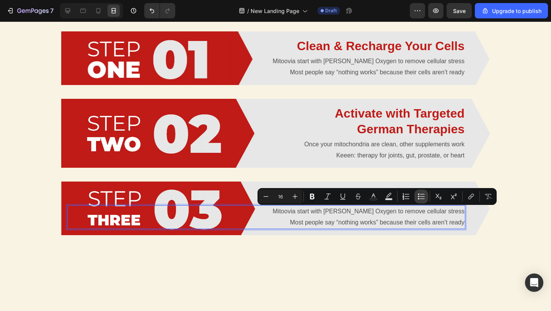
click at [417, 197] on button "Bulleted List" at bounding box center [421, 196] width 14 height 14
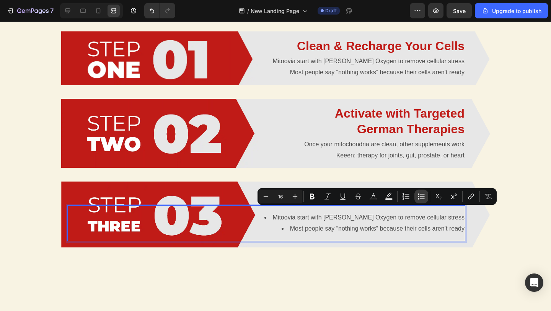
click at [417, 197] on button "Bulleted List" at bounding box center [421, 196] width 14 height 14
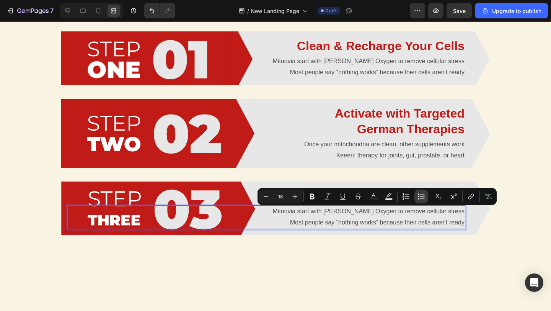
click at [417, 197] on button "Bulleted List" at bounding box center [421, 196] width 14 height 14
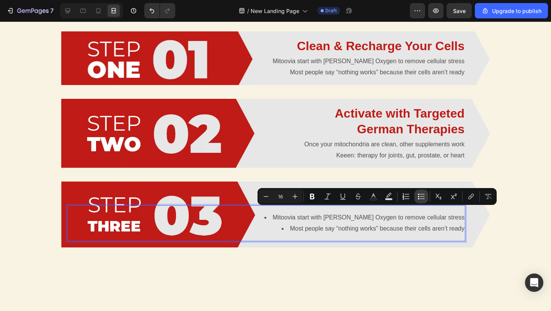
click at [417, 197] on button "Bulleted List" at bounding box center [421, 196] width 14 height 14
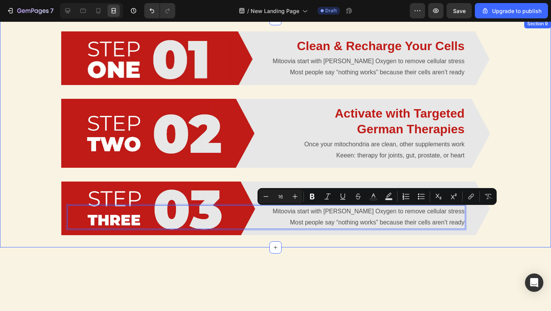
click at [535, 148] on div "Clean & Recharge Your Cells Heading Mitoovia start with Zell Oxygen to remove c…" at bounding box center [275, 133] width 551 height 228
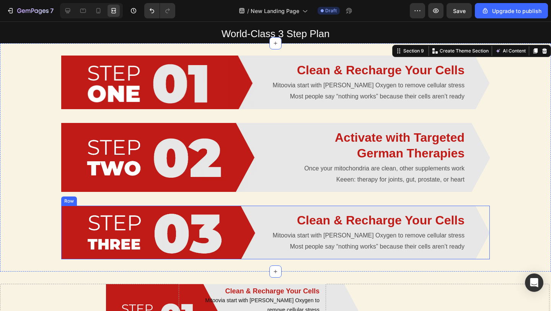
scroll to position [729, 0]
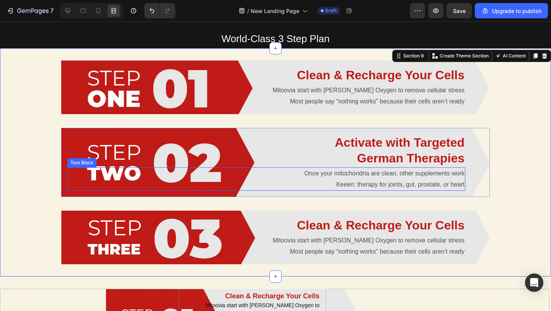
click at [366, 181] on p "Keeen: therapy for joints, gut, prostate, or heart" at bounding box center [266, 184] width 396 height 11
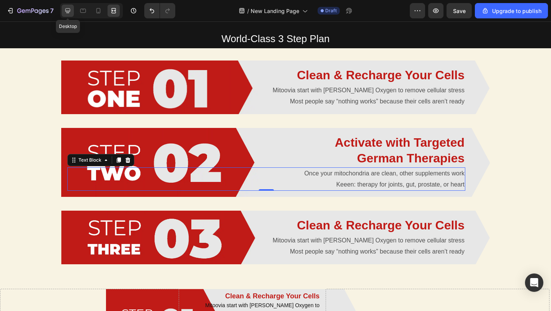
click at [68, 12] on icon at bounding box center [67, 10] width 5 height 5
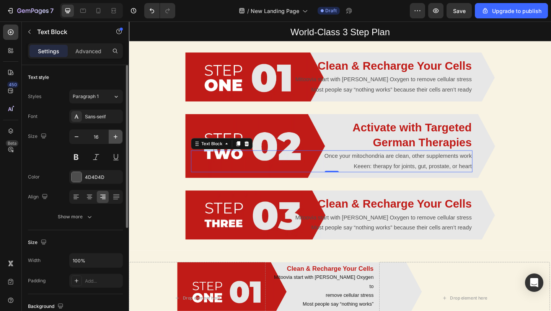
click at [114, 137] on icon "button" at bounding box center [116, 137] width 8 height 8
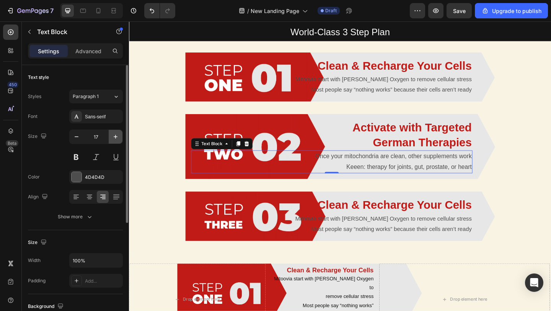
click at [114, 137] on icon "button" at bounding box center [116, 137] width 8 height 8
type input "18"
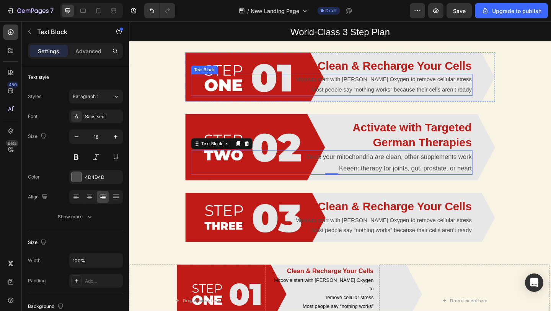
click at [364, 92] on p "Most people say “nothing works” because their cells aren’t ready" at bounding box center [349, 95] width 304 height 11
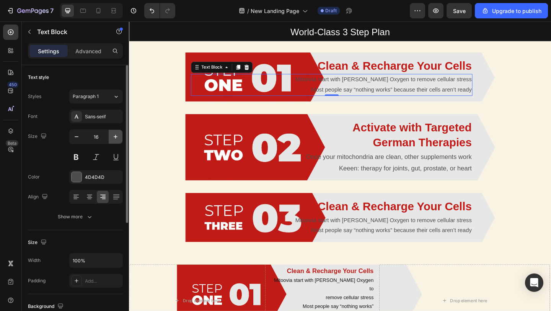
click at [115, 134] on icon "button" at bounding box center [116, 137] width 8 height 8
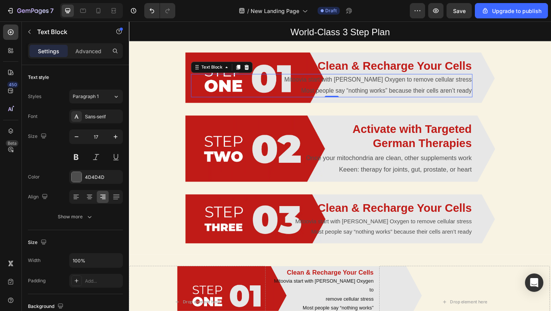
type input "18"
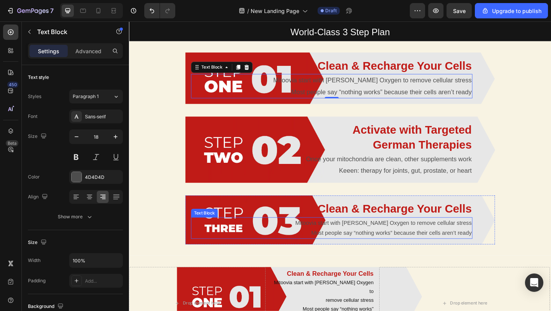
click at [380, 247] on p "Most people say “nothing works” because their cells aren’t ready" at bounding box center [349, 251] width 304 height 11
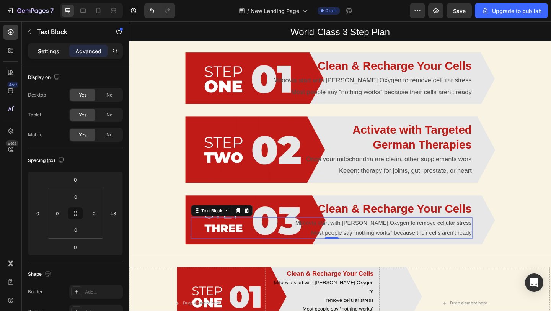
click at [39, 56] on div "Settings" at bounding box center [48, 51] width 38 height 12
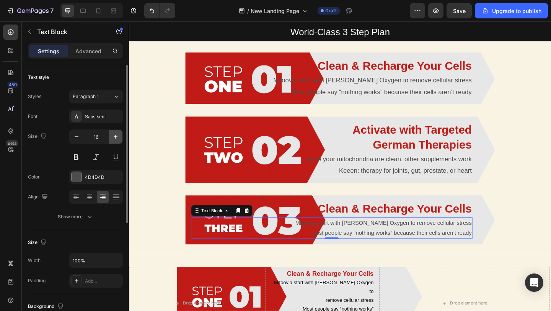
click at [116, 138] on icon "button" at bounding box center [116, 137] width 8 height 8
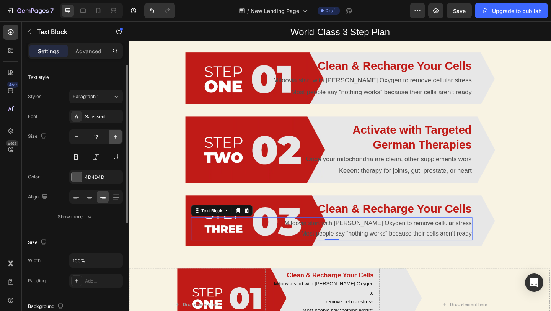
type input "18"
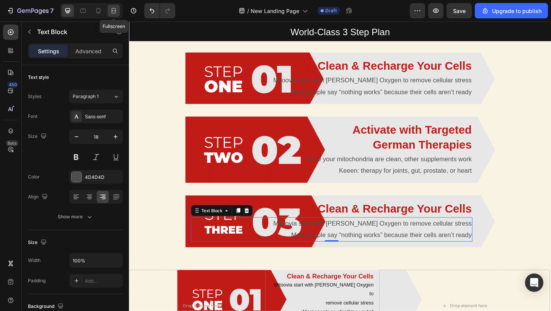
click at [112, 13] on icon at bounding box center [114, 11] width 8 height 8
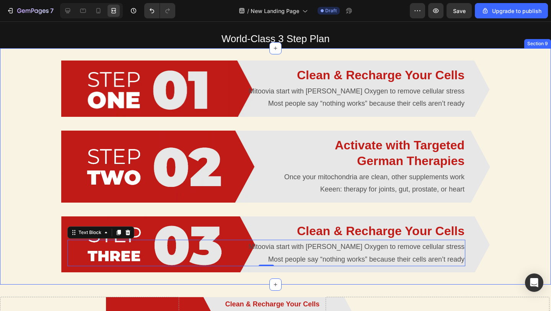
click at [48, 117] on div "Clean & Recharge Your Cells Heading Mitoovia start with Zell Oxygen to remove c…" at bounding box center [275, 166] width 551 height 236
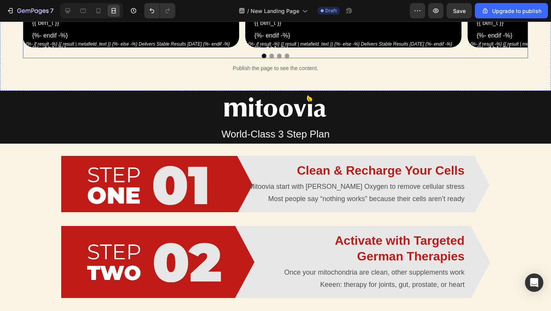
scroll to position [822, 0]
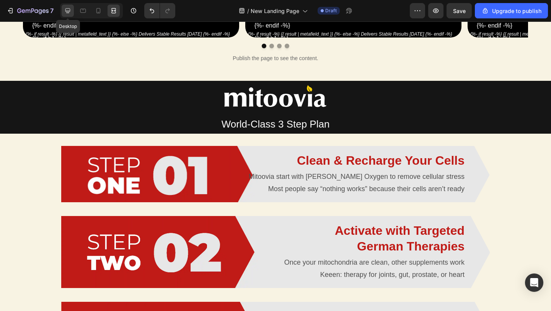
click at [63, 9] on div at bounding box center [68, 11] width 12 height 12
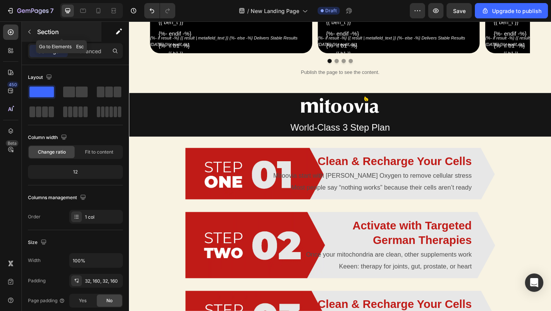
click at [32, 33] on icon "button" at bounding box center [29, 32] width 6 height 6
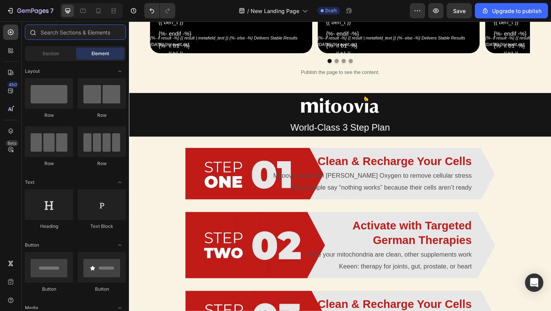
click at [67, 33] on input "text" at bounding box center [75, 31] width 101 height 15
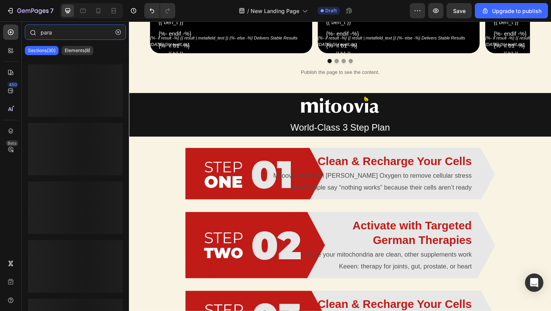
click at [62, 36] on input "para" at bounding box center [75, 31] width 101 height 15
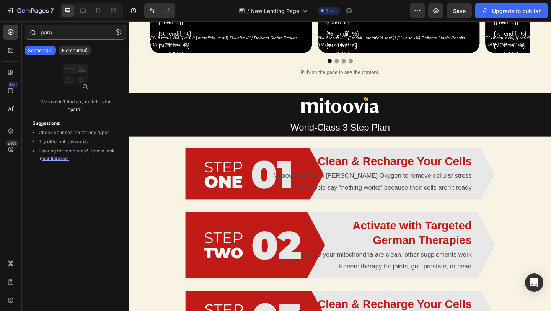
click at [62, 36] on input "para" at bounding box center [75, 31] width 101 height 15
click at [75, 50] on p "Elements(8)" at bounding box center [75, 50] width 26 height 6
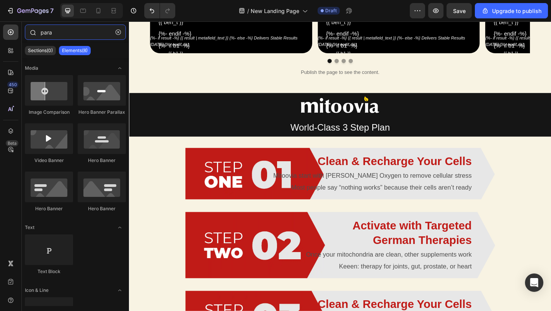
click at [56, 31] on input "para" at bounding box center [75, 31] width 101 height 15
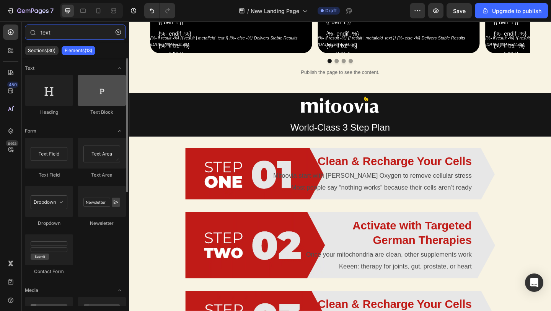
type input "text"
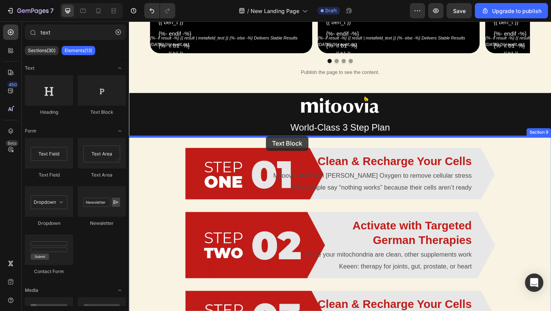
drag, startPoint x: 229, startPoint y: 114, endPoint x: 278, endPoint y: 148, distance: 59.4
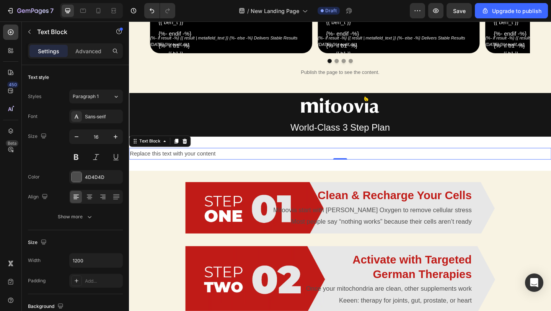
click at [182, 162] on div "Replace this text with your content" at bounding box center [358, 165] width 459 height 13
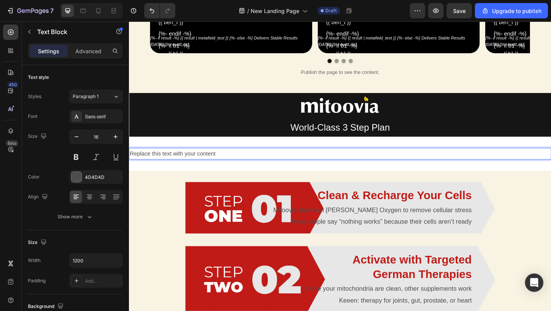
click at [182, 162] on p "Replace this text with your content" at bounding box center [359, 165] width 458 height 11
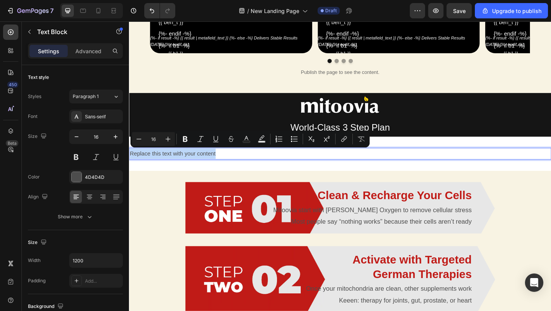
click at [182, 162] on p "Replace this text with your content" at bounding box center [359, 165] width 458 height 11
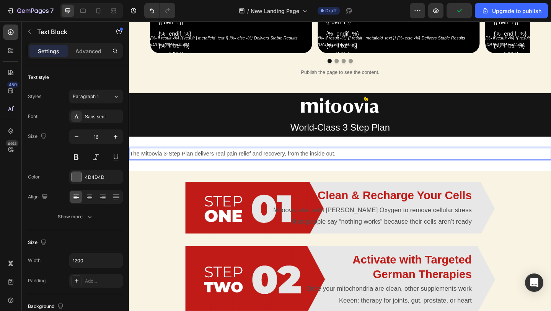
click at [300, 164] on p "The Mitoovia 3-Step Plan delivers real pain relief and recovery, from the insid…" at bounding box center [359, 165] width 458 height 11
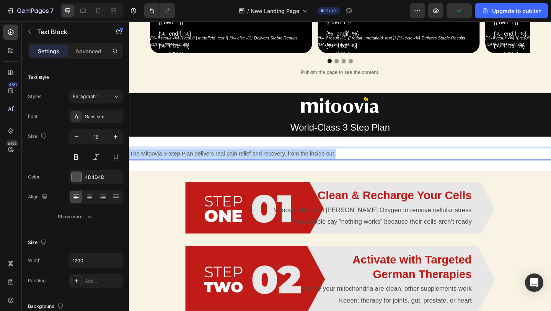
click at [300, 164] on p "The Mitoovia 3-Step Plan delivers real pain relief and recovery, from the insid…" at bounding box center [359, 165] width 458 height 11
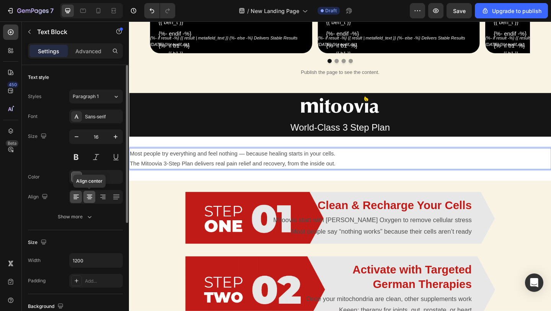
click at [91, 197] on icon at bounding box center [89, 197] width 5 height 1
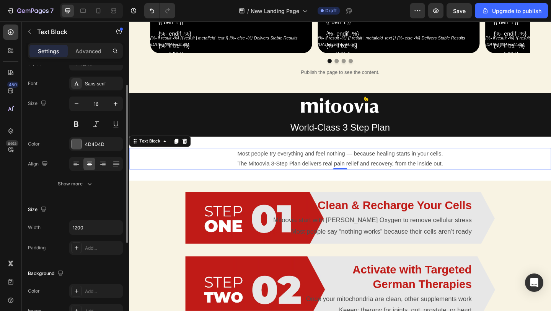
scroll to position [33, 0]
click at [117, 103] on icon "button" at bounding box center [116, 103] width 4 height 4
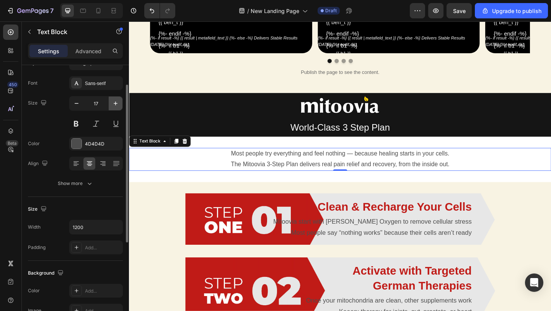
click at [117, 103] on icon "button" at bounding box center [116, 103] width 4 height 4
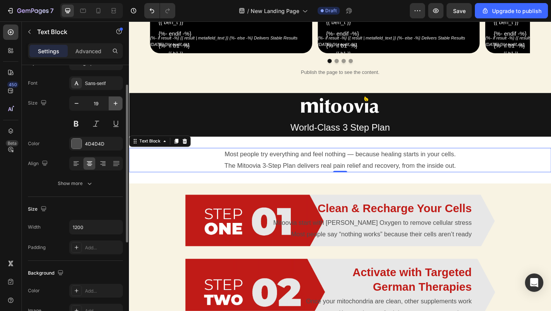
click at [117, 103] on icon "button" at bounding box center [116, 103] width 4 height 4
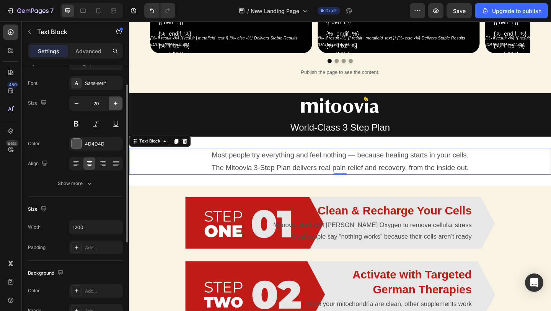
click at [116, 104] on icon "button" at bounding box center [116, 103] width 8 height 8
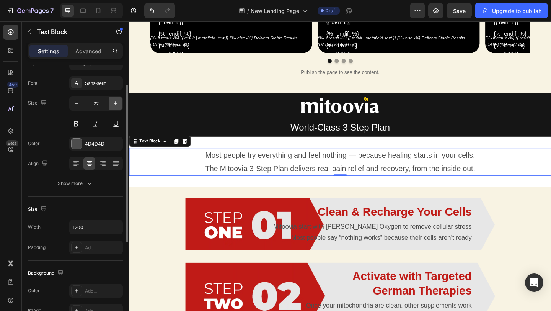
click at [116, 104] on icon "button" at bounding box center [116, 103] width 8 height 8
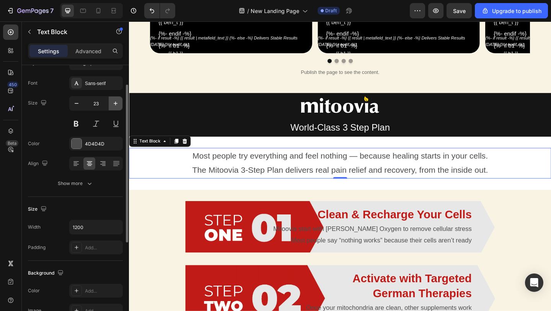
click at [114, 104] on icon "button" at bounding box center [116, 103] width 8 height 8
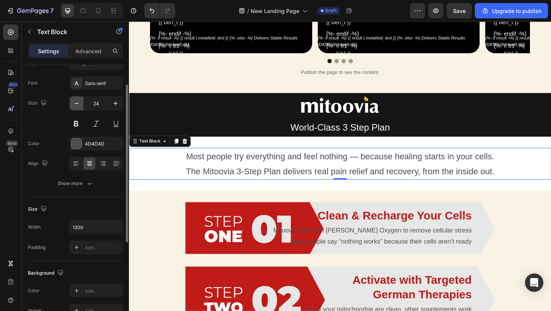
click at [81, 103] on button "button" at bounding box center [77, 103] width 14 height 14
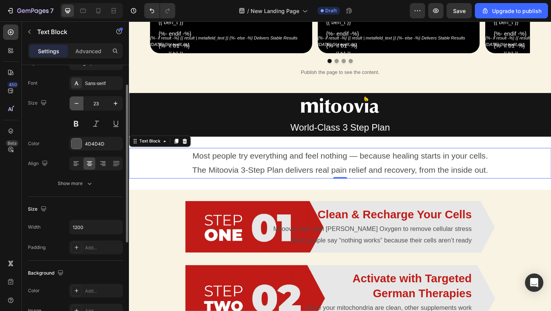
click at [81, 103] on button "button" at bounding box center [77, 103] width 14 height 14
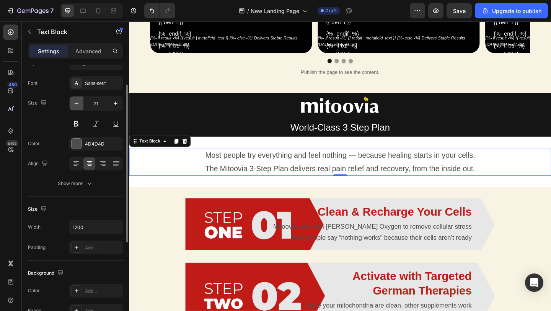
click at [81, 103] on button "button" at bounding box center [77, 103] width 14 height 14
type input "20"
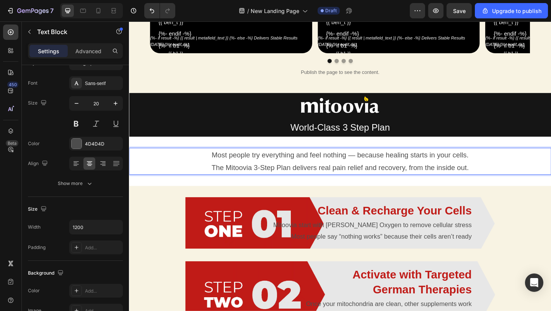
click at [312, 171] on p "Most people try everything and feel nothing — because healing starts in your ce…" at bounding box center [359, 167] width 458 height 14
click at [330, 174] on p "The Mitoovia 3-Step Plan delivers real pain relief and recovery, from the insid…" at bounding box center [359, 180] width 458 height 14
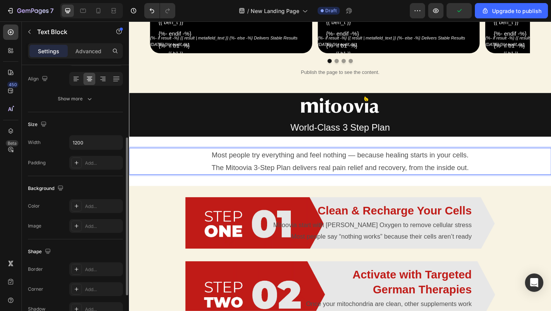
scroll to position [120, 0]
click at [74, 204] on icon at bounding box center [76, 204] width 6 height 6
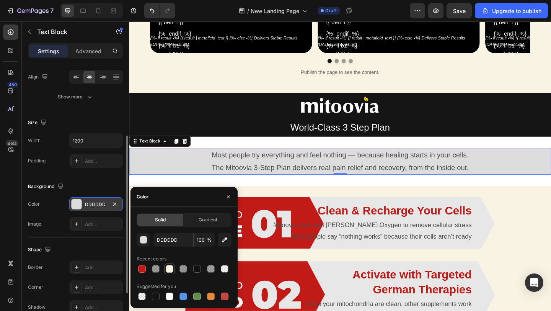
click at [169, 271] on div at bounding box center [170, 269] width 8 height 8
type input "F8F3E3"
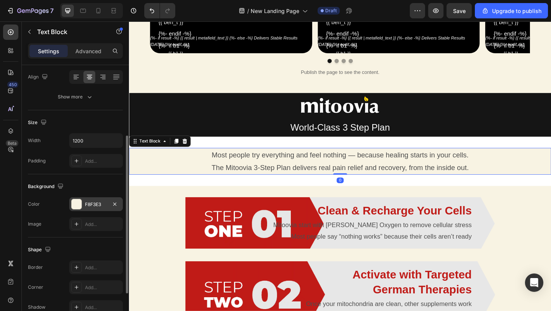
drag, startPoint x: 363, startPoint y: 186, endPoint x: 365, endPoint y: 145, distance: 41.0
click at [365, 145] on div "{%- comment -%} Therapy banner card (GemPages slide) Metafields: - custom.banne…" at bounding box center [358, 211] width 459 height 1993
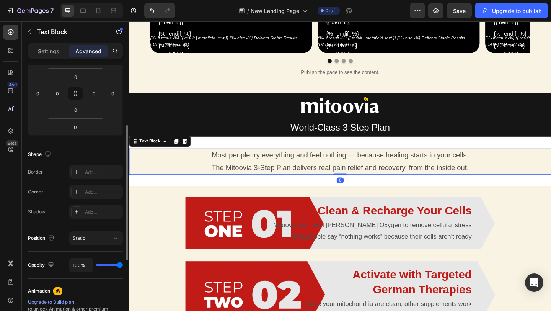
click at [199, 186] on p "The Mitoovia 3-Step Plan delivers real pain relief and recovery, from the insid…" at bounding box center [359, 180] width 458 height 14
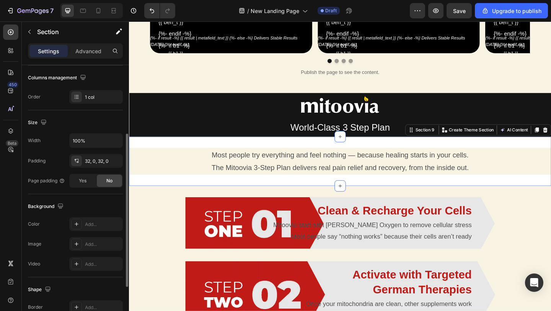
click at [196, 195] on div "Most people try everything and feel nothing — because healing starts in your ce…" at bounding box center [358, 174] width 459 height 54
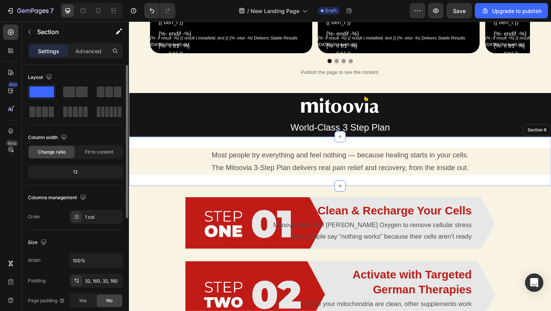
click at [187, 197] on div "Most people try everything and feel nothing — because healing starts in your ce…" at bounding box center [358, 174] width 459 height 54
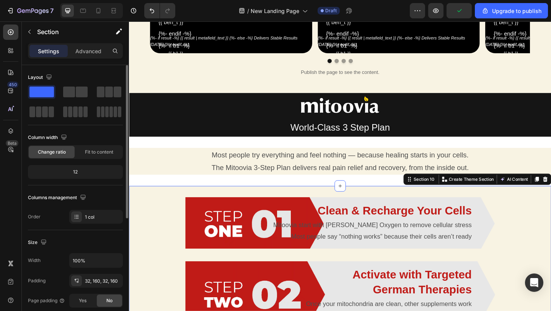
click at [185, 187] on div "Most people try everything and feel nothing — because healing starts in your ce…" at bounding box center [358, 173] width 459 height 29
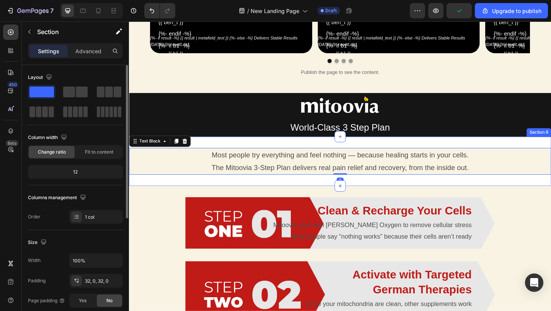
click at [185, 192] on div "Most people try everything and feel nothing — because healing starts in your ce…" at bounding box center [358, 174] width 459 height 54
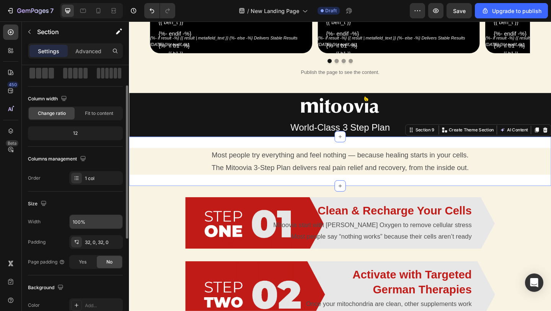
scroll to position [37, 0]
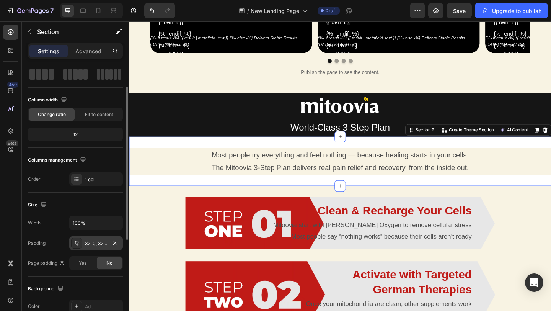
click at [98, 245] on div "32, 0, 32, 0" at bounding box center [96, 243] width 22 height 7
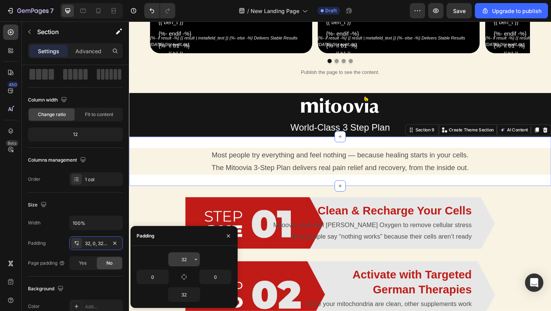
click at [186, 258] on input "32" at bounding box center [183, 259] width 31 height 14
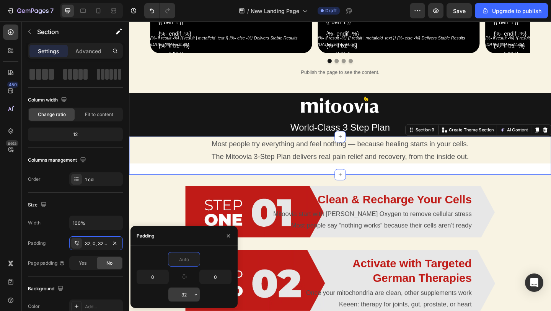
click at [186, 291] on input "32" at bounding box center [183, 294] width 31 height 14
type input "0"
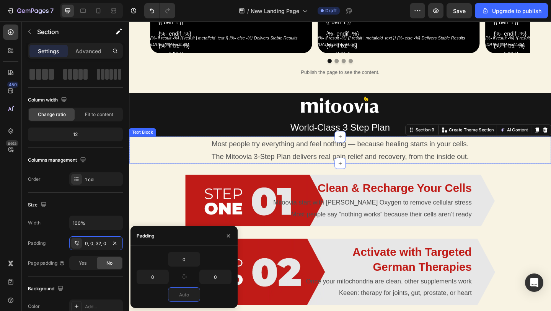
click at [194, 173] on p "The Mitoovia 3-Step Plan delivers real pain relief and recovery, from the insid…" at bounding box center [359, 168] width 458 height 14
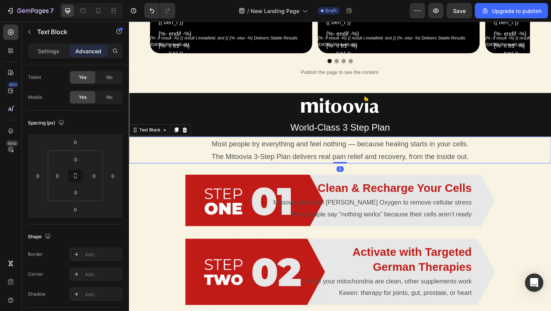
scroll to position [0, 0]
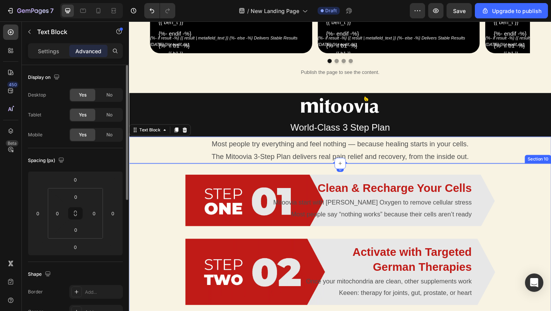
click at [163, 191] on div "Clean & Recharge Your Cells Heading Mitoovia start with Zell Oxygen to remove c…" at bounding box center [358, 294] width 459 height 236
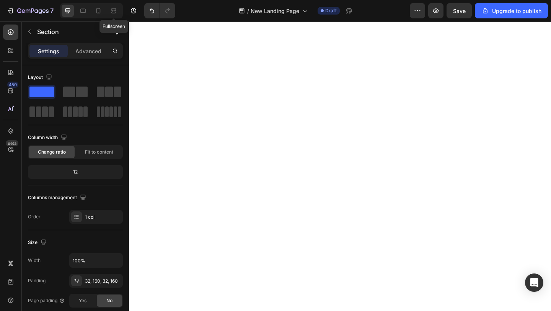
click at [114, 9] on icon at bounding box center [114, 11] width 8 height 8
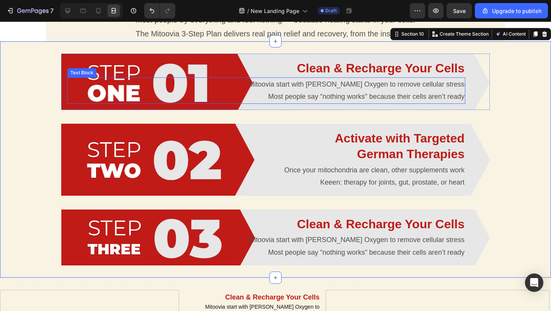
scroll to position [705, 0]
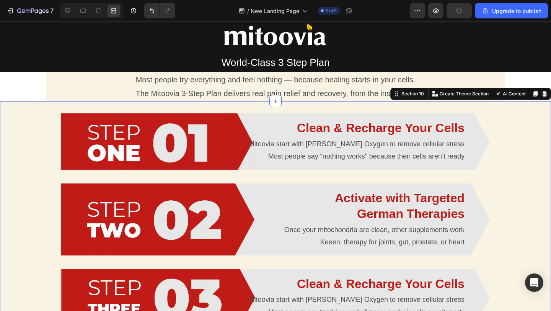
click at [210, 87] on p "The Mitoovia 3-Step Plan delivers real pain relief and recovery, from the insid…" at bounding box center [276, 93] width 458 height 14
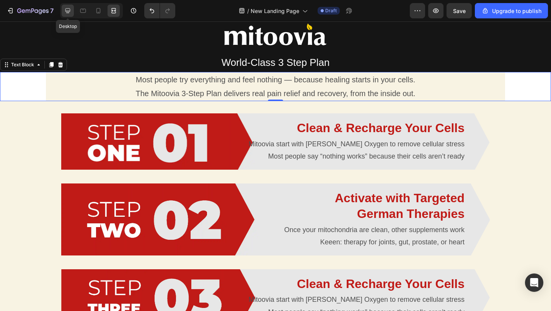
click at [64, 9] on icon at bounding box center [68, 11] width 8 height 8
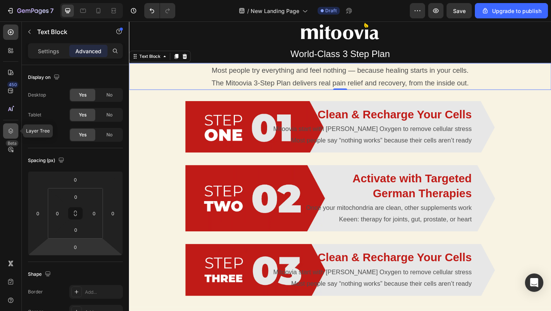
click at [12, 129] on icon at bounding box center [11, 131] width 8 height 8
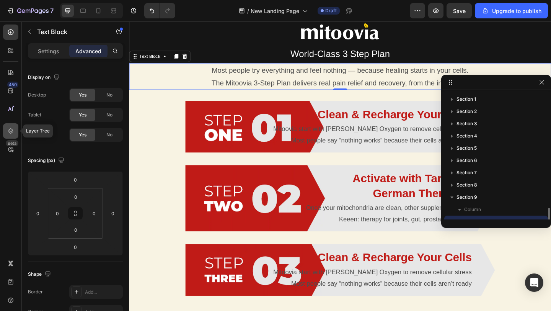
scroll to position [70, 0]
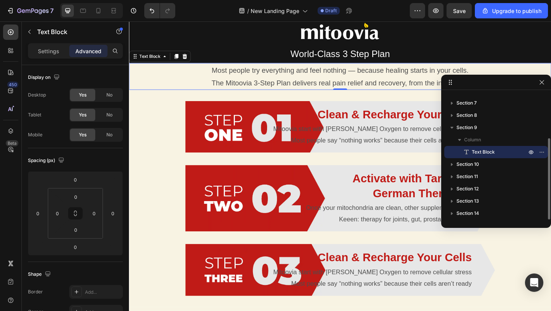
click at [483, 152] on span "Text Block" at bounding box center [483, 152] width 23 height 8
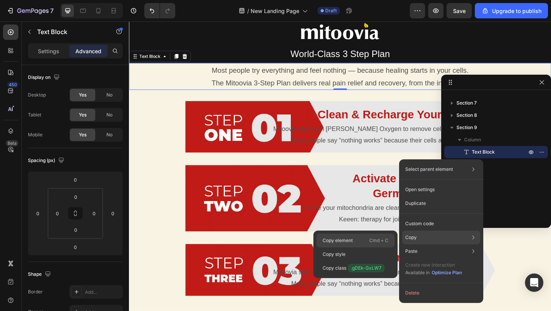
click at [364, 247] on div "Copy element Cmd + C" at bounding box center [355, 254] width 78 height 14
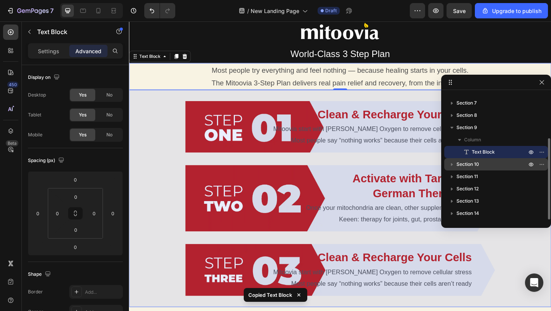
click at [482, 163] on p "Section 10" at bounding box center [492, 164] width 72 height 8
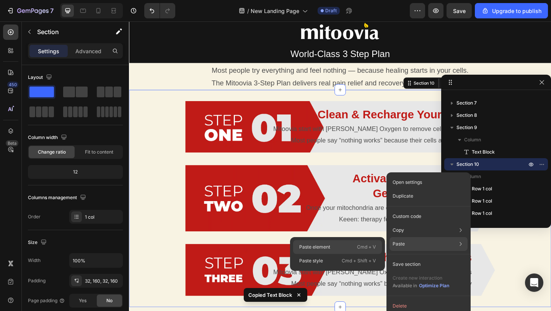
drag, startPoint x: 353, startPoint y: 245, endPoint x: 269, endPoint y: 228, distance: 86.3
click at [353, 254] on div "Paste element Cmd + V" at bounding box center [337, 261] width 89 height 14
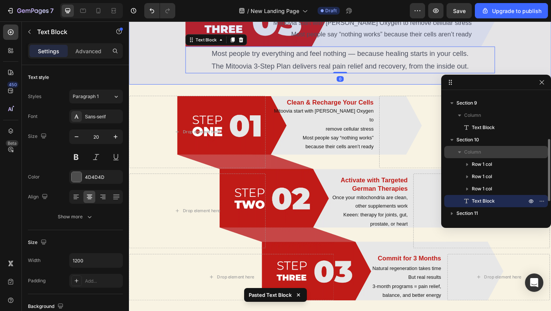
scroll to position [87, 0]
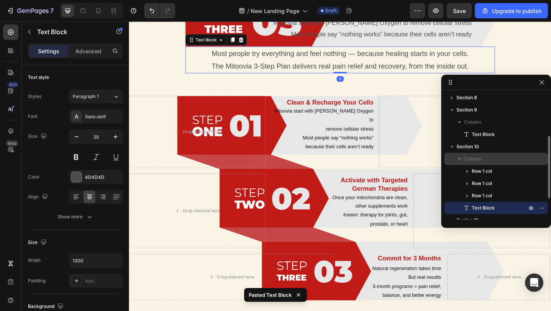
click at [486, 114] on div "Section 9" at bounding box center [496, 110] width 98 height 12
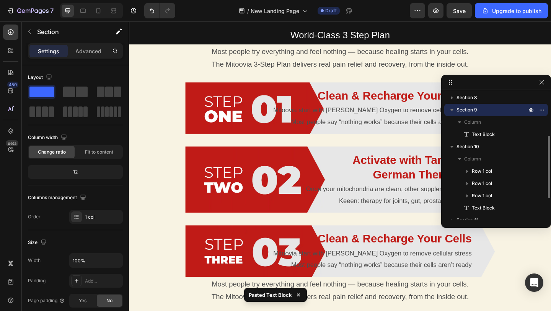
scroll to position [723, 0]
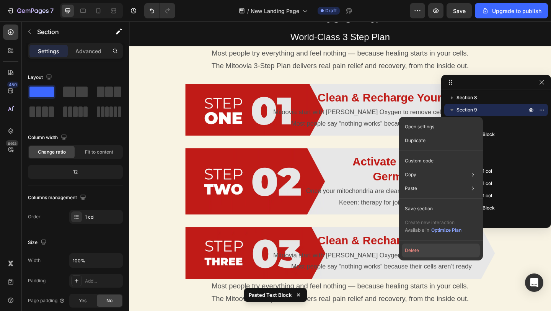
click at [425, 249] on button "Delete" at bounding box center [441, 250] width 78 height 14
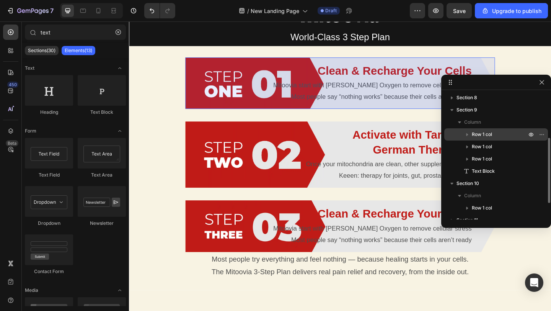
drag, startPoint x: 477, startPoint y: 171, endPoint x: 476, endPoint y: 132, distance: 39.8
click at [476, 131] on div "Row 1 col Row 1 col Row 1 col Text Block" at bounding box center [496, 152] width 104 height 49
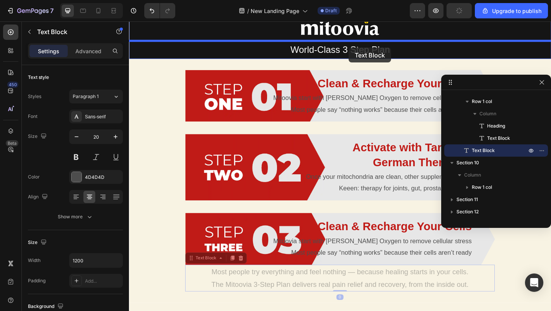
scroll to position [708, 0]
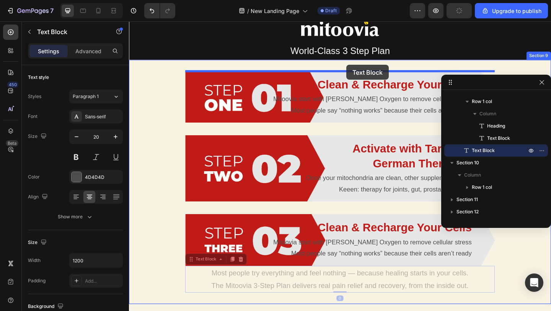
drag, startPoint x: 396, startPoint y: 287, endPoint x: 365, endPoint y: 68, distance: 220.9
click at [365, 68] on div "Header Image World-Class 3 Step Plan Text Block Row Section 8 Clean & Recharge …" at bounding box center [358, 266] width 459 height 1907
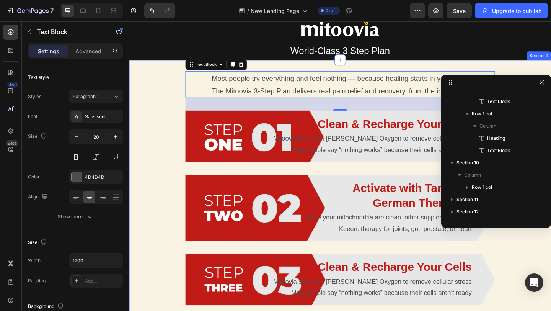
click at [171, 122] on div "Most people try everything and feel nothing — because healing starts in your ce…" at bounding box center [358, 202] width 459 height 279
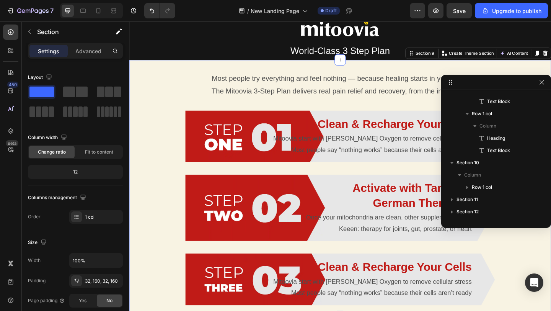
scroll to position [47, 0]
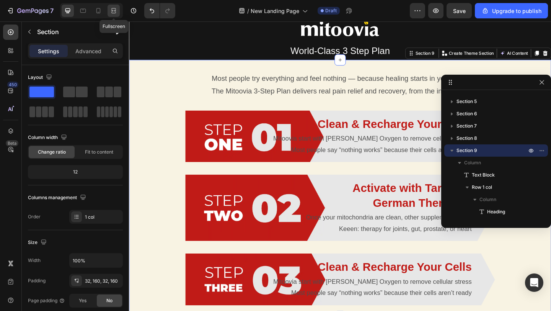
click at [114, 11] on icon at bounding box center [112, 11] width 2 height 2
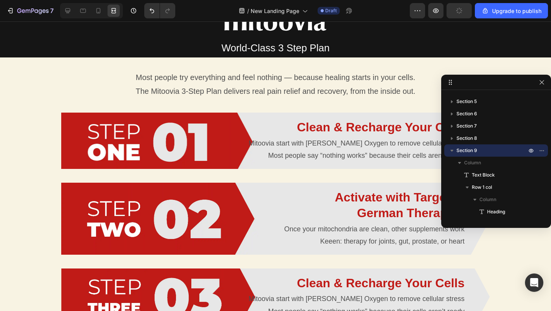
scroll to position [886, 0]
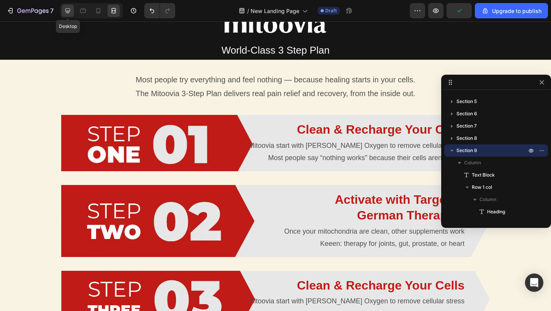
click at [68, 9] on icon at bounding box center [68, 11] width 8 height 8
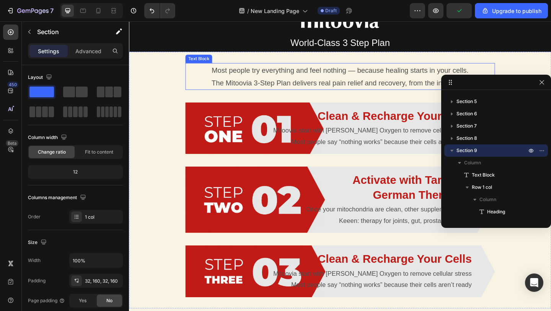
click at [217, 86] on p "The Mitoovia 3-Step Plan delivers real pain relief and recovery, from the insid…" at bounding box center [358, 88] width 335 height 14
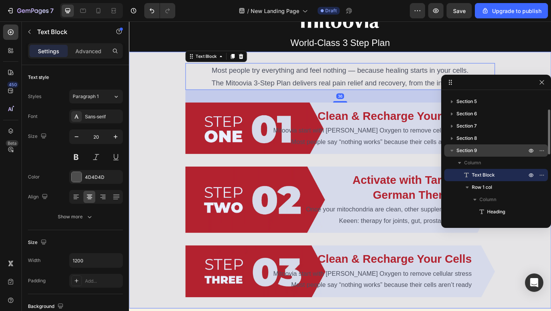
click at [472, 150] on span "Section 9" at bounding box center [466, 151] width 21 height 8
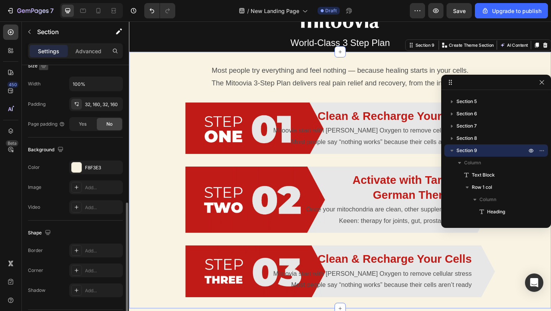
scroll to position [199, 0]
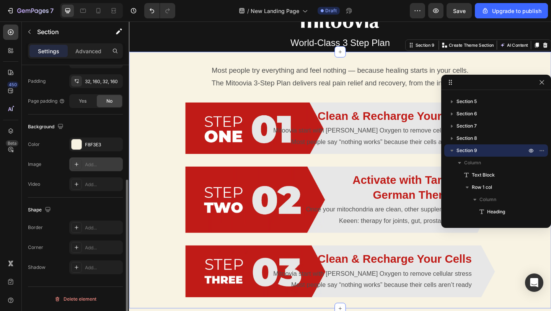
click at [75, 170] on div "Add..." at bounding box center [96, 164] width 54 height 14
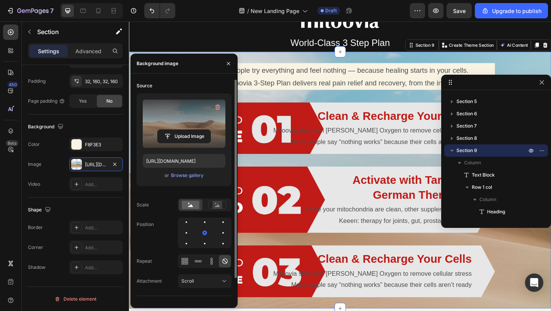
click at [190, 117] on label at bounding box center [184, 123] width 83 height 48
click at [190, 130] on input "file" at bounding box center [184, 136] width 53 height 13
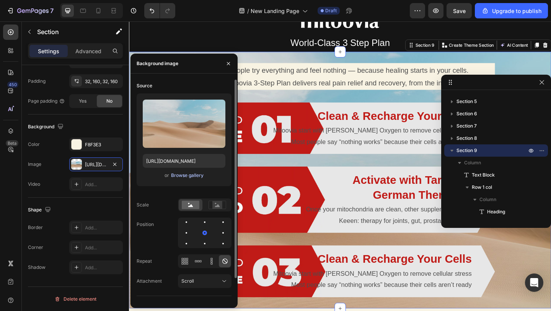
click at [182, 176] on div "Browse gallery" at bounding box center [187, 175] width 33 height 7
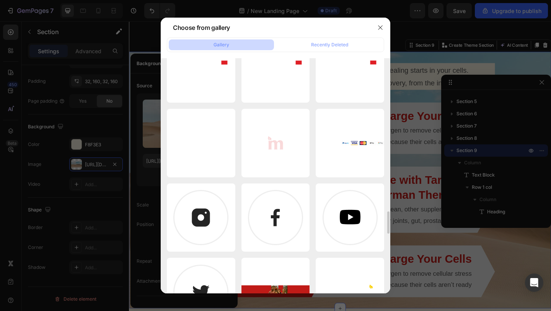
scroll to position [1729, 0]
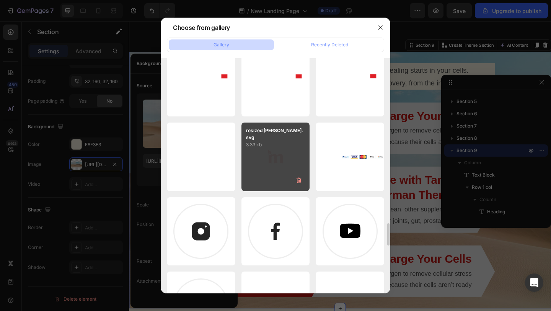
click at [275, 157] on div "resized mittova.svg 3.33 kb" at bounding box center [275, 156] width 68 height 68
type input "https://cdn.shopify.com/s/files/1/0678/1704/6070/files/gempages_578479473586865…"
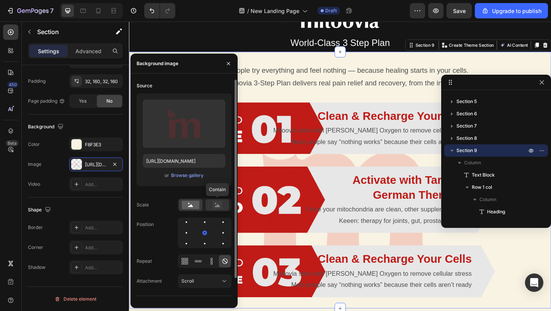
click at [218, 204] on icon at bounding box center [217, 205] width 5 height 3
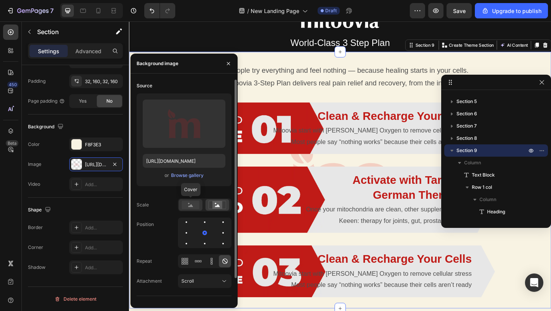
click at [195, 209] on div at bounding box center [191, 204] width 24 height 11
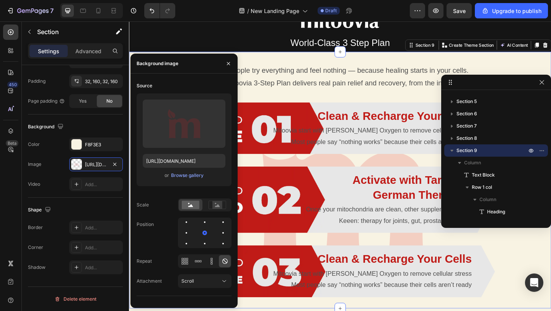
click at [161, 39] on p "World-Class 3 Step Plan" at bounding box center [359, 45] width 458 height 18
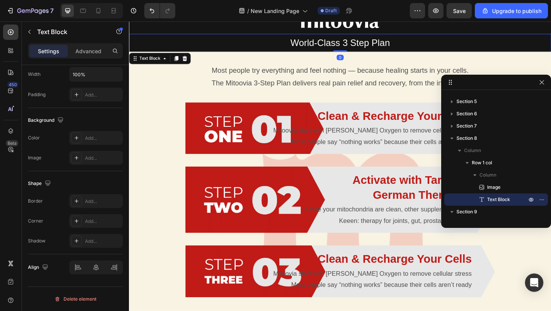
scroll to position [0, 0]
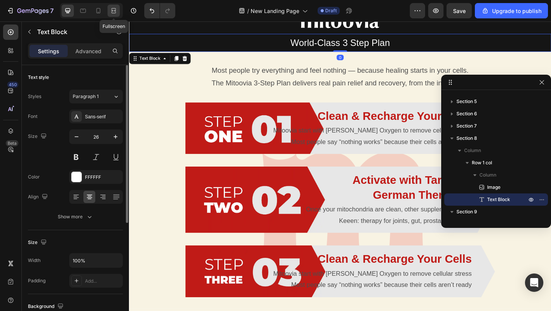
click at [116, 9] on icon at bounding box center [114, 11] width 8 height 8
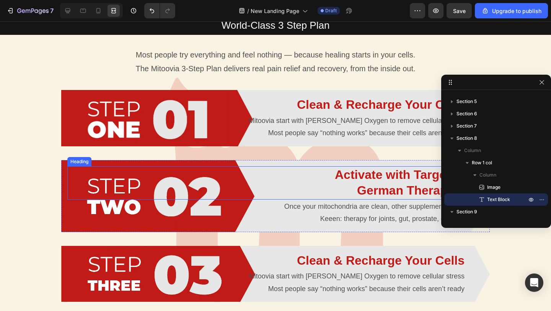
scroll to position [735, 0]
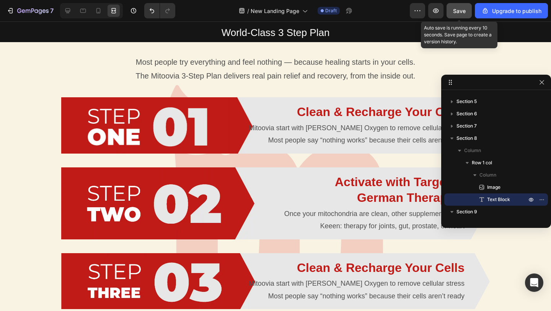
click at [464, 10] on span "Save" at bounding box center [459, 11] width 13 height 7
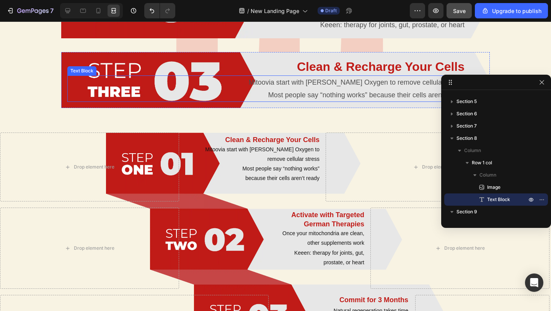
scroll to position [934, 0]
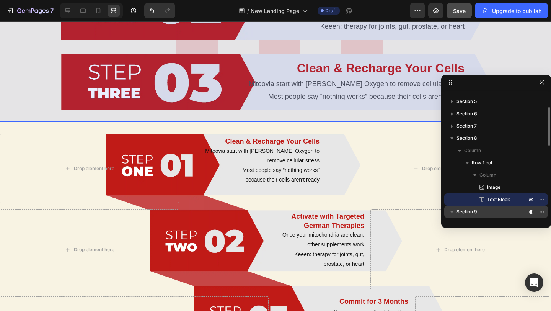
click at [482, 206] on div "Section 9" at bounding box center [496, 211] width 98 height 12
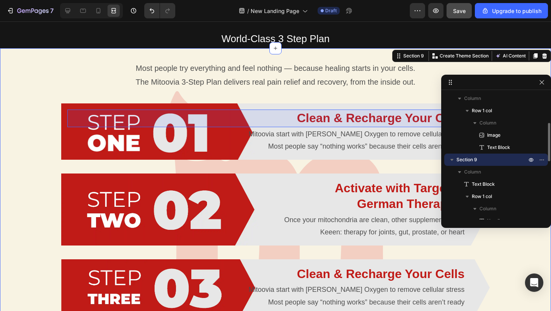
scroll to position [120, 0]
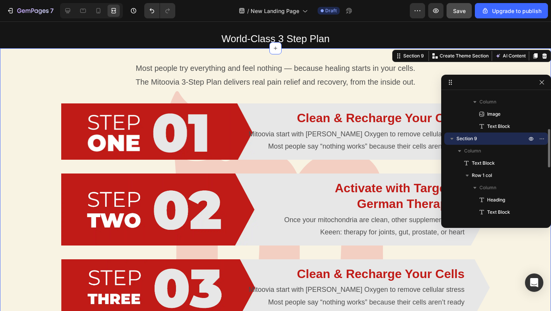
click at [450, 138] on icon "button" at bounding box center [451, 139] width 3 height 2
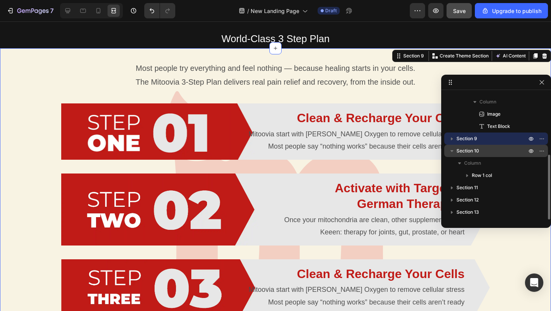
click at [471, 149] on span "Section 10" at bounding box center [467, 151] width 23 height 8
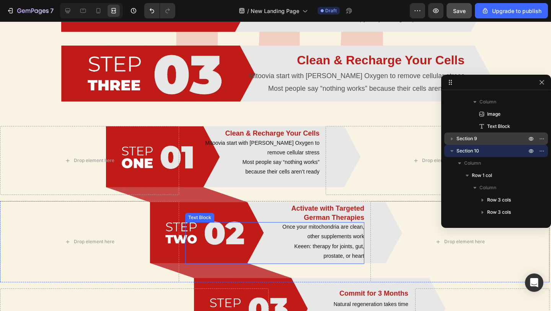
scroll to position [935, 0]
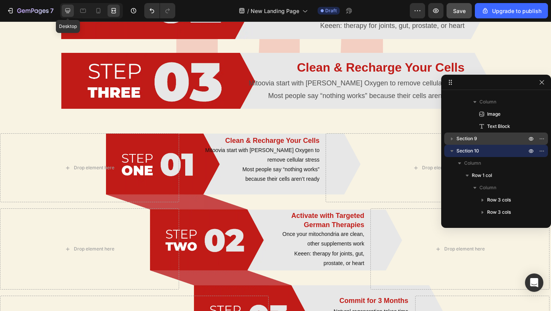
click at [65, 8] on icon at bounding box center [68, 11] width 8 height 8
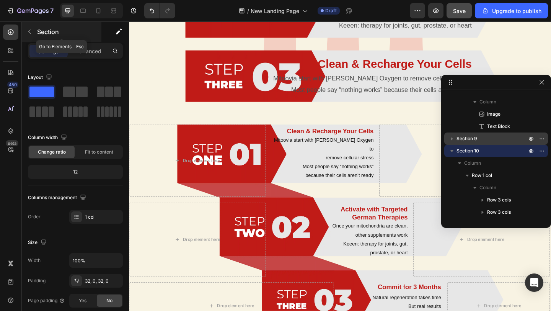
click at [34, 34] on button "button" at bounding box center [29, 32] width 12 height 12
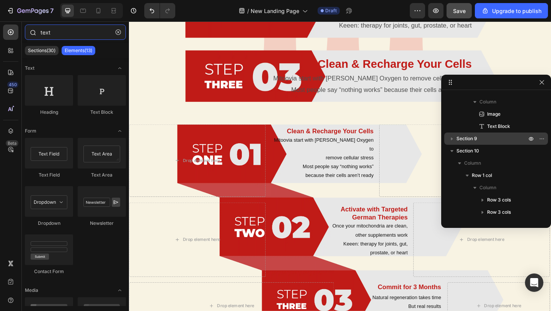
click at [69, 37] on input "text" at bounding box center [75, 31] width 101 height 15
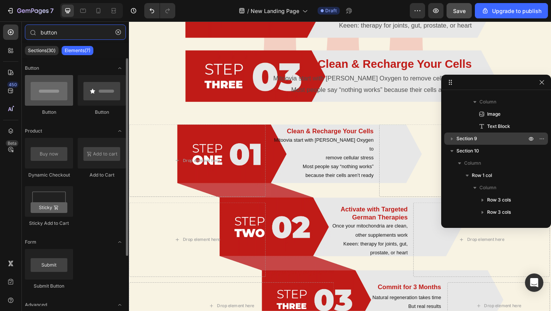
type input "button"
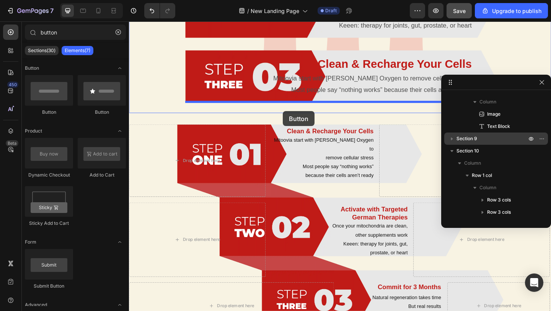
drag, startPoint x: 187, startPoint y: 115, endPoint x: 296, endPoint y: 119, distance: 109.5
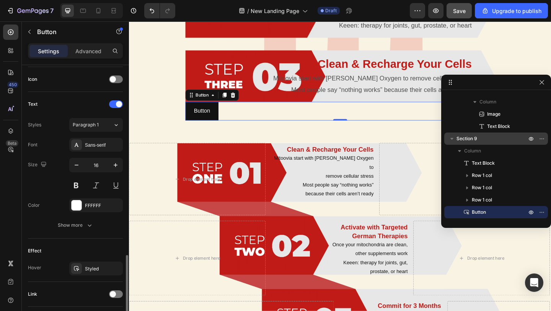
scroll to position [281, 0]
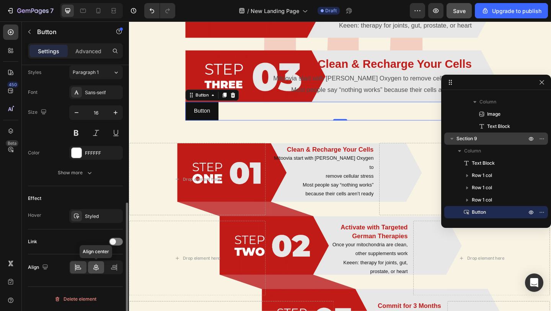
click at [100, 268] on div at bounding box center [96, 267] width 16 height 12
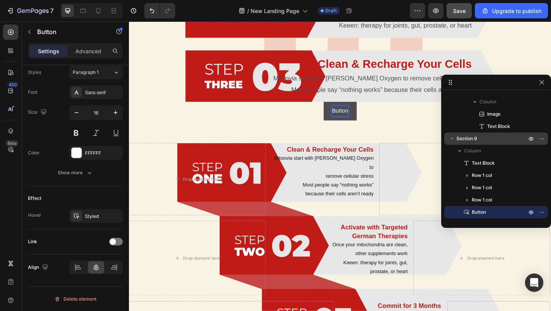
click at [353, 119] on p "Button" at bounding box center [359, 118] width 18 height 11
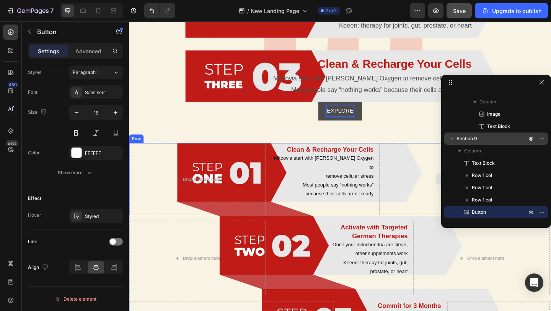
click at [335, 109] on button "EXPLORE" at bounding box center [358, 119] width 47 height 20
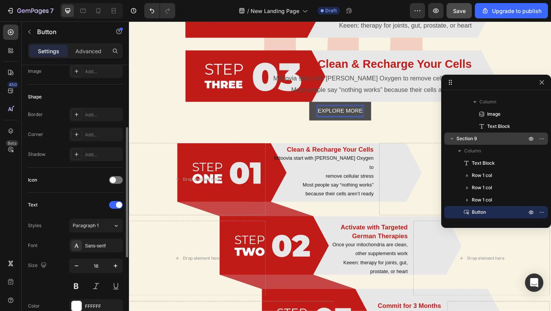
scroll to position [129, 0]
click at [114, 182] on span at bounding box center [113, 179] width 6 height 6
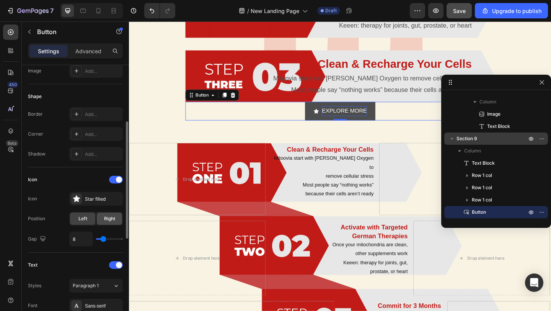
click at [109, 218] on span "Right" at bounding box center [109, 218] width 11 height 7
click at [101, 198] on div "Star filled" at bounding box center [103, 198] width 36 height 7
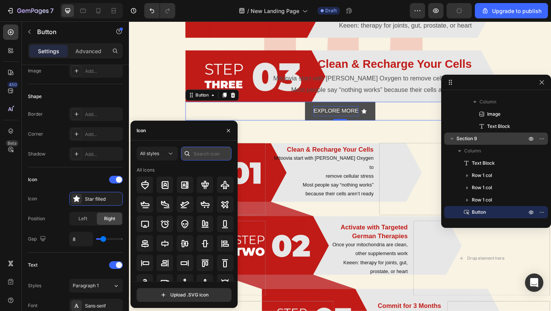
click at [201, 158] on input "text" at bounding box center [206, 154] width 50 height 14
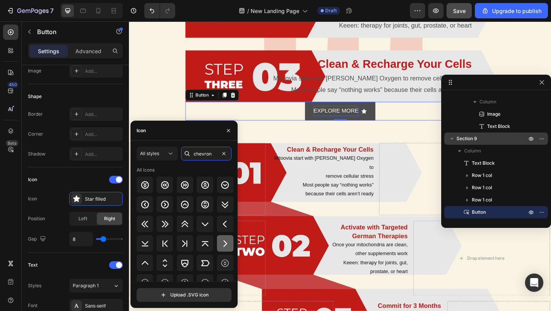
type input "chevron"
click at [225, 243] on icon at bounding box center [224, 243] width 9 height 9
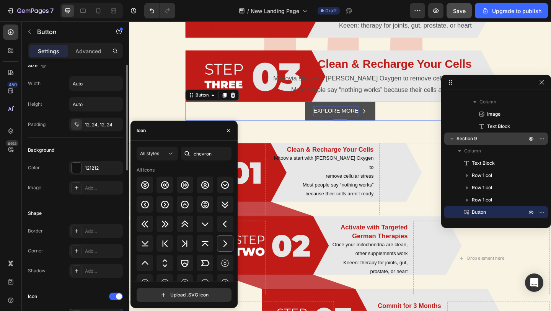
scroll to position [0, 0]
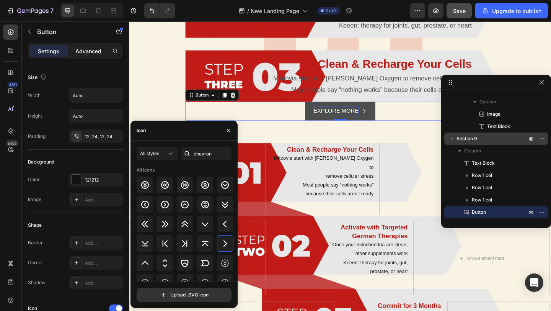
click at [101, 49] on p "Advanced" at bounding box center [88, 51] width 26 height 8
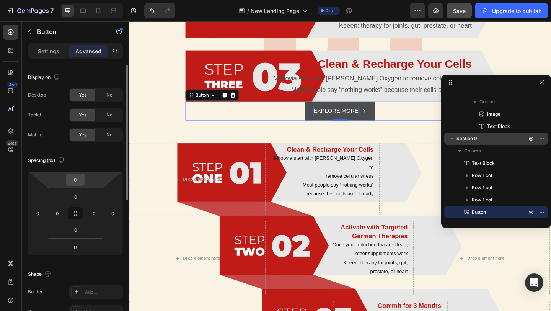
click at [79, 178] on input "0" at bounding box center [75, 179] width 15 height 11
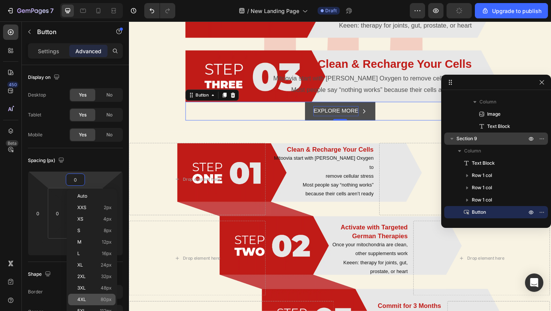
click at [90, 296] on p "4XL 80px" at bounding box center [94, 298] width 34 height 5
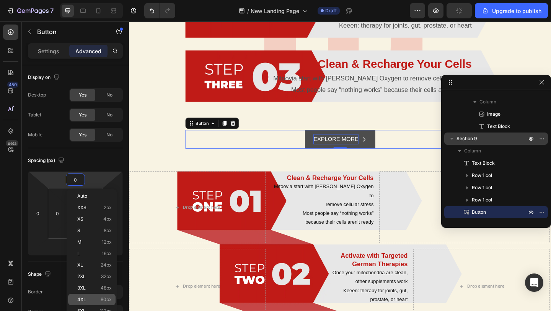
type input "80"
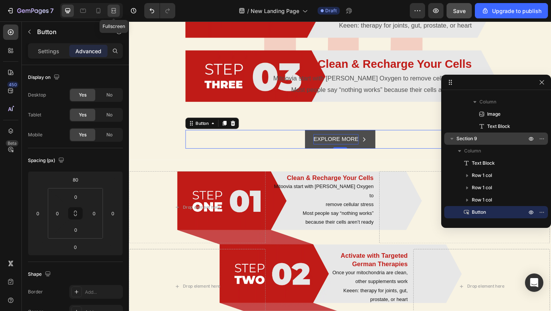
click at [112, 8] on icon at bounding box center [114, 11] width 8 height 8
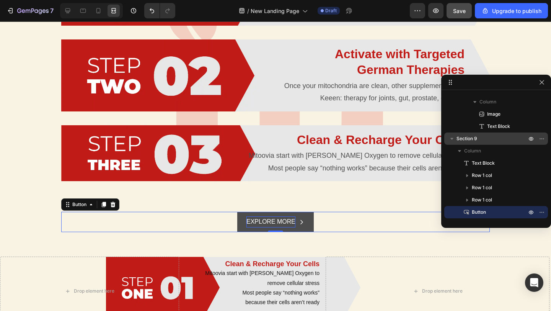
scroll to position [881, 0]
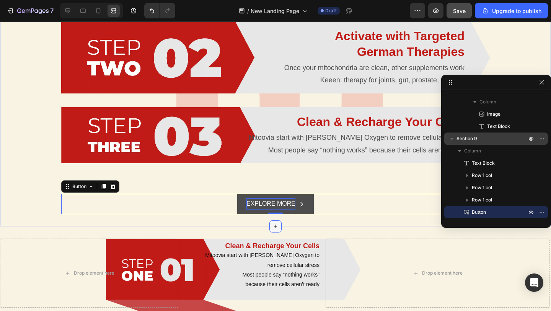
click at [274, 225] on icon at bounding box center [275, 226] width 6 height 6
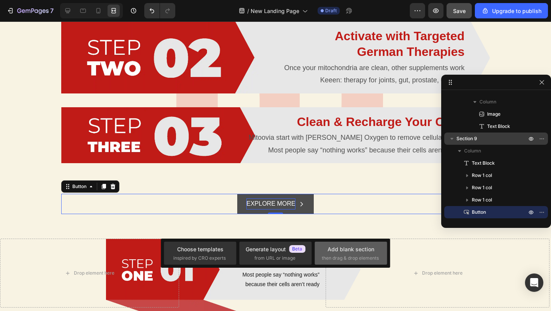
click at [338, 251] on div "Add blank section" at bounding box center [350, 249] width 47 height 8
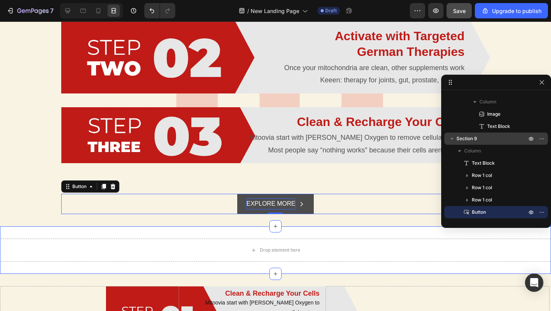
click at [168, 230] on div "Drop element here Section 10" at bounding box center [275, 249] width 551 height 47
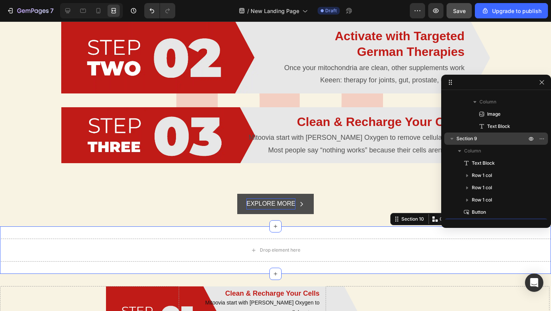
scroll to position [194, 0]
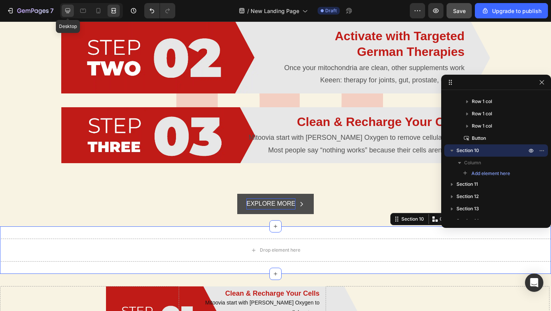
click at [70, 13] on icon at bounding box center [68, 11] width 8 height 8
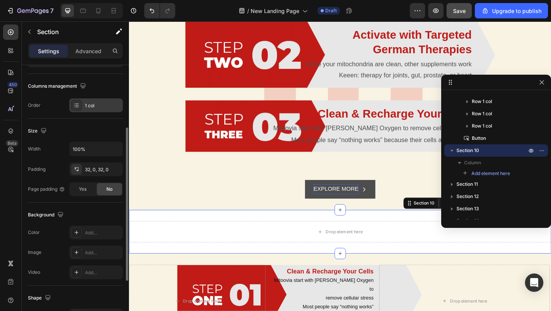
scroll to position [111, 0]
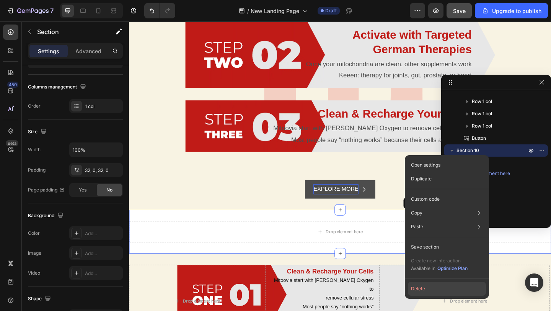
click at [428, 286] on button "Delete" at bounding box center [447, 289] width 78 height 14
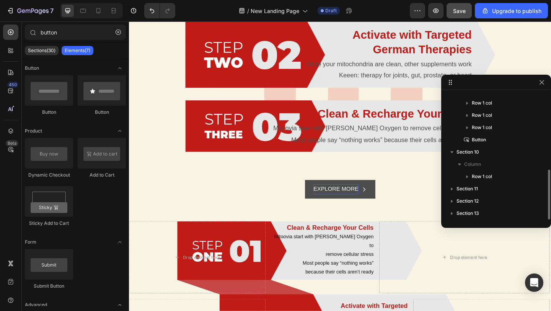
scroll to position [192, 0]
click at [57, 31] on input "button" at bounding box center [75, 31] width 101 height 15
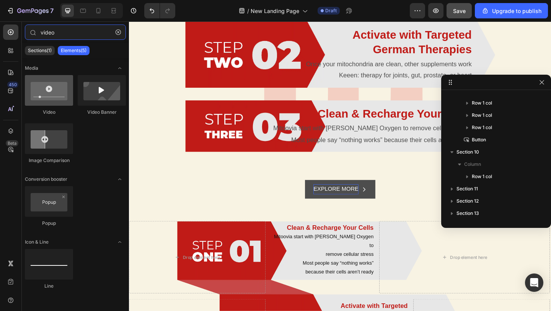
type input "video"
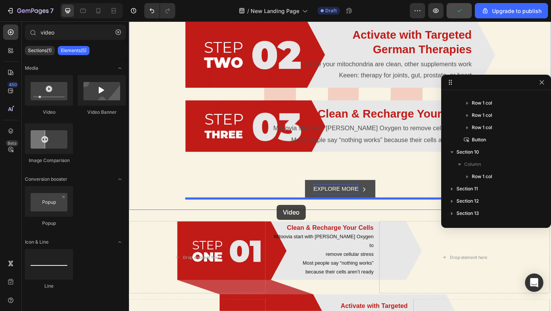
drag, startPoint x: 180, startPoint y: 119, endPoint x: 290, endPoint y: 221, distance: 149.2
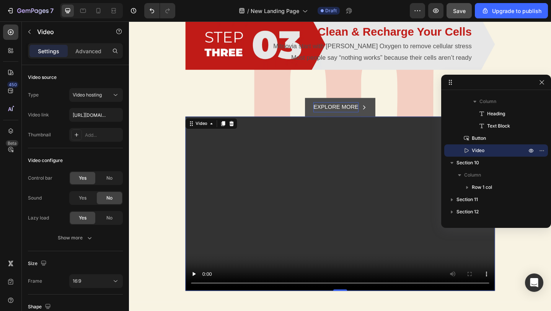
scroll to position [968, 0]
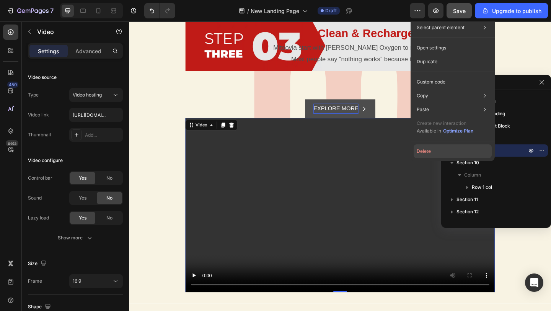
click at [455, 150] on button "Delete" at bounding box center [453, 151] width 78 height 14
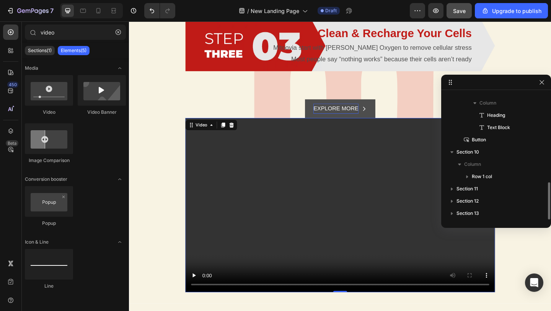
scroll to position [302, 0]
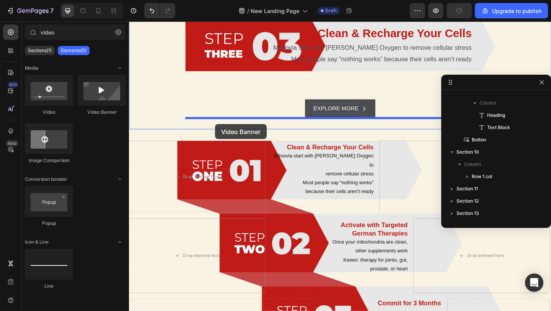
drag, startPoint x: 233, startPoint y: 121, endPoint x: 223, endPoint y: 132, distance: 15.4
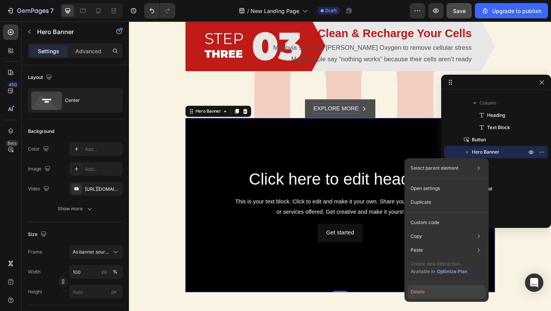
click at [430, 295] on button "Delete" at bounding box center [446, 292] width 78 height 14
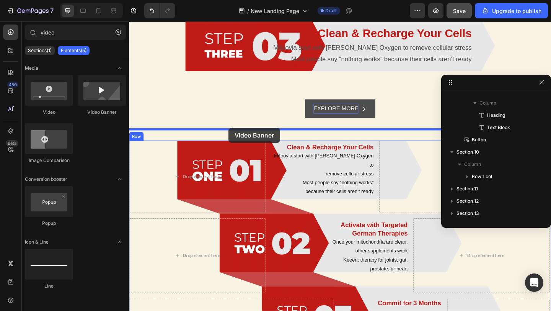
drag, startPoint x: 222, startPoint y: 119, endPoint x: 237, endPoint y: 137, distance: 23.7
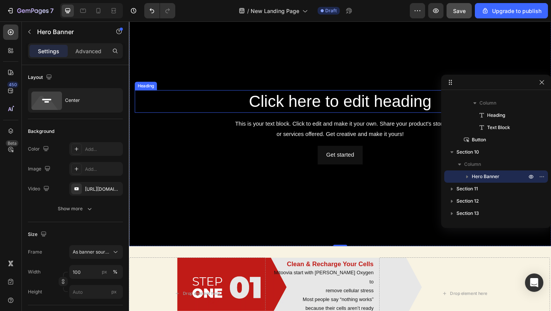
scroll to position [1096, 0]
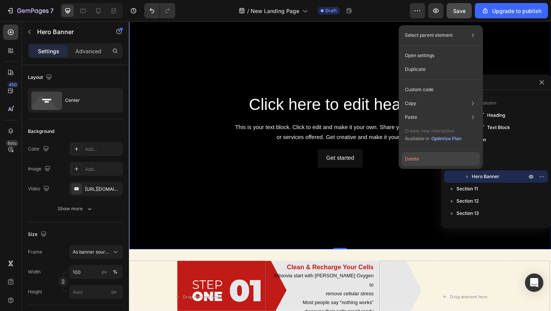
click at [439, 159] on button "Delete" at bounding box center [441, 159] width 78 height 14
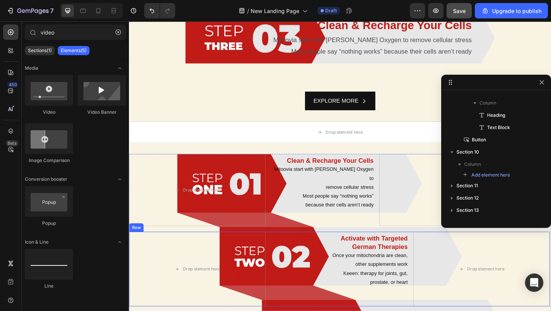
scroll to position [960, 0]
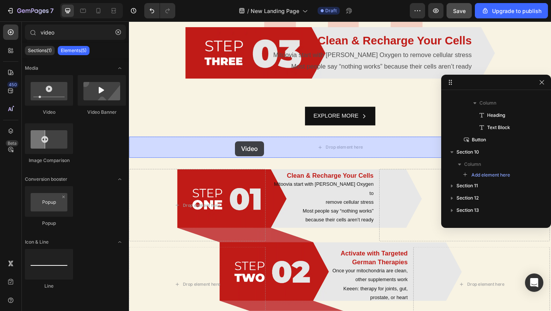
drag, startPoint x: 176, startPoint y: 120, endPoint x: 244, endPoint y: 151, distance: 75.3
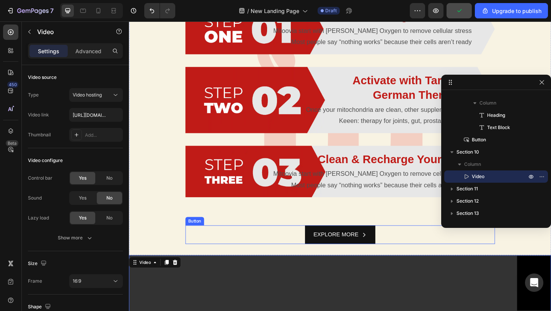
scroll to position [800, 0]
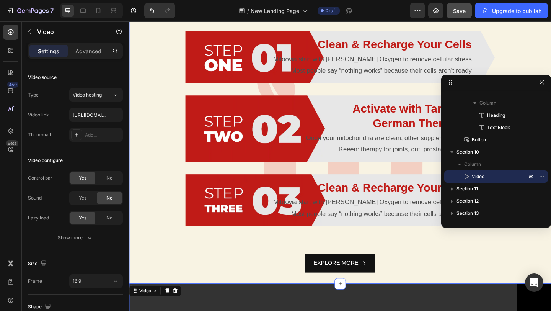
click at [176, 173] on div "Most people try everything and feel nothing — because healing starts in your ce…" at bounding box center [358, 142] width 459 height 330
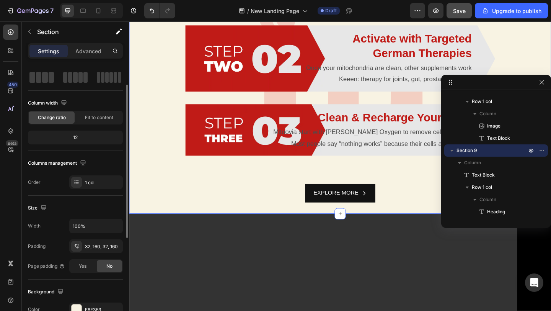
scroll to position [887, 0]
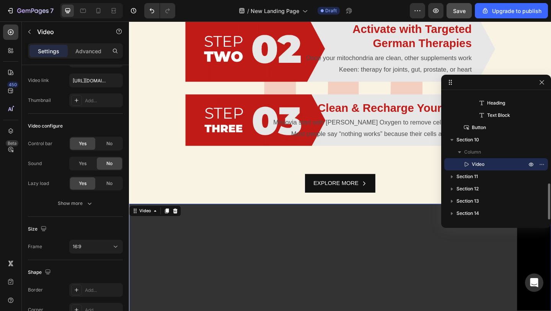
scroll to position [0, 0]
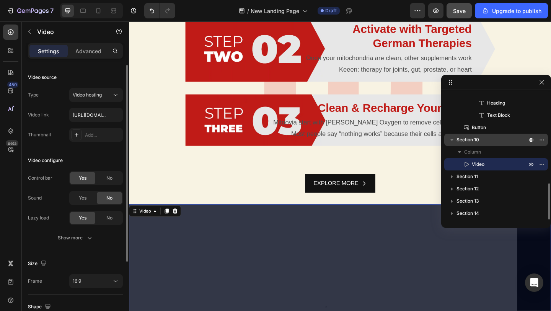
click at [487, 143] on p "Section 10" at bounding box center [492, 140] width 72 height 8
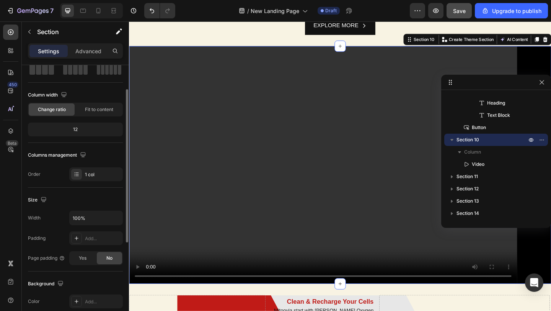
scroll to position [69, 0]
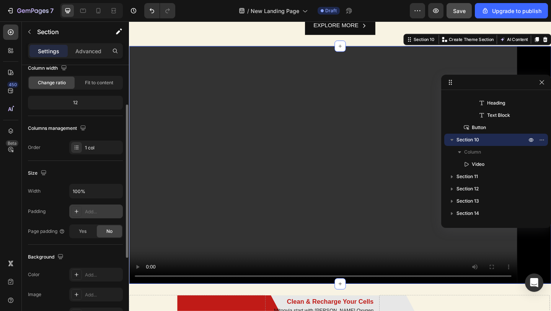
click at [93, 207] on div "Add..." at bounding box center [96, 211] width 54 height 14
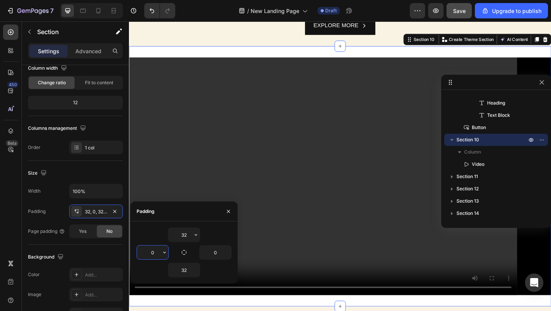
click at [154, 253] on input "0" at bounding box center [152, 252] width 31 height 14
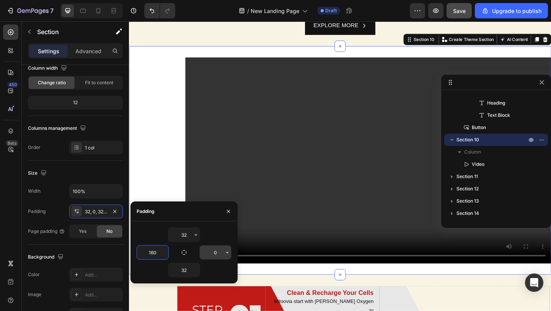
type input "160"
click at [215, 249] on input "0" at bounding box center [215, 252] width 31 height 14
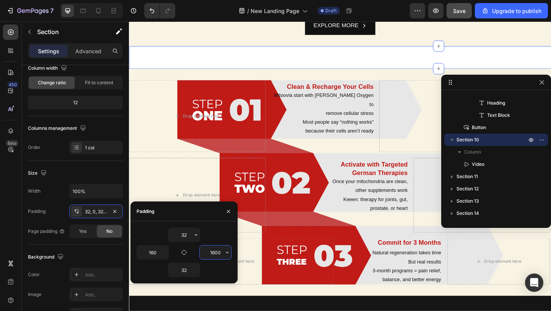
type input "160"
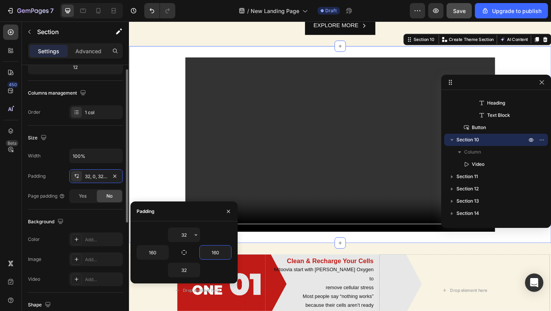
scroll to position [110, 0]
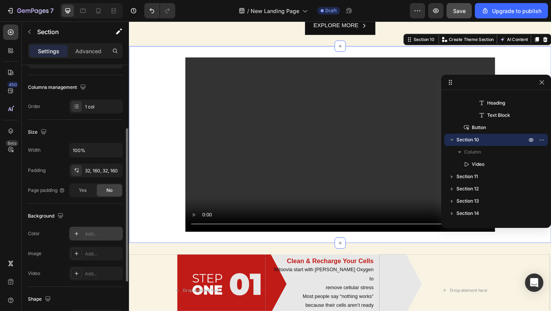
click at [77, 236] on div at bounding box center [76, 233] width 11 height 11
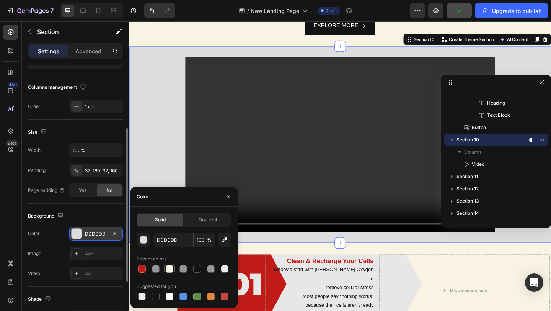
click at [169, 270] on div at bounding box center [170, 269] width 8 height 8
type input "F8F3E3"
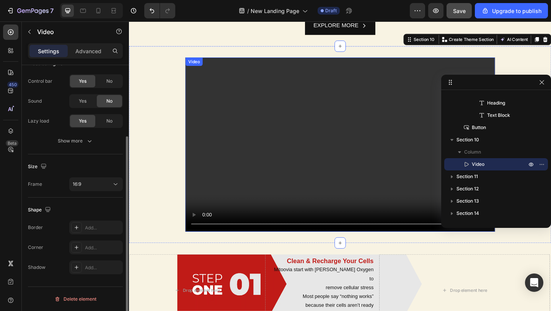
click at [215, 154] on video at bounding box center [358, 154] width 337 height 189
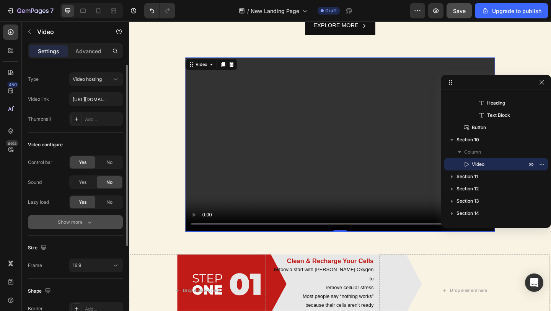
scroll to position [0, 0]
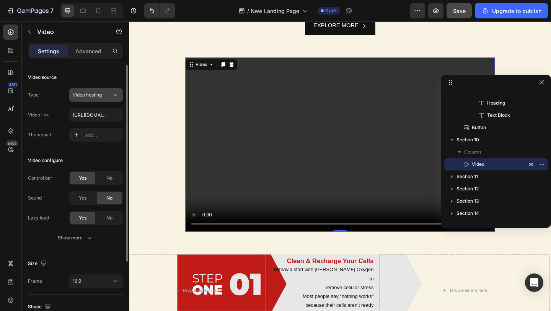
click at [94, 96] on span "Video hosting" at bounding box center [87, 95] width 29 height 6
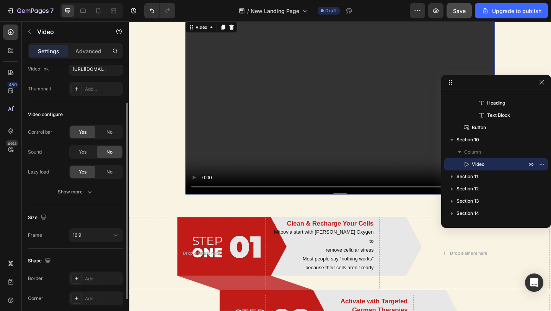
scroll to position [50, 0]
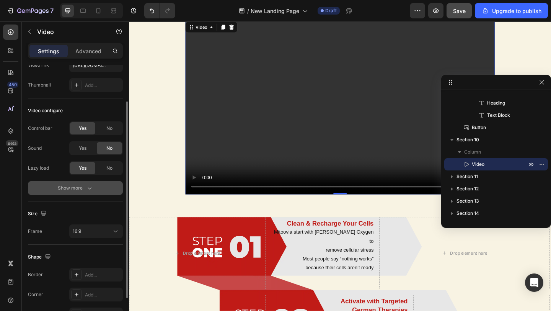
click at [69, 185] on div "Show more" at bounding box center [76, 188] width 36 height 8
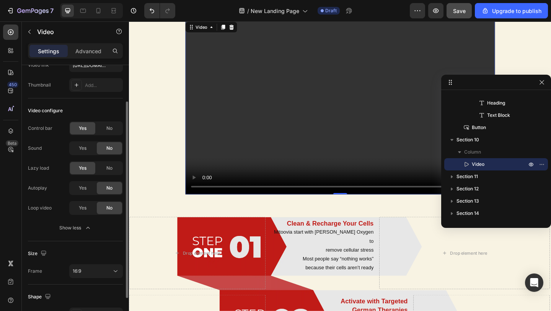
scroll to position [0, 0]
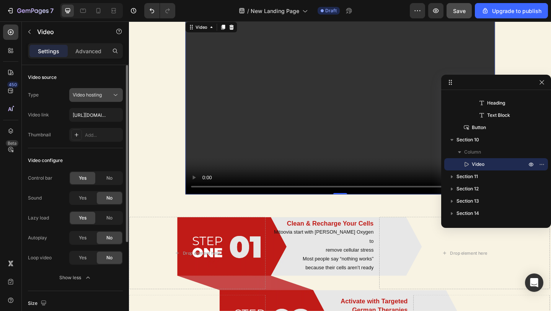
click at [93, 100] on button "Video hosting" at bounding box center [96, 95] width 54 height 14
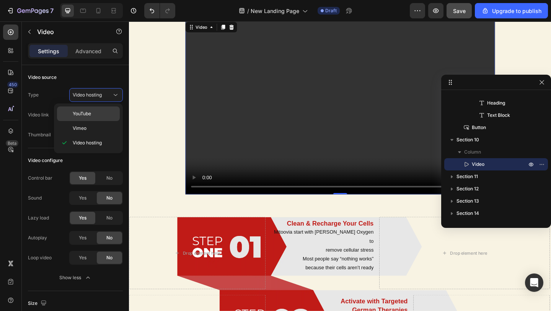
click at [88, 114] on span "YouTube" at bounding box center [82, 113] width 18 height 7
type input "https://www.youtube.com/watch?v=drIt4RH_kyQ"
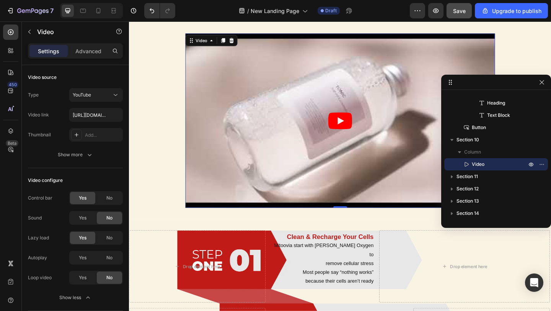
scroll to position [1095, 0]
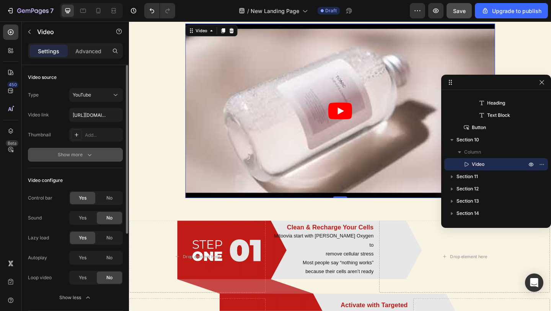
click at [85, 160] on button "Show more" at bounding box center [75, 155] width 95 height 14
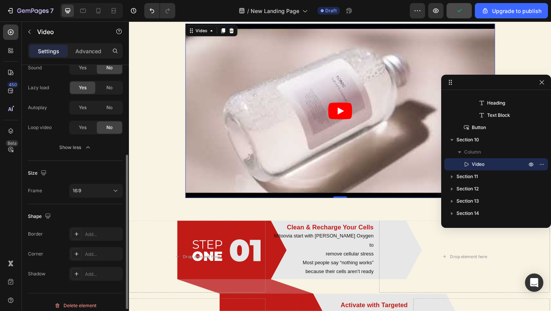
scroll to position [196, 0]
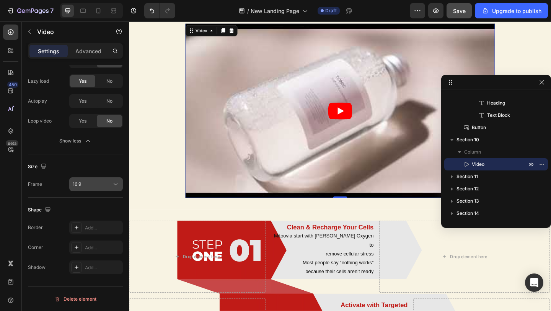
click at [94, 185] on div "16:9" at bounding box center [92, 184] width 39 height 7
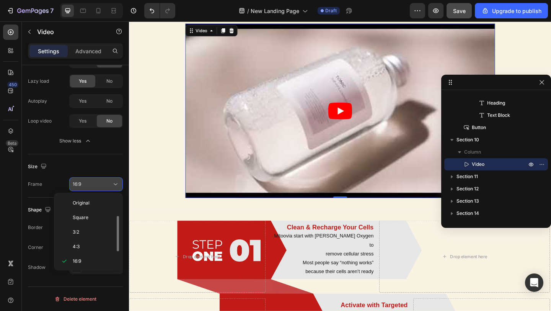
scroll to position [14, 0]
click at [94, 185] on div "16:9" at bounding box center [92, 184] width 39 height 7
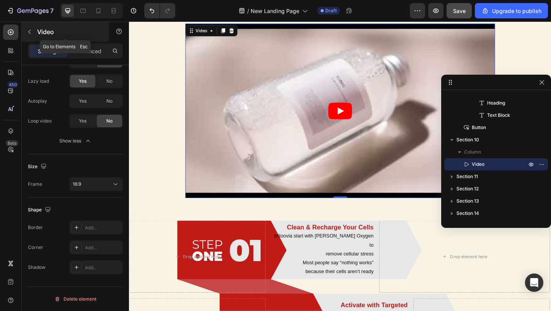
click at [28, 31] on icon "button" at bounding box center [29, 32] width 6 height 6
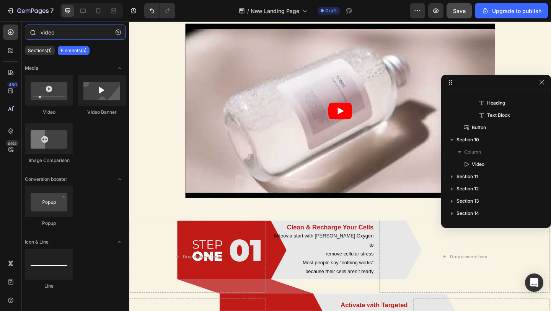
click at [60, 36] on input "video" at bounding box center [75, 31] width 101 height 15
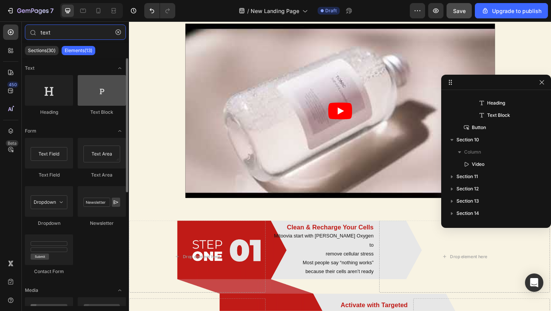
type input "text"
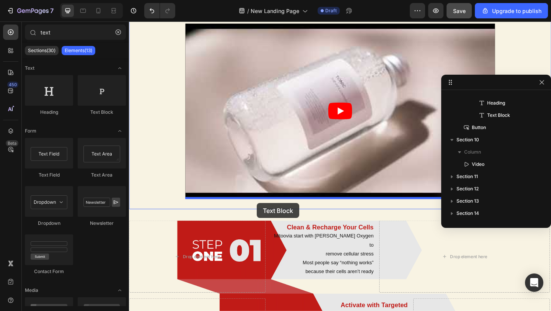
drag, startPoint x: 223, startPoint y: 119, endPoint x: 268, endPoint y: 219, distance: 109.1
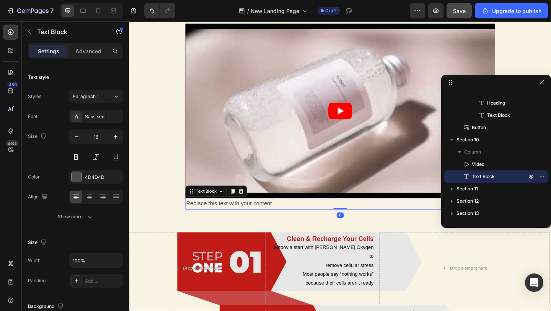
click at [239, 219] on div "Replace this text with your content" at bounding box center [358, 219] width 337 height 13
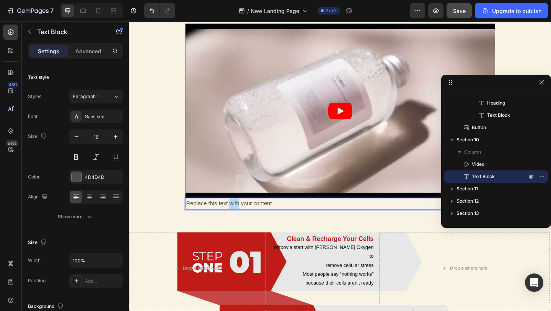
click at [239, 219] on p "Replace this text with your content" at bounding box center [358, 219] width 335 height 11
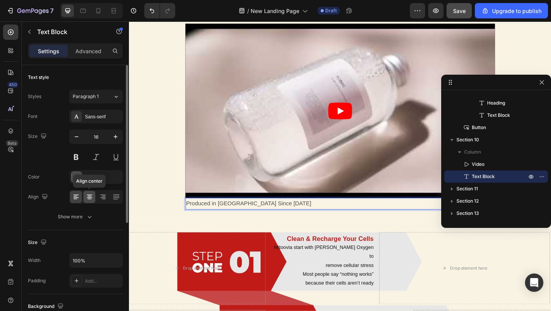
click at [89, 199] on icon at bounding box center [90, 199] width 4 height 1
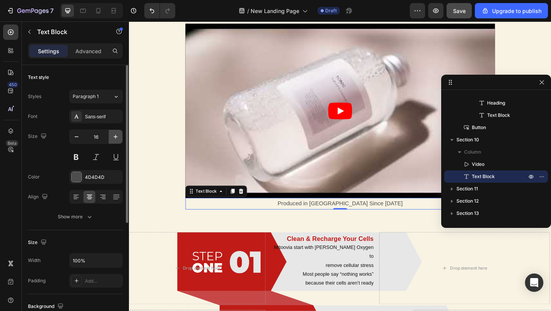
click at [115, 138] on icon "button" at bounding box center [116, 137] width 8 height 8
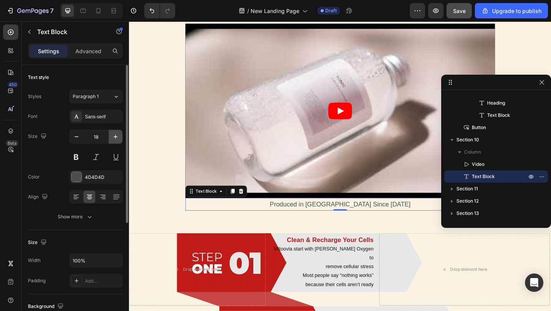
click at [115, 138] on icon "button" at bounding box center [116, 137] width 8 height 8
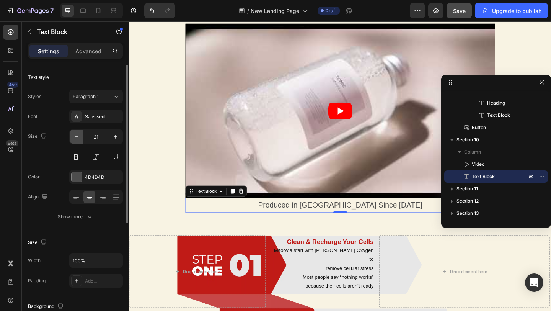
click at [82, 138] on button "button" at bounding box center [77, 137] width 14 height 14
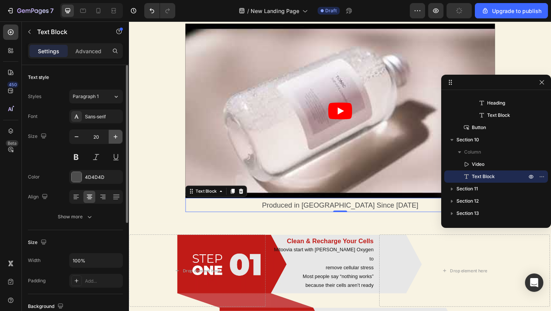
click at [115, 140] on icon "button" at bounding box center [116, 137] width 8 height 8
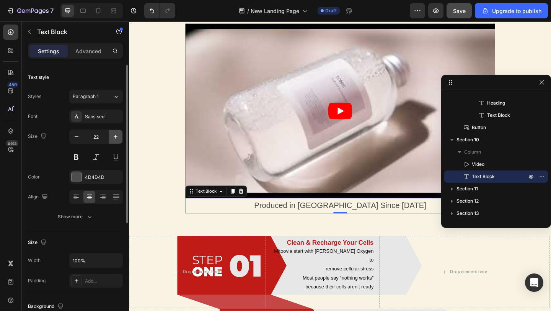
click at [115, 140] on icon "button" at bounding box center [116, 137] width 8 height 8
type input "24"
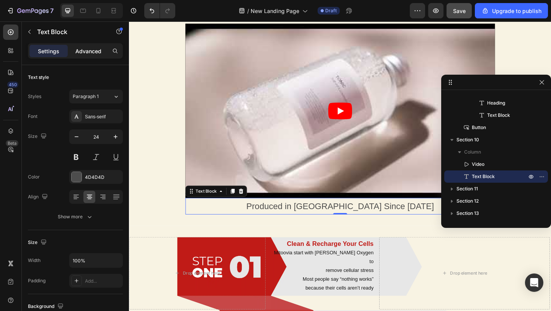
click at [91, 47] on p "Advanced" at bounding box center [88, 51] width 26 height 8
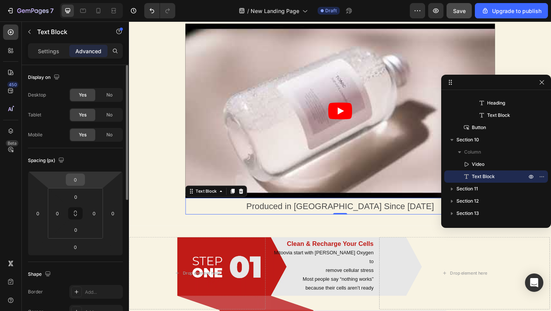
click at [77, 176] on input "0" at bounding box center [75, 179] width 15 height 11
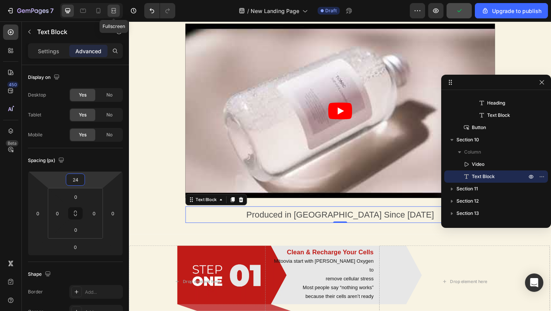
type input "24"
click at [113, 14] on icon at bounding box center [114, 11] width 8 height 8
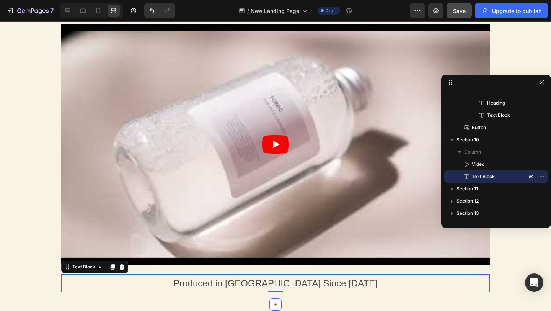
click at [27, 249] on div "Video Produced in Germany Since 1969 Text Block 0 Section 10" at bounding box center [275, 157] width 551 height 293
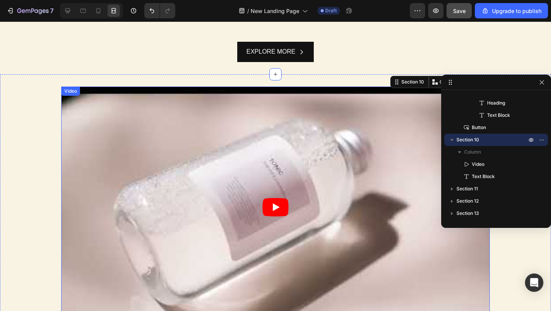
scroll to position [1036, 0]
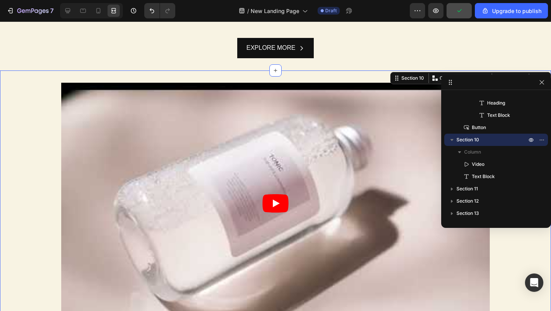
click at [28, 177] on div "Video Produced in Germany Since 1969 Text Block Section 10 You can create reusa…" at bounding box center [275, 216] width 551 height 293
click at [66, 13] on icon at bounding box center [68, 11] width 8 height 8
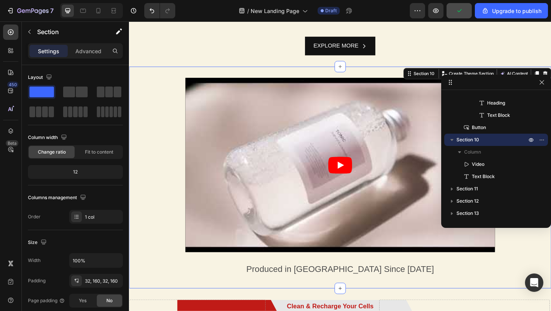
click at [148, 148] on div "Video Produced in Germany Since 1969 Text Block Section 10 You can create reusa…" at bounding box center [358, 190] width 459 height 241
click at [97, 278] on div "32, 160, 32, 160" at bounding box center [96, 280] width 22 height 7
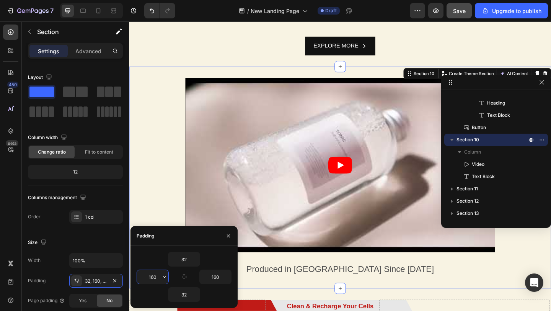
click at [153, 281] on input "160" at bounding box center [152, 277] width 31 height 14
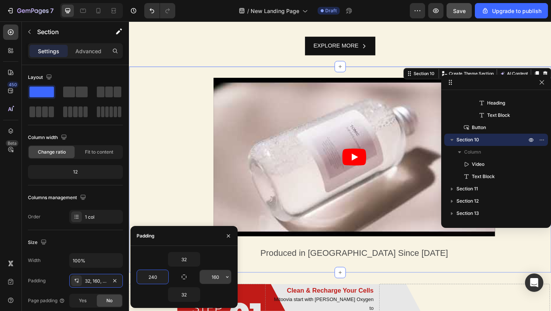
type input "240"
click at [220, 274] on input "160" at bounding box center [215, 277] width 31 height 14
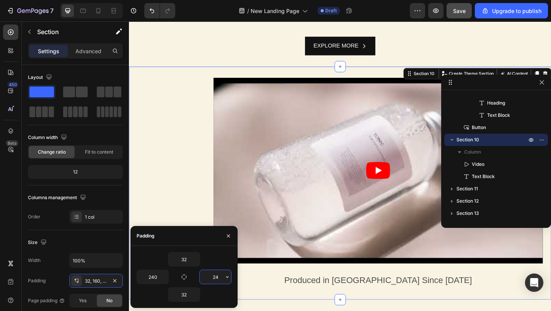
type input "240"
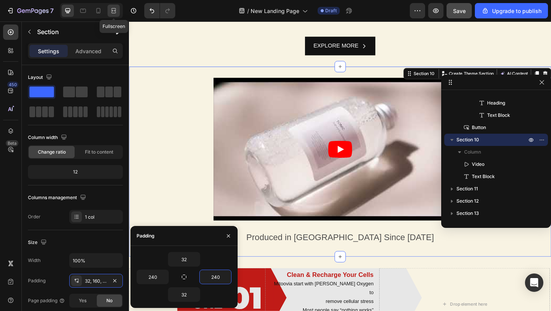
click at [113, 8] on icon at bounding box center [114, 11] width 8 height 8
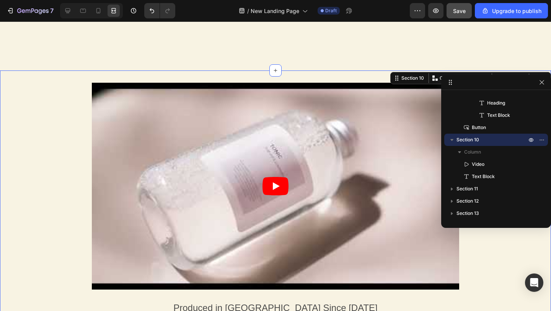
scroll to position [1121, 0]
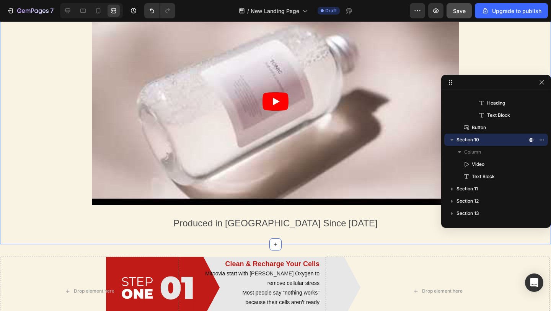
click at [60, 209] on div "Video Produced in Germany Since 1969 Text Block Section 10 You can create reusa…" at bounding box center [275, 115] width 551 height 258
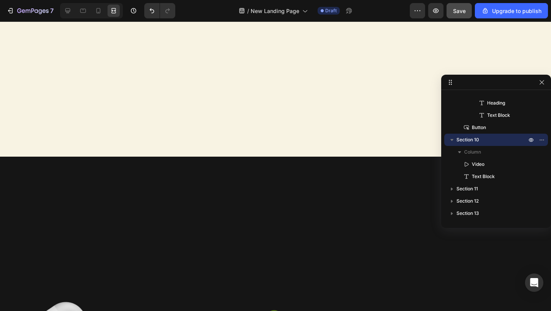
scroll to position [1993, 0]
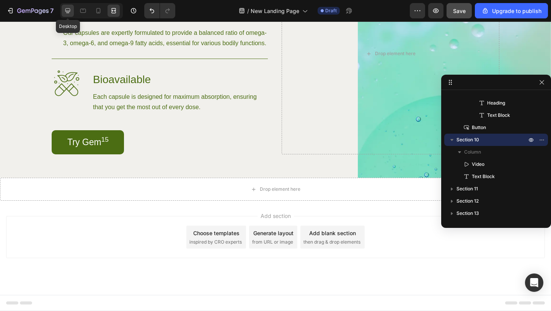
click at [70, 12] on icon at bounding box center [68, 11] width 8 height 8
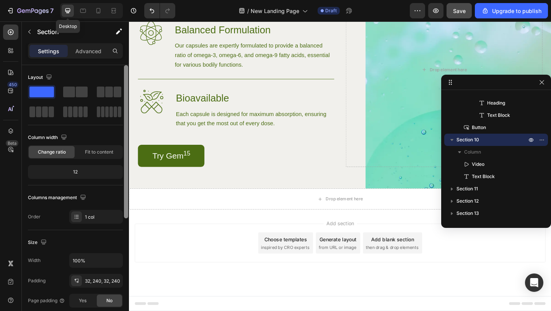
scroll to position [1968, 0]
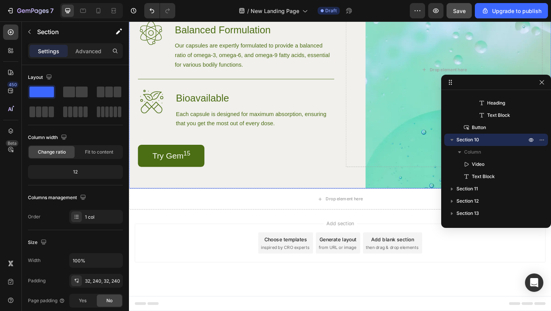
click at [323, 195] on div "Image High-Quality Ingredients Heading We source only the finest ingredients to…" at bounding box center [358, 85] width 459 height 235
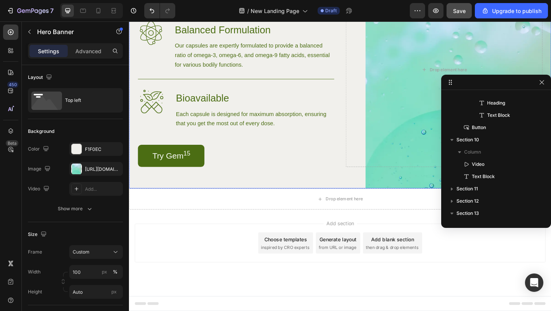
scroll to position [388, 0]
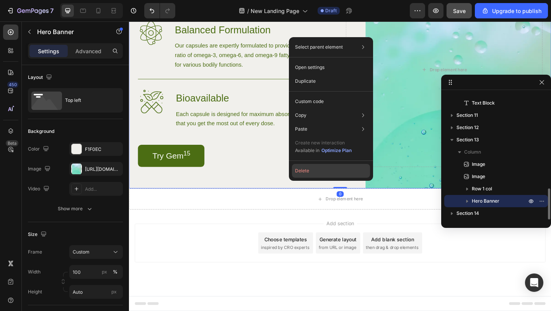
drag, startPoint x: 309, startPoint y: 172, endPoint x: 197, endPoint y: 192, distance: 114.3
click at [309, 172] on button "Delete" at bounding box center [331, 171] width 78 height 14
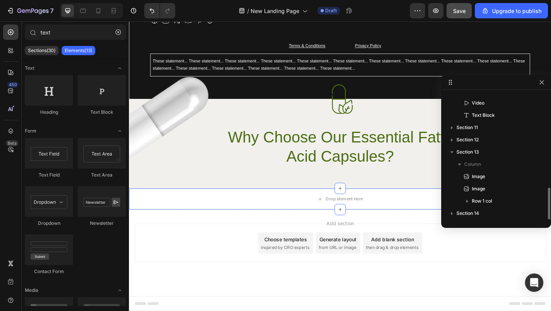
scroll to position [1723, 0]
click at [325, 196] on div "Image Image Why Choose Our Essential Fatty Acid Capsules? Heading Row" at bounding box center [358, 170] width 459 height 67
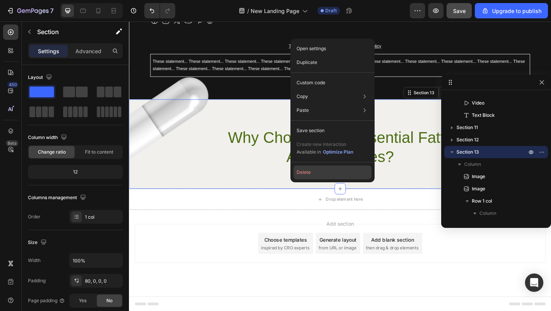
click at [311, 170] on button "Delete" at bounding box center [332, 172] width 78 height 14
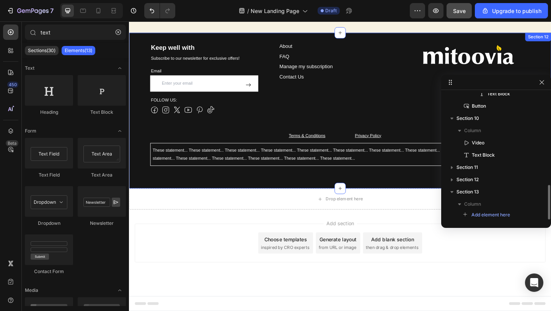
scroll to position [1625, 0]
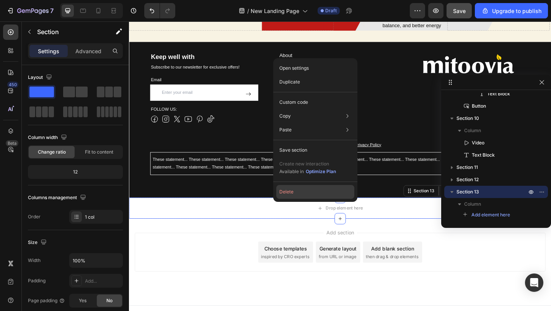
click at [294, 192] on button "Delete" at bounding box center [315, 192] width 78 height 14
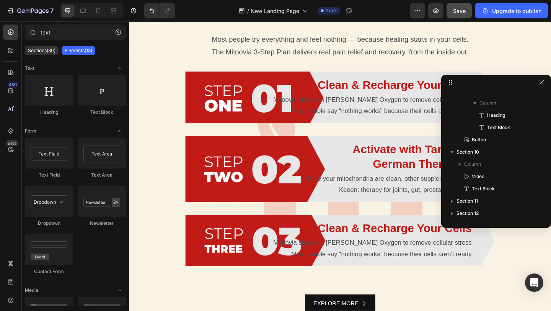
scroll to position [808, 0]
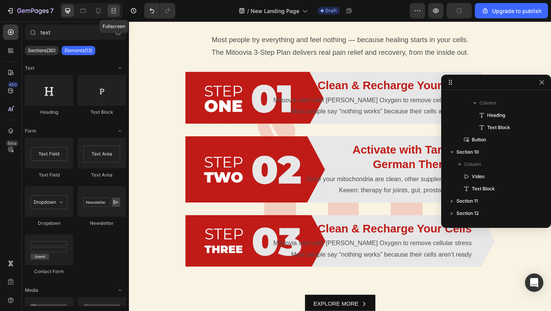
click at [114, 9] on icon at bounding box center [114, 11] width 8 height 8
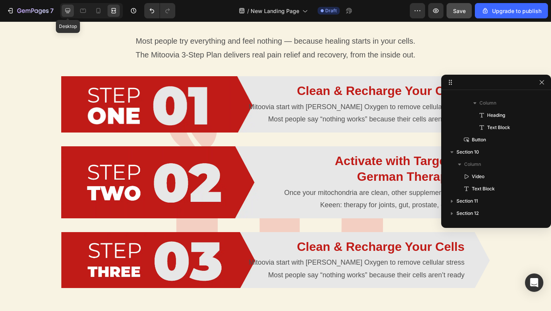
click at [68, 13] on icon at bounding box center [68, 11] width 8 height 8
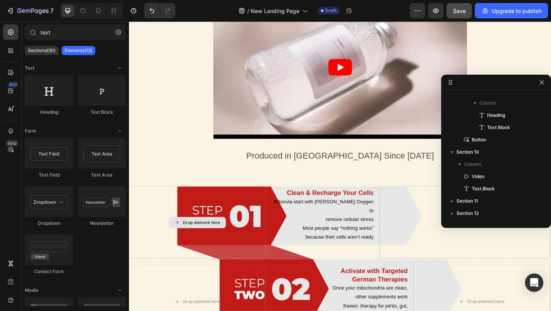
scroll to position [1176, 0]
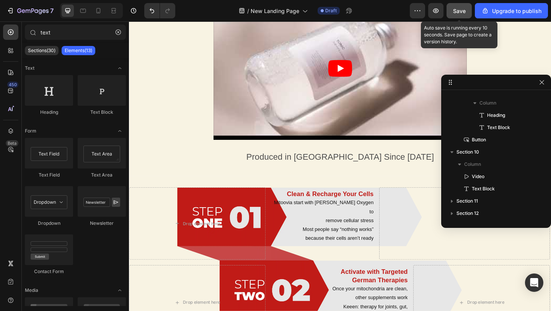
click at [457, 16] on button "Save" at bounding box center [458, 10] width 25 height 15
